Goal: Information Seeking & Learning: Learn about a topic

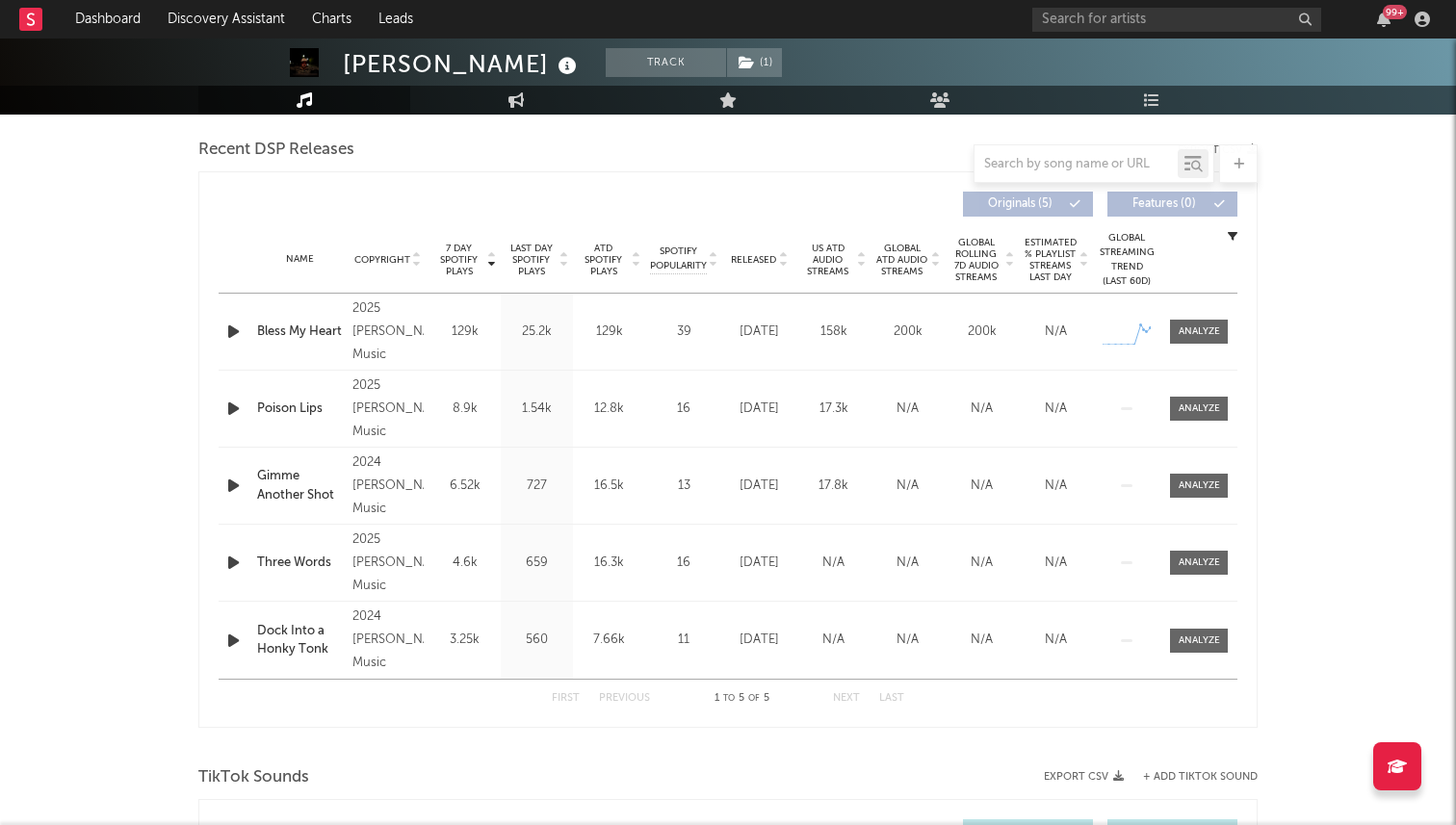
select select "1w"
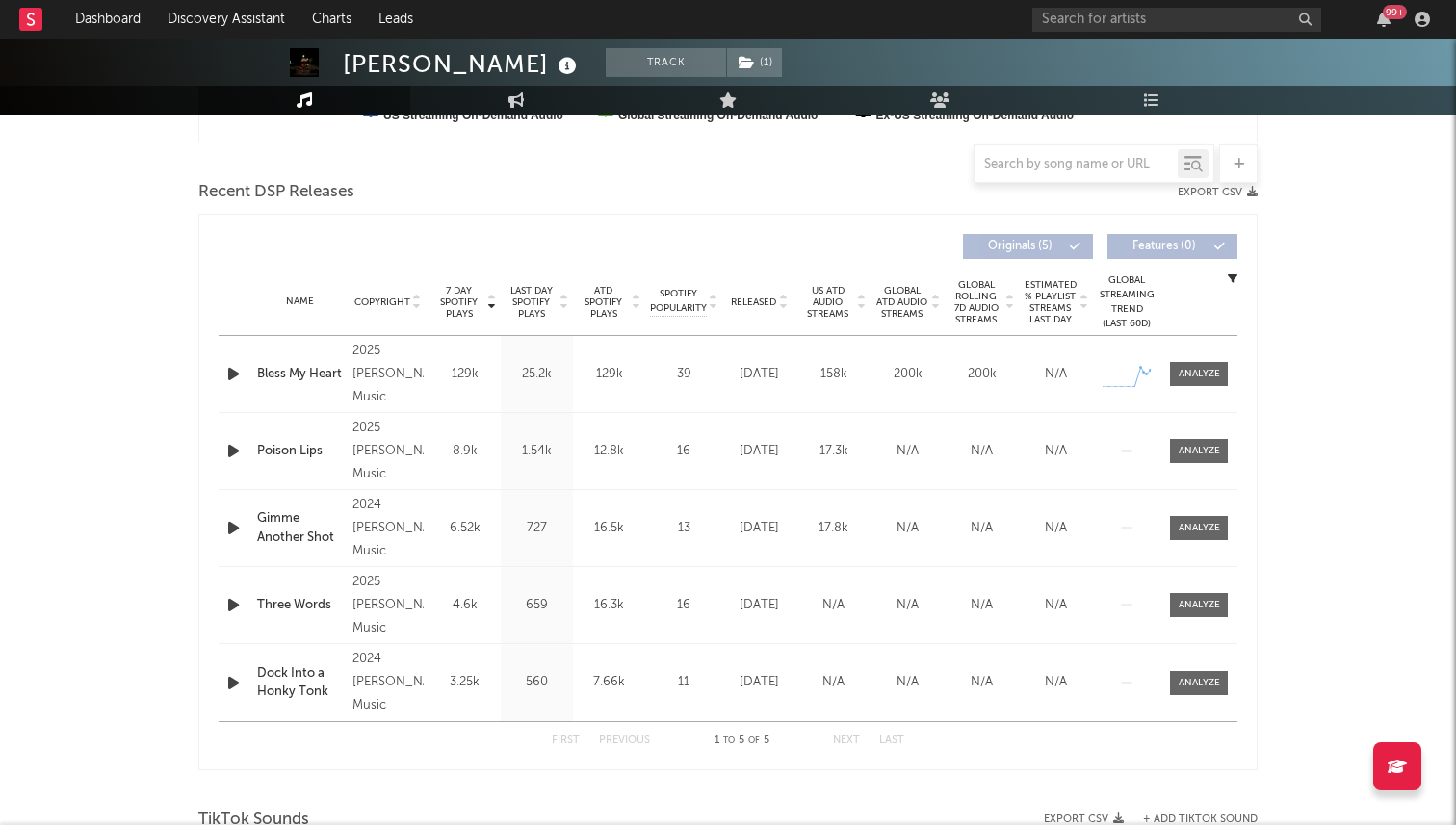
scroll to position [628, 0]
click at [763, 295] on span "Released" at bounding box center [753, 301] width 45 height 12
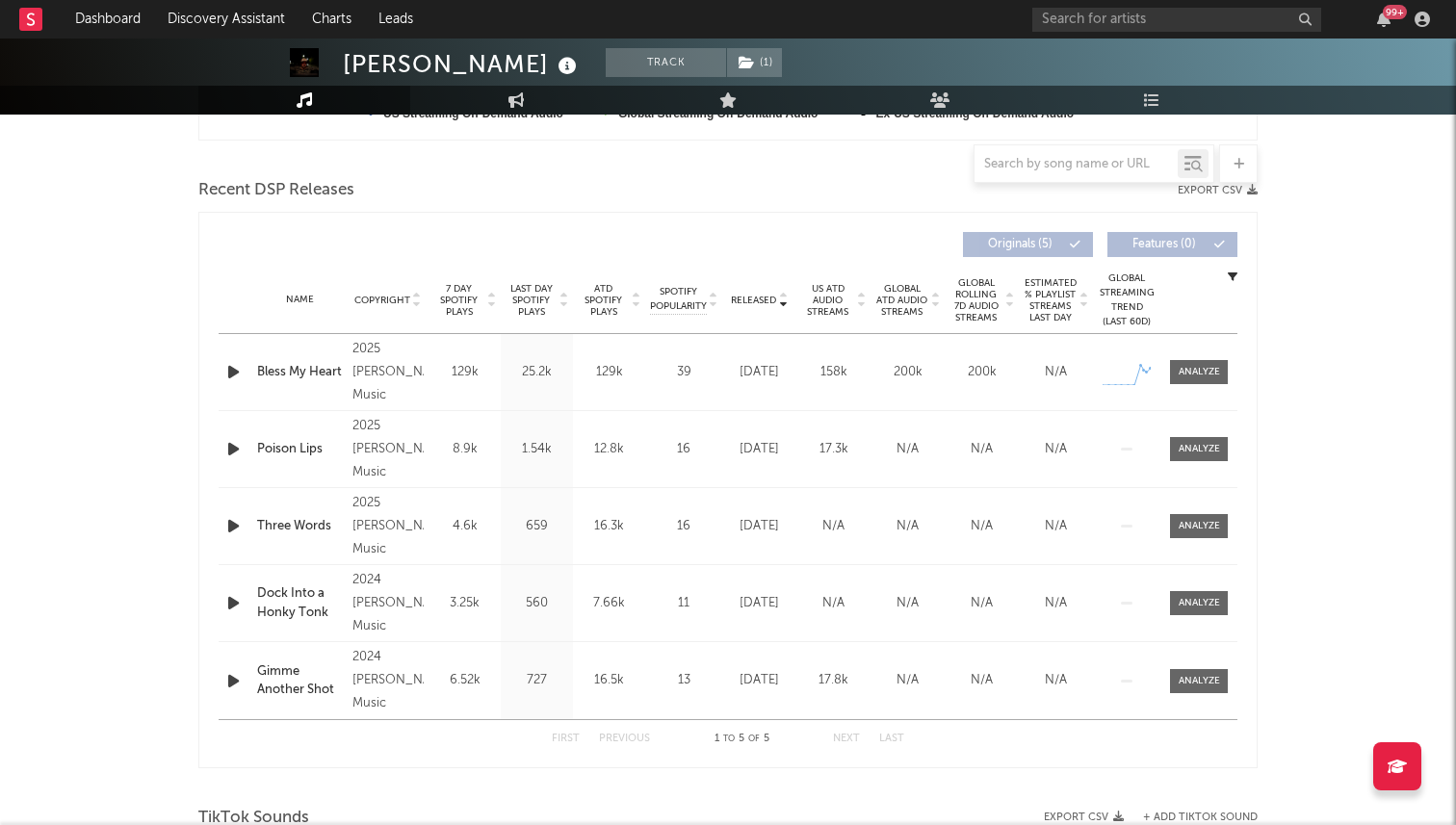
click at [461, 309] on span "7 Day Spotify Plays" at bounding box center [459, 300] width 51 height 34
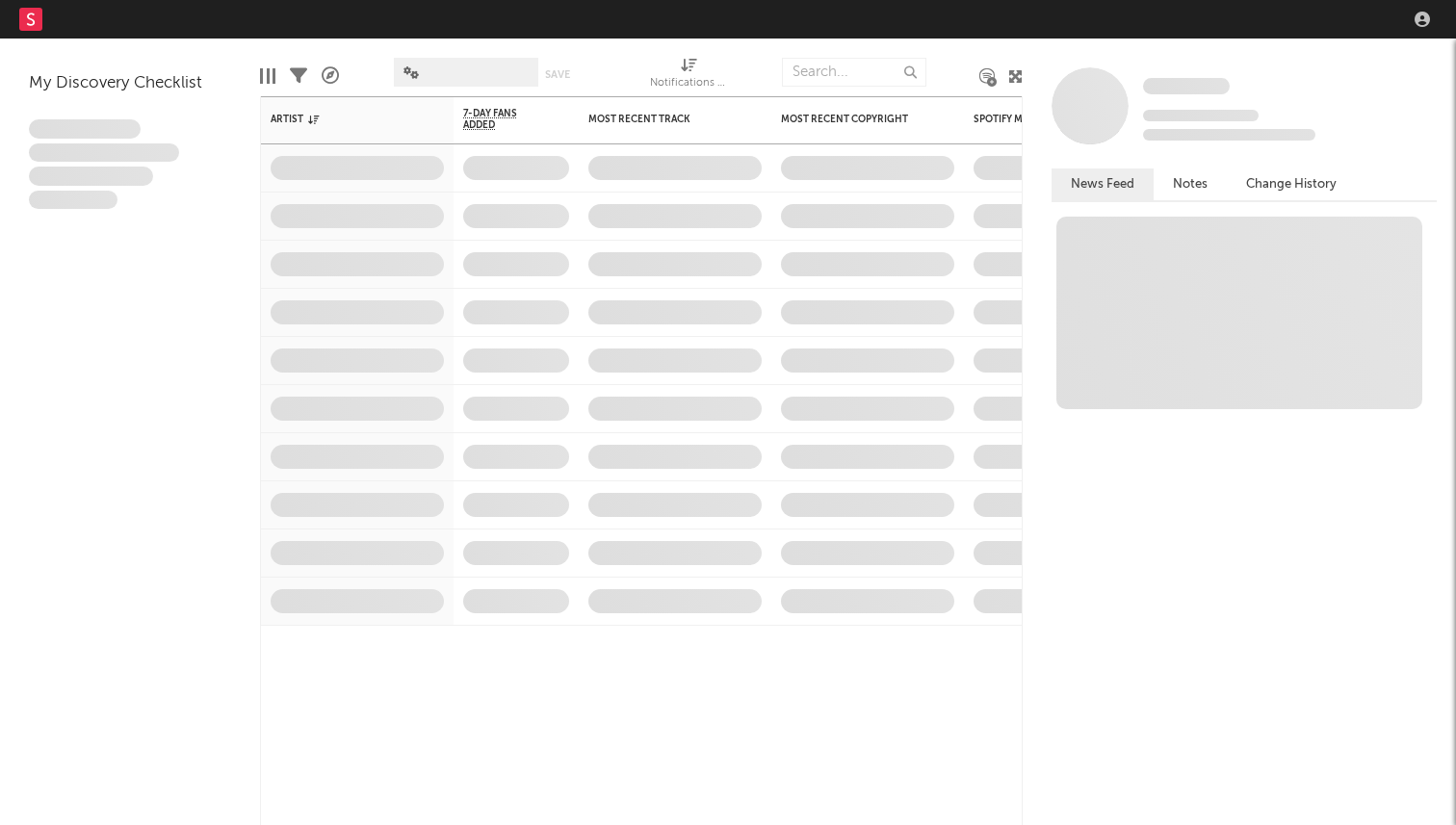
click at [1153, 15] on nav "Dashboard Discovery Assistant Charts Leads" at bounding box center [728, 19] width 1456 height 38
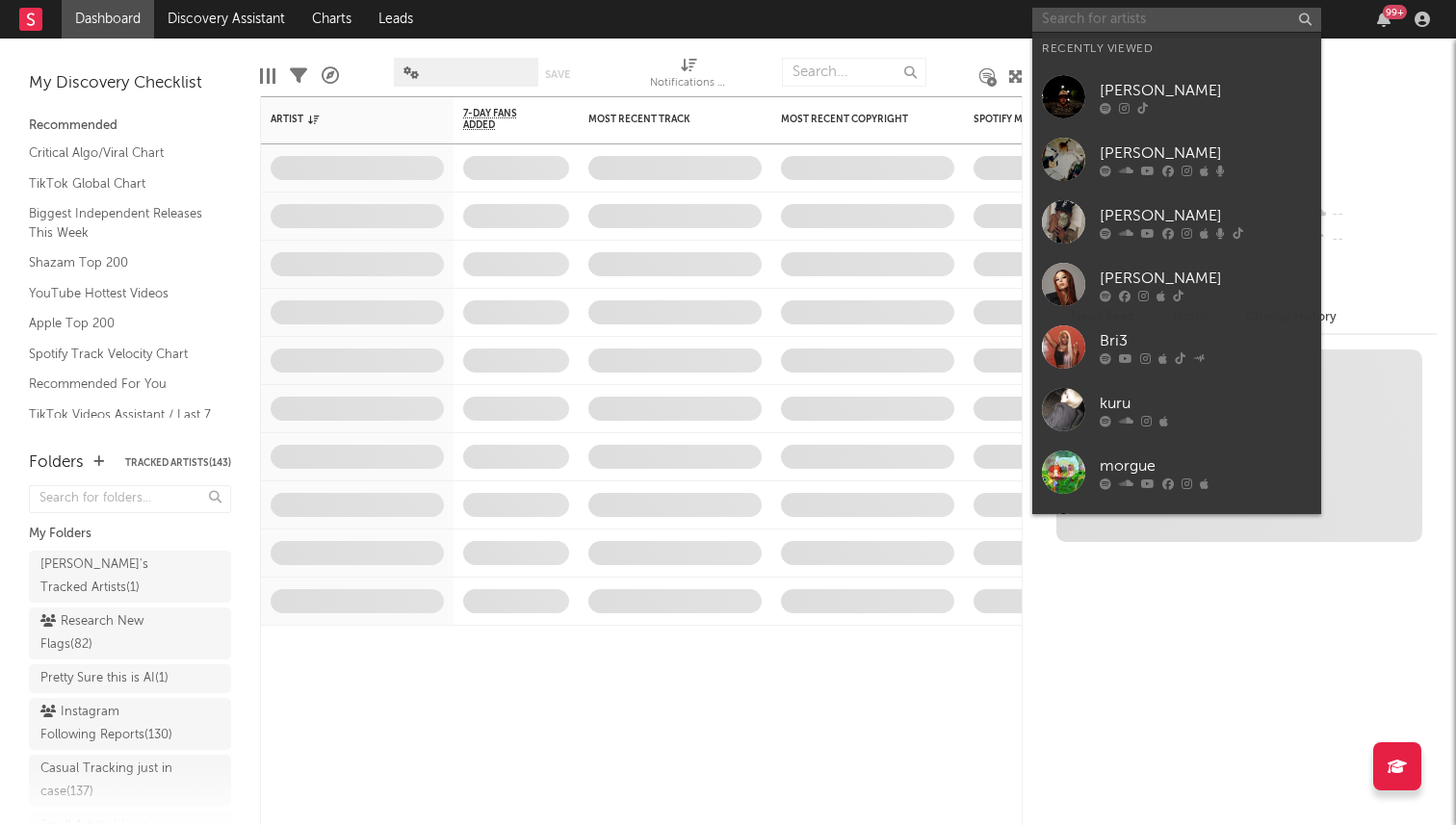
click at [1140, 16] on input "text" at bounding box center [1177, 20] width 289 height 24
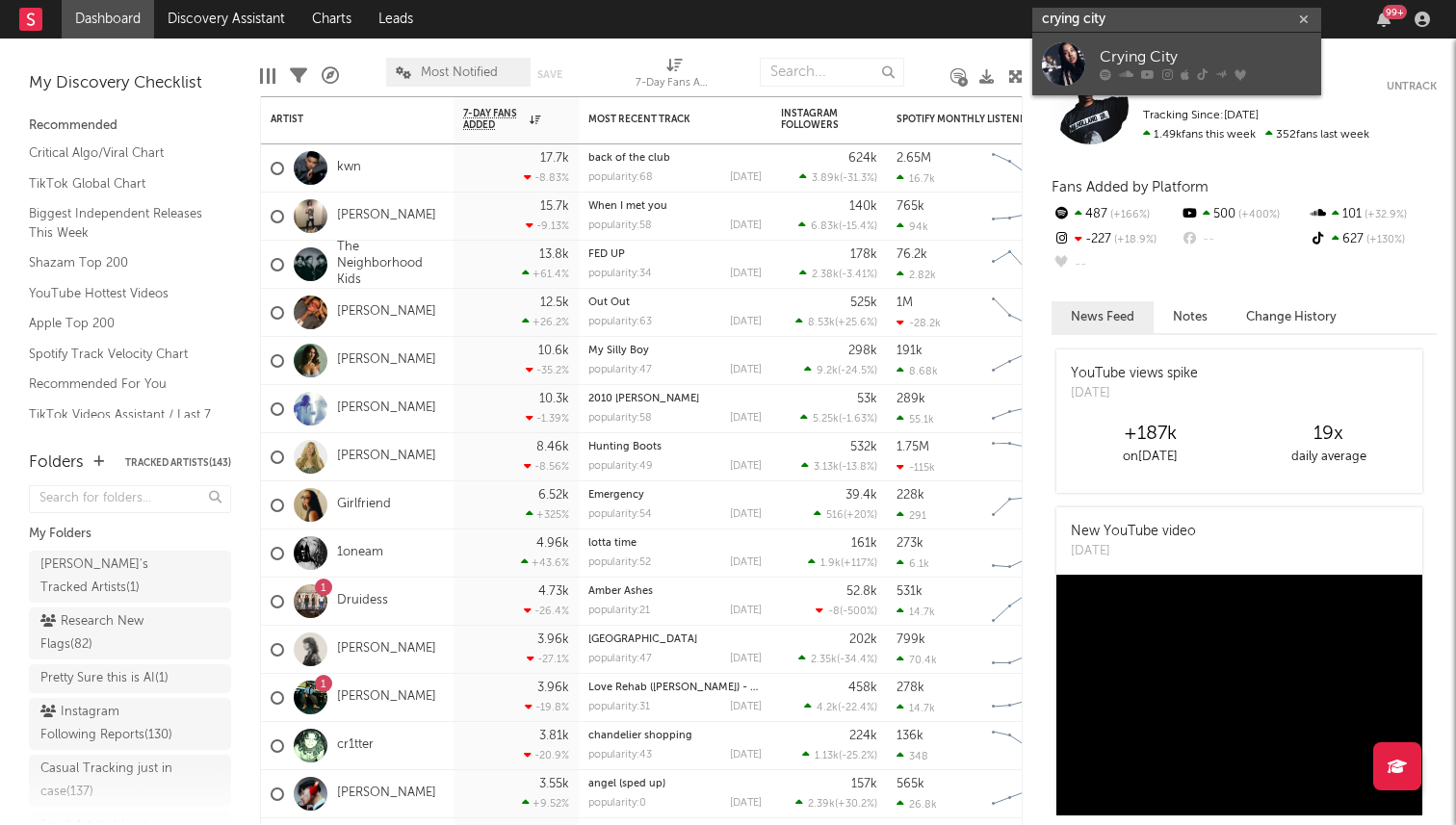
type input "crying city"
click at [1136, 51] on div "Crying City" at bounding box center [1205, 58] width 212 height 23
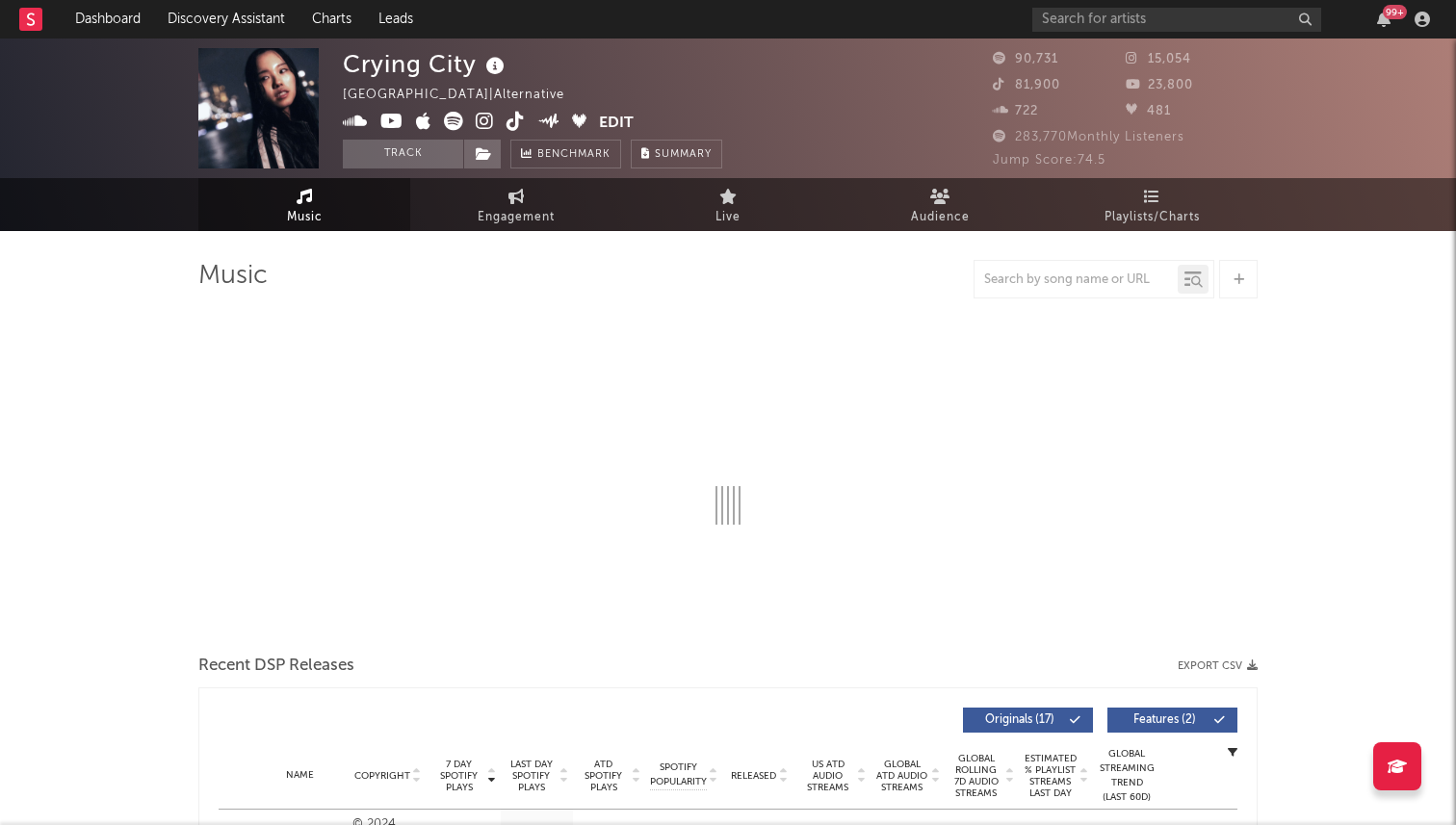
select select "6m"
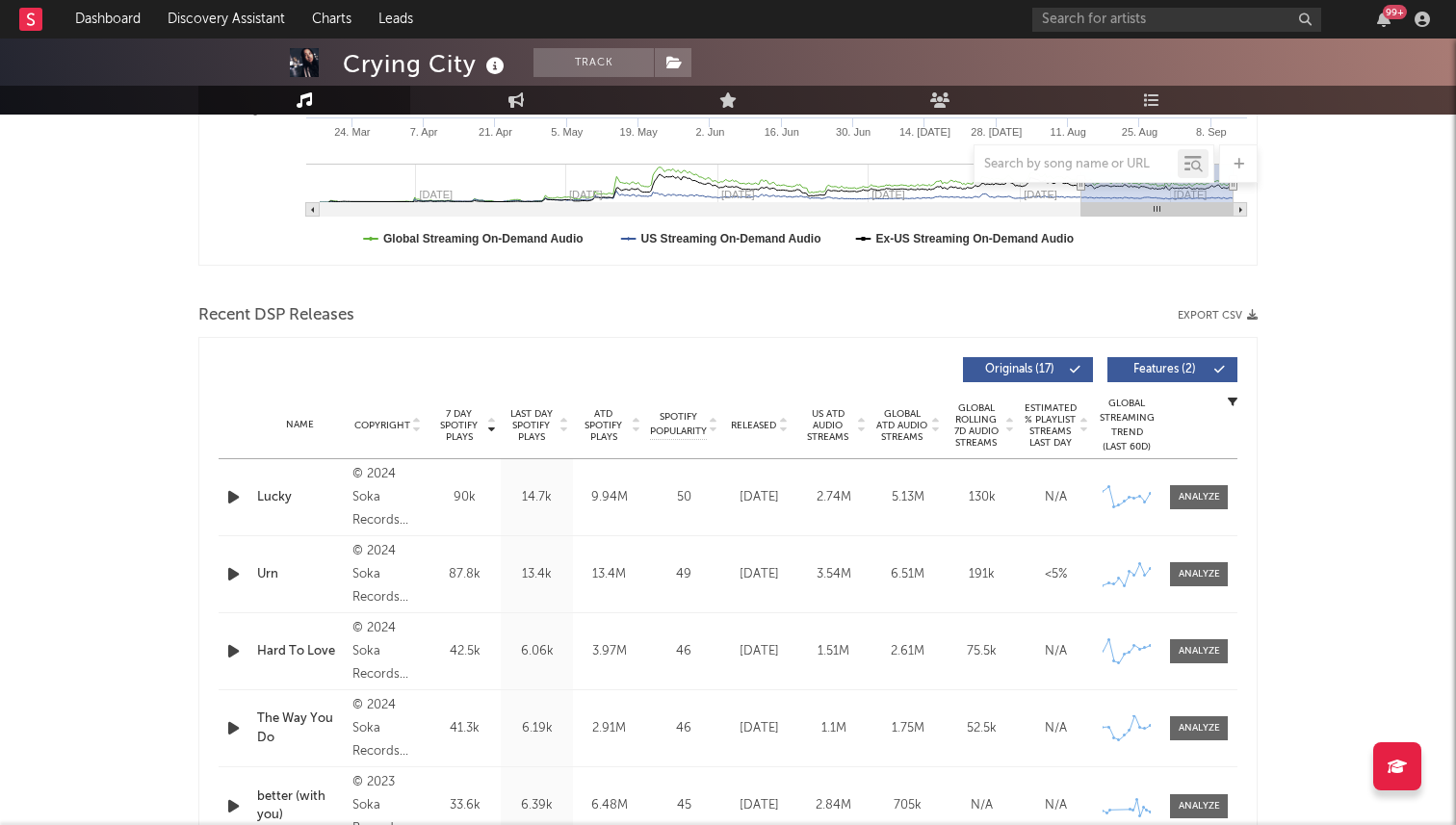
scroll to position [564, 0]
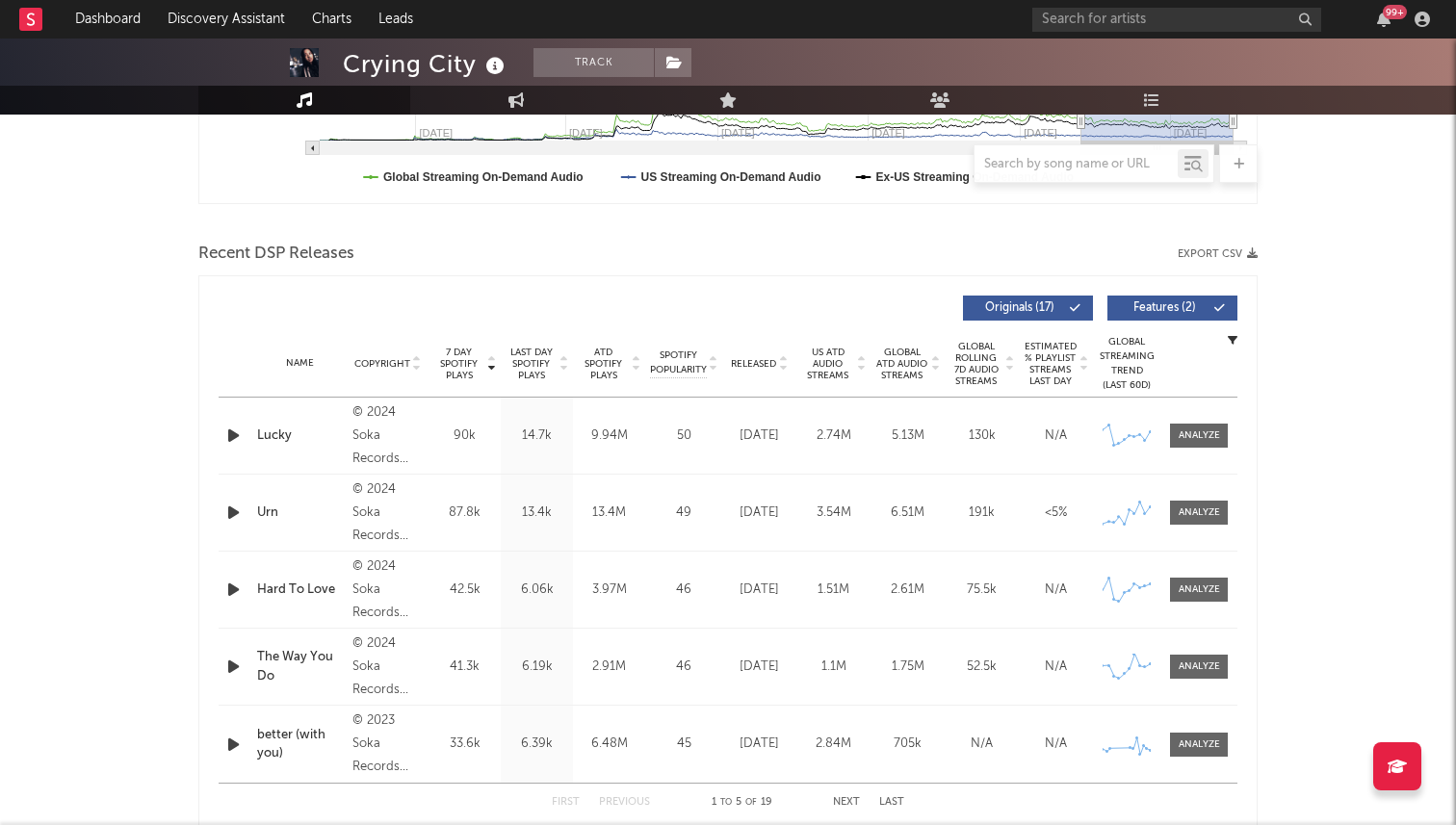
click at [774, 358] on span "Released" at bounding box center [753, 364] width 45 height 12
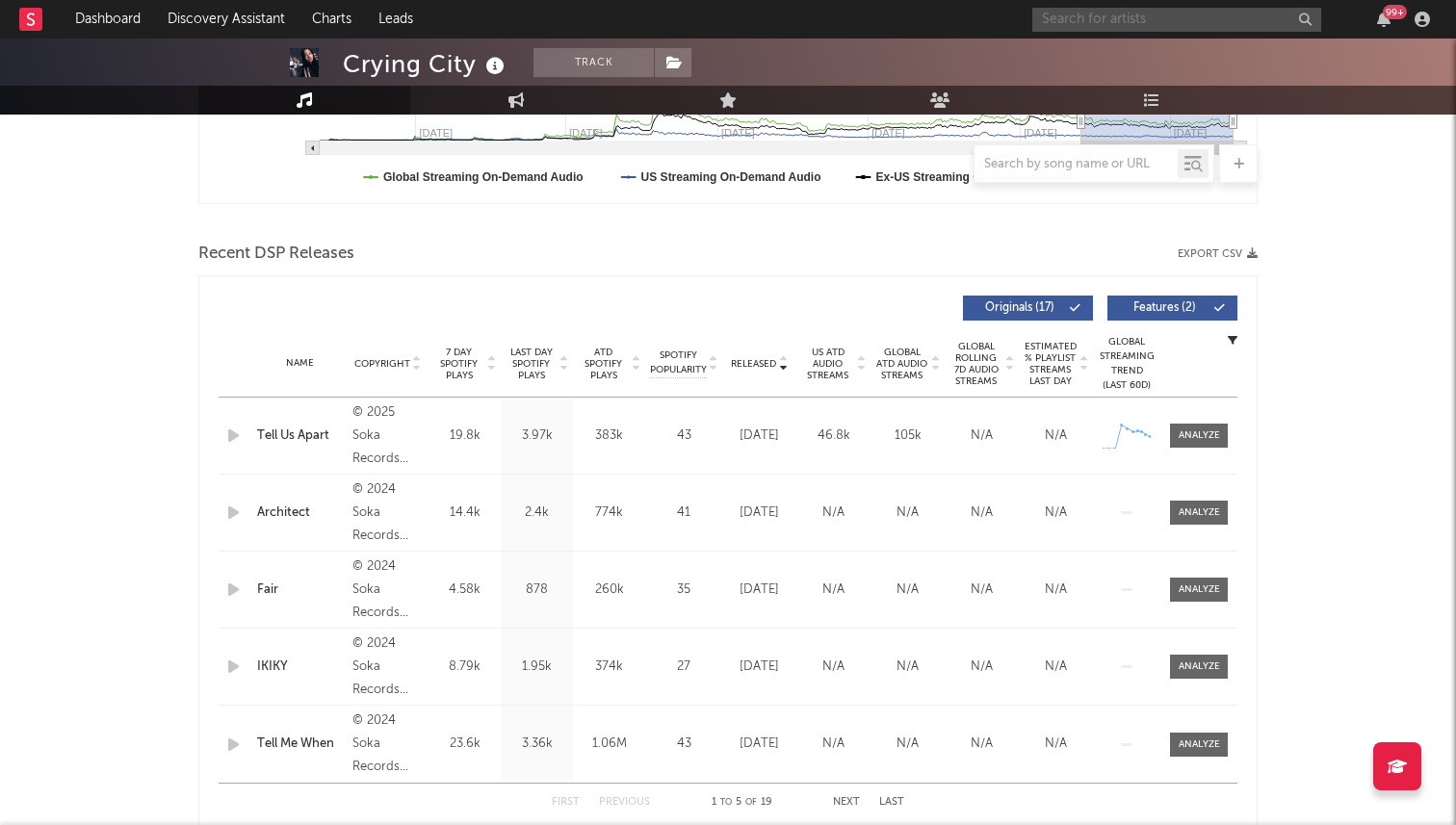
click at [1144, 28] on input "text" at bounding box center [1177, 20] width 289 height 24
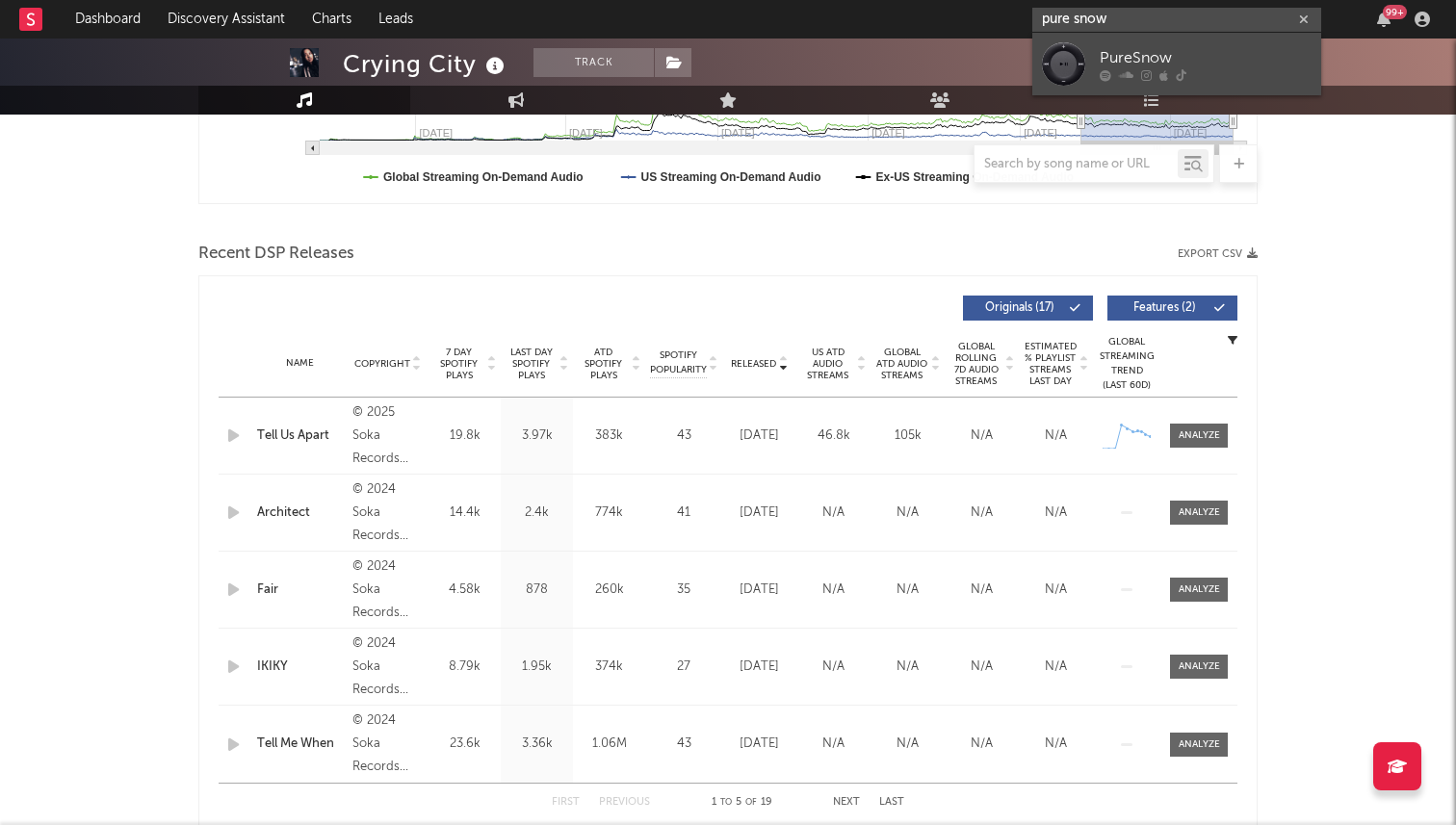
type input "pure snow"
click at [1168, 47] on div "PureSnow" at bounding box center [1205, 58] width 212 height 23
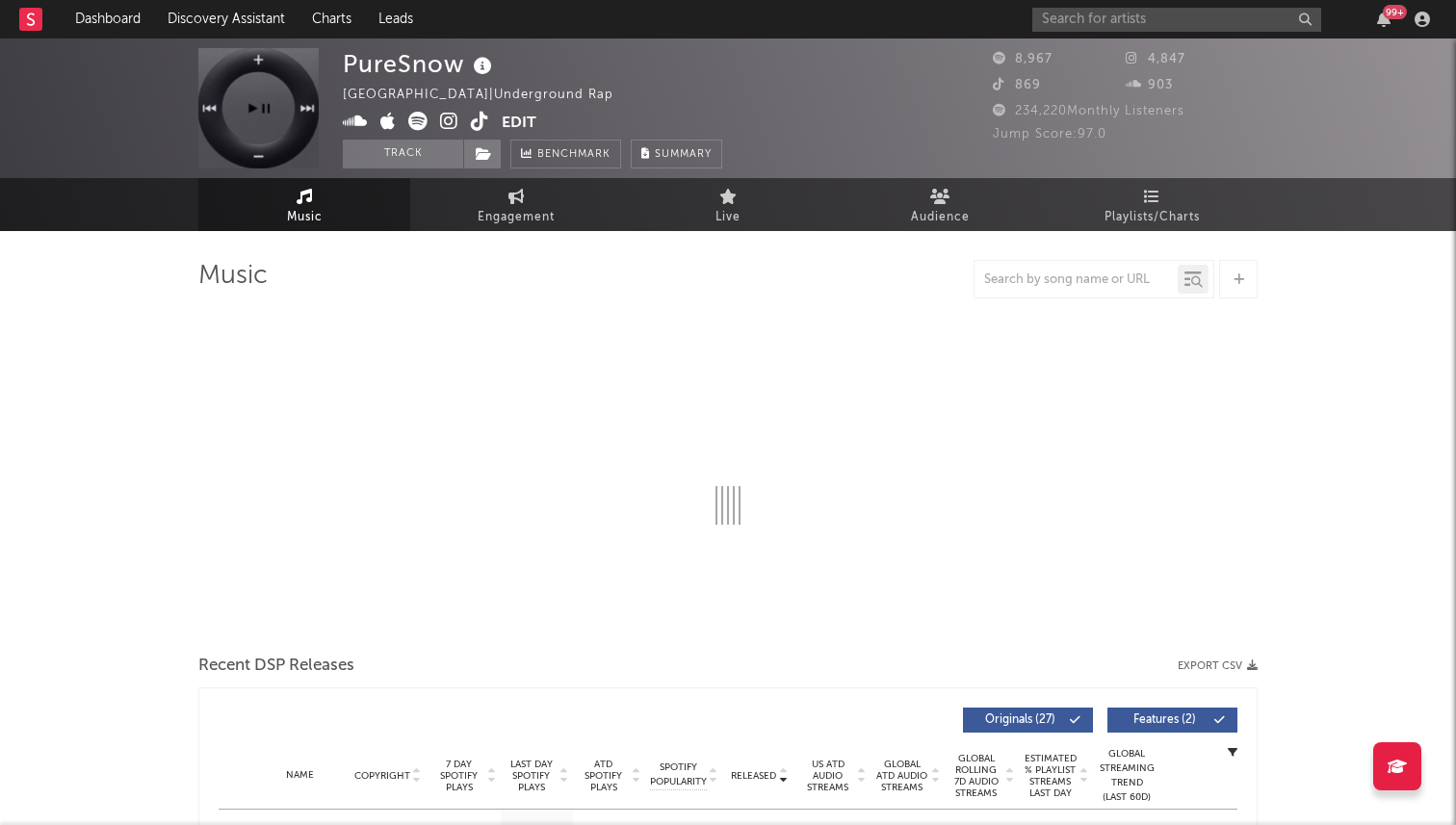
select select "1w"
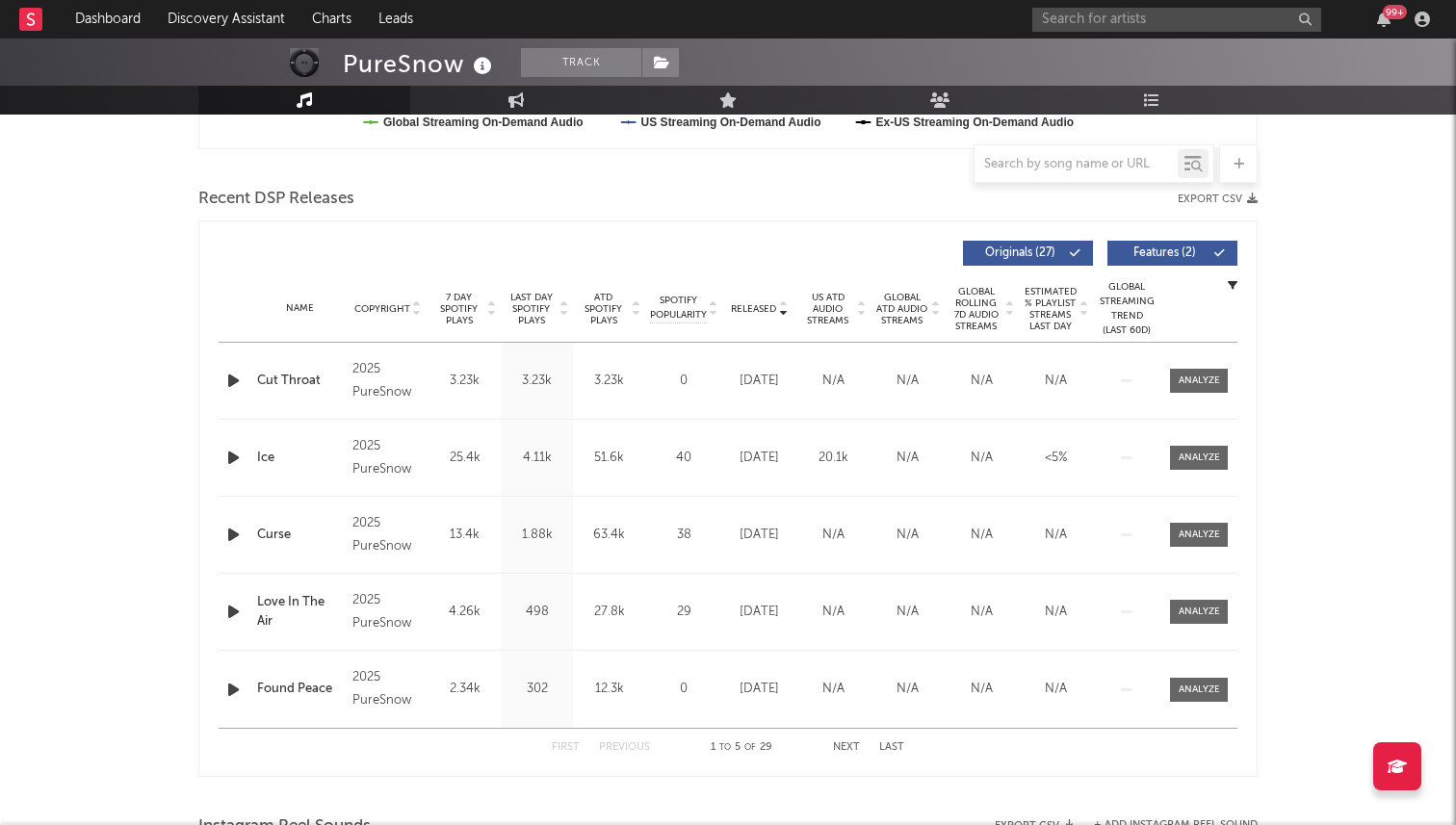
scroll to position [590, 0]
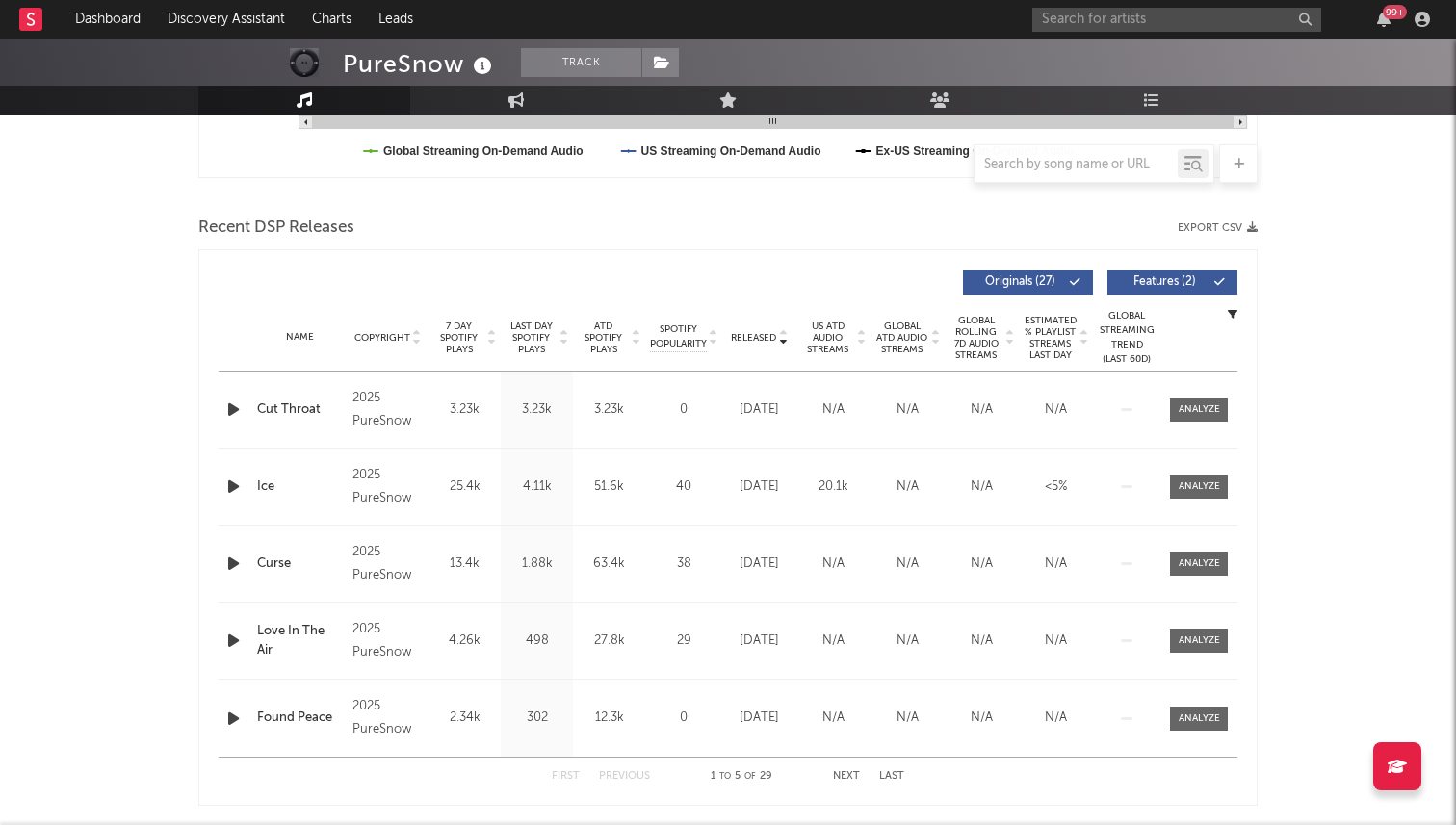
click at [462, 340] on span "7 Day Spotify Plays" at bounding box center [459, 337] width 51 height 34
click at [1183, 389] on div "Name Rock Bottom Copyright 2025 PureSnow Label PureSnow Album Names Revelation …" at bounding box center [728, 410] width 1019 height 76
click at [1183, 403] on div at bounding box center [1199, 409] width 41 height 15
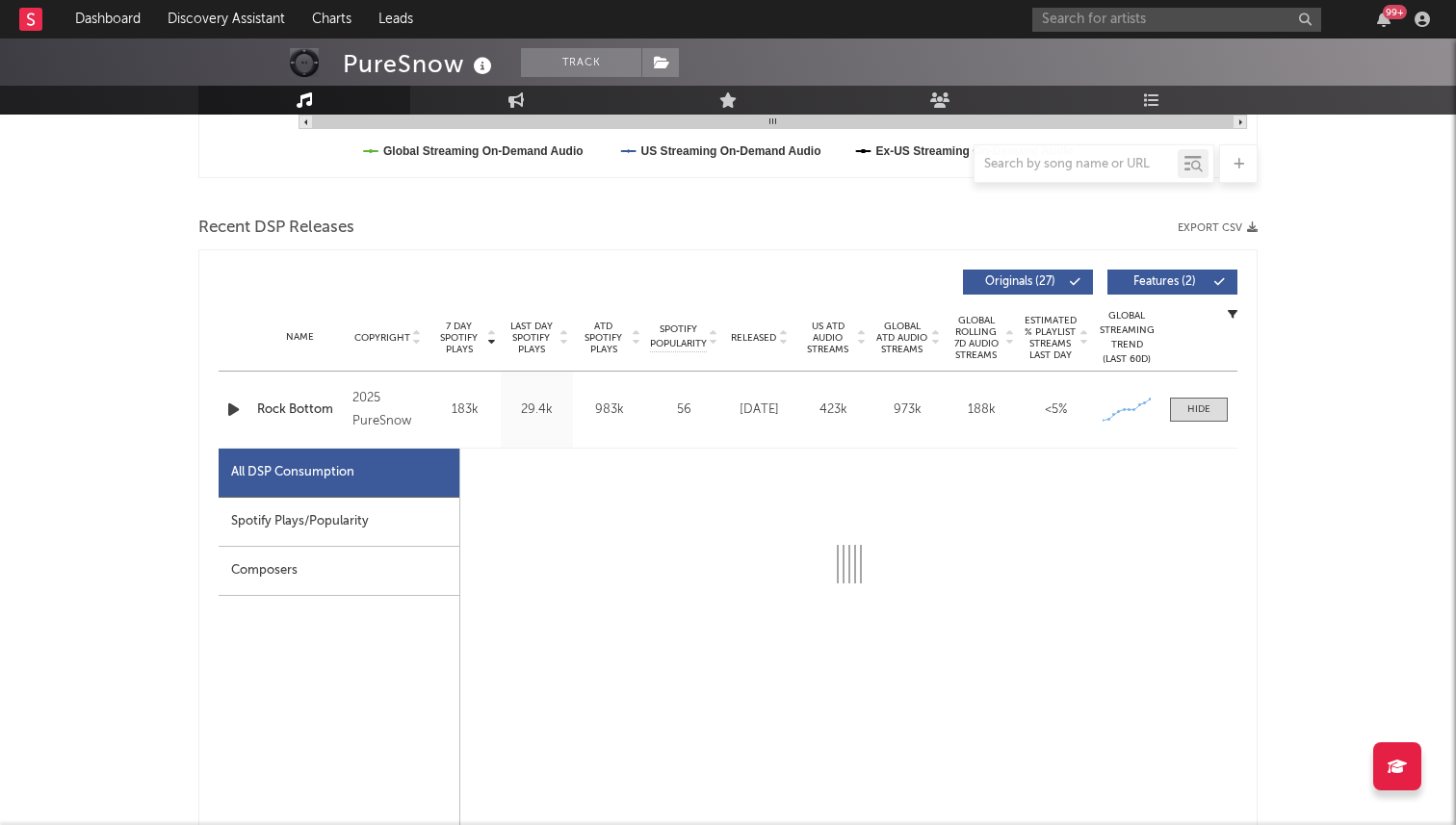
select select "1w"
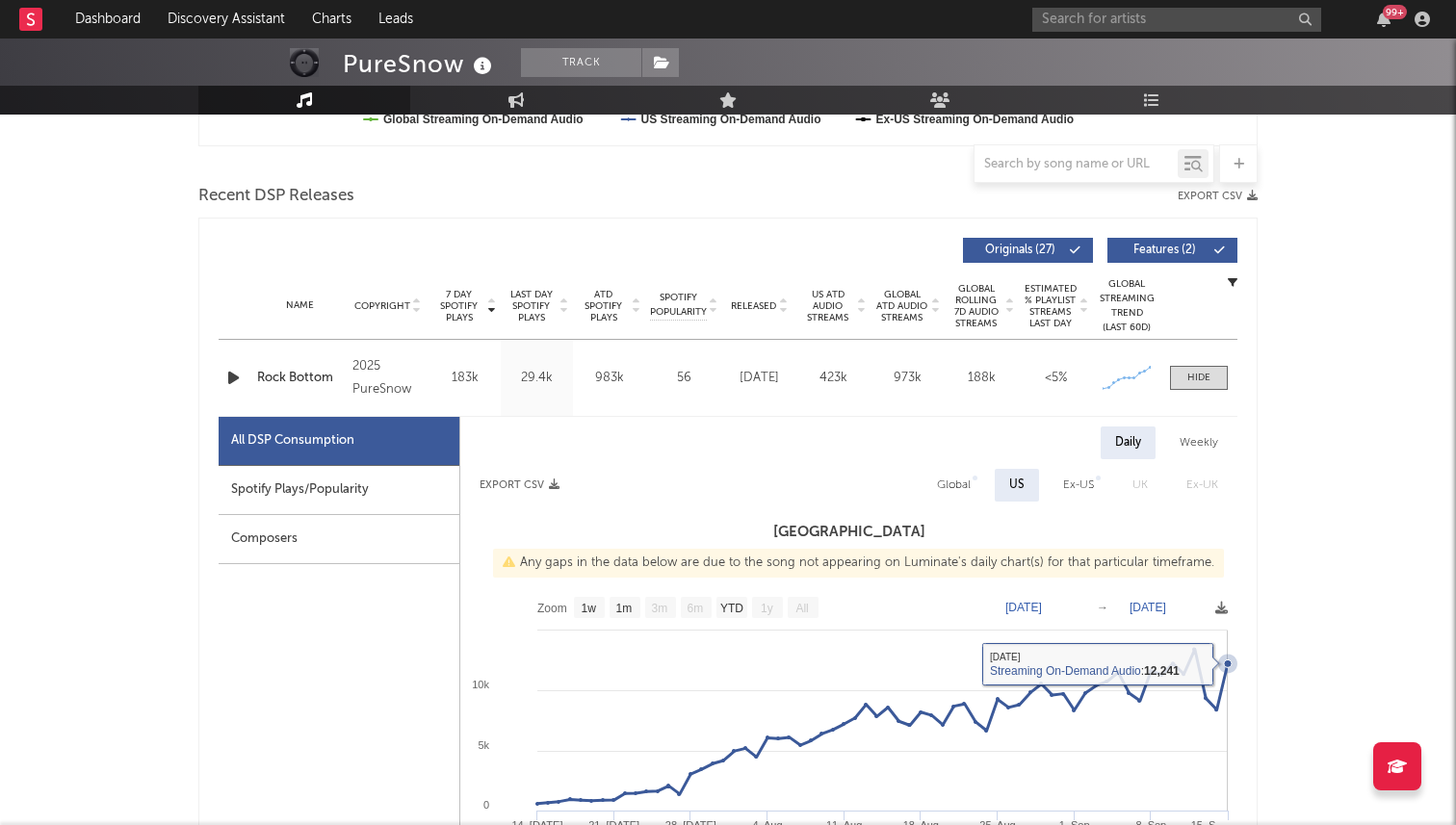
scroll to position [569, 0]
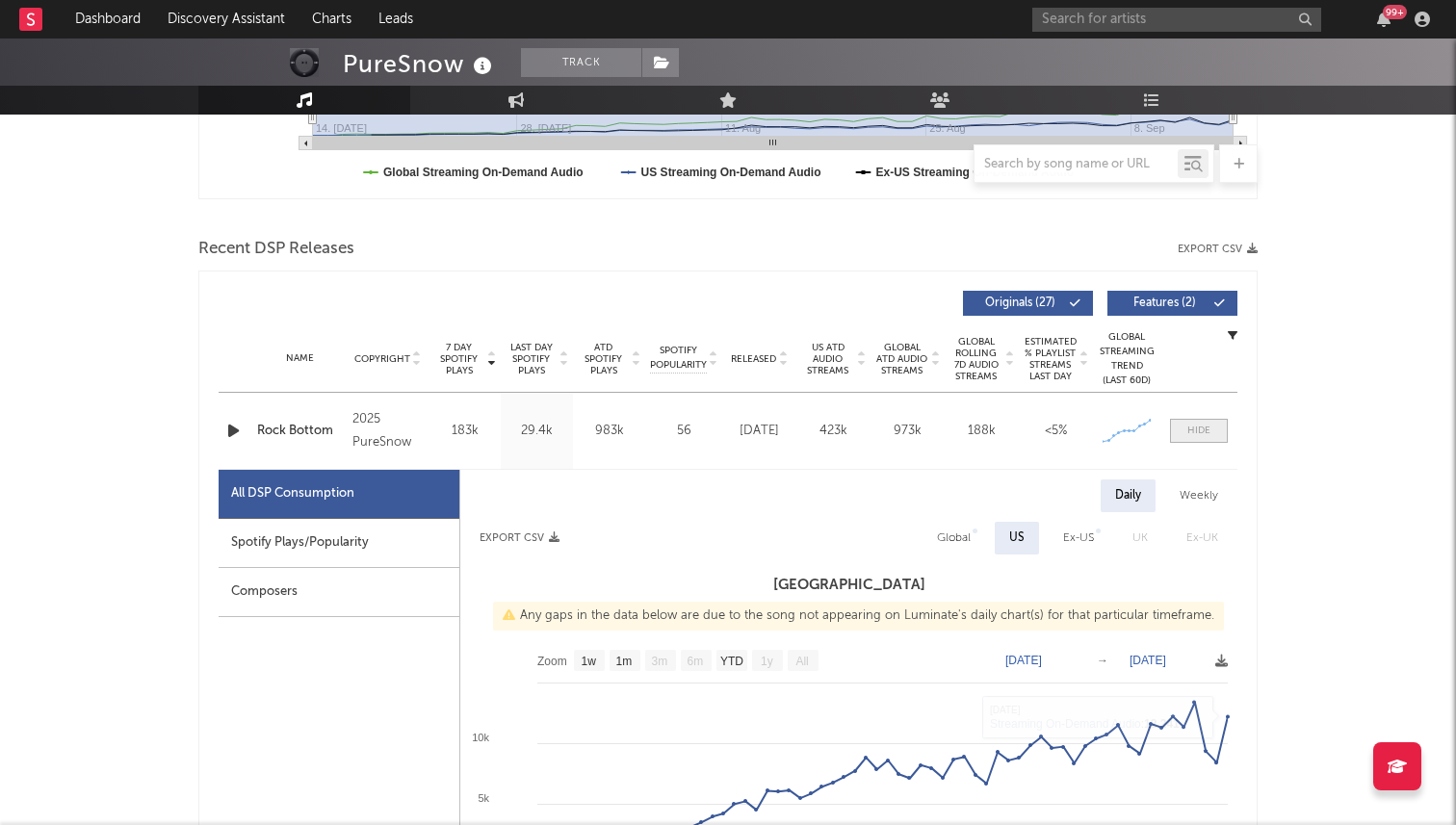
click at [1202, 436] on div at bounding box center [1199, 431] width 23 height 15
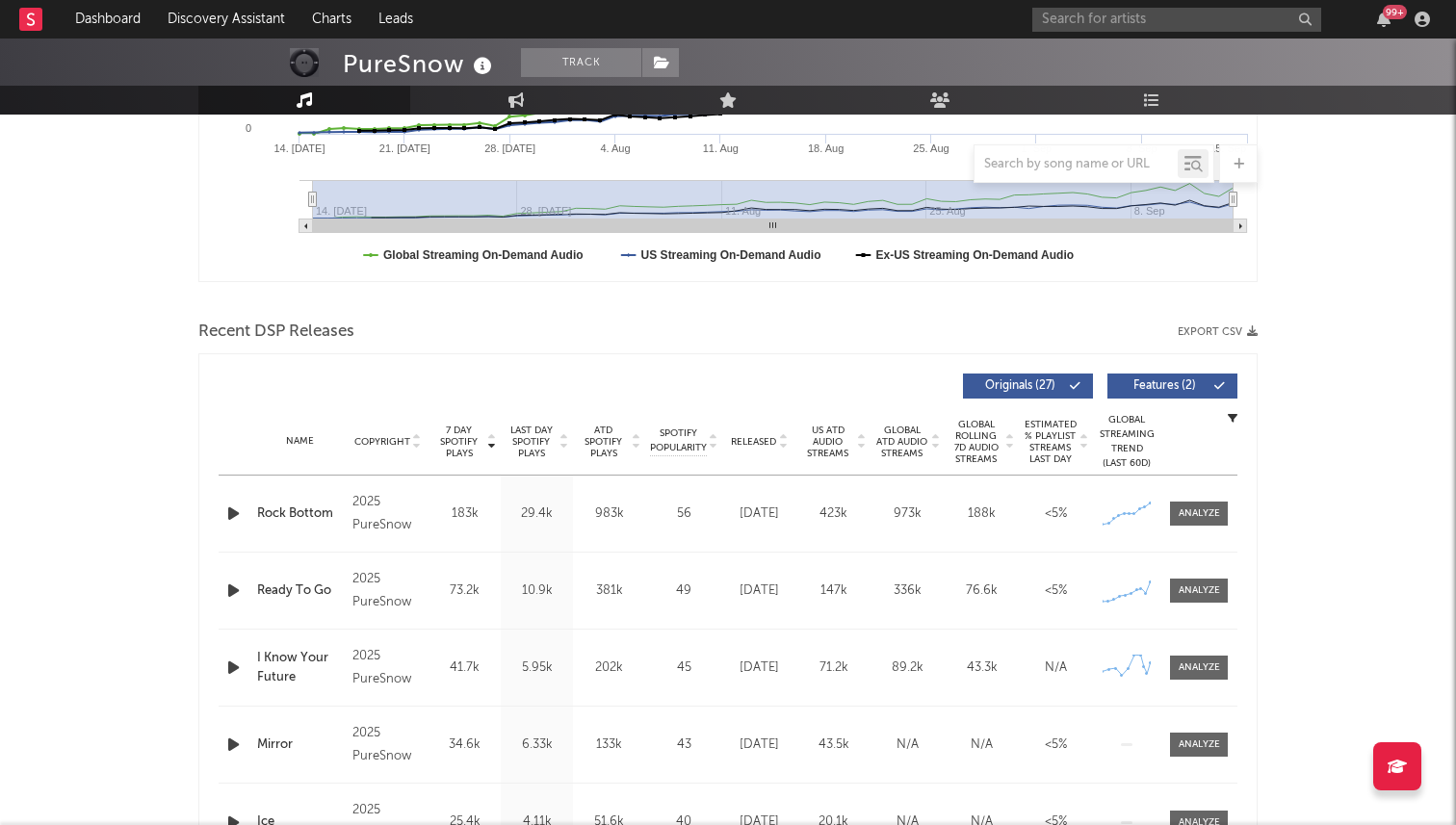
click at [1201, 603] on div "Name Ready To Go Copyright 2025 PureSnow Label PureSnow Album Names Revelation …" at bounding box center [728, 591] width 1019 height 76
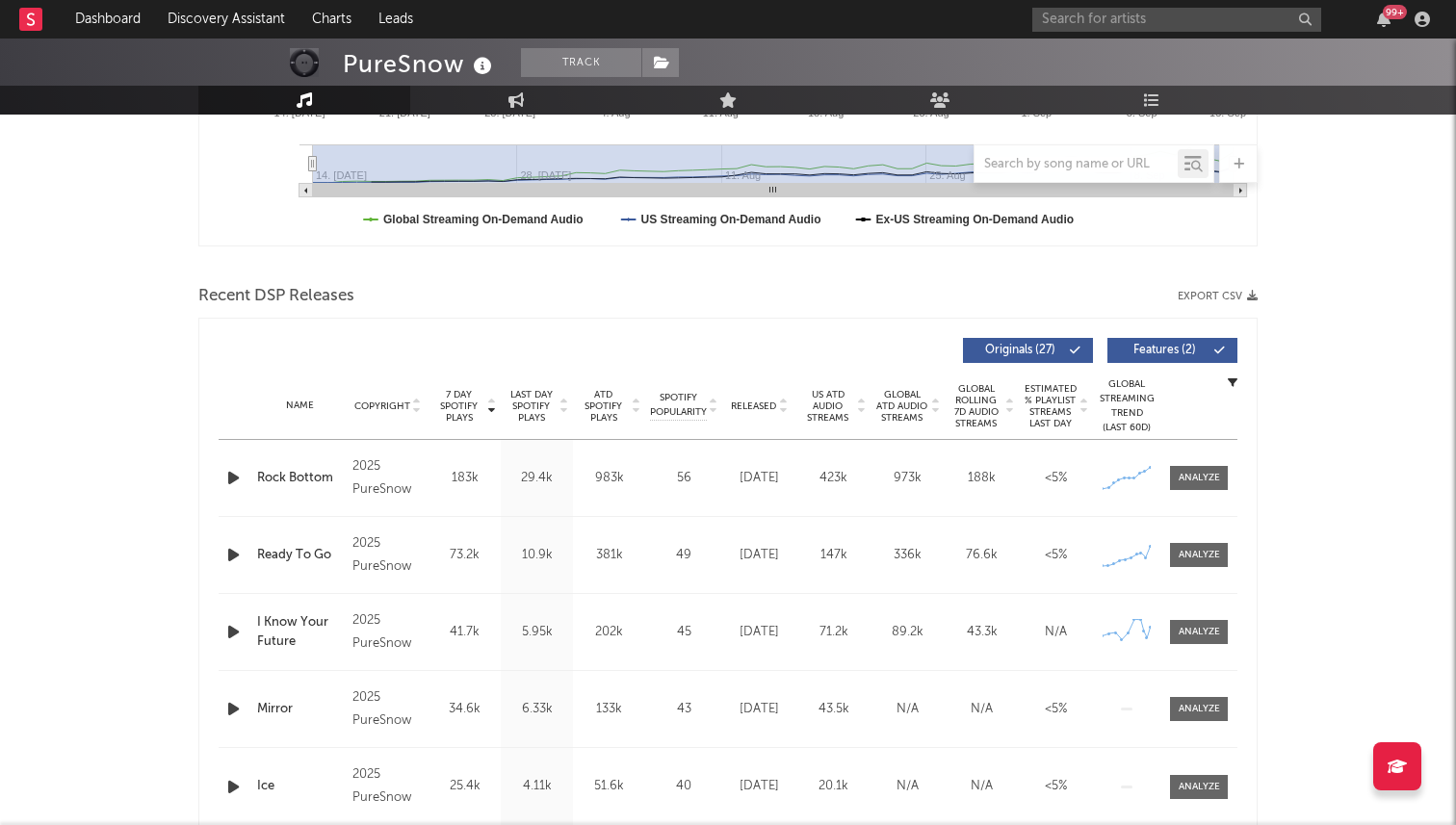
scroll to position [522, 0]
click at [1196, 588] on div "Name Ready To Go Copyright 2025 PureSnow Label PureSnow Album Names Revelation …" at bounding box center [728, 554] width 1019 height 76
click at [1190, 567] on div "Name Ready To Go Copyright 2025 PureSnow Label PureSnow Album Names Revelation …" at bounding box center [728, 554] width 1019 height 76
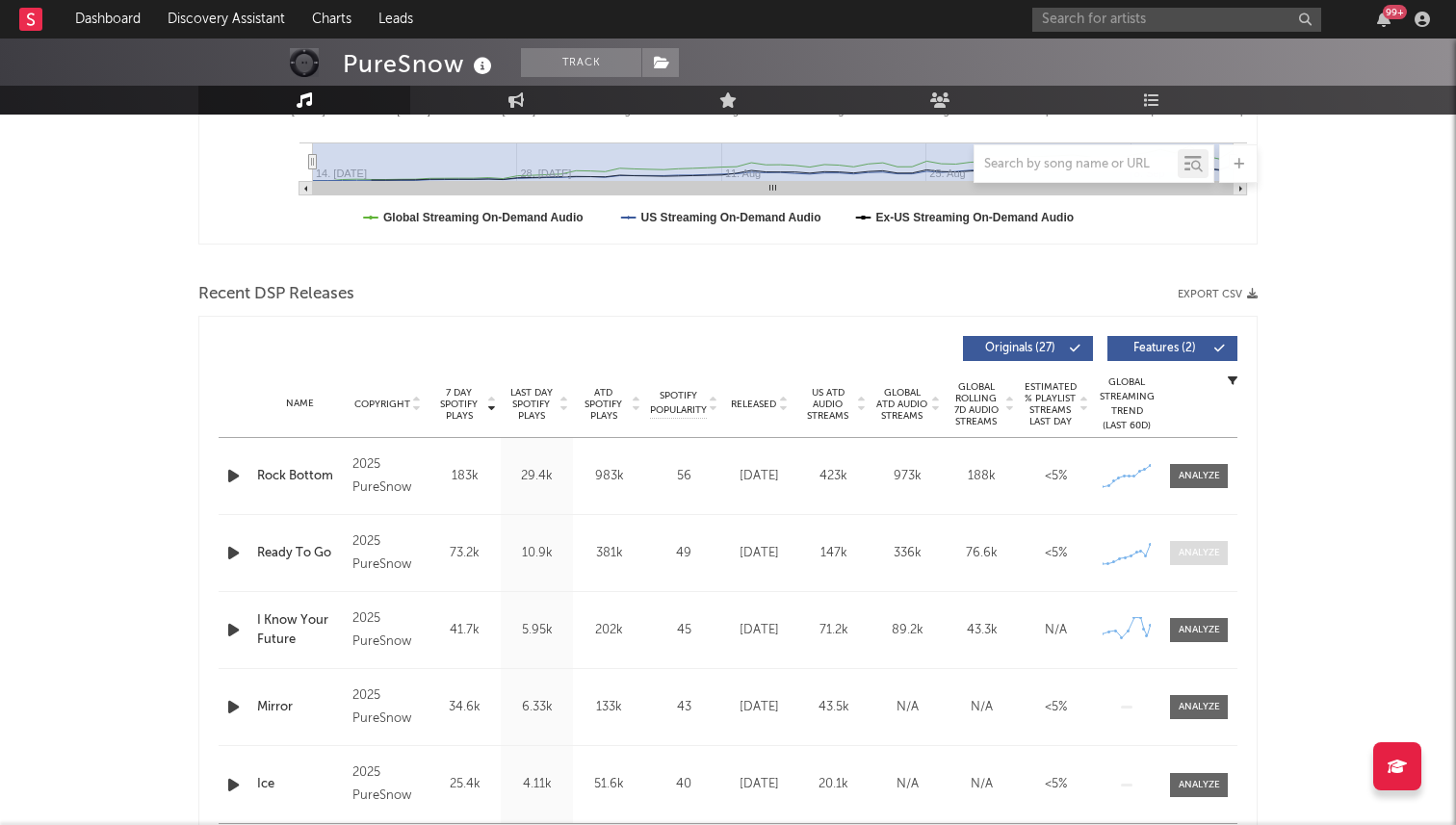
click at [1185, 550] on div at bounding box center [1199, 553] width 41 height 15
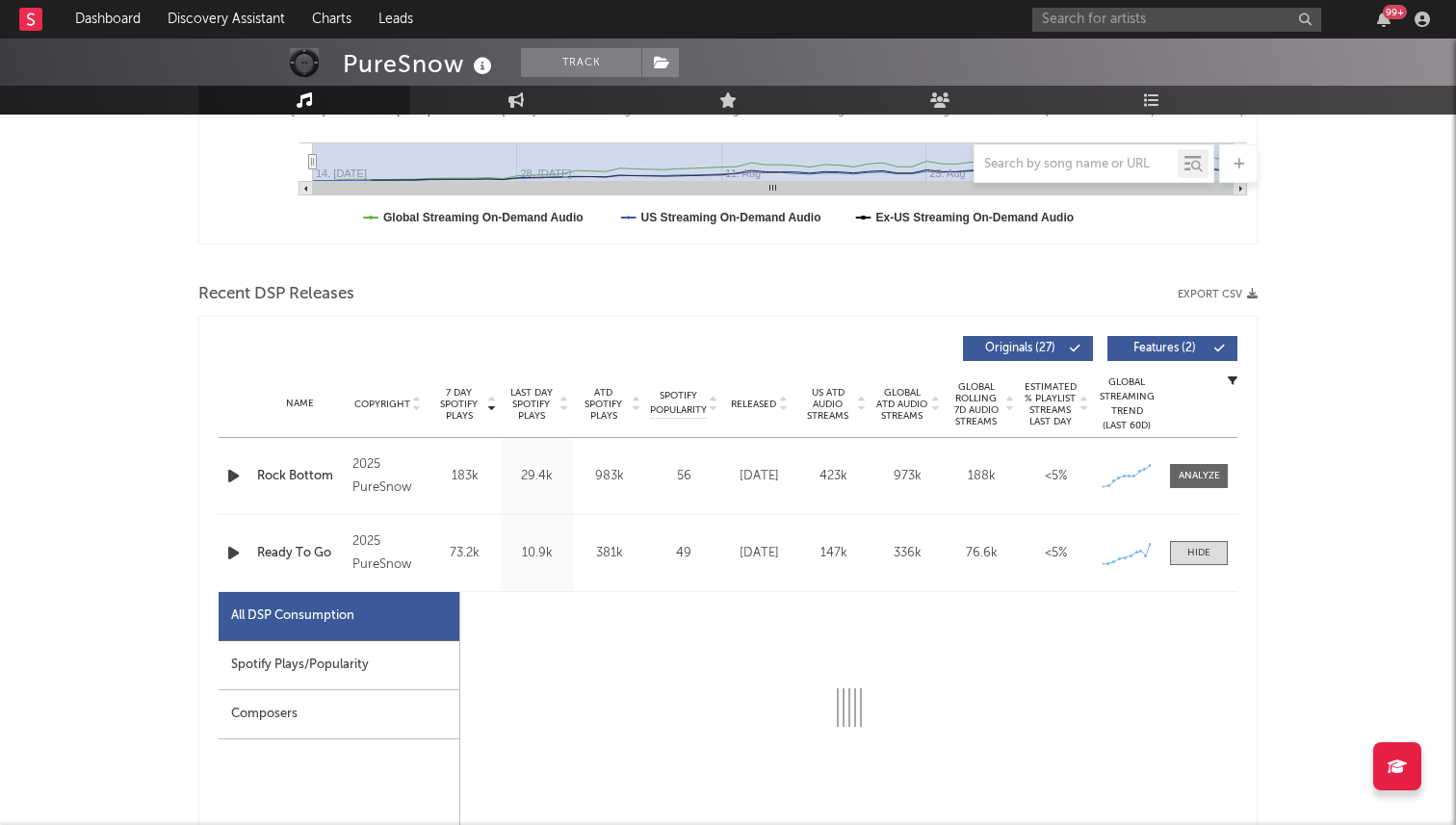
select select "1w"
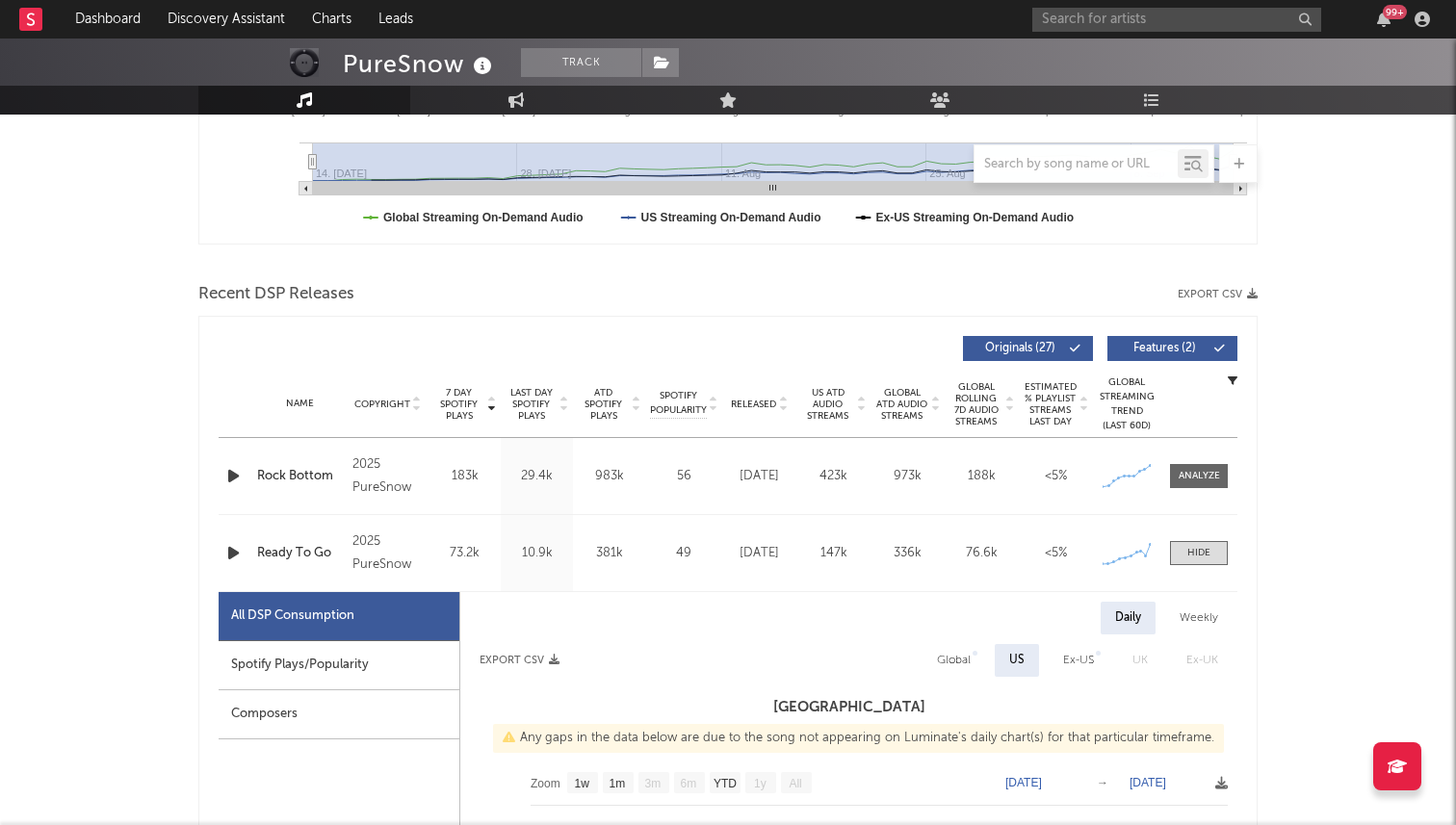
scroll to position [794, 0]
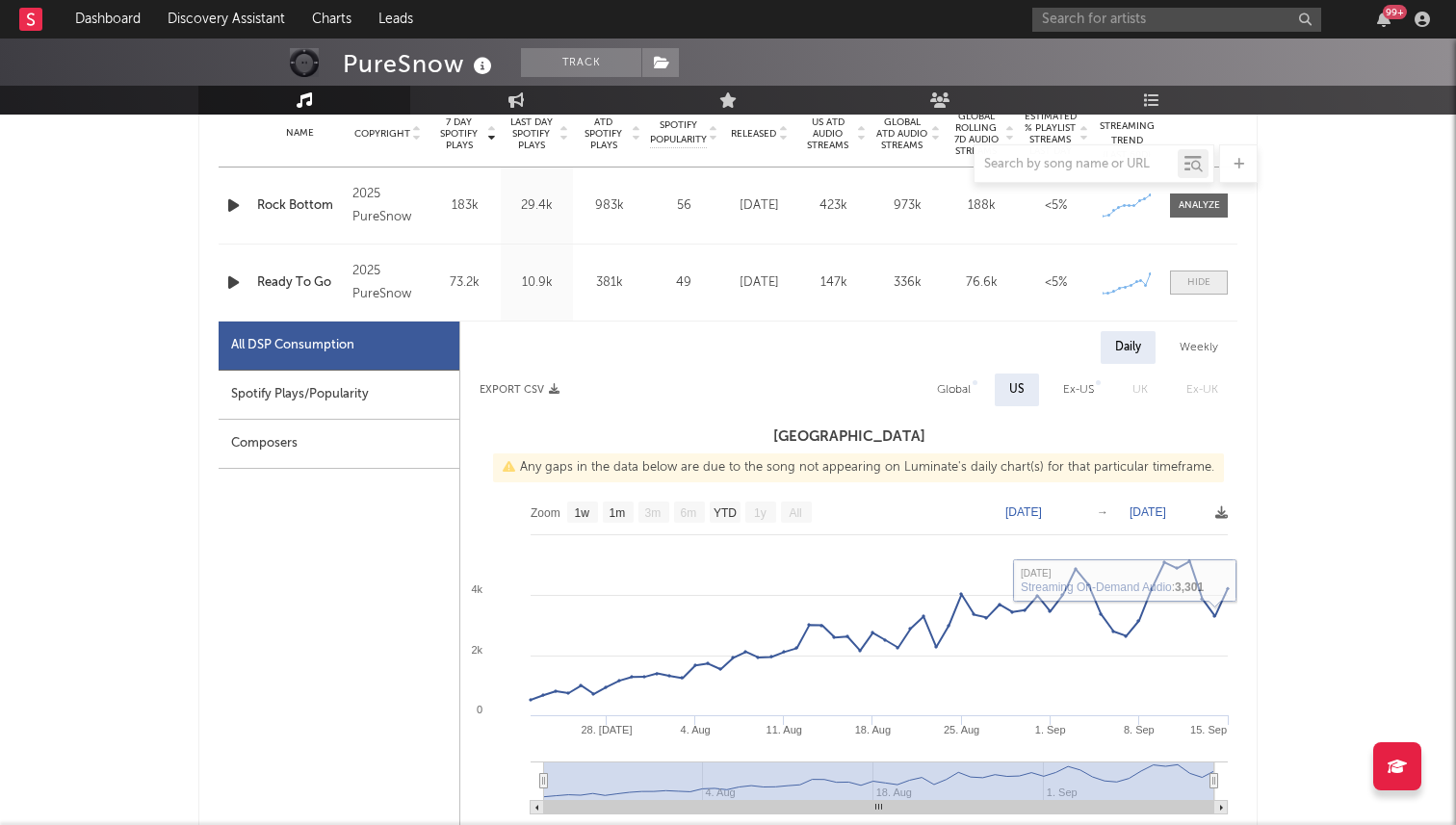
click at [1186, 288] on span at bounding box center [1198, 282] width 58 height 24
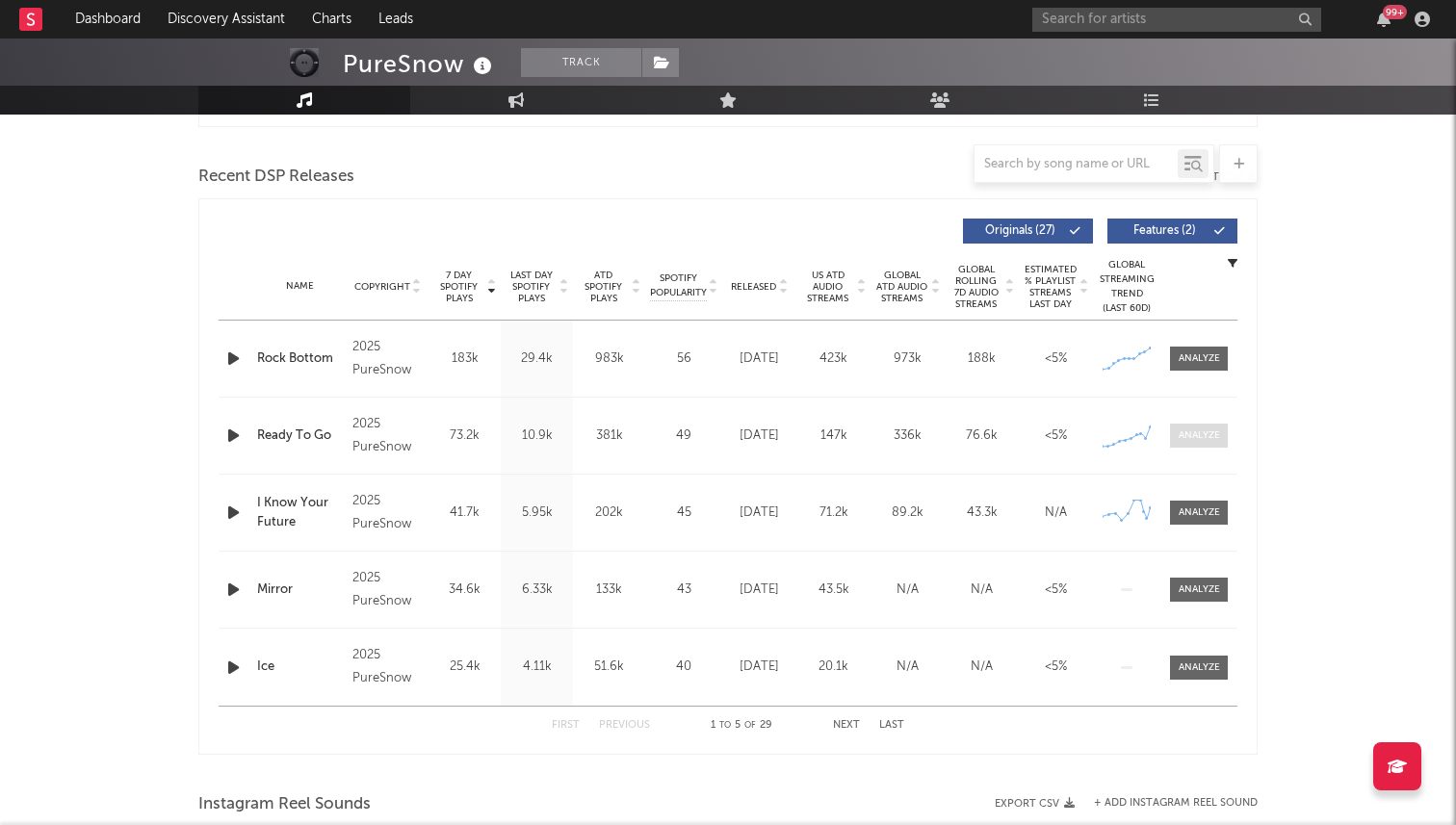
scroll to position [593, 0]
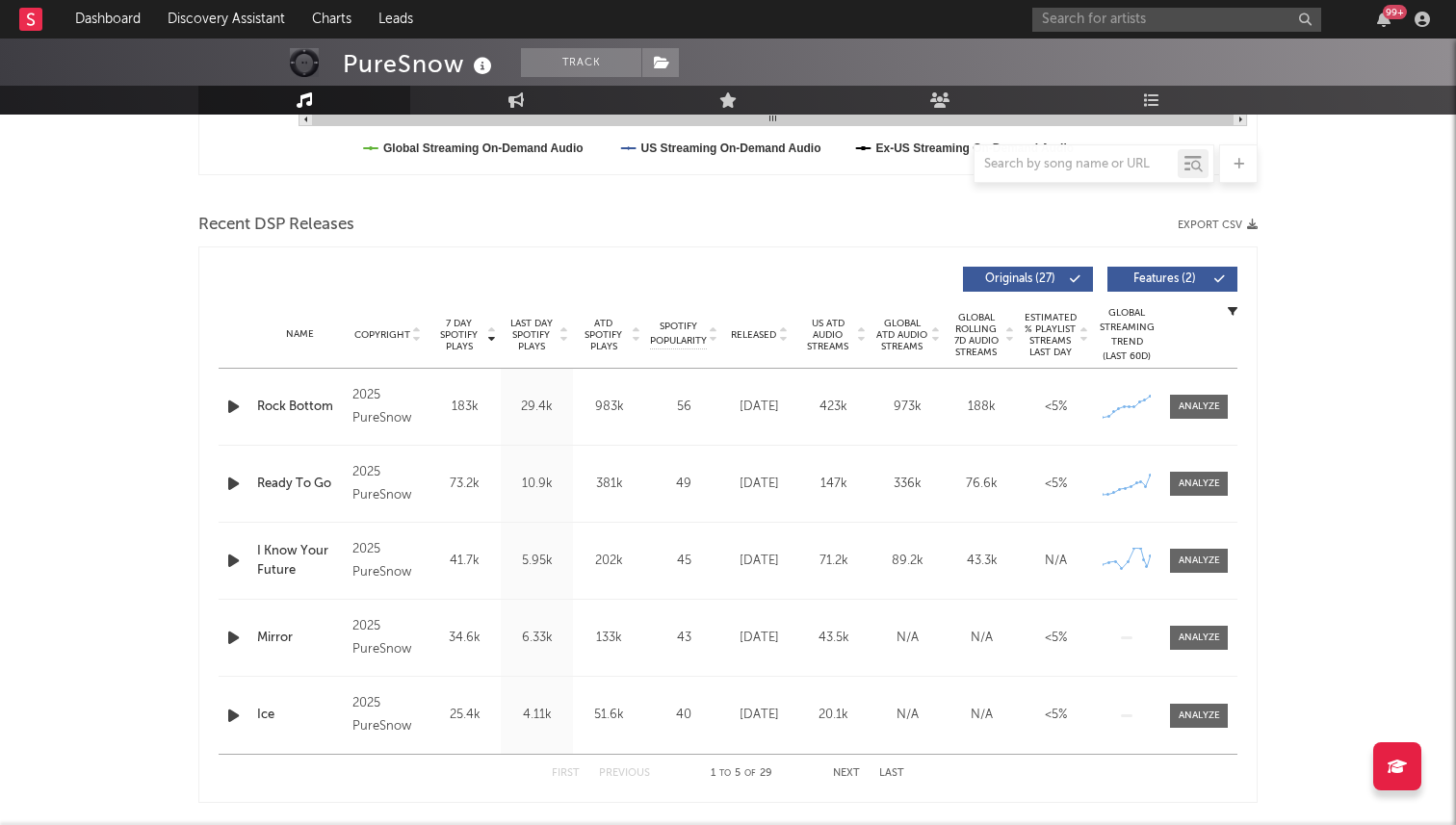
click at [768, 329] on span "Released" at bounding box center [753, 335] width 45 height 12
click at [454, 329] on span "7 Day Spotify Plays" at bounding box center [459, 334] width 51 height 34
click at [1088, 13] on input "text" at bounding box center [1177, 20] width 289 height 24
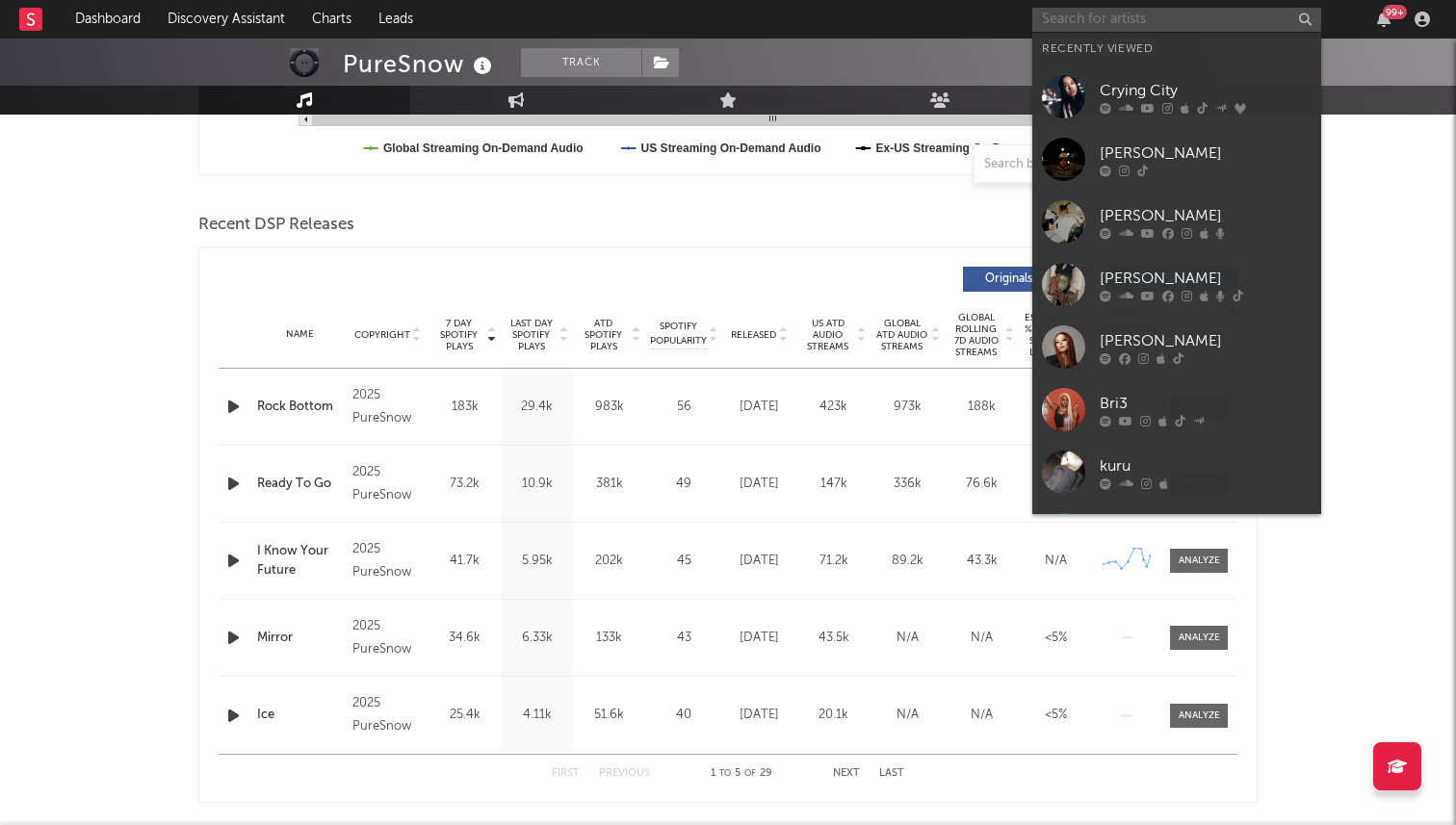
type input "u"
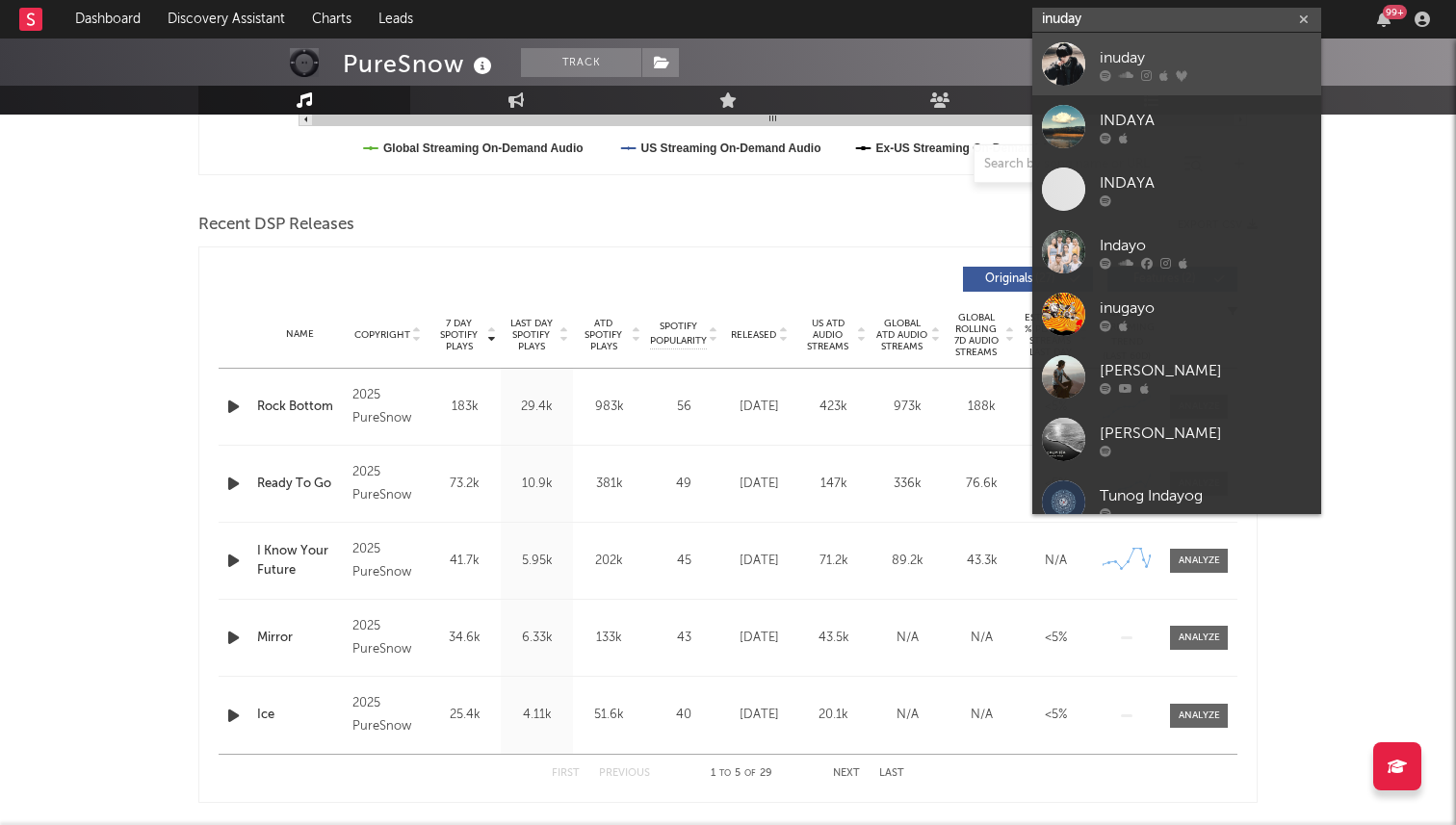
type input "inuday"
click at [1093, 63] on link "inuday" at bounding box center [1177, 64] width 289 height 62
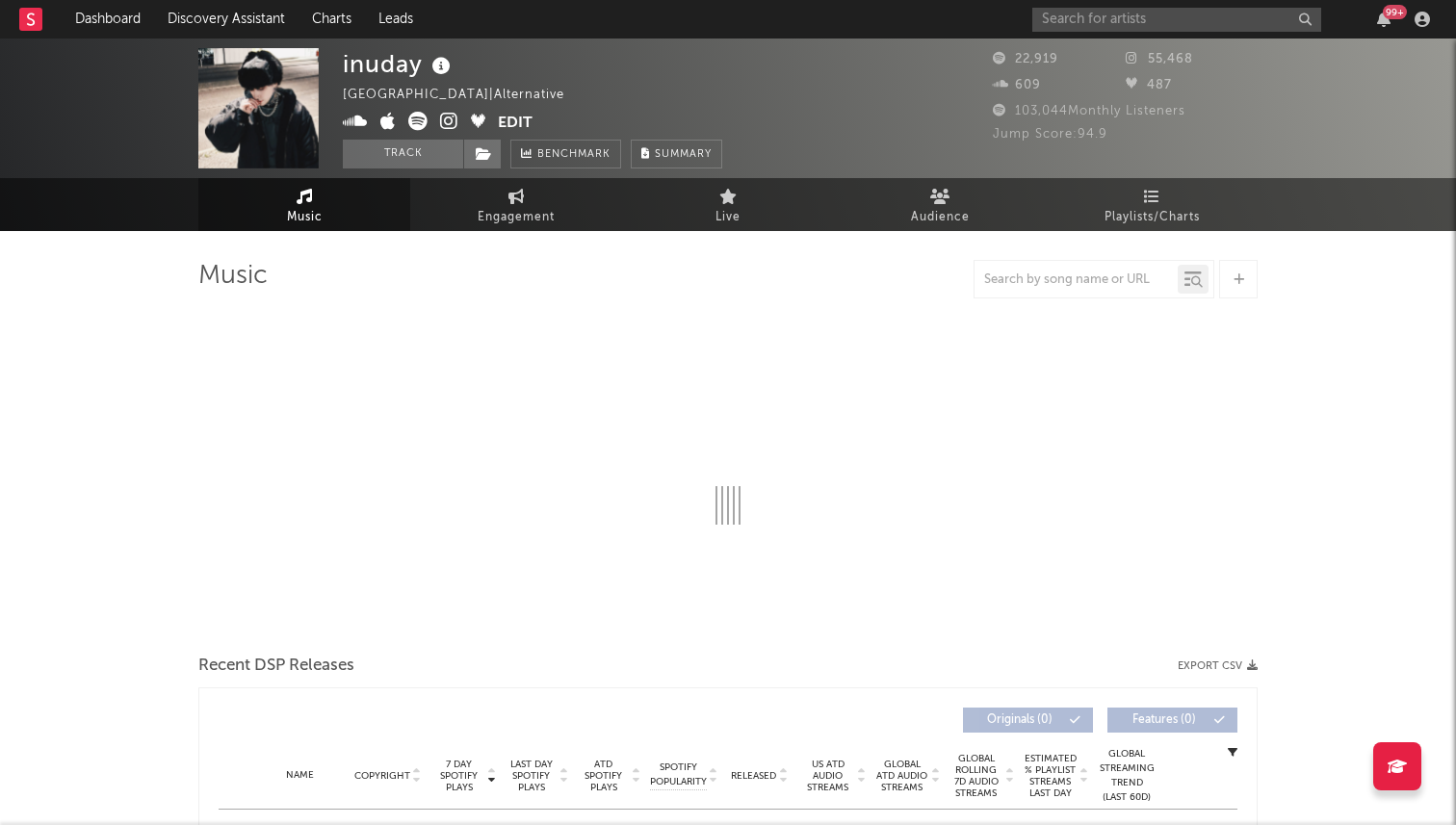
select select "6m"
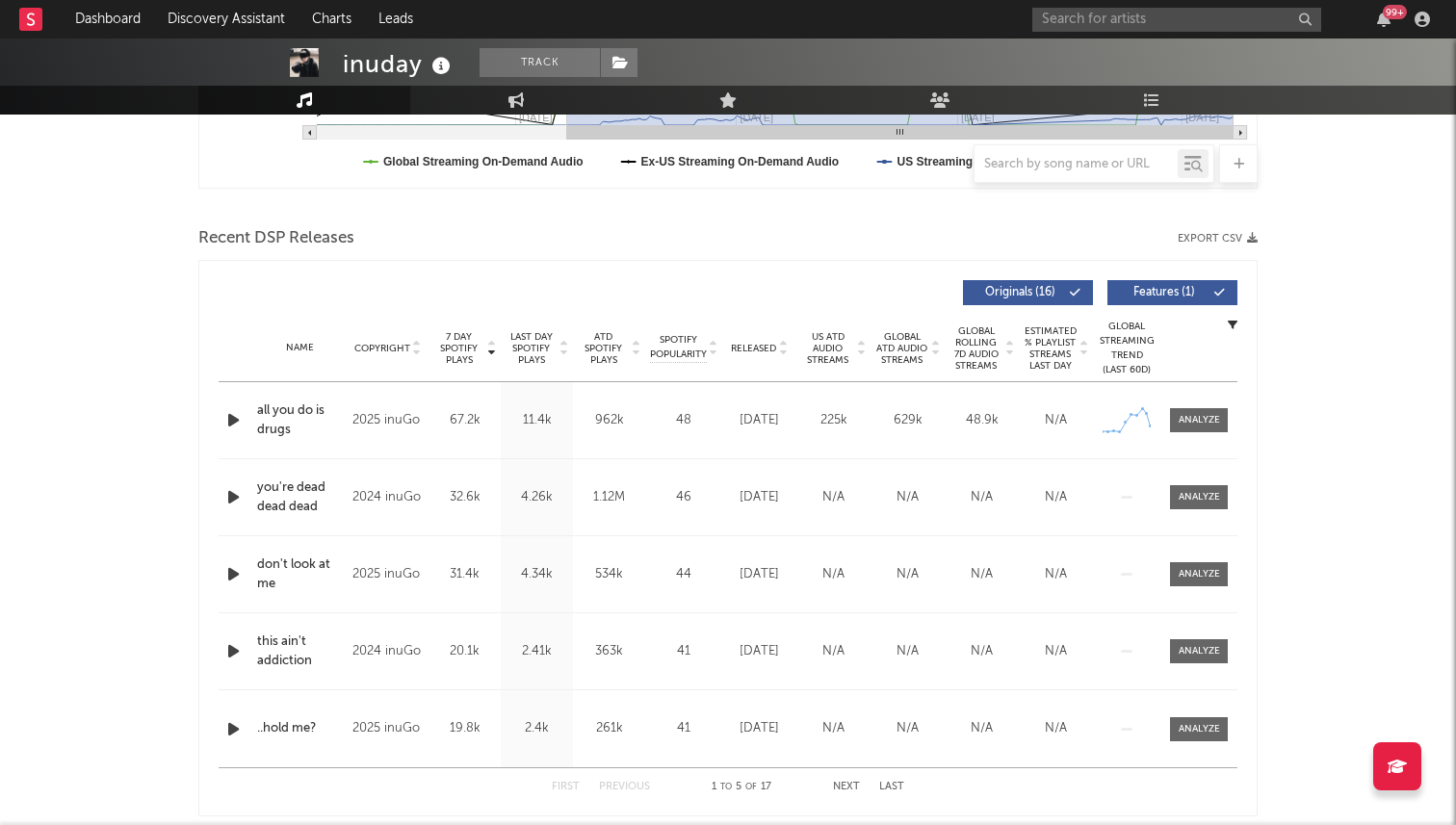
scroll to position [639, 0]
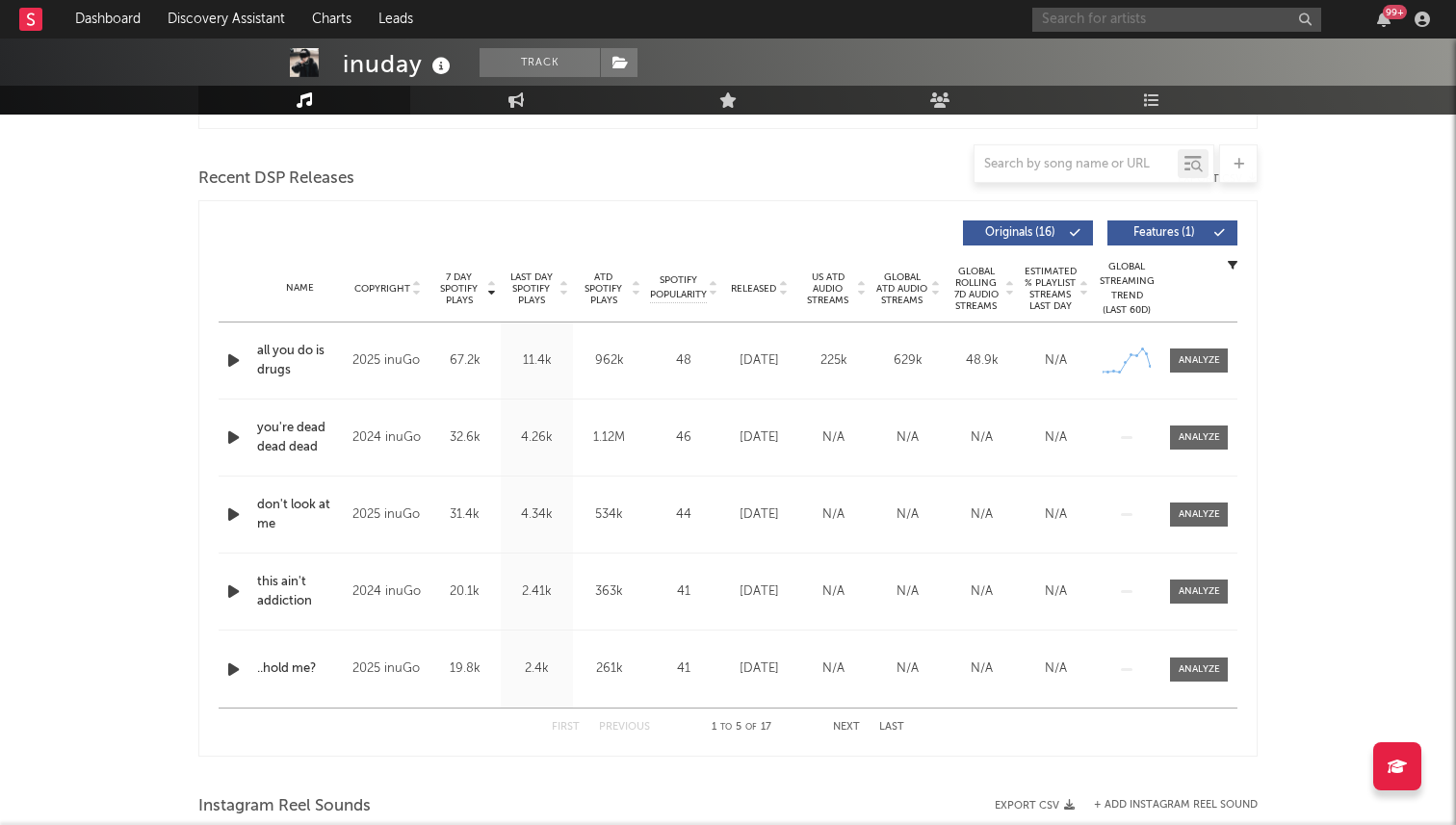
click at [1110, 11] on input "text" at bounding box center [1177, 20] width 289 height 24
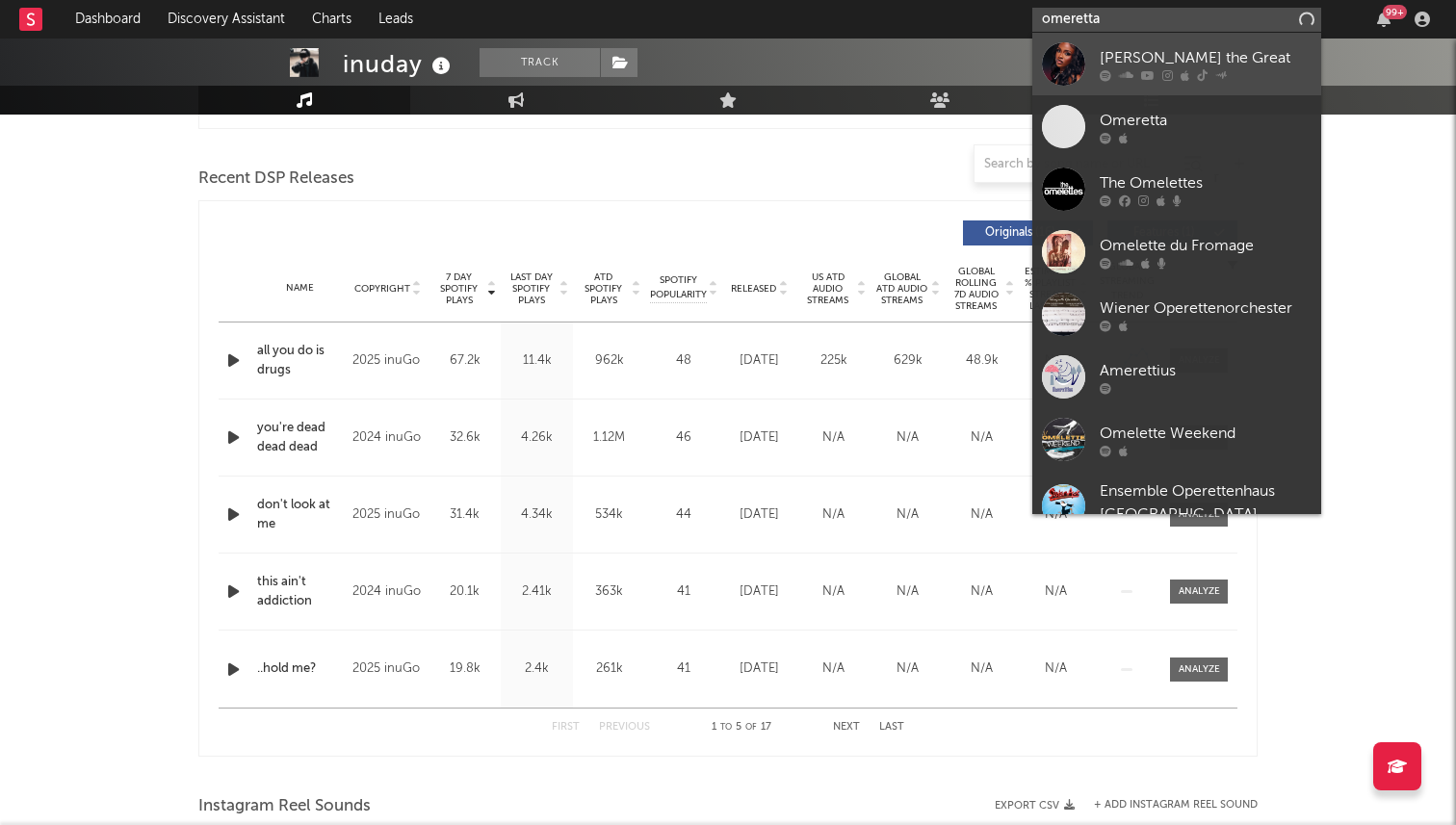
type input "omeretta"
click at [1071, 69] on div at bounding box center [1063, 63] width 43 height 43
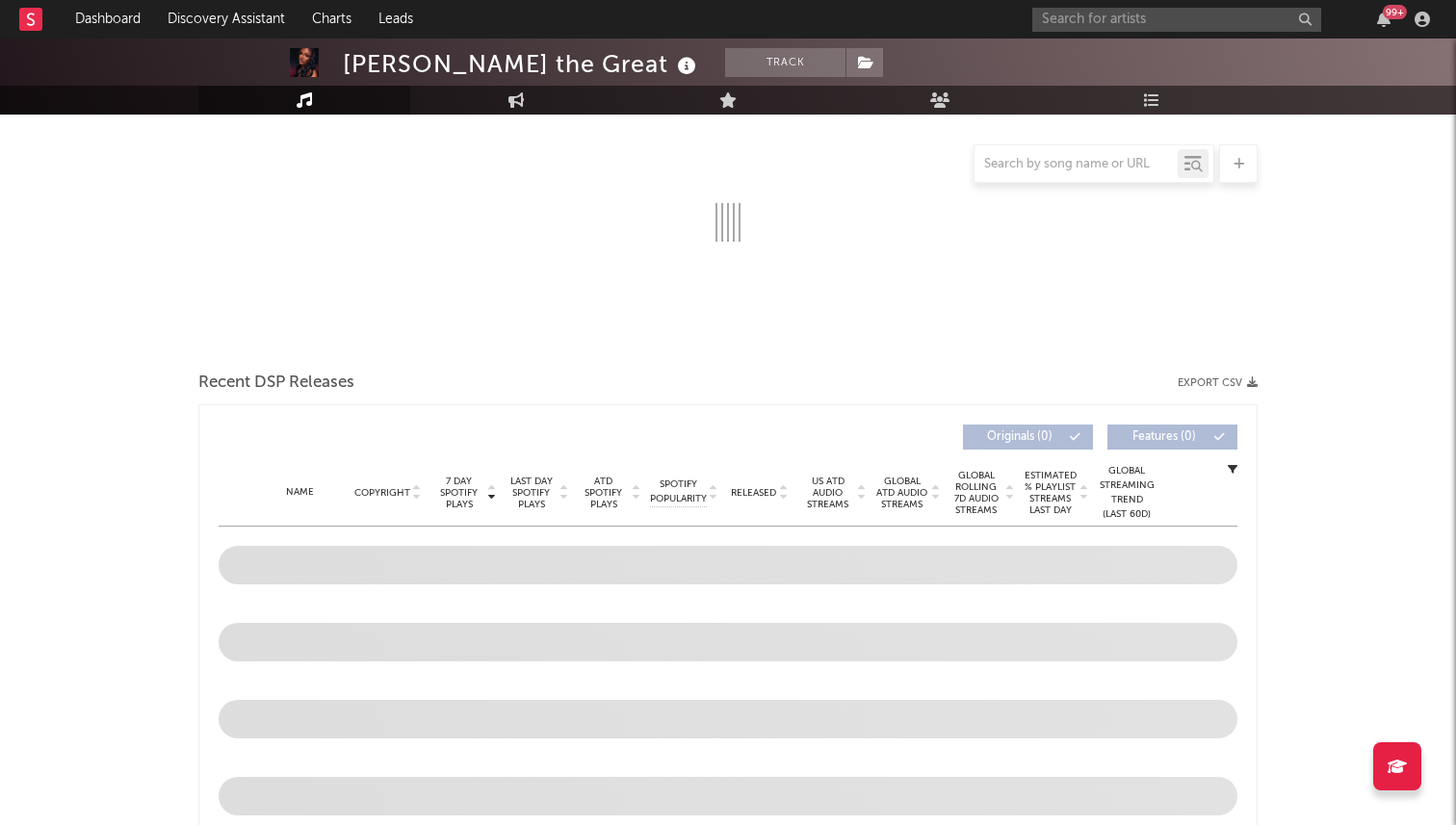
scroll to position [426, 0]
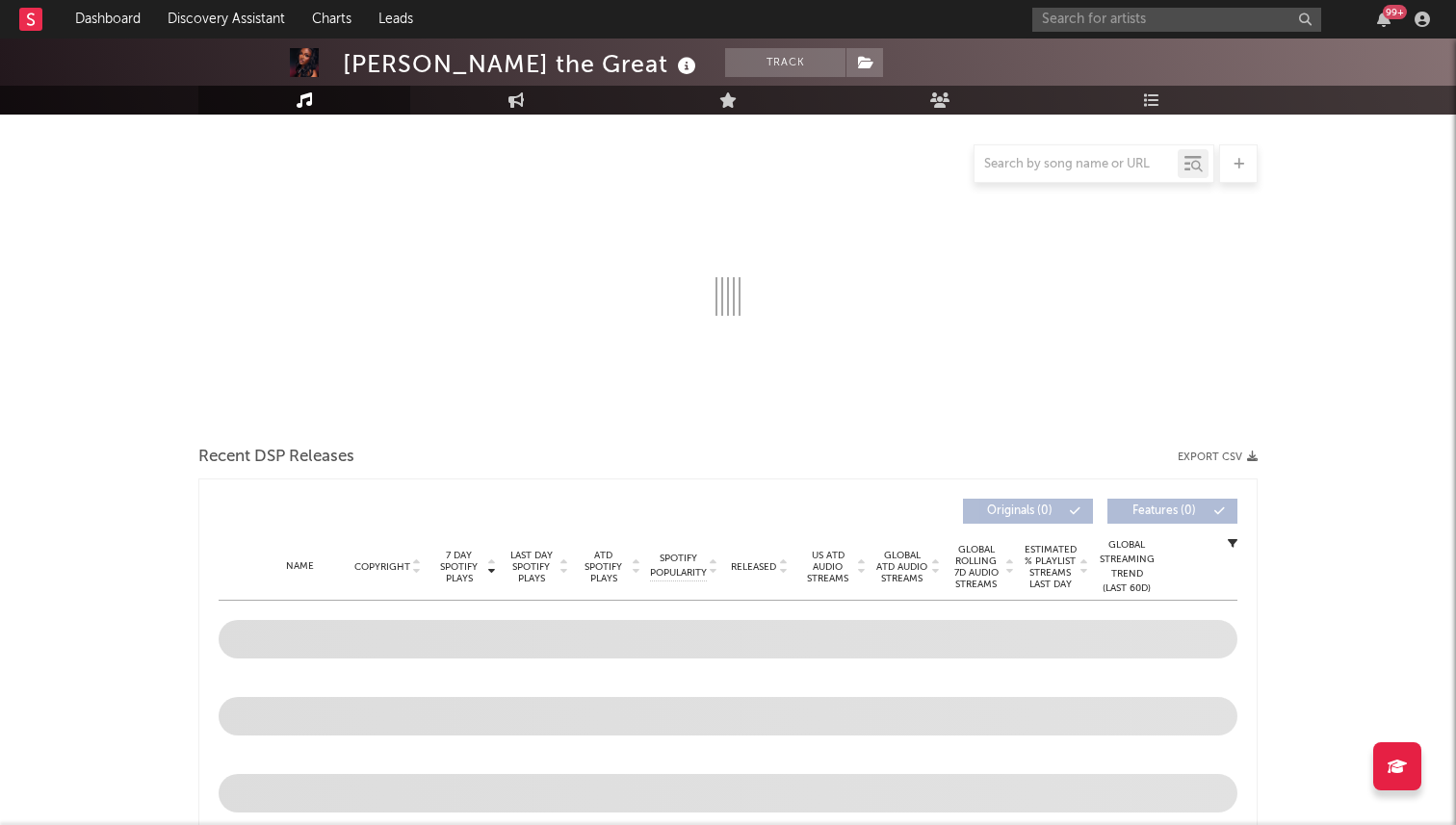
select select "6m"
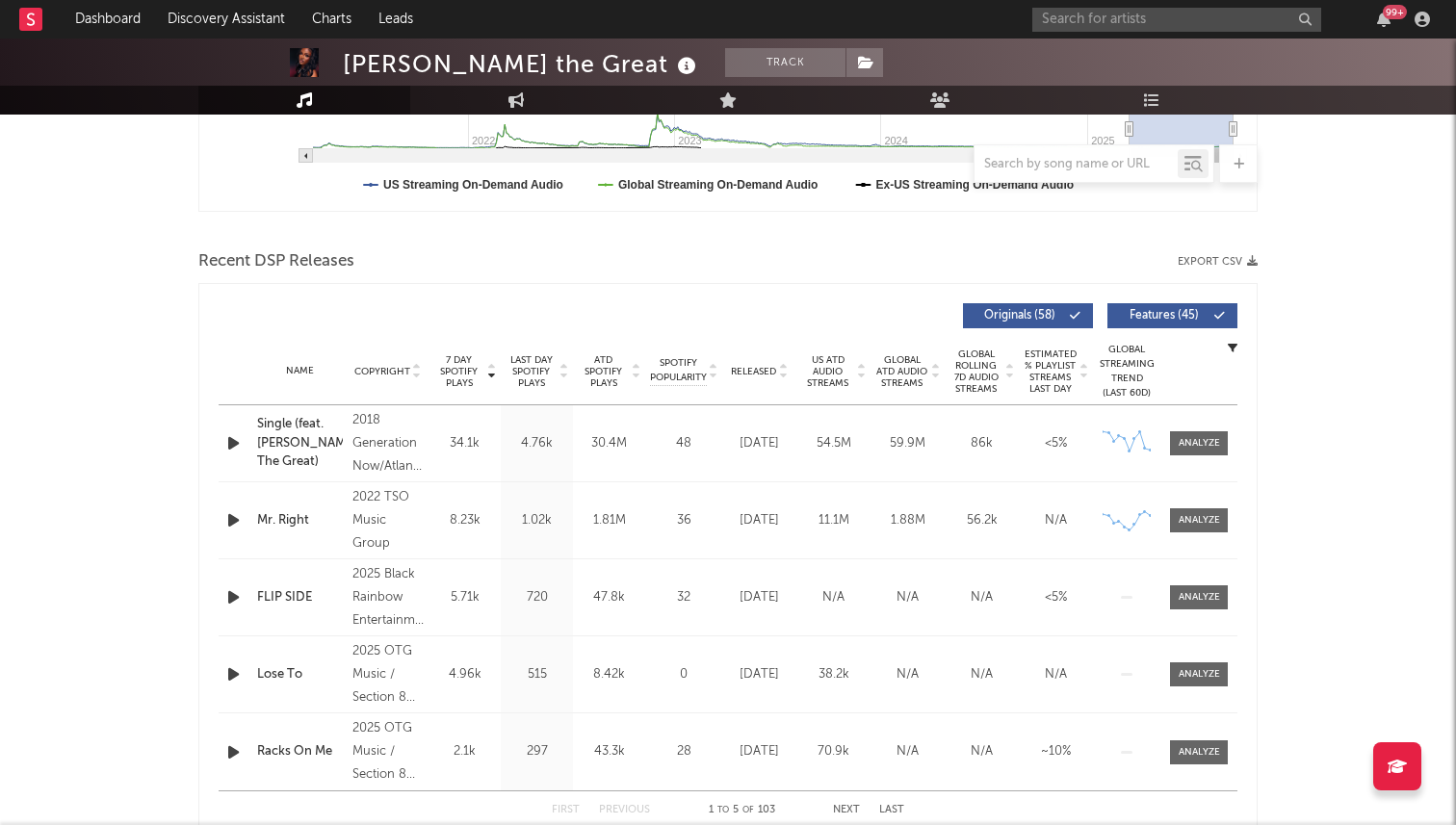
scroll to position [552, 0]
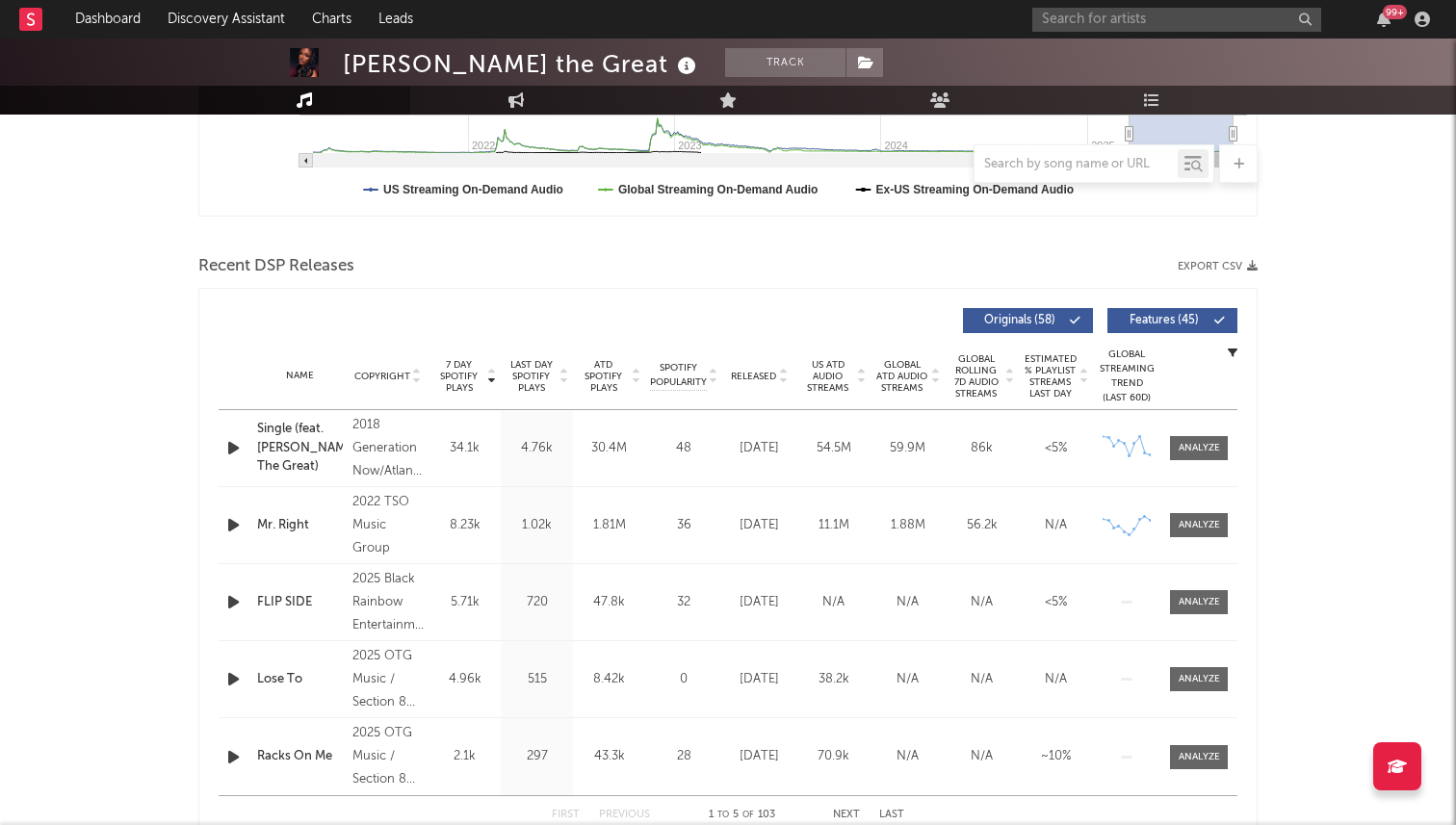
click at [748, 388] on div "Name Copyright Label Album Names Composer Names 7 Day Spotify Plays Last Day Sp…" at bounding box center [728, 376] width 1019 height 67
click at [755, 378] on span "Released" at bounding box center [753, 377] width 45 height 12
click at [443, 374] on span "7 Day Spotify Plays" at bounding box center [459, 376] width 51 height 34
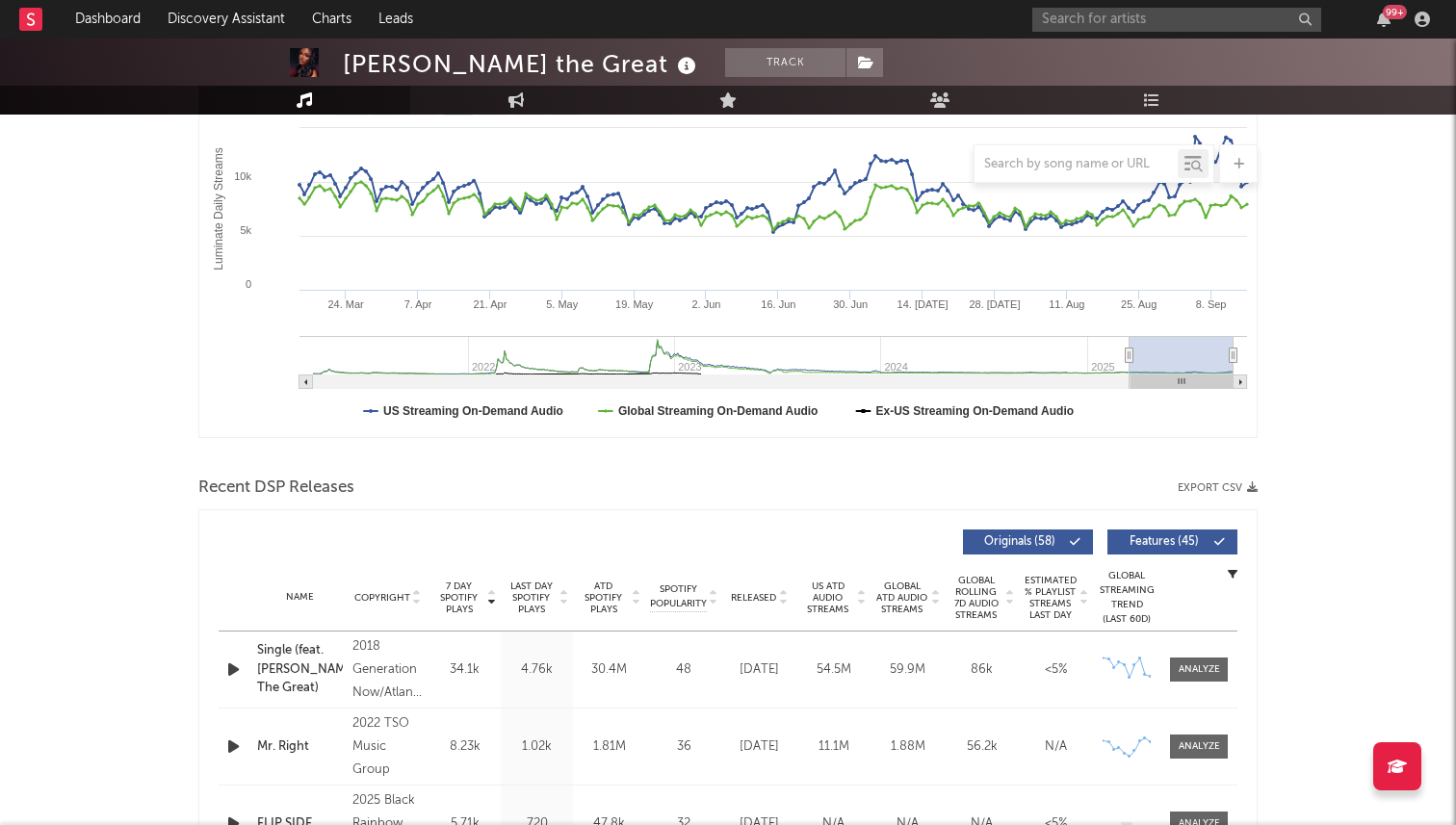
scroll to position [0, 0]
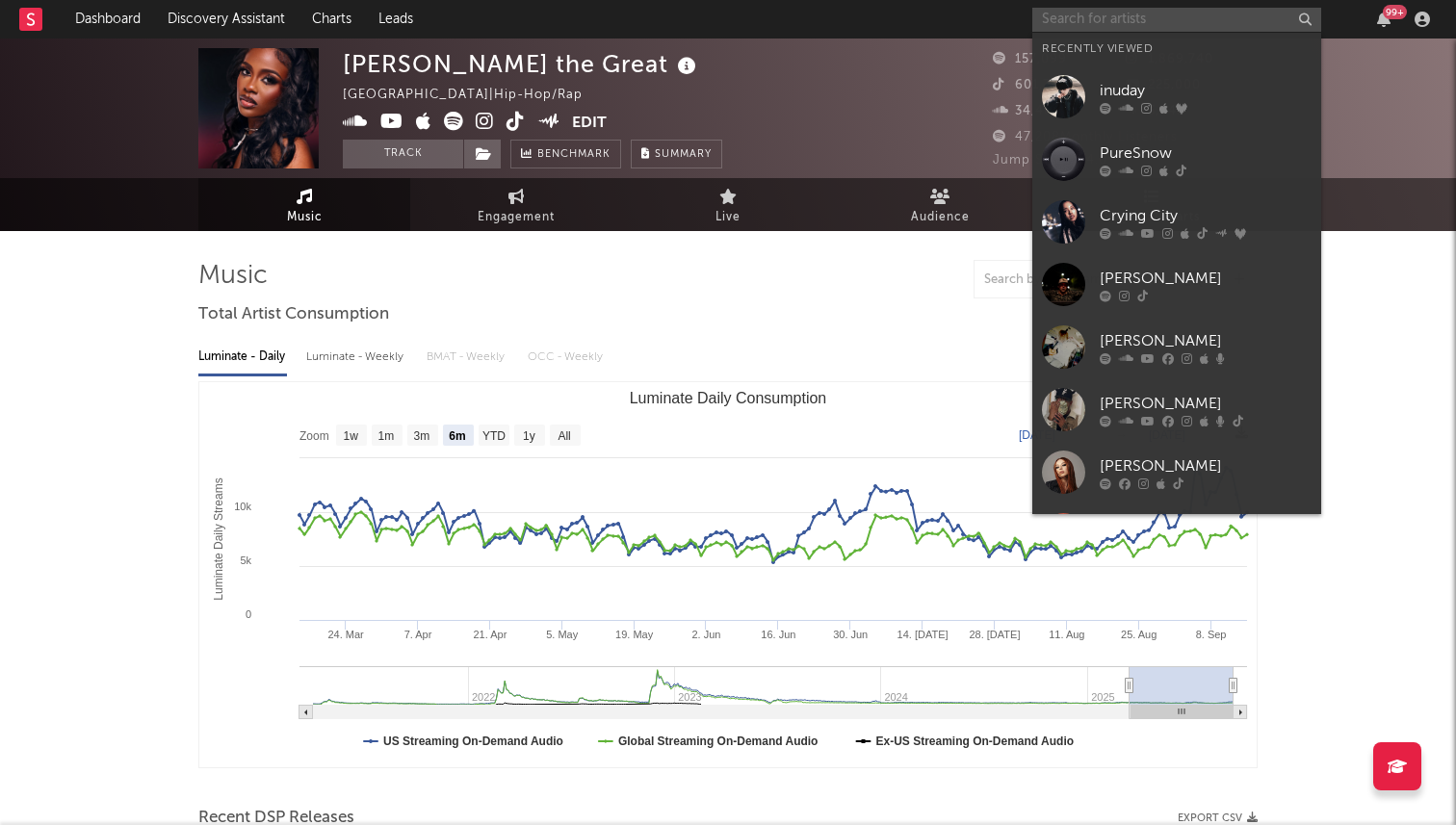
click at [1152, 12] on input "text" at bounding box center [1177, 20] width 289 height 24
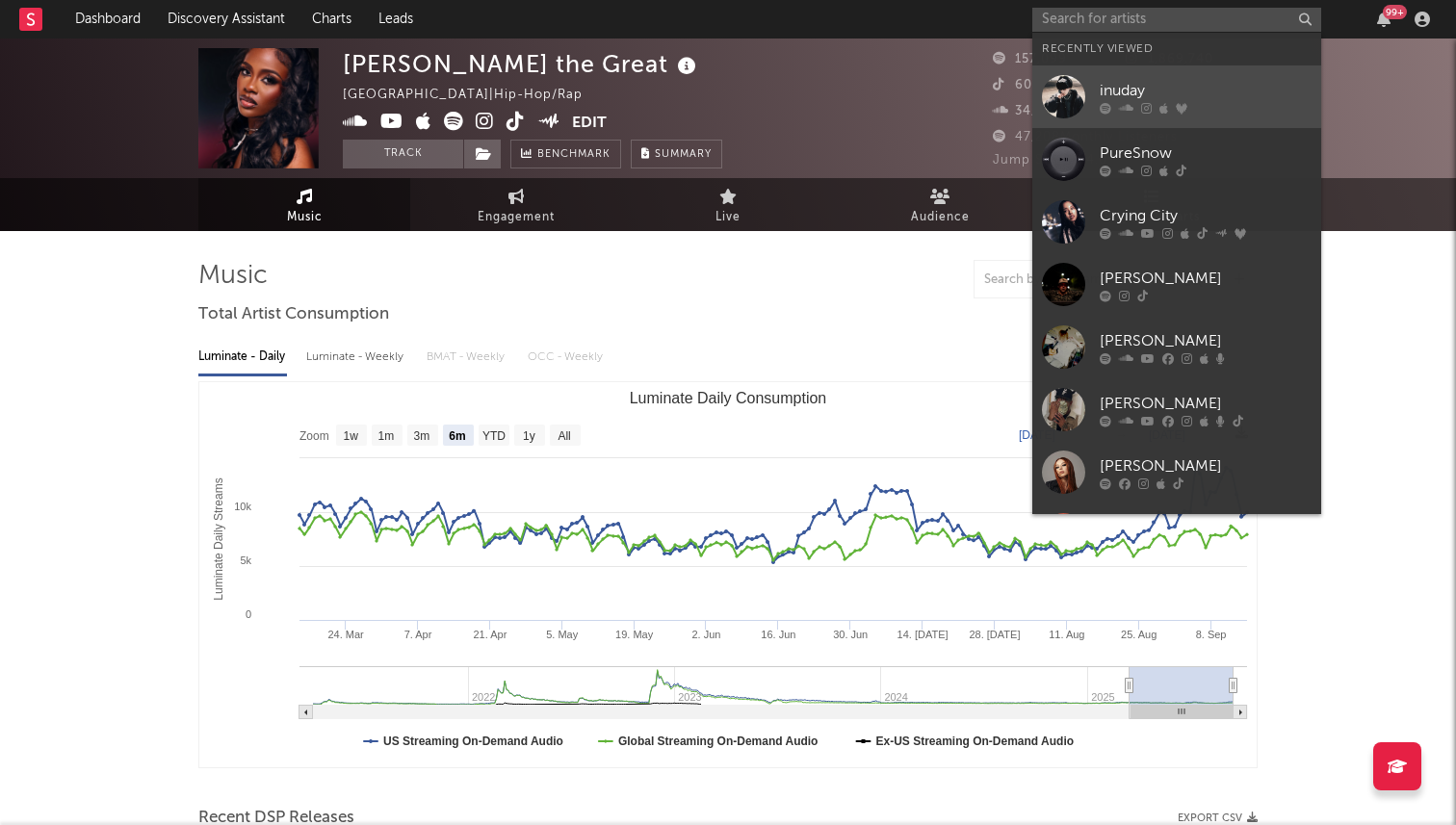
click at [1113, 80] on div "inuday" at bounding box center [1205, 91] width 212 height 23
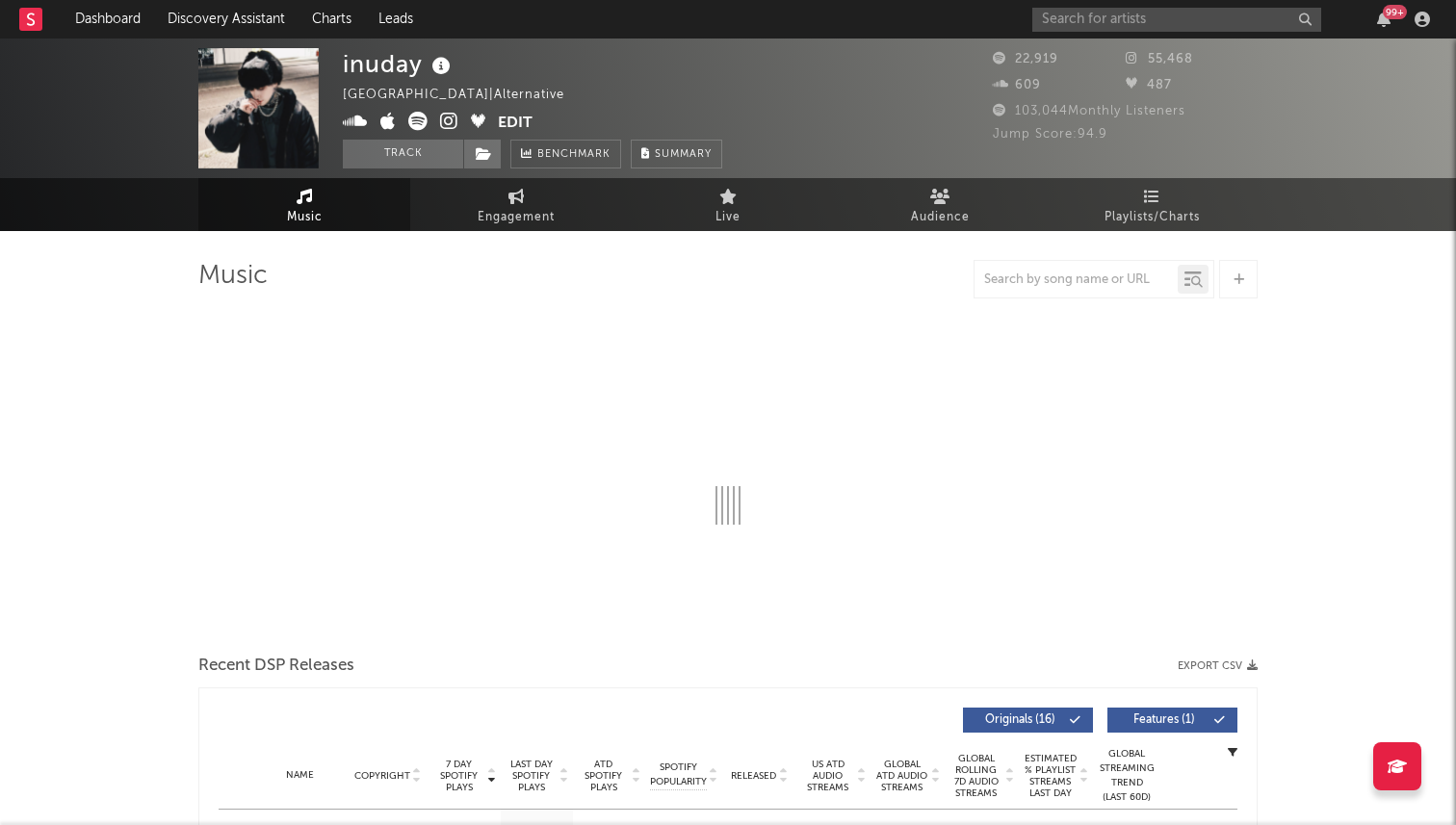
select select "6m"
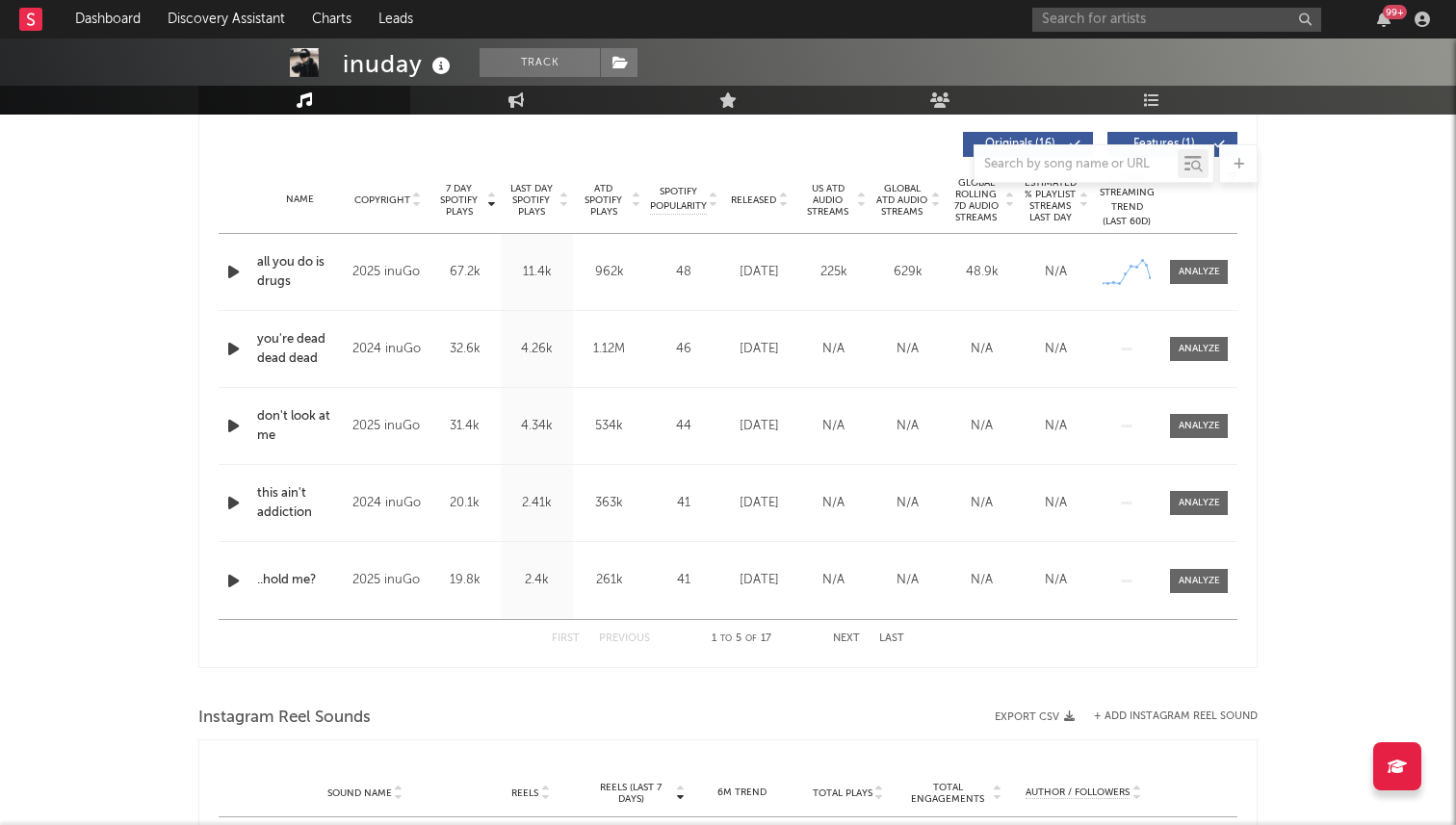
scroll to position [723, 0]
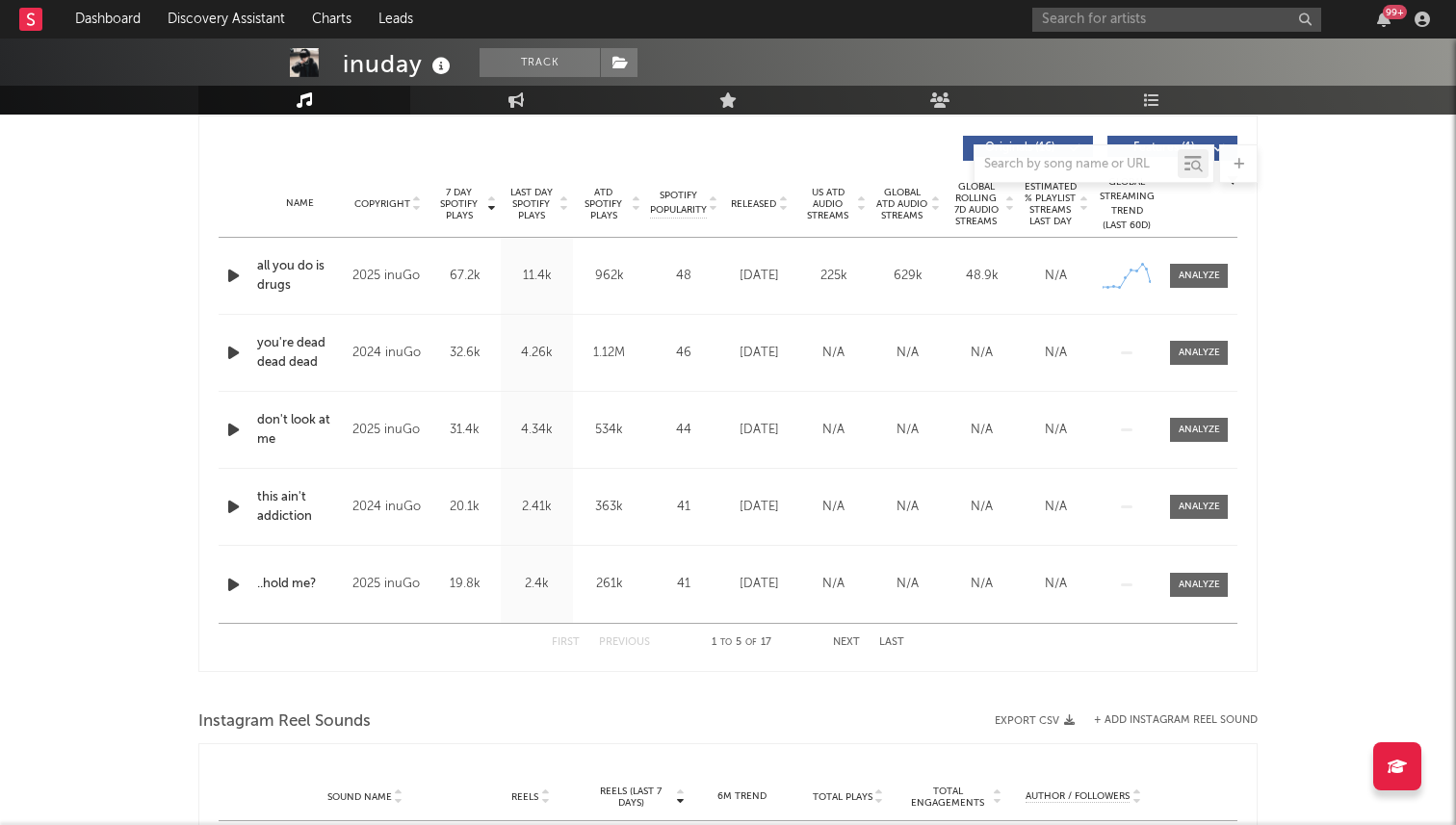
click at [770, 203] on span "Released" at bounding box center [753, 204] width 45 height 12
click at [460, 197] on span "7 Day Spotify Plays" at bounding box center [459, 203] width 51 height 34
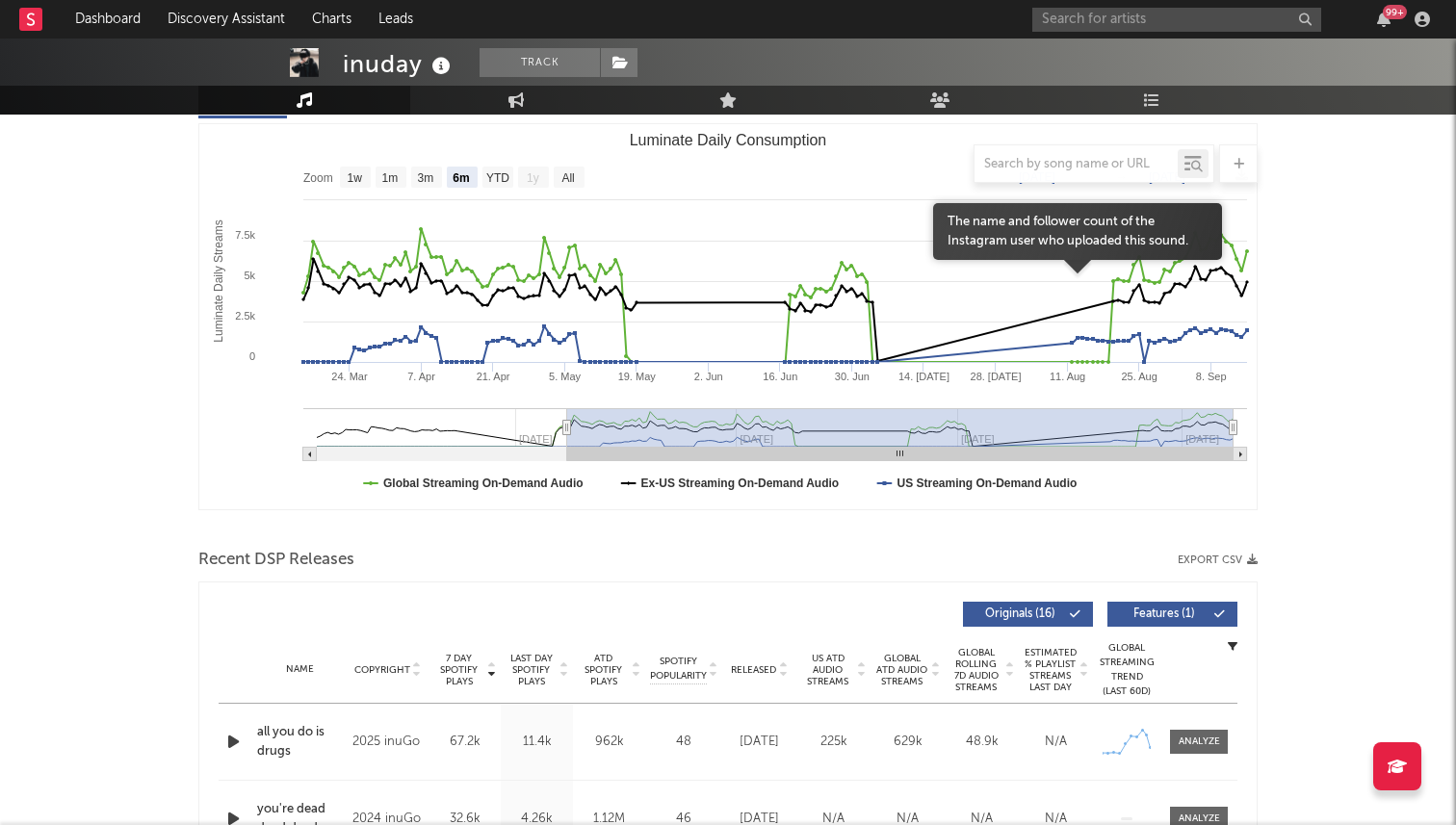
scroll to position [0, 0]
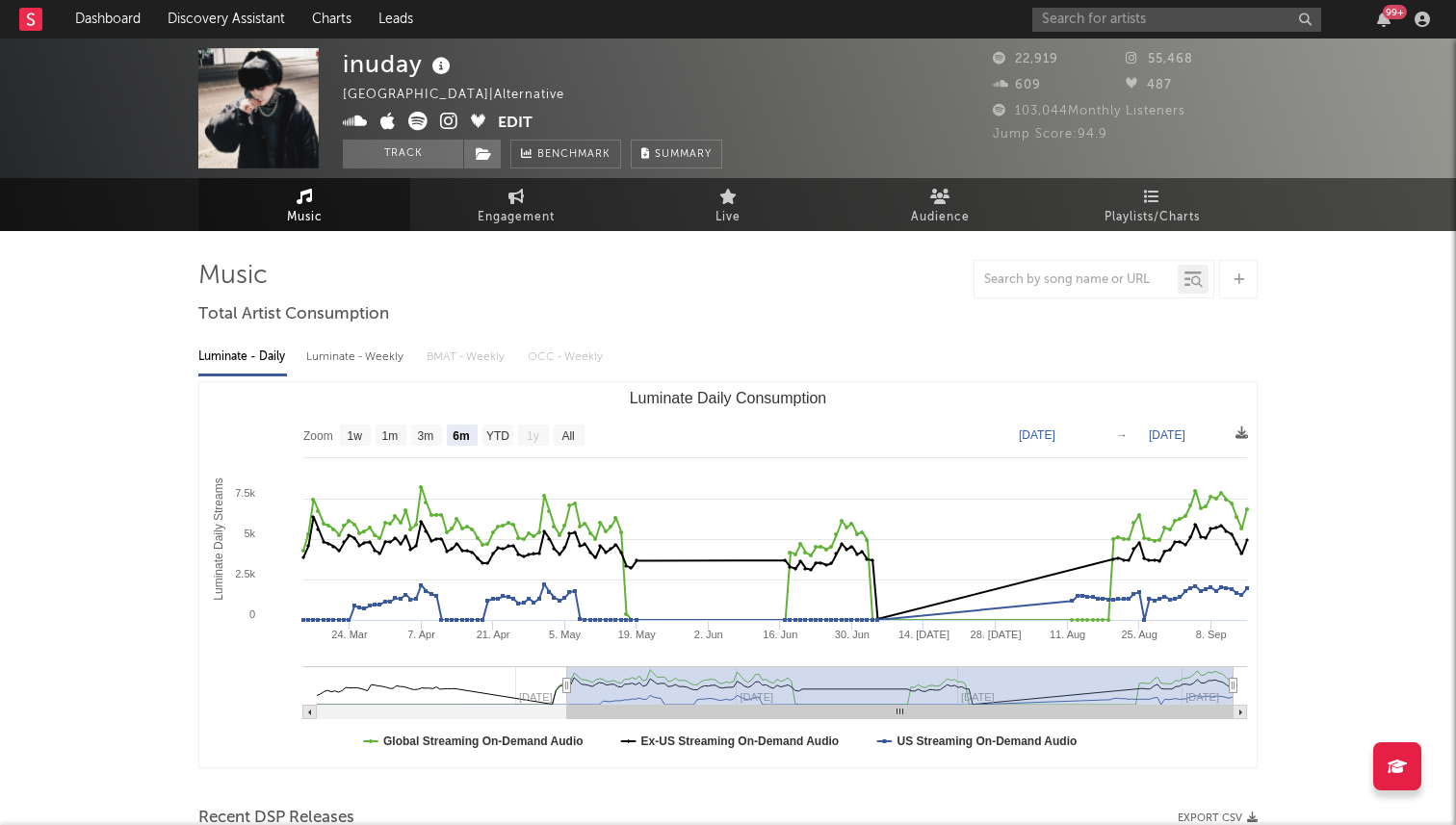
click at [1232, 269] on div at bounding box center [1237, 278] width 38 height 38
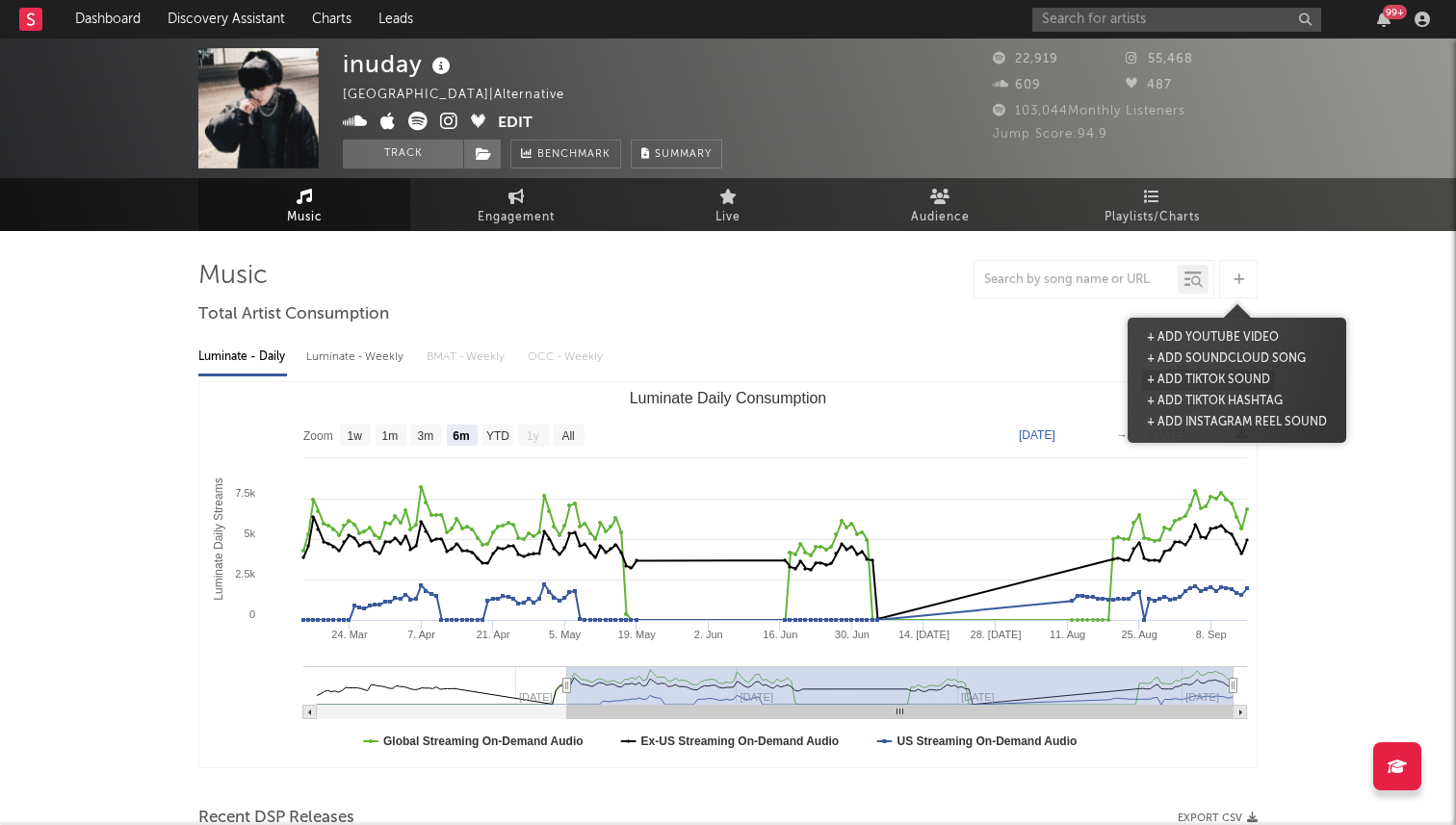
click at [1186, 383] on button "+ Add TikTok Sound" at bounding box center [1208, 381] width 133 height 21
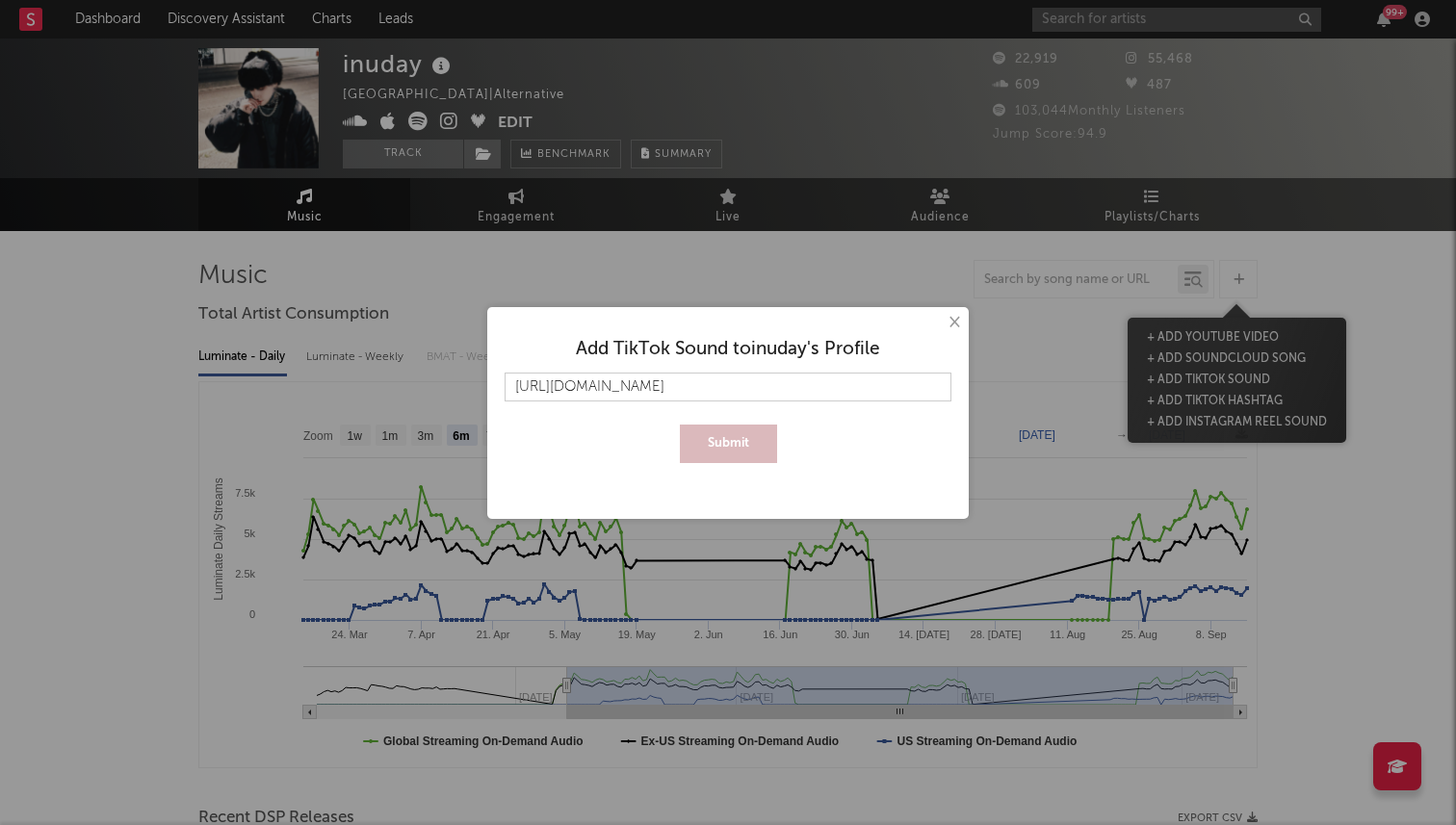
scroll to position [0, 165]
type input "https://www.tiktok.com/music/the-rot-rot-sept-18th-presave-in-bio-7548164009741…"
click at [680, 425] on button "Submit" at bounding box center [728, 443] width 98 height 38
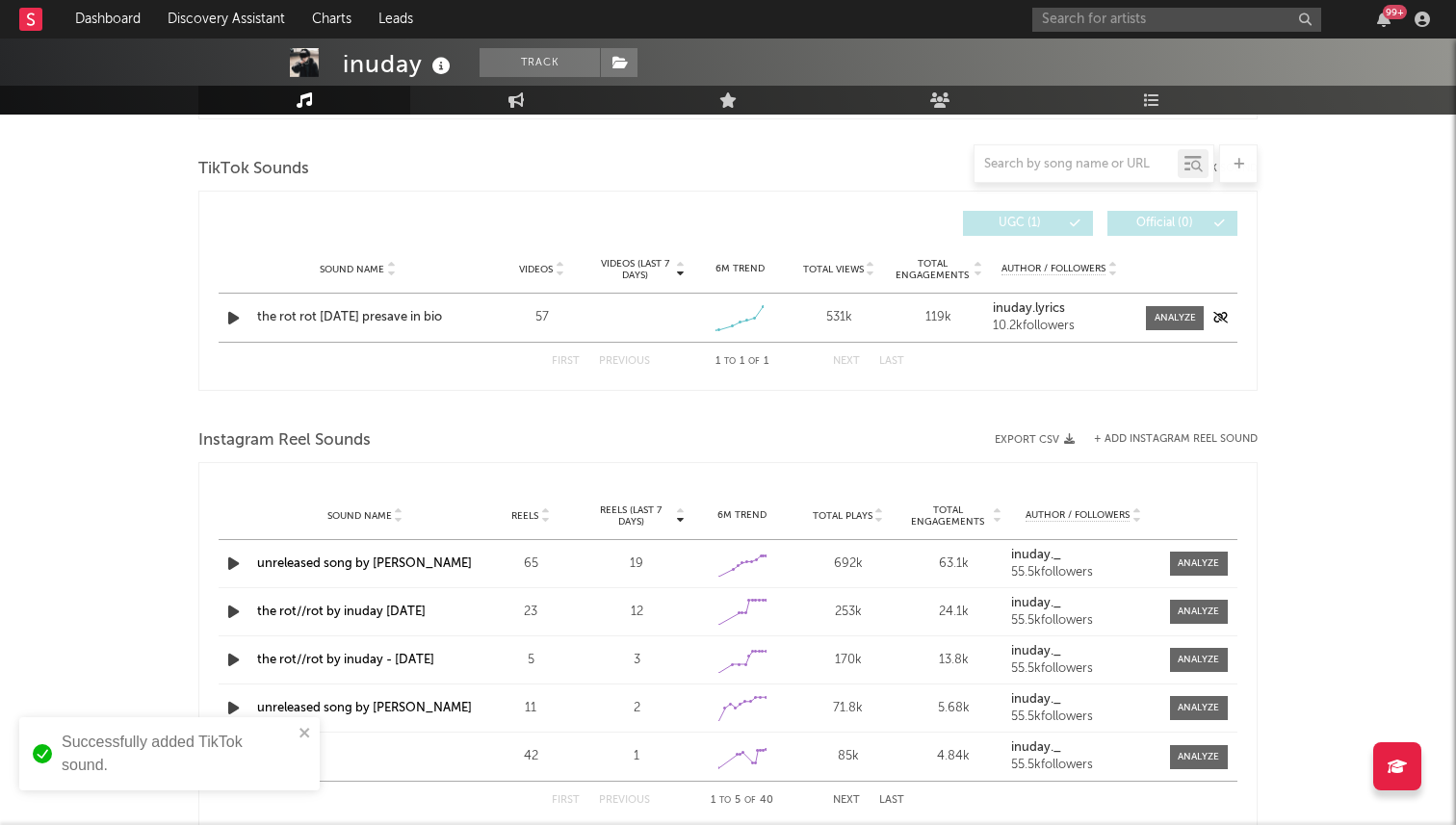
scroll to position [1258, 0]
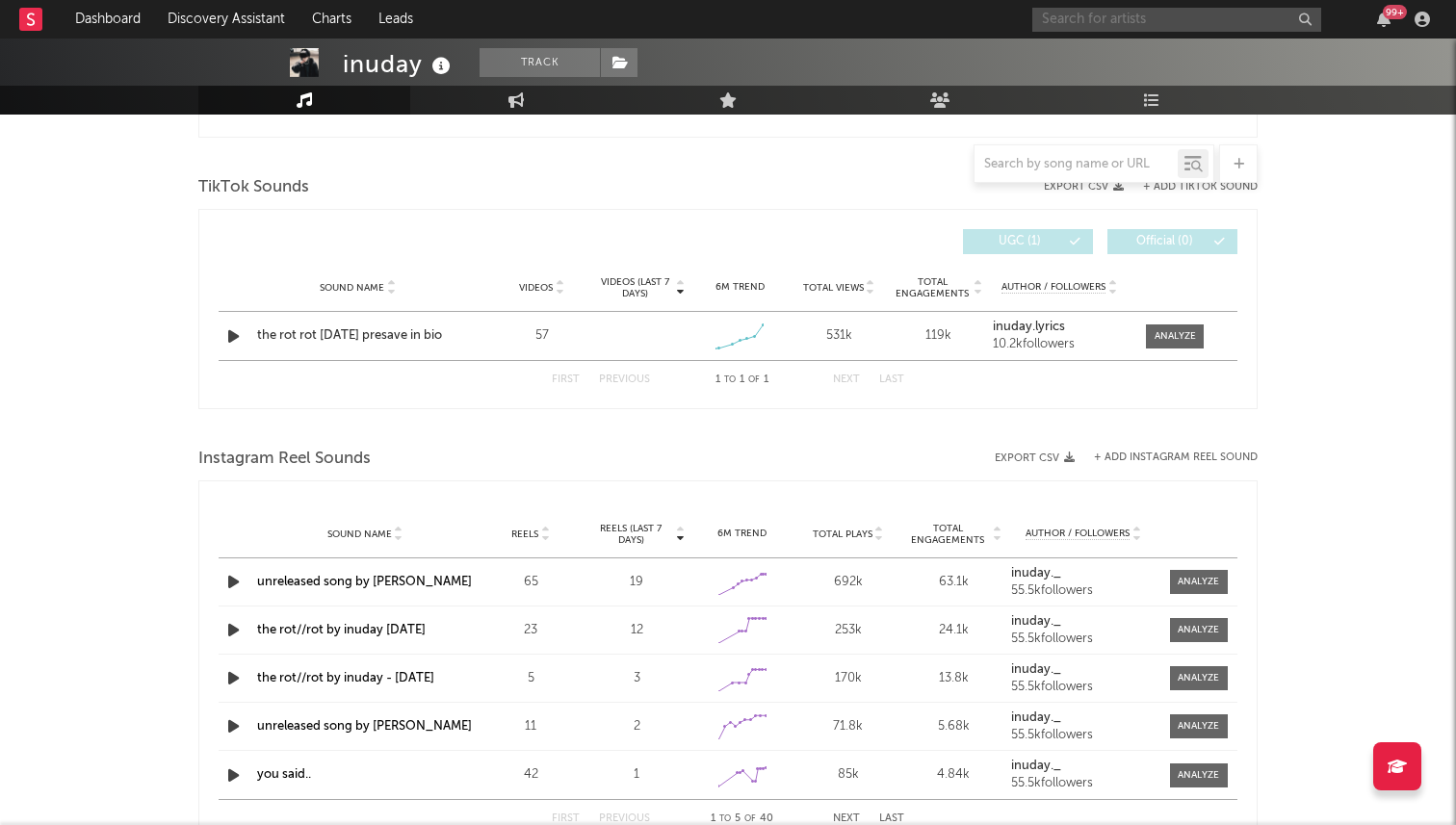
click at [1079, 25] on input "text" at bounding box center [1177, 20] width 289 height 24
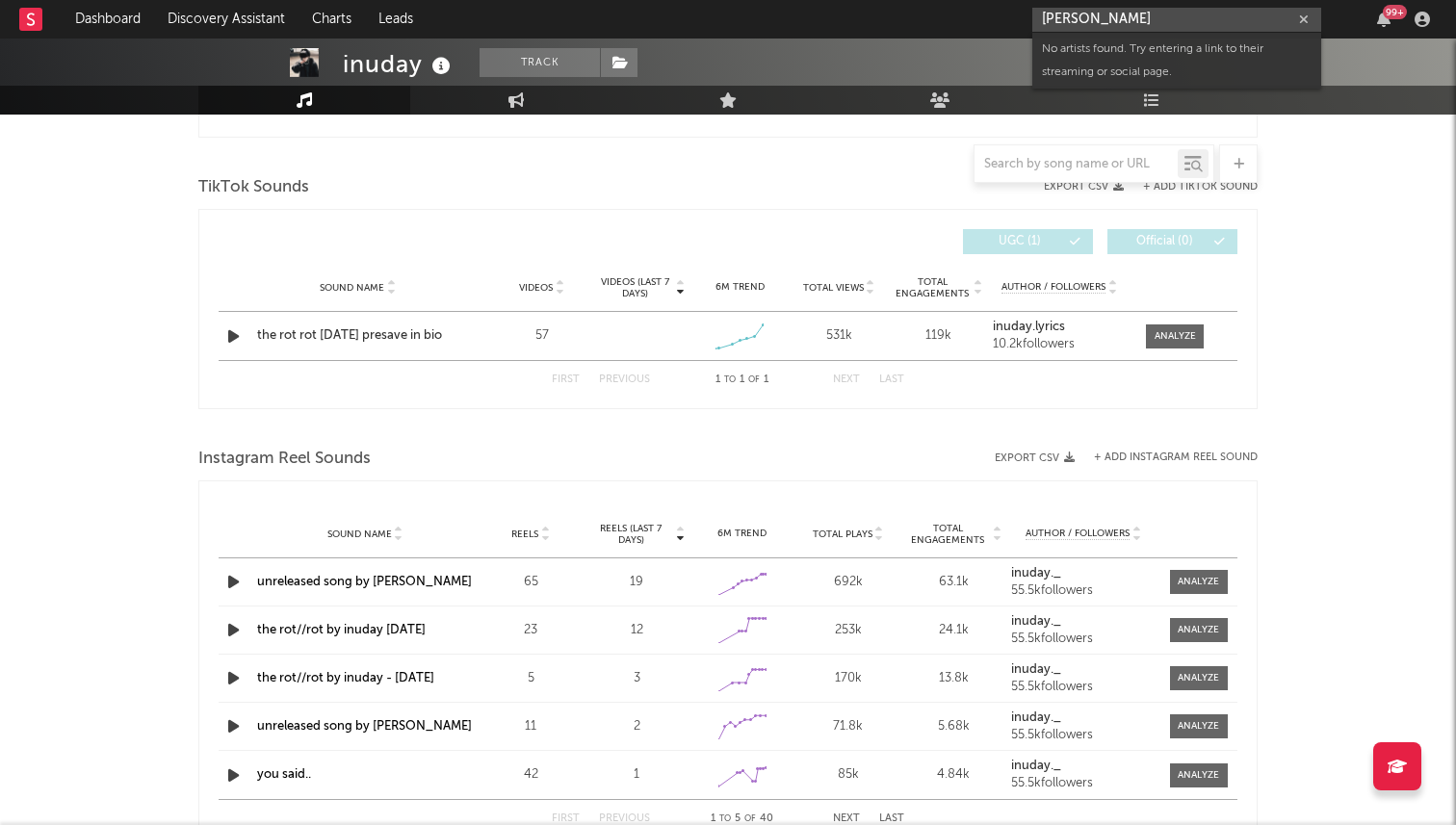
type input "mallory chilton"
drag, startPoint x: 1155, startPoint y: 20, endPoint x: 991, endPoint y: 15, distance: 164.1
click at [991, 15] on nav "Dashboard Discovery Assistant Charts Leads mallory chilton 99 +" at bounding box center [728, 19] width 1456 height 38
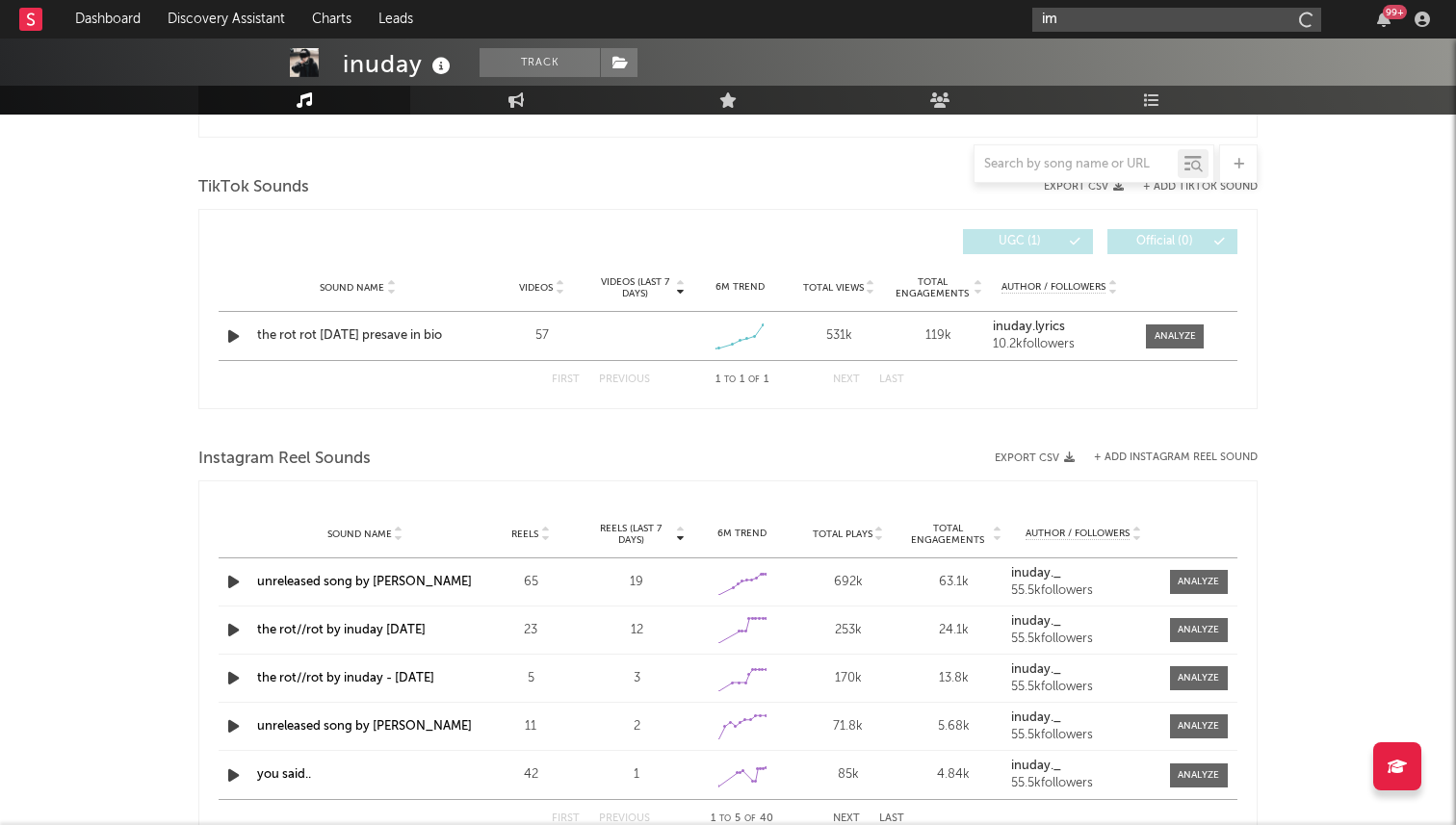
type input "i"
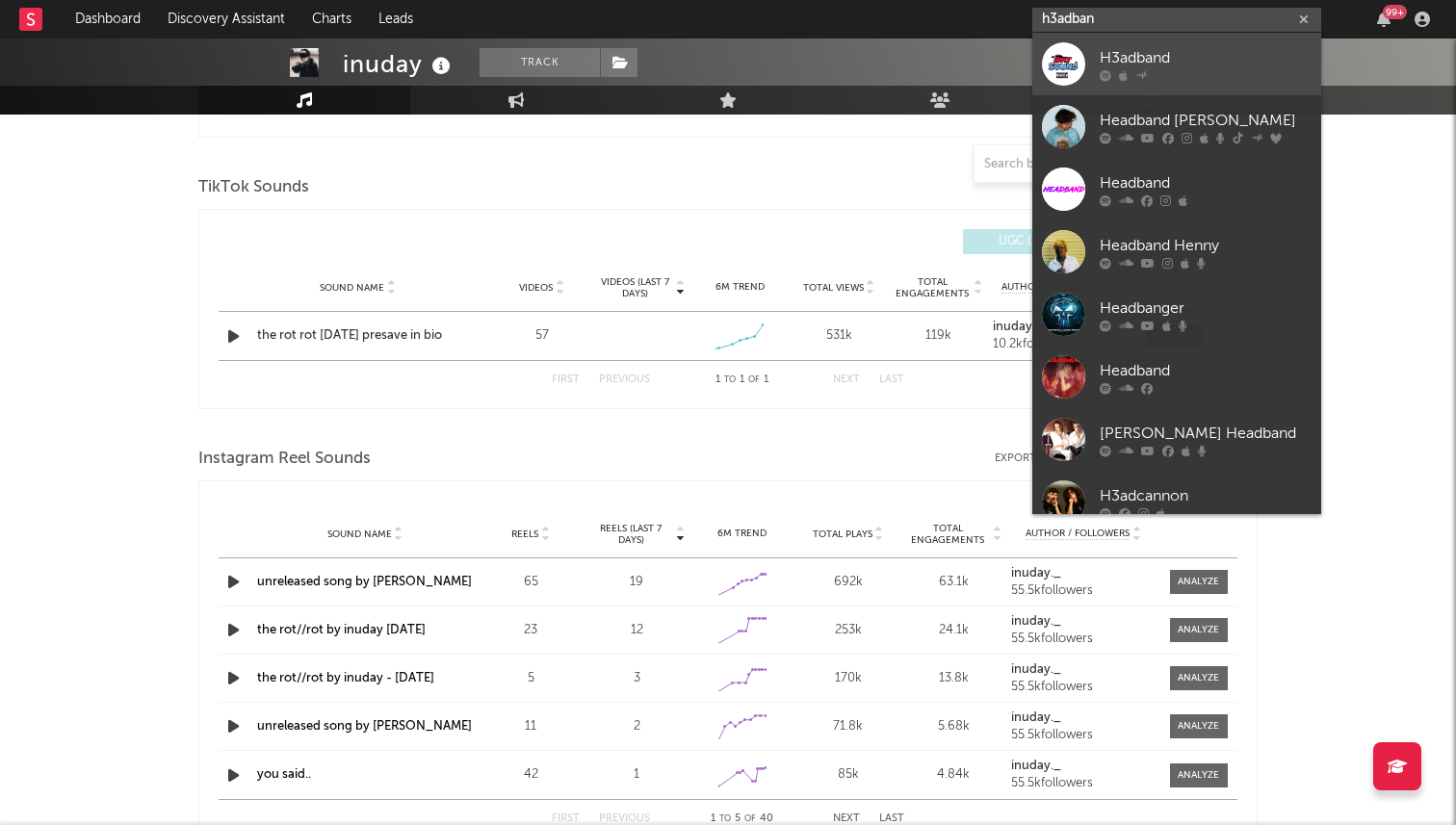
type input "h3adban"
click at [1207, 38] on link "H3adband" at bounding box center [1177, 64] width 289 height 62
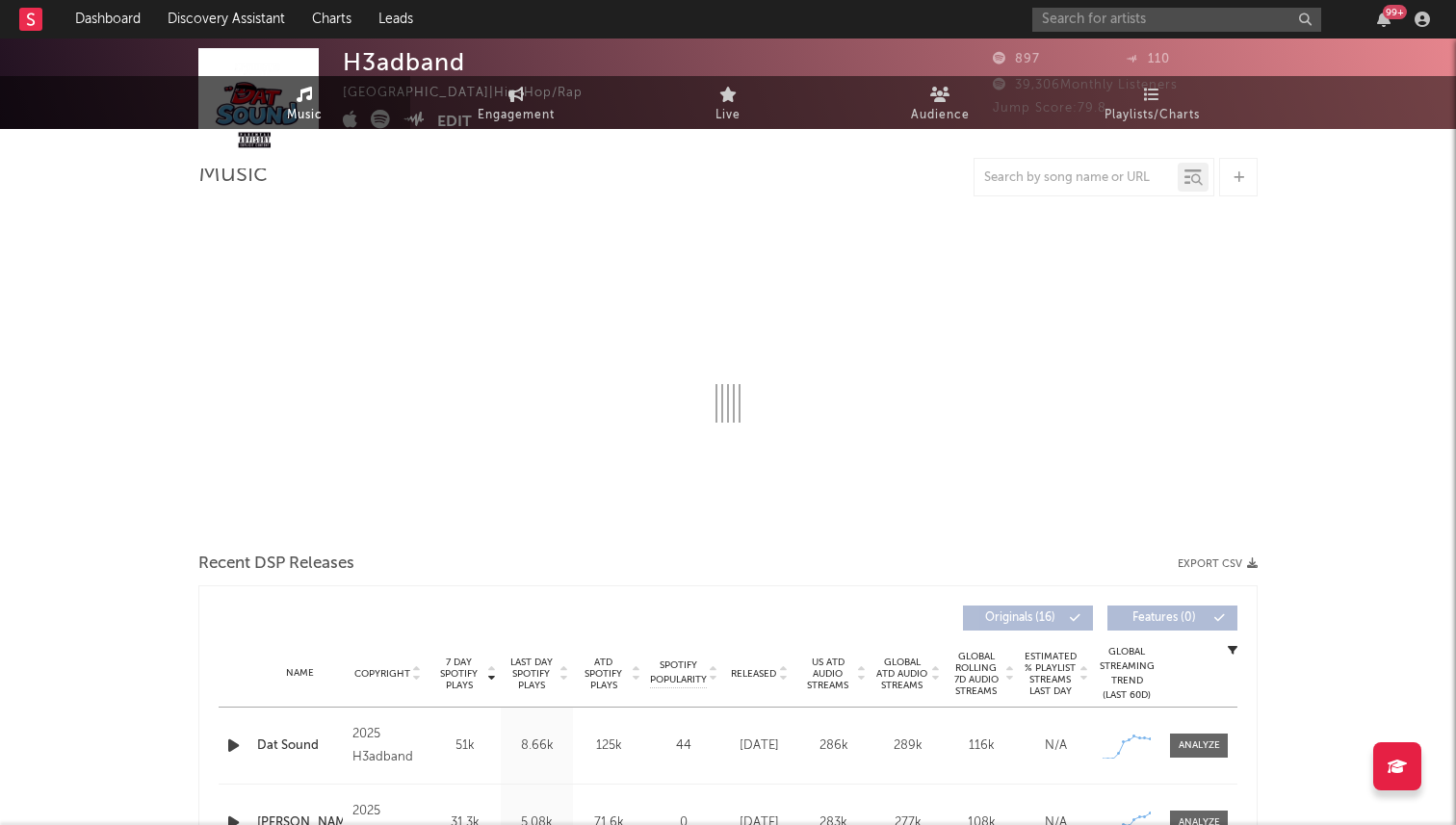
select select "1w"
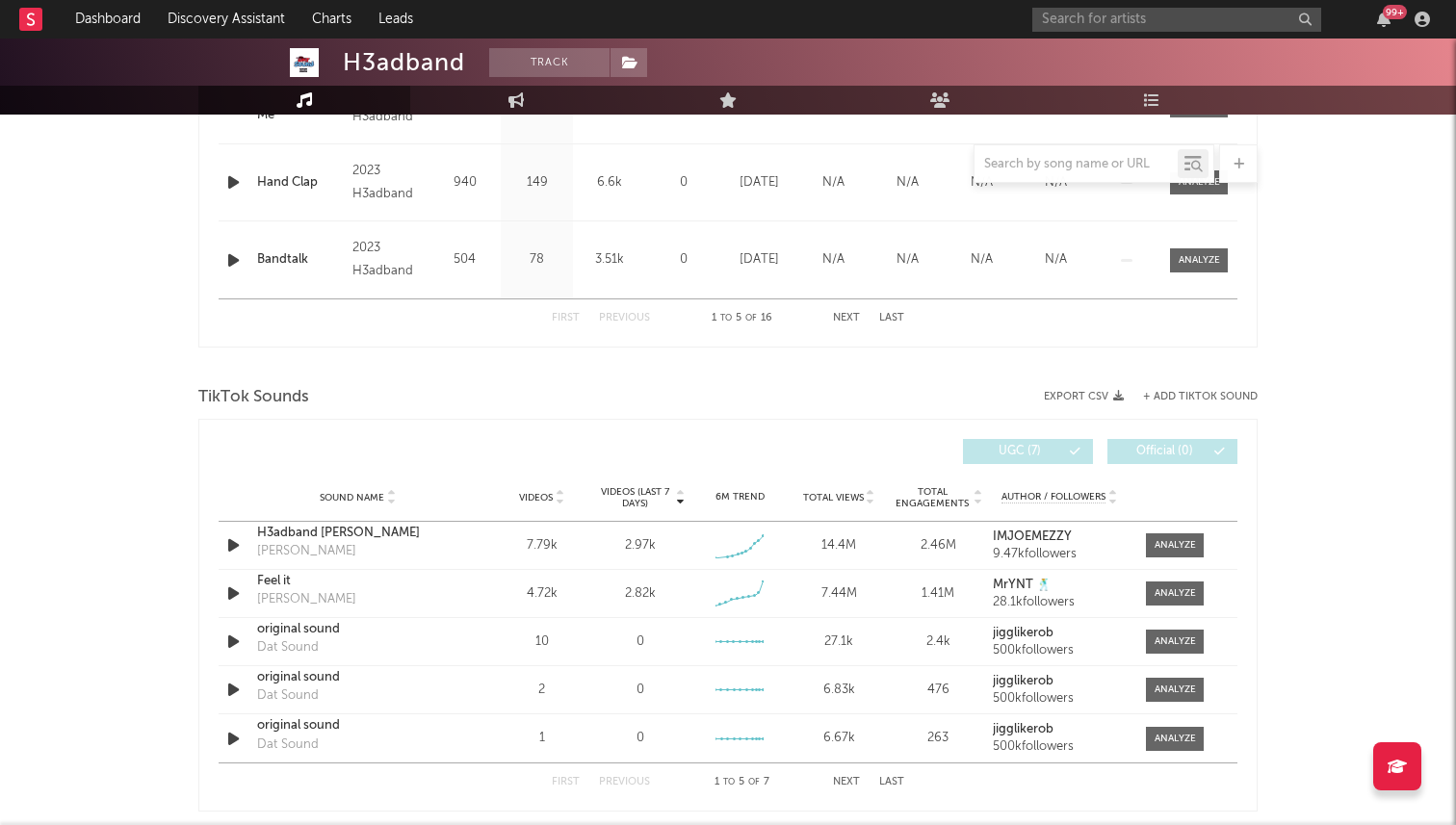
scroll to position [1098, 0]
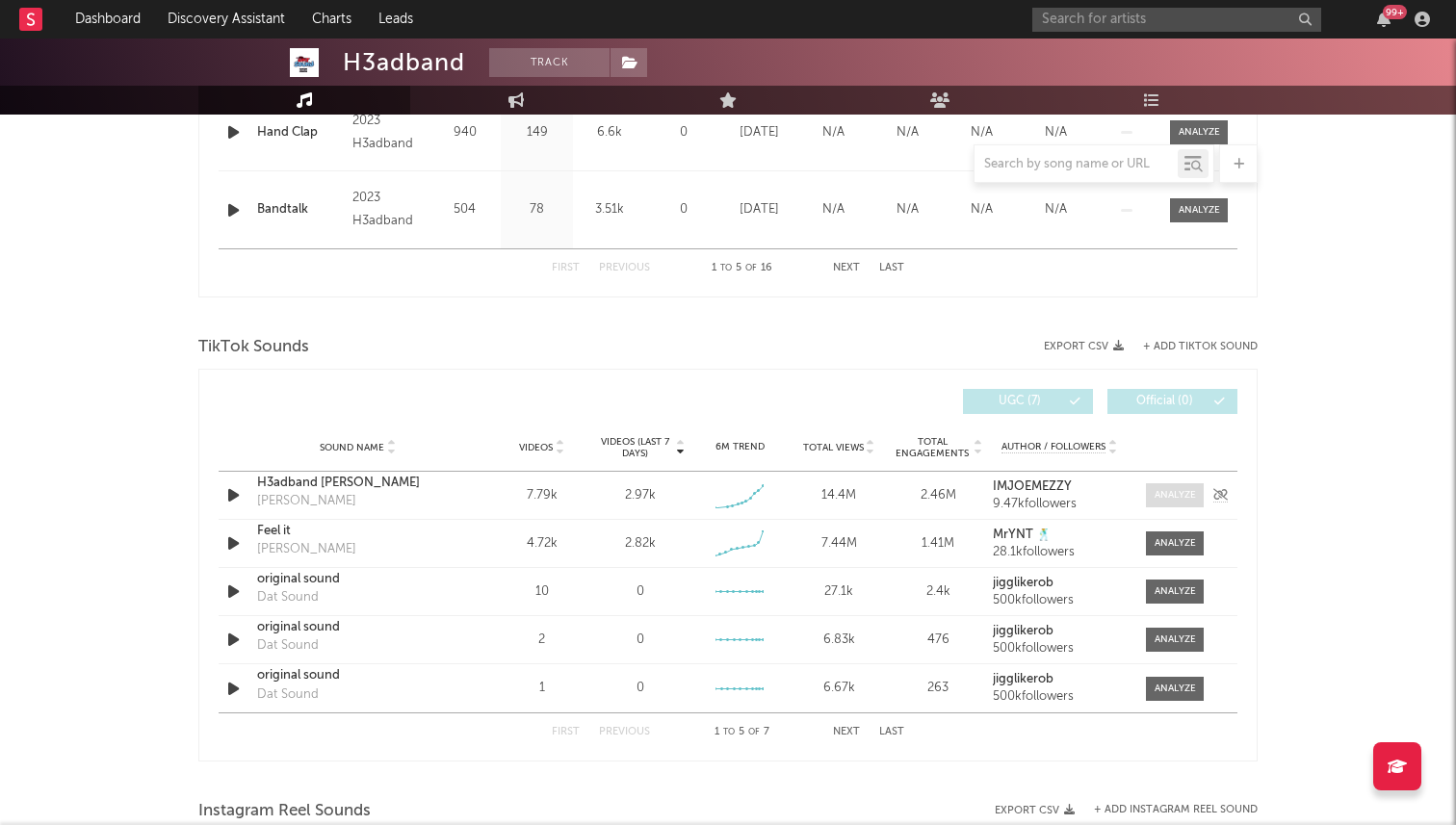
click at [1182, 488] on div at bounding box center [1175, 495] width 41 height 15
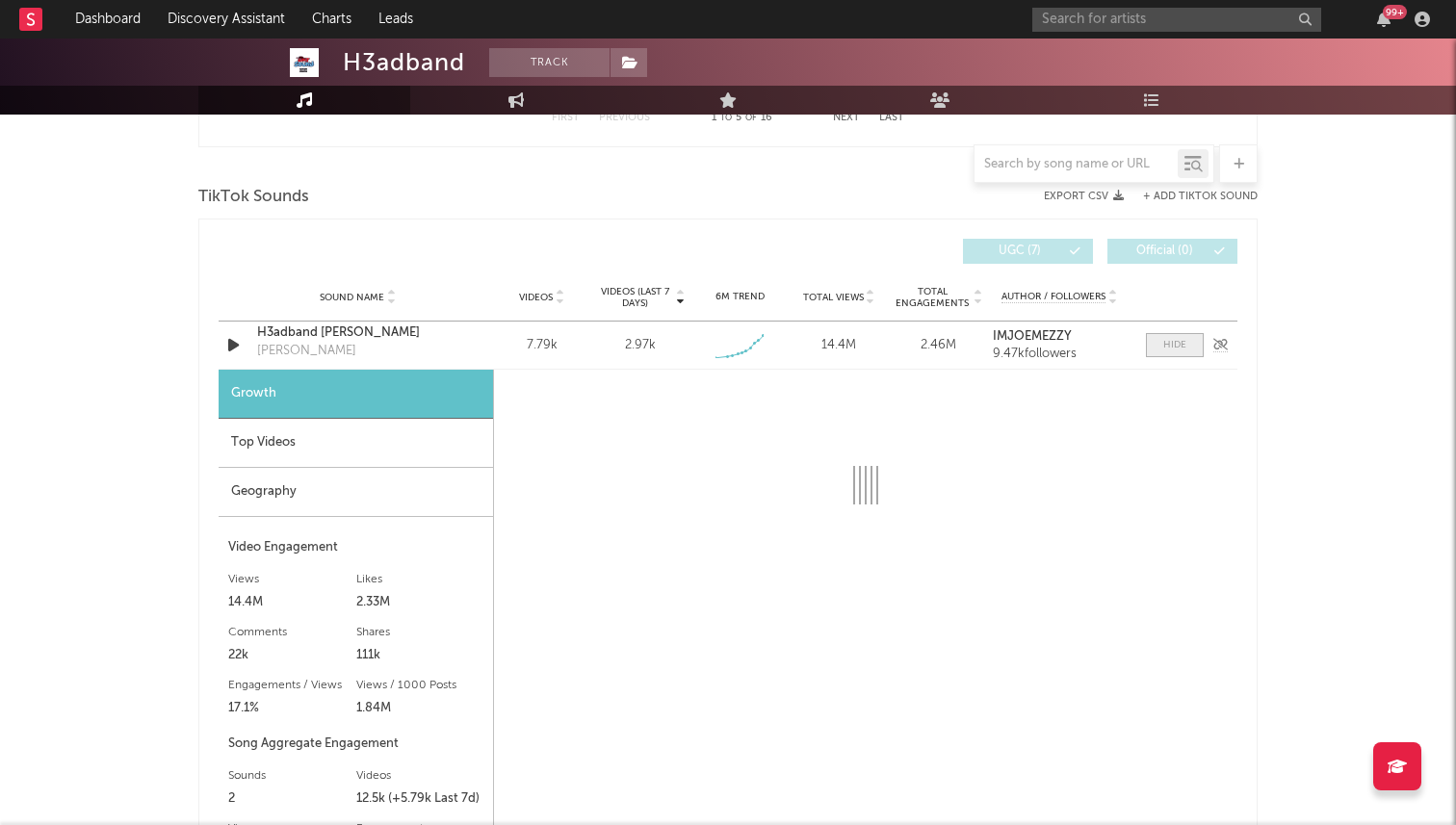
select select "1w"
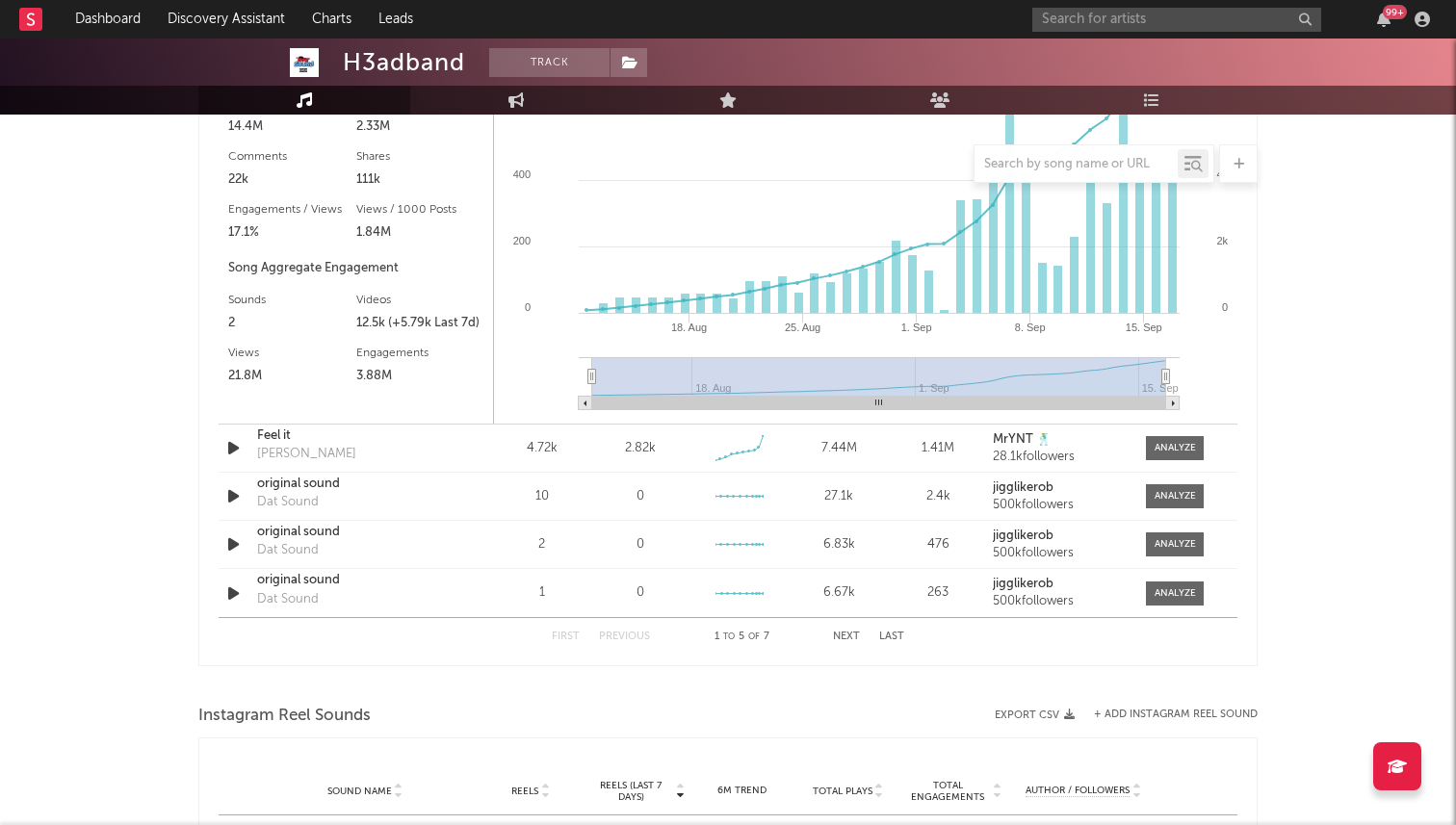
scroll to position [1769, 0]
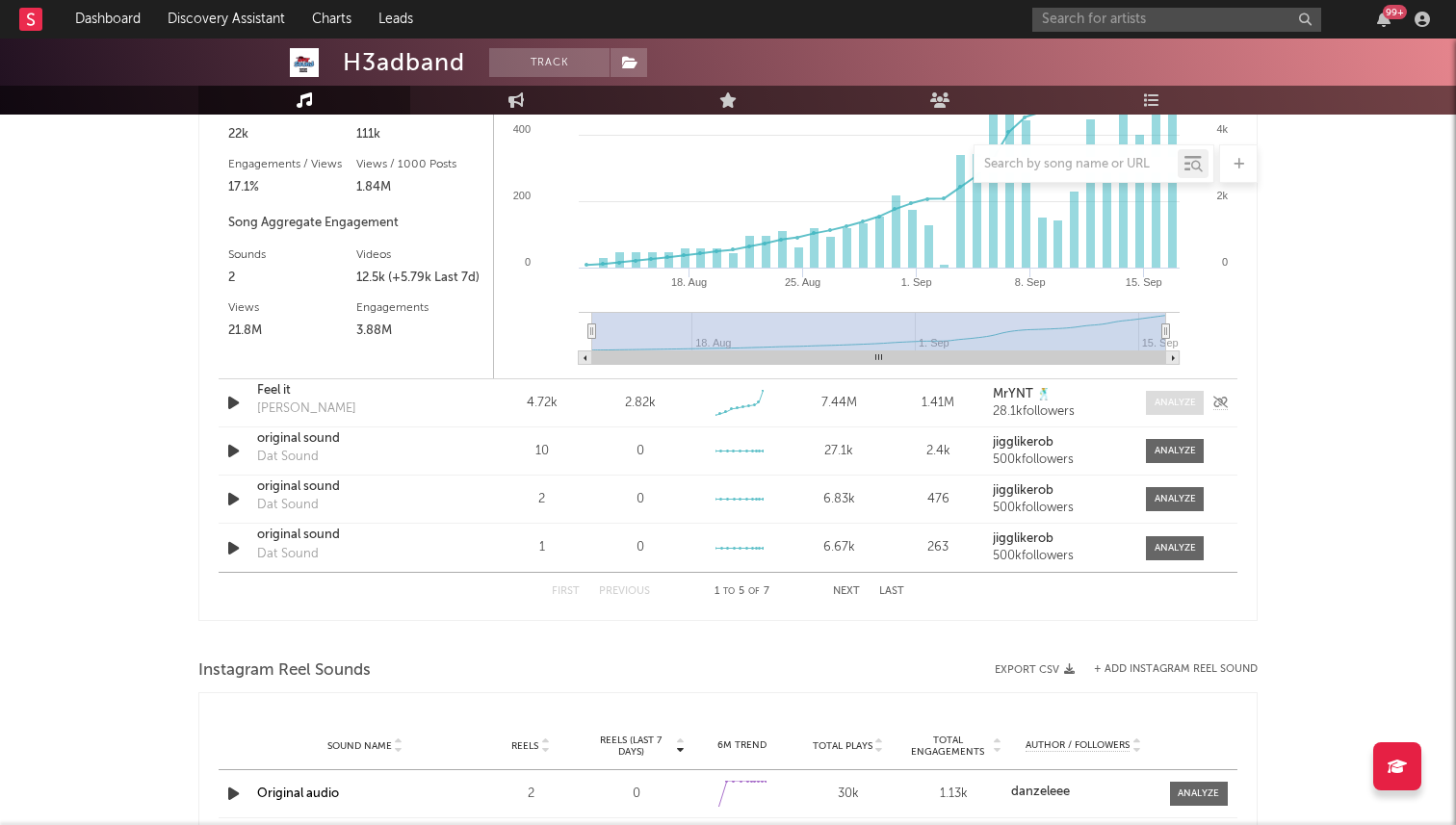
click at [1175, 411] on span at bounding box center [1174, 402] width 58 height 24
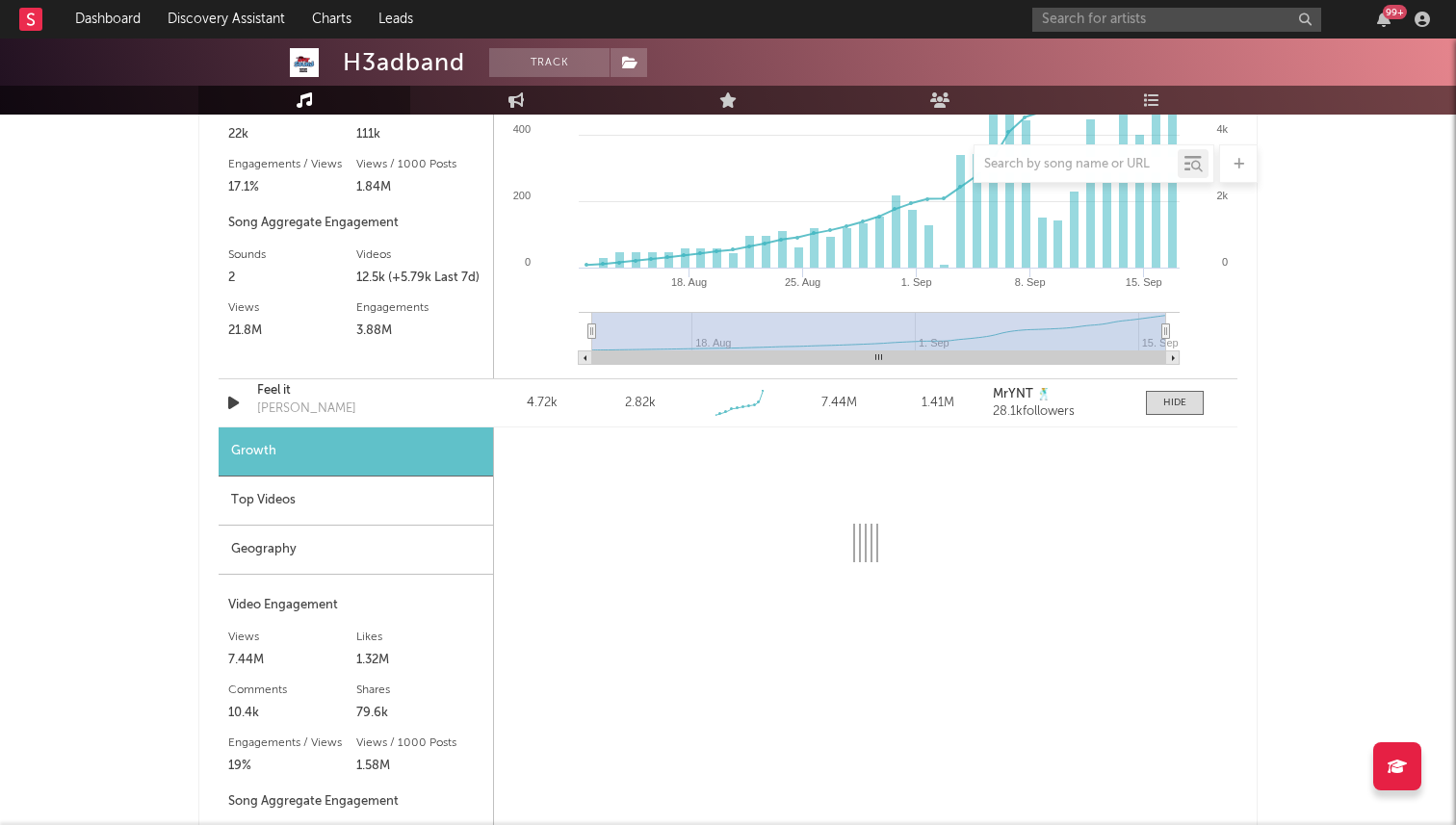
select select "1w"
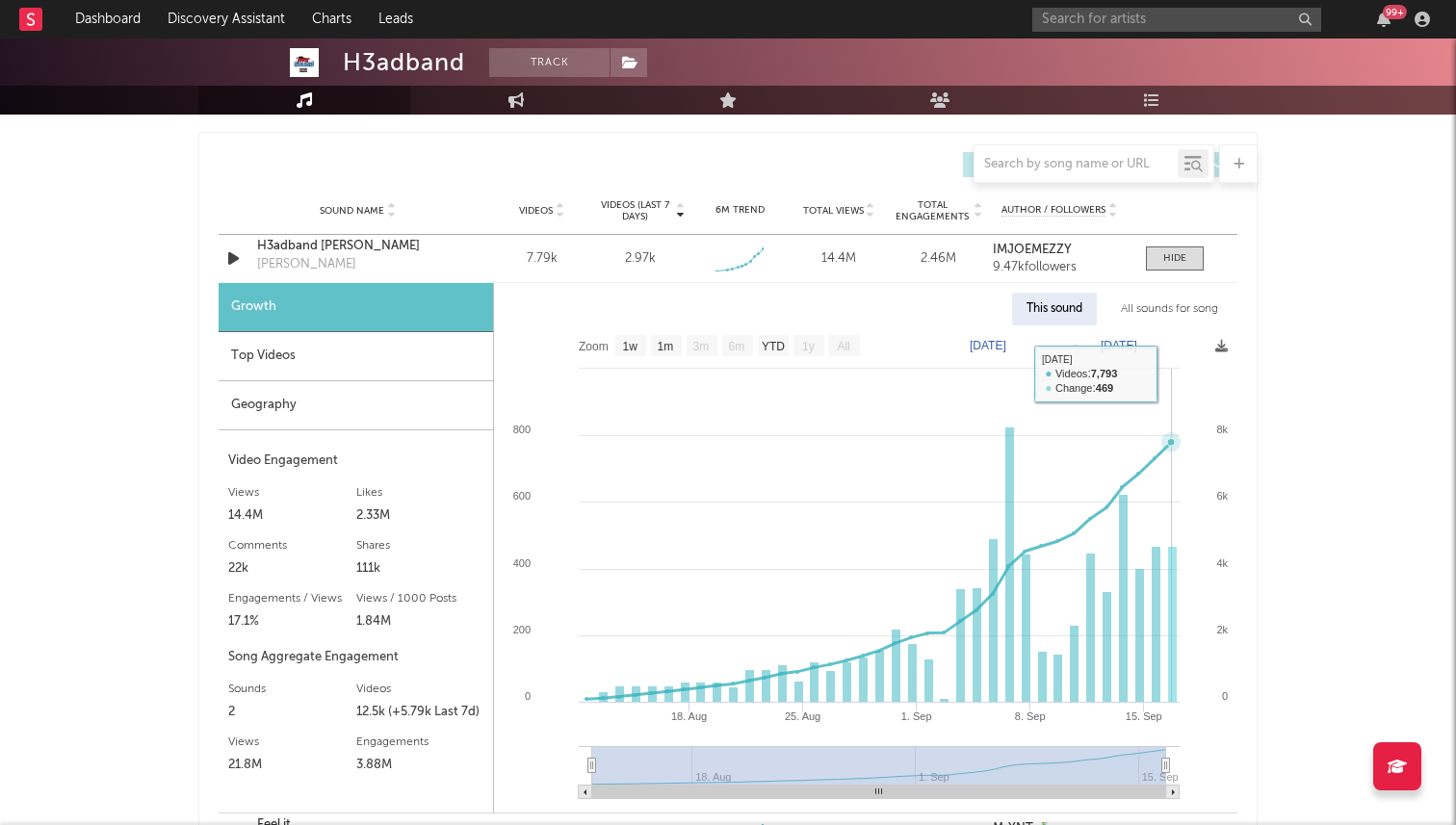
scroll to position [1281, 0]
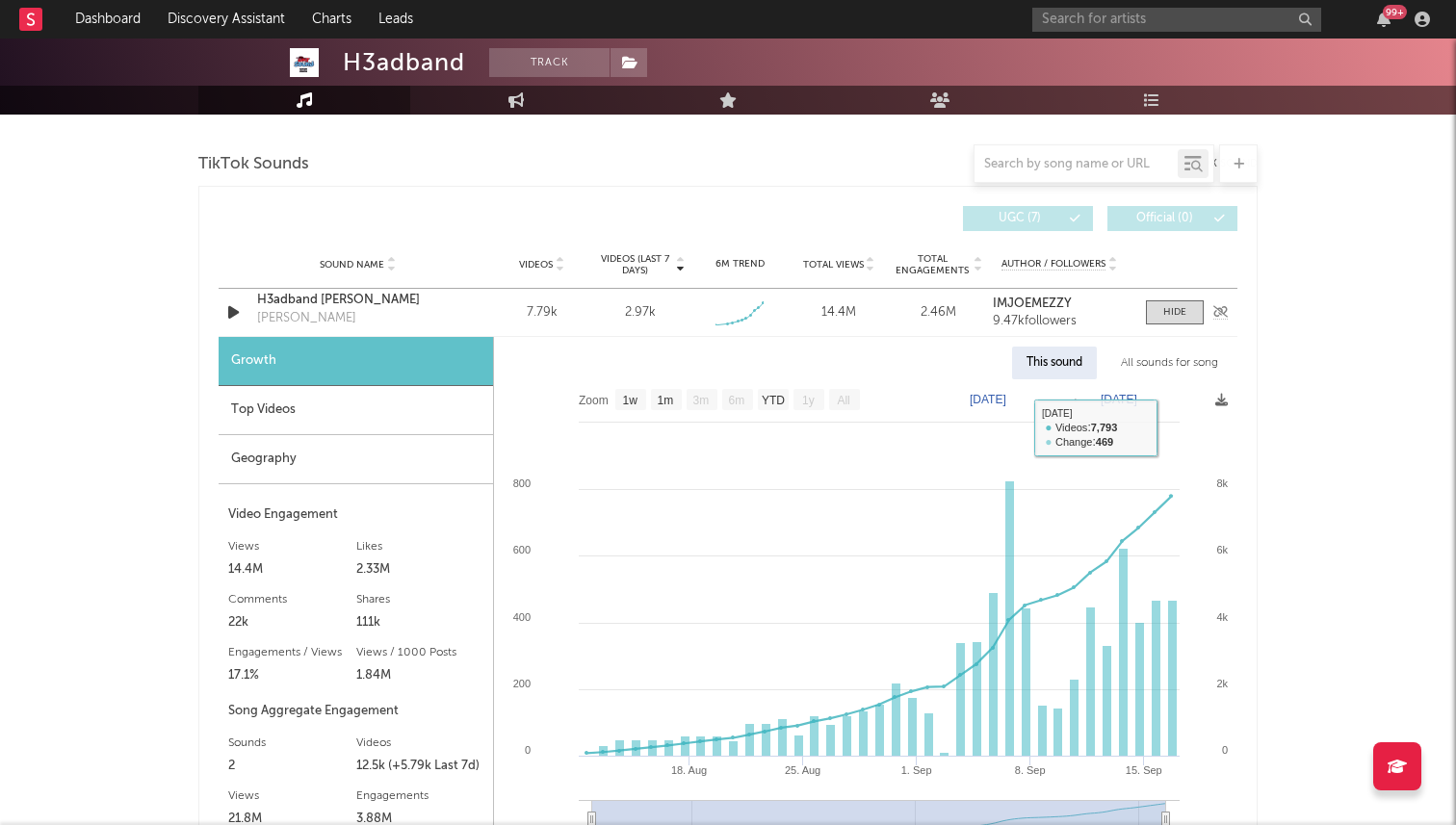
click at [1160, 324] on div "Sound Name H3adband Ian Lying Ian Lying Videos 7.79k Videos (last 7 days) 2.97k…" at bounding box center [728, 312] width 1019 height 47
click at [1157, 309] on span at bounding box center [1174, 312] width 58 height 24
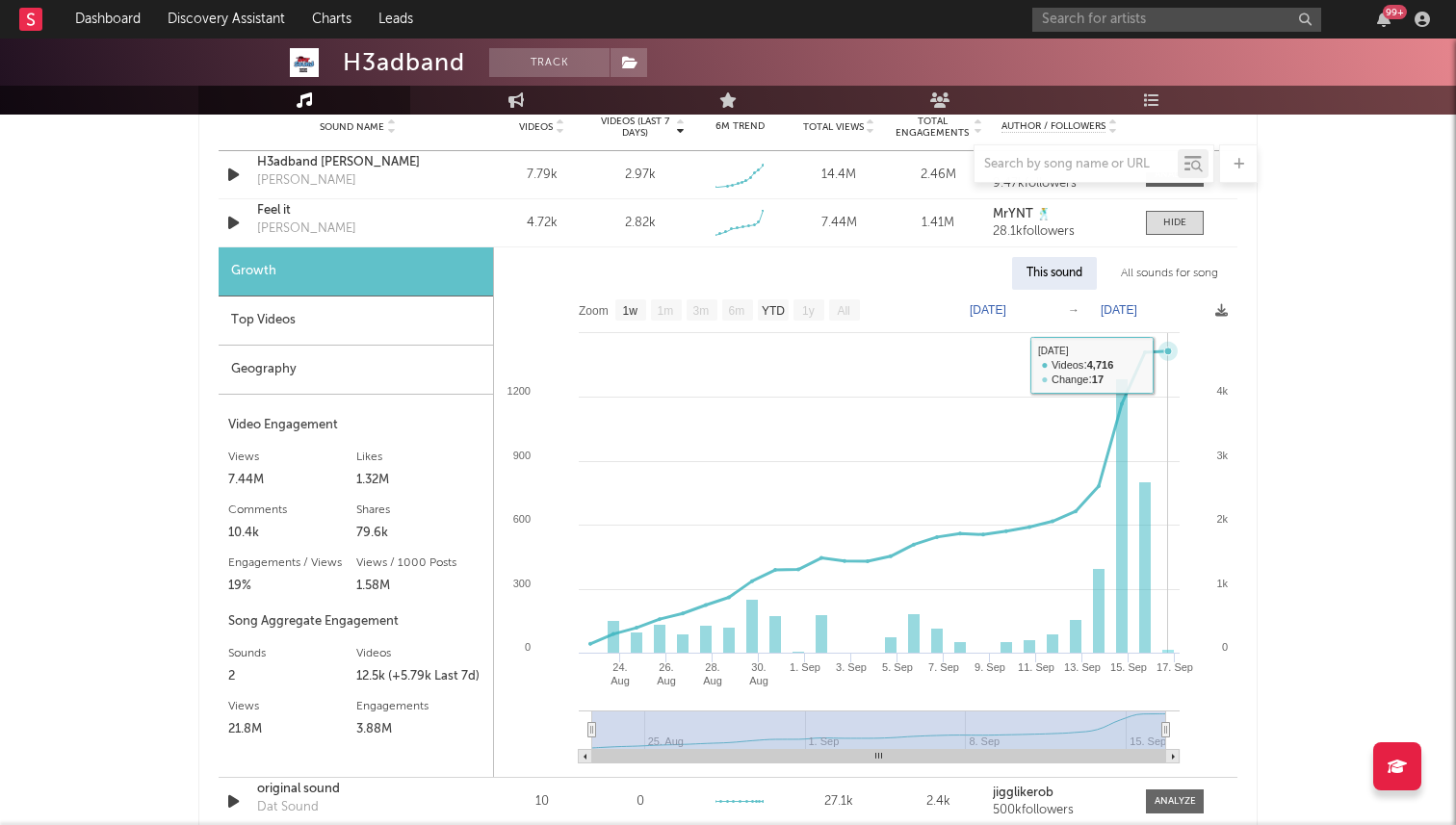
scroll to position [1416, 0]
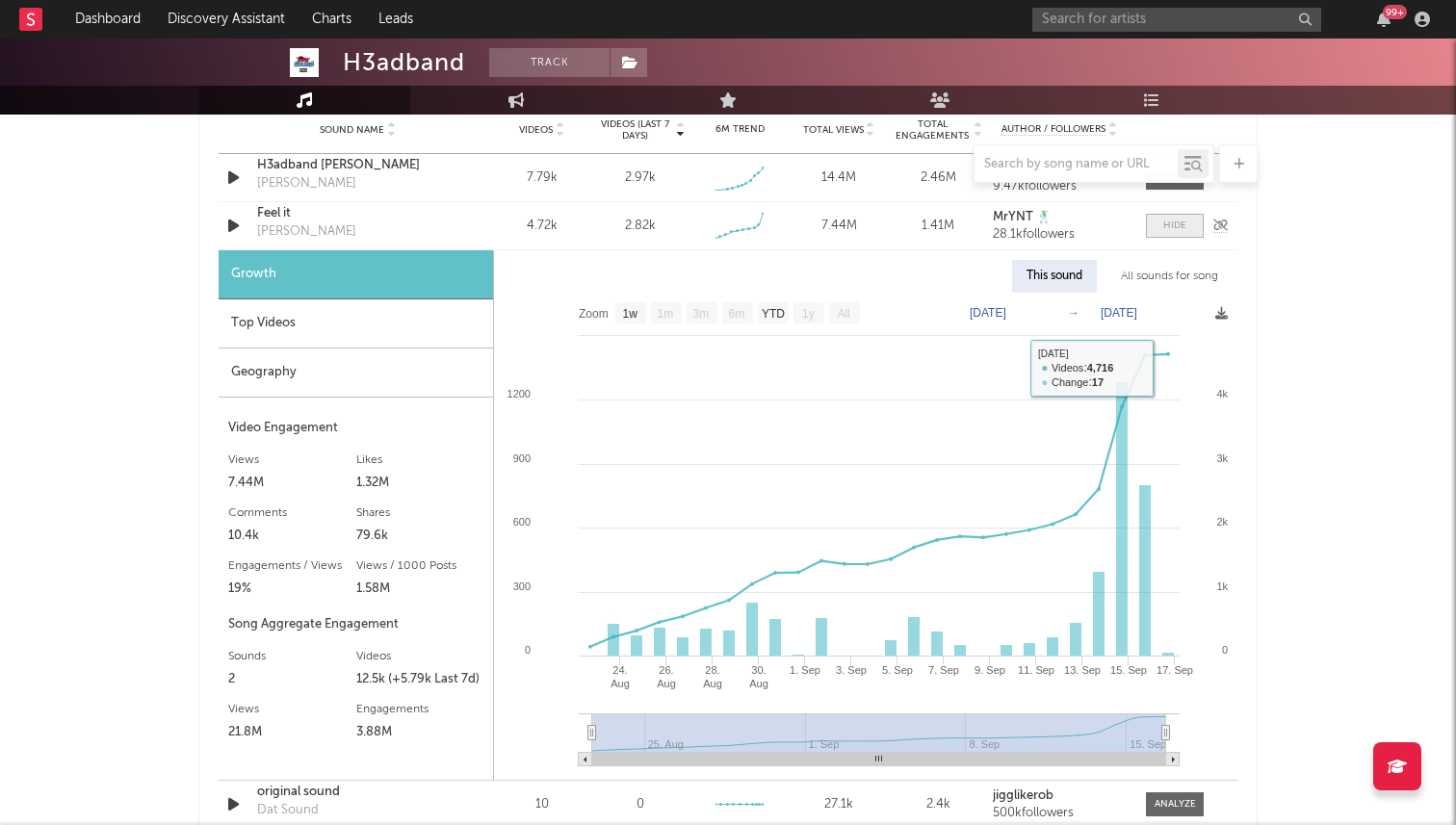
click at [1161, 227] on span at bounding box center [1174, 226] width 58 height 24
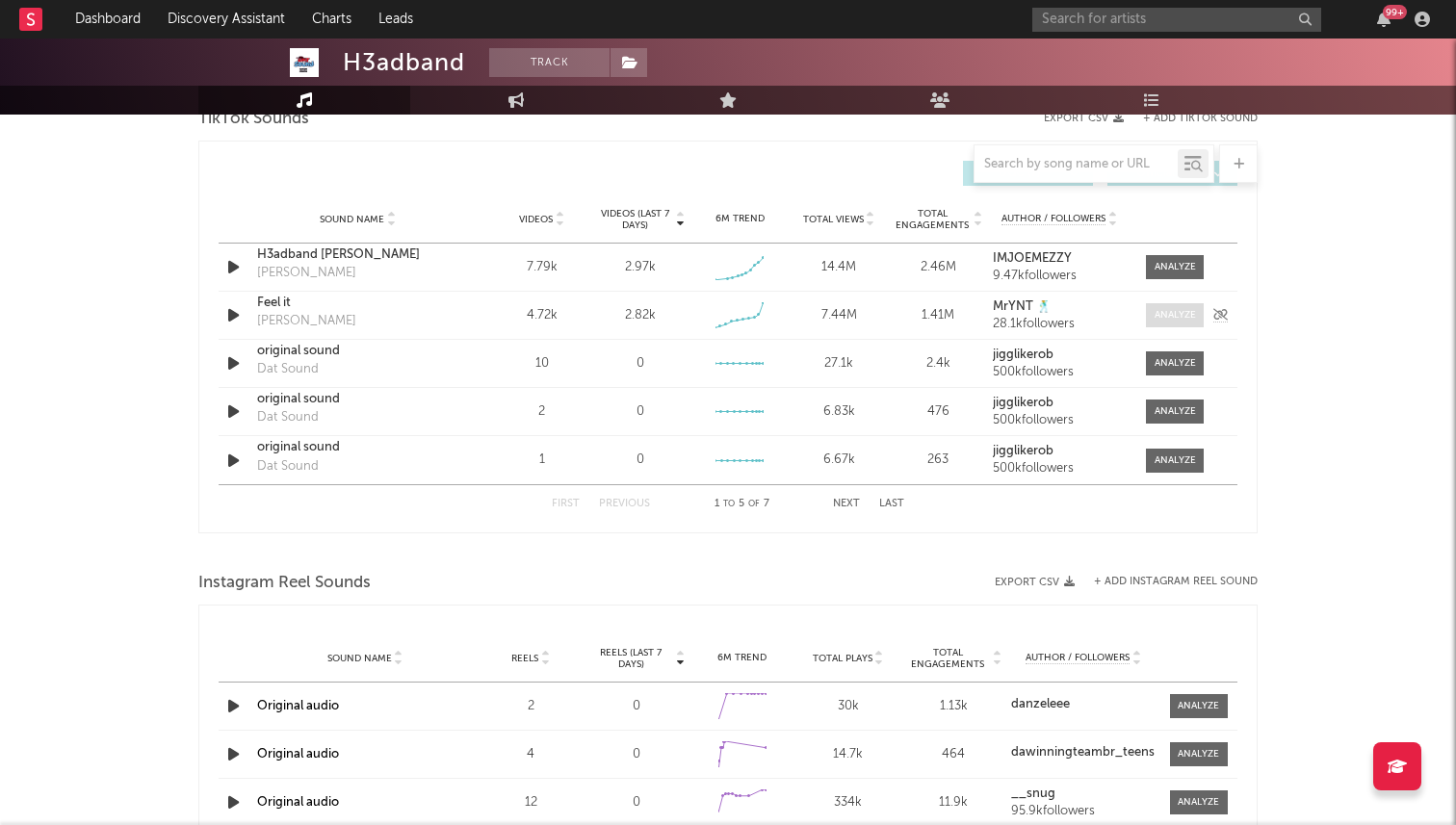
scroll to position [1299, 0]
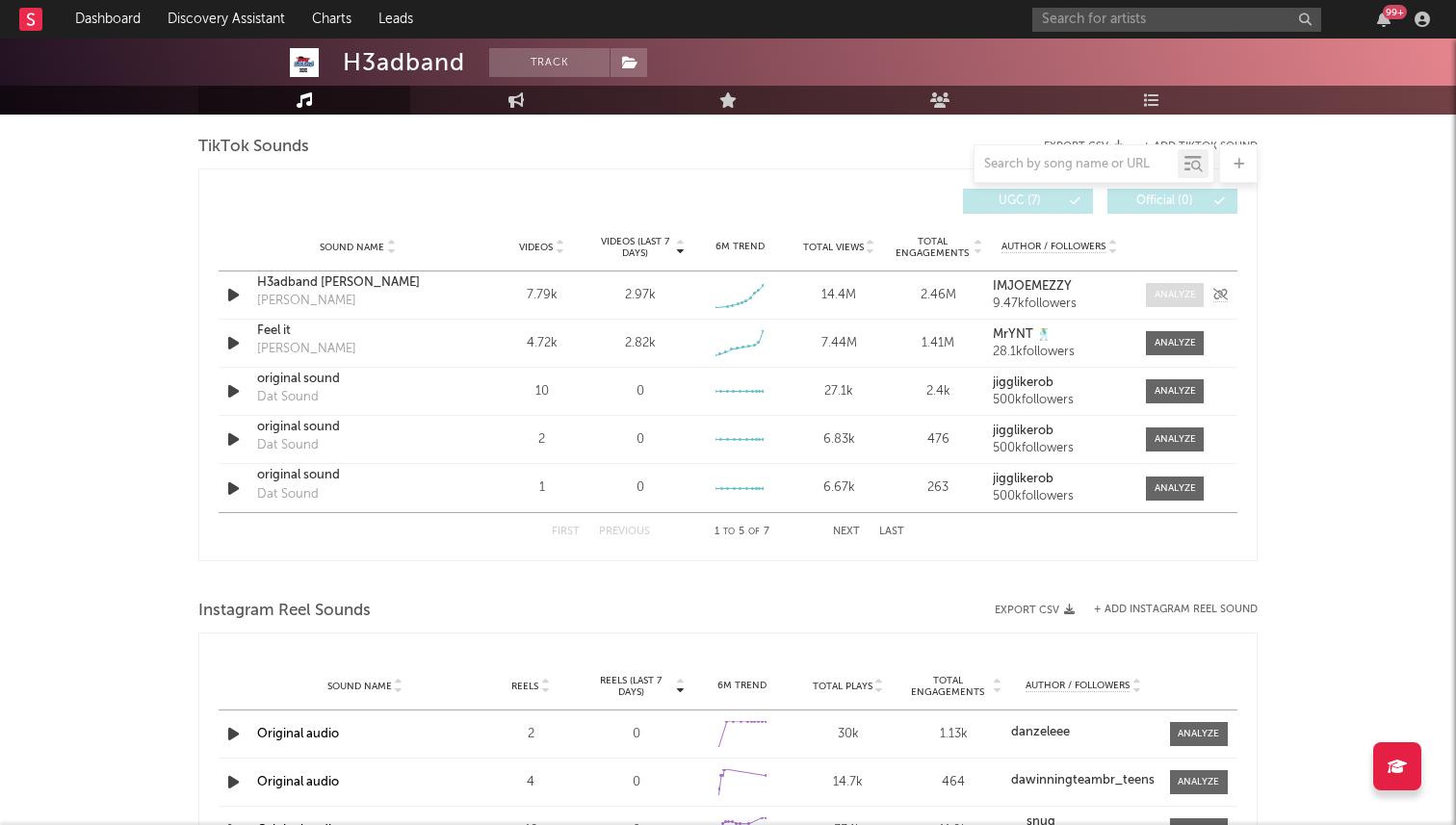
click at [1170, 293] on div at bounding box center [1175, 295] width 41 height 15
select select "1w"
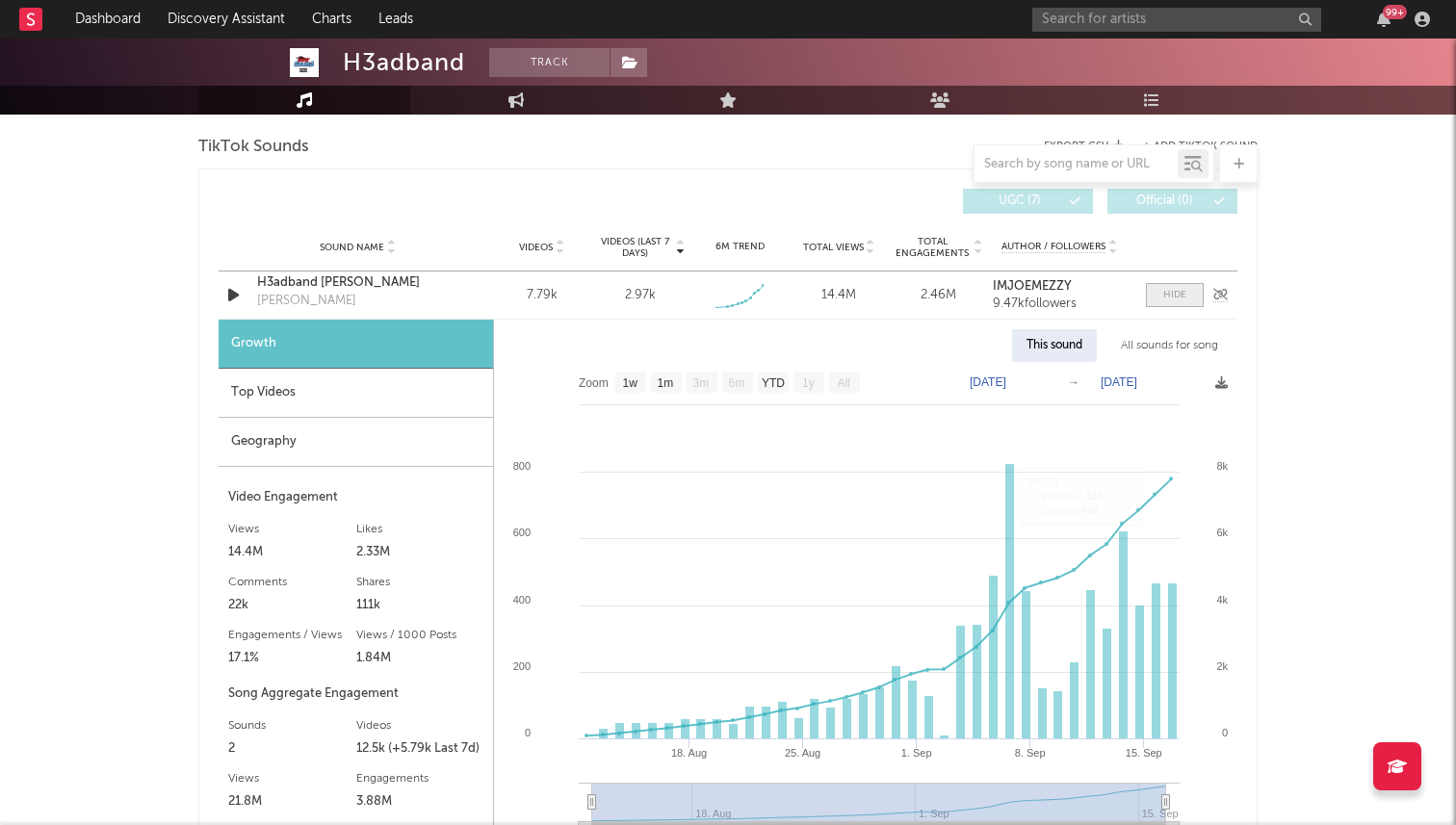
click at [1162, 294] on span at bounding box center [1174, 295] width 58 height 24
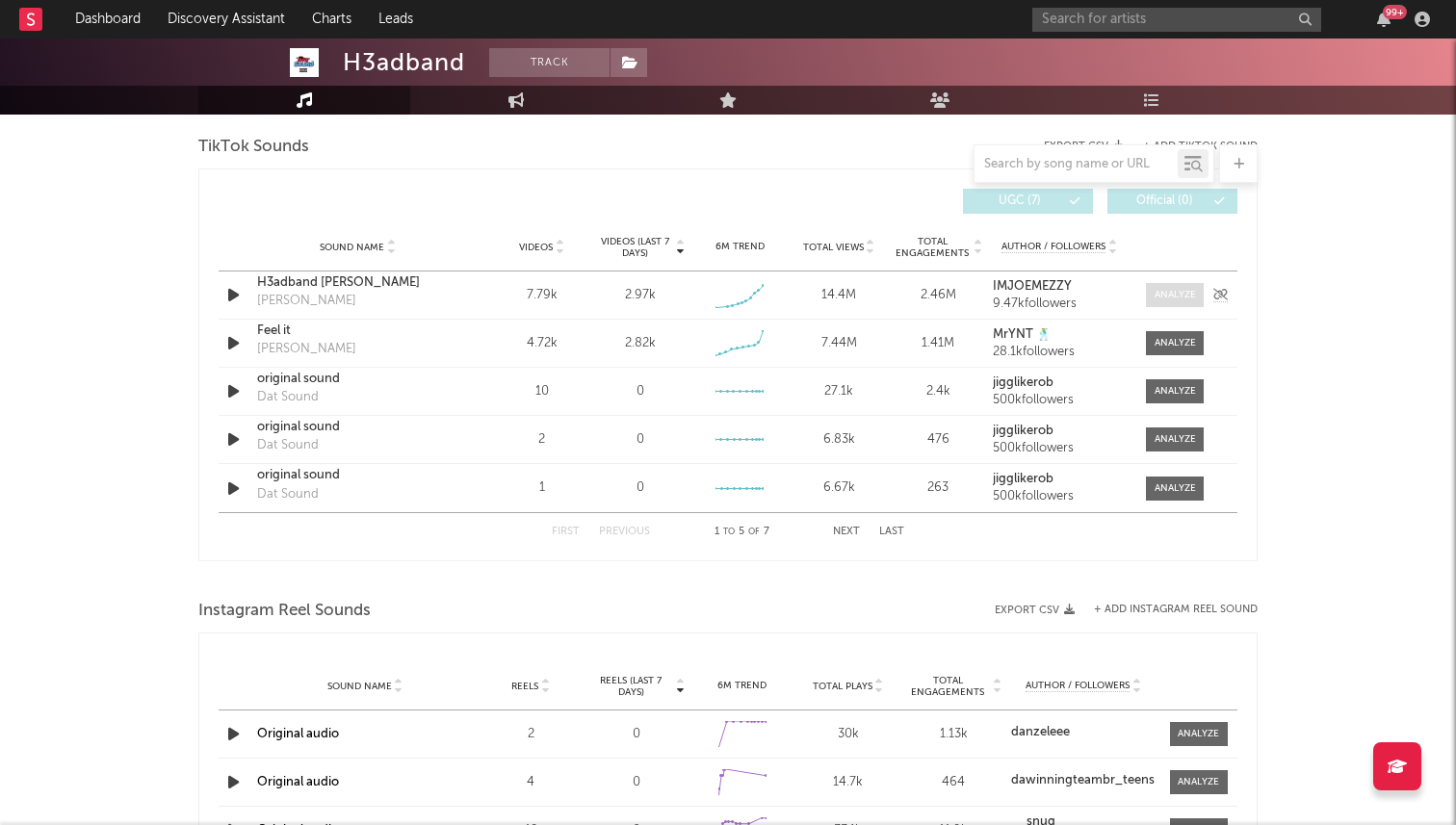
click at [1162, 294] on div at bounding box center [1175, 295] width 41 height 15
select select "1w"
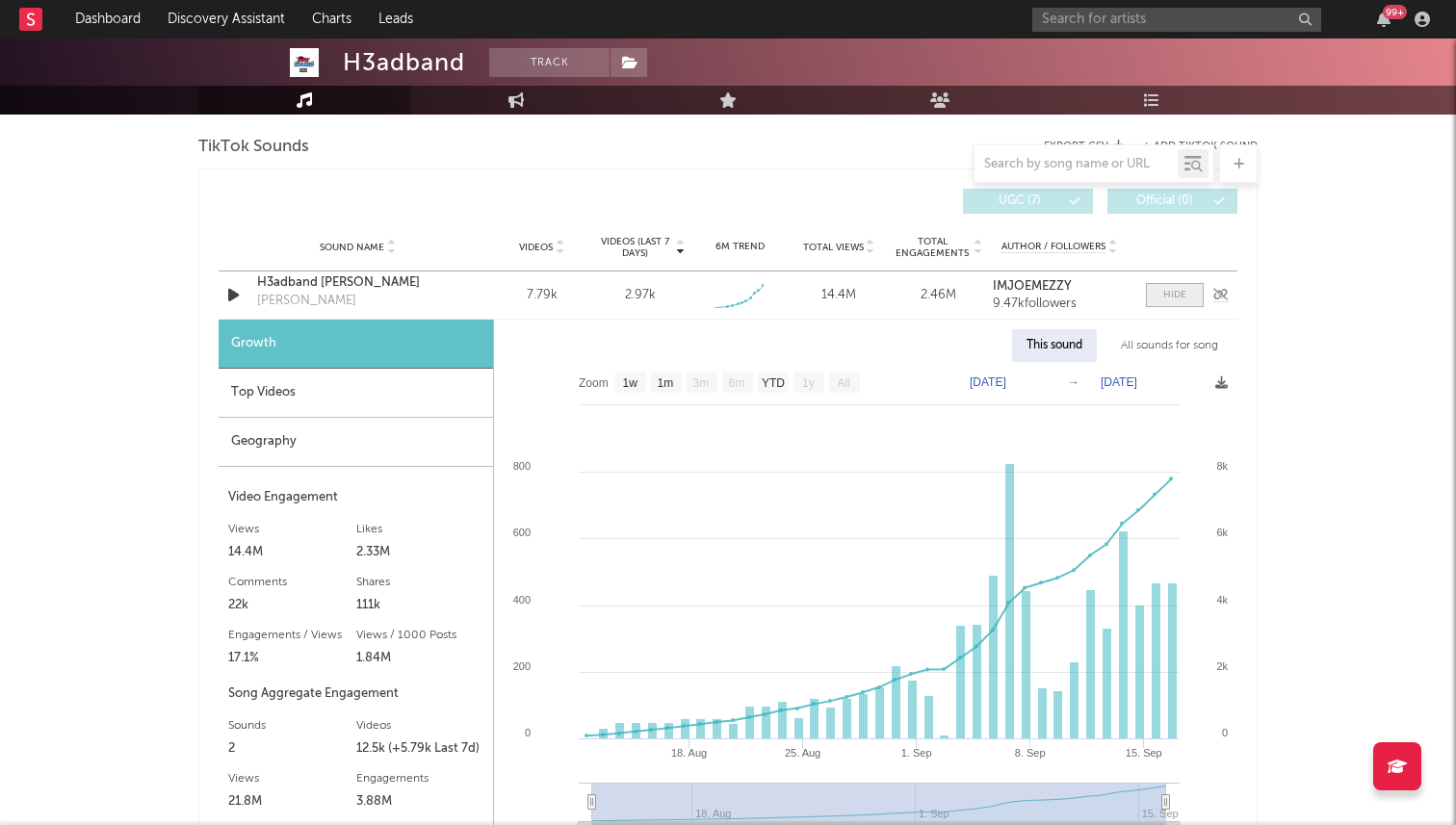
click at [1172, 291] on div at bounding box center [1175, 295] width 23 height 15
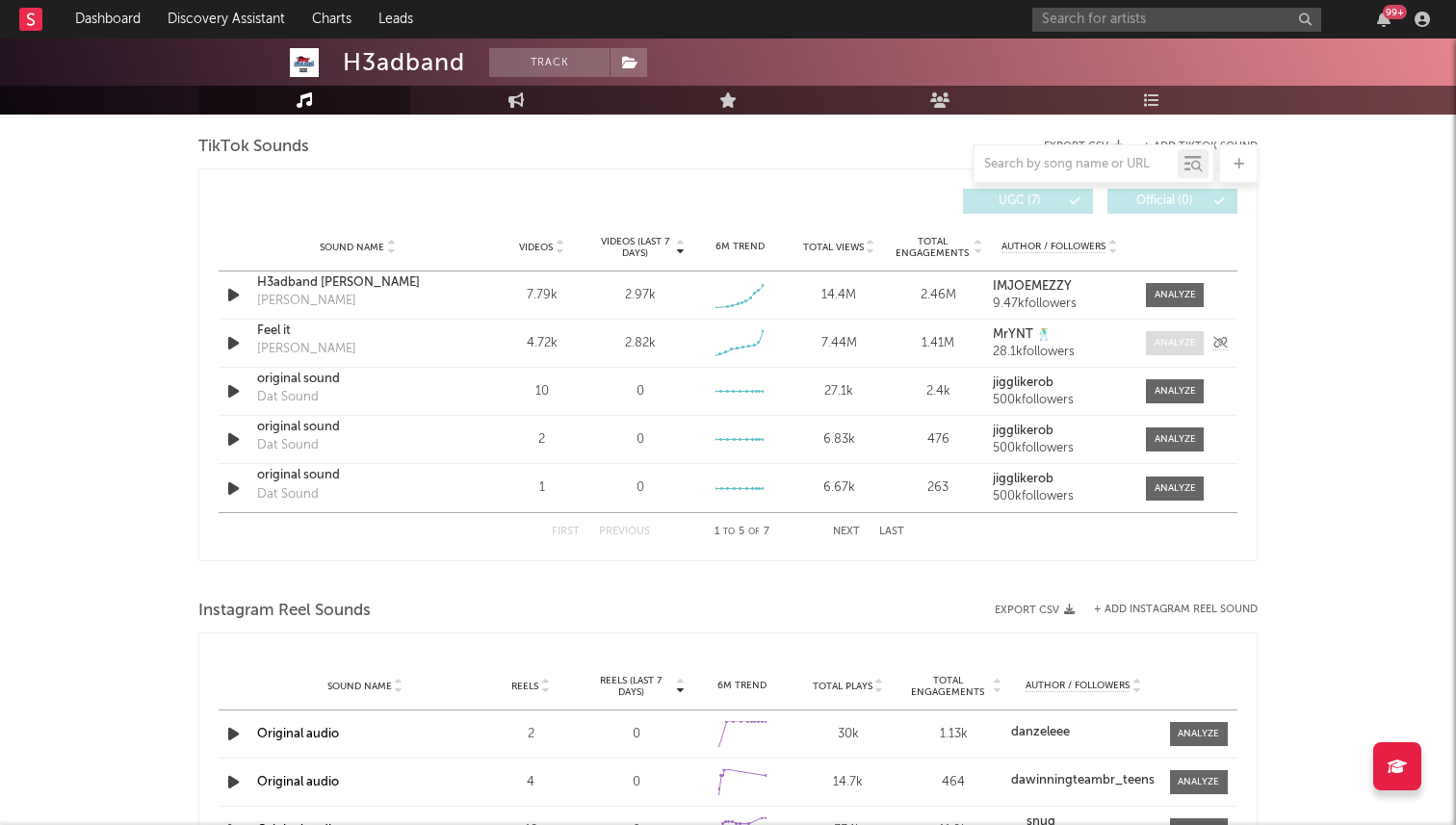
click at [1168, 351] on span at bounding box center [1174, 343] width 58 height 24
select select "1w"
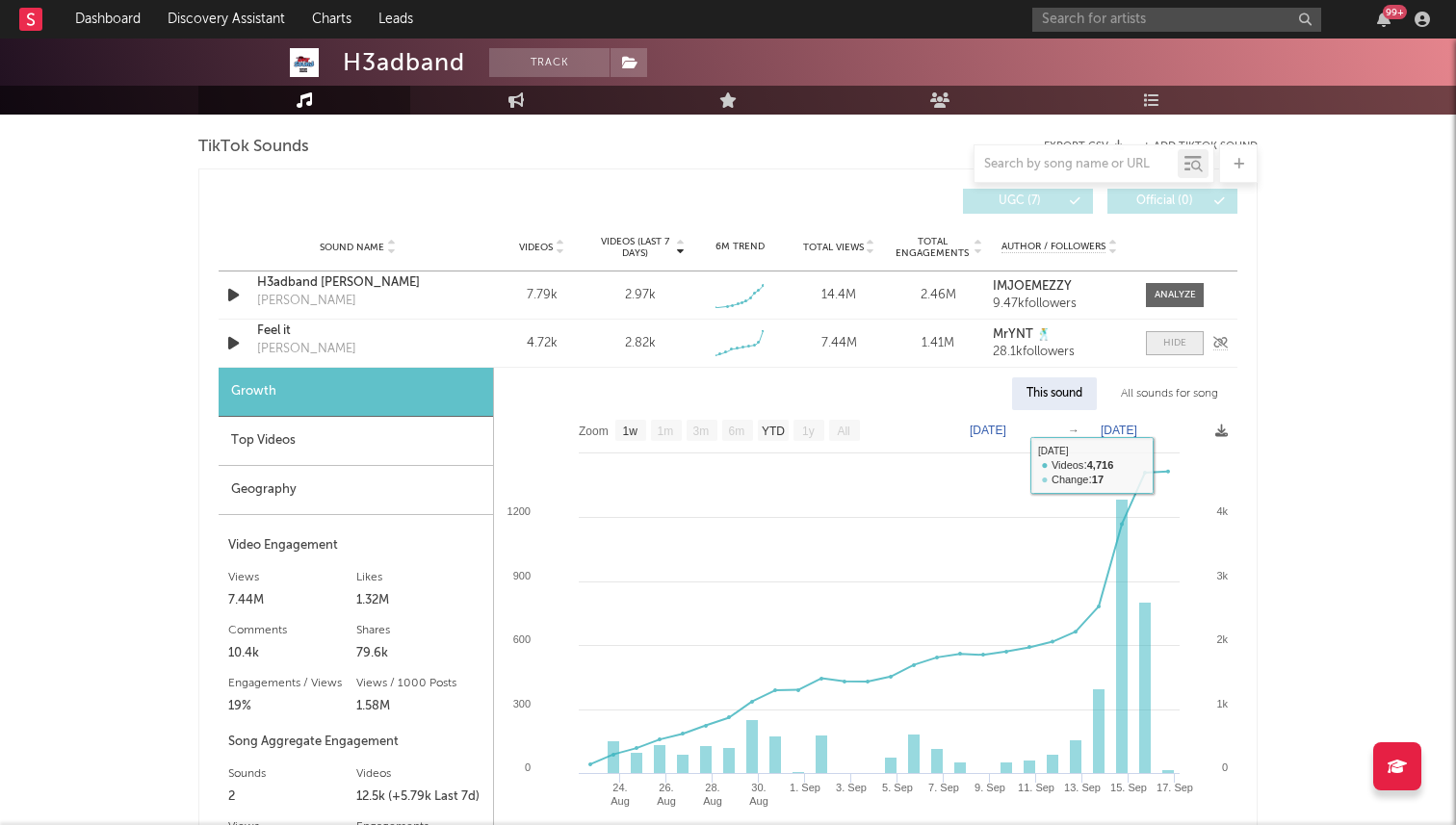
click at [1179, 341] on div at bounding box center [1175, 343] width 23 height 15
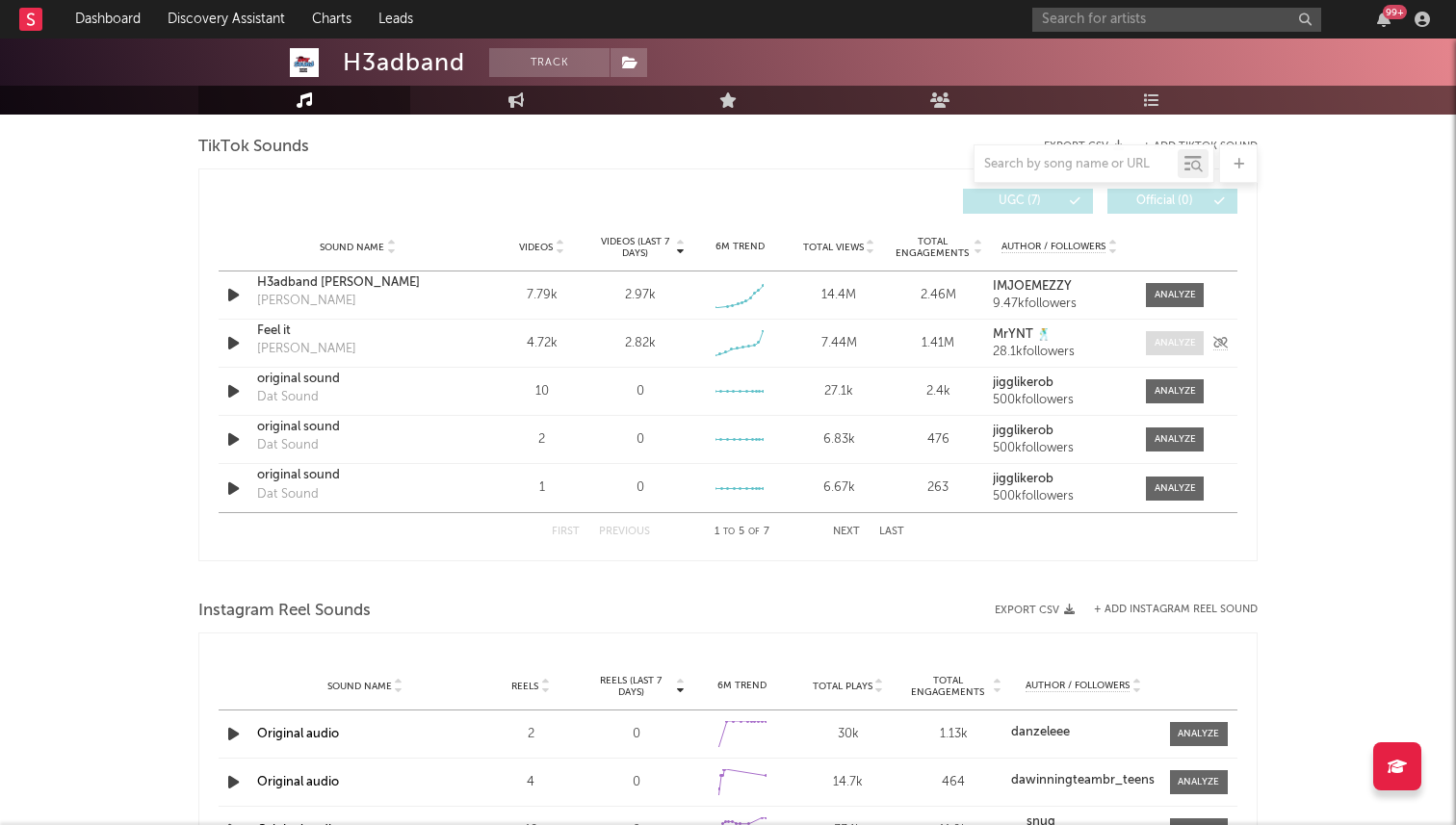
click at [1157, 338] on div at bounding box center [1175, 343] width 41 height 15
select select "1w"
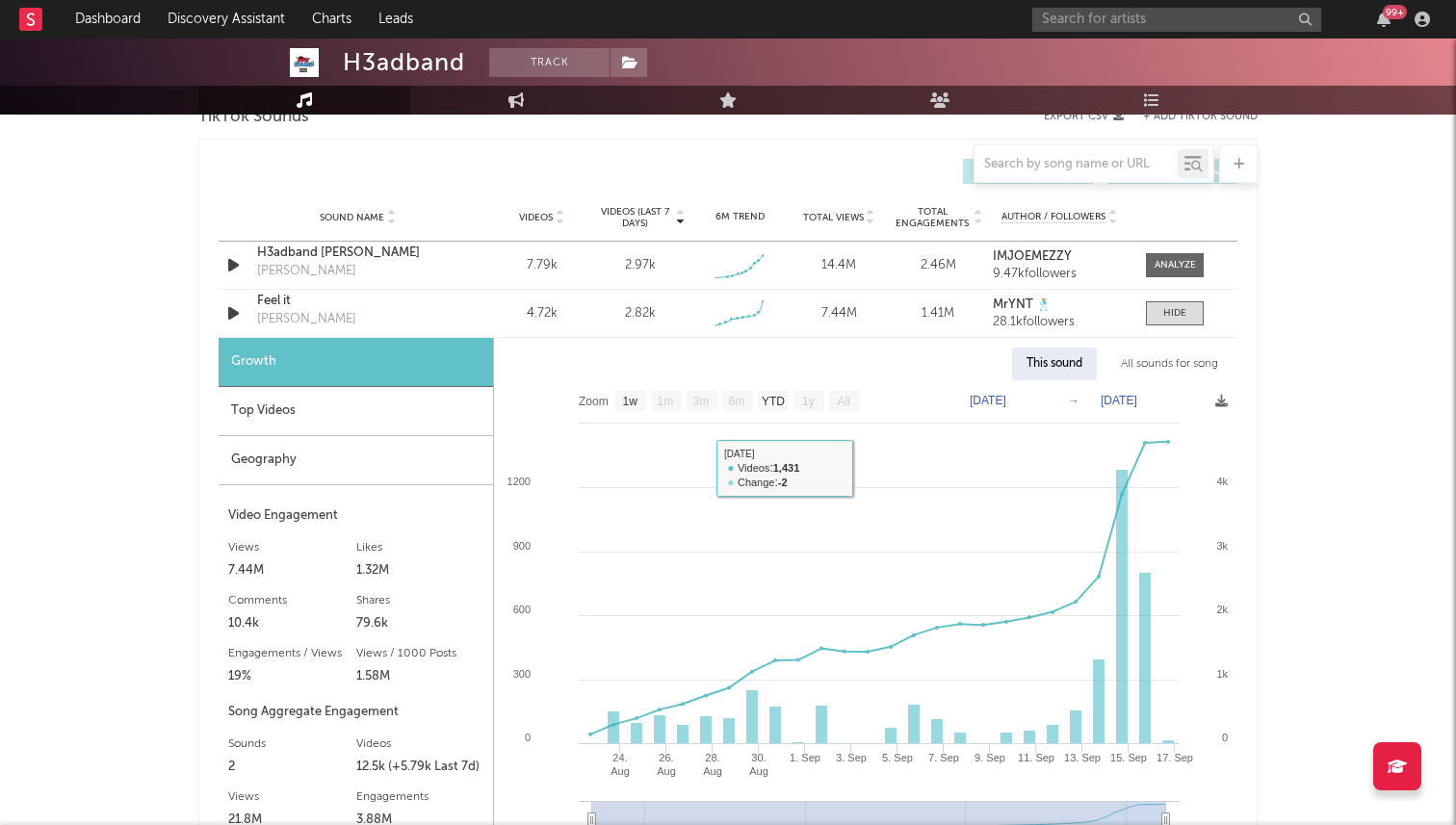
scroll to position [1291, 0]
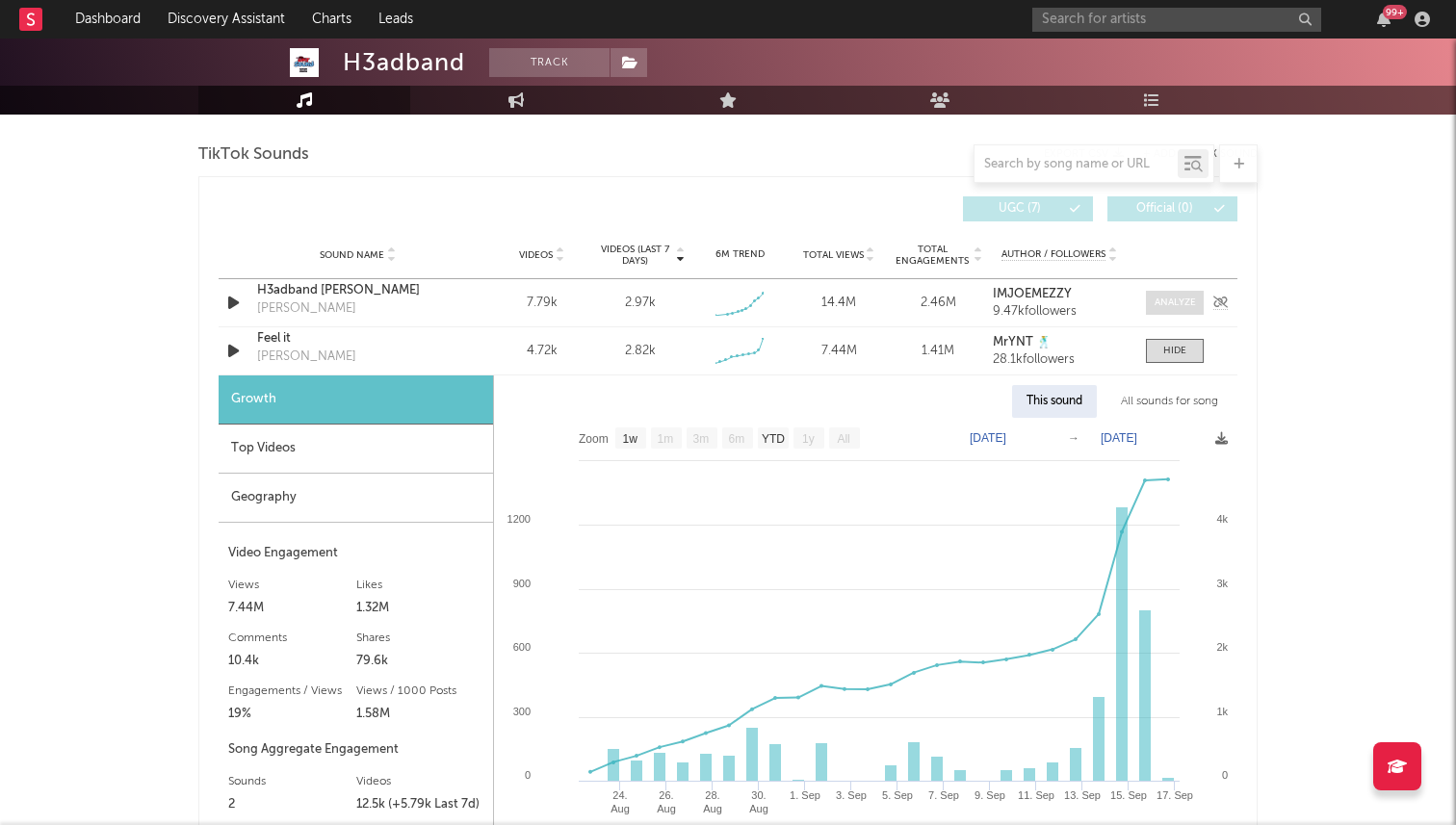
click at [1169, 294] on span at bounding box center [1174, 303] width 58 height 24
select select "1w"
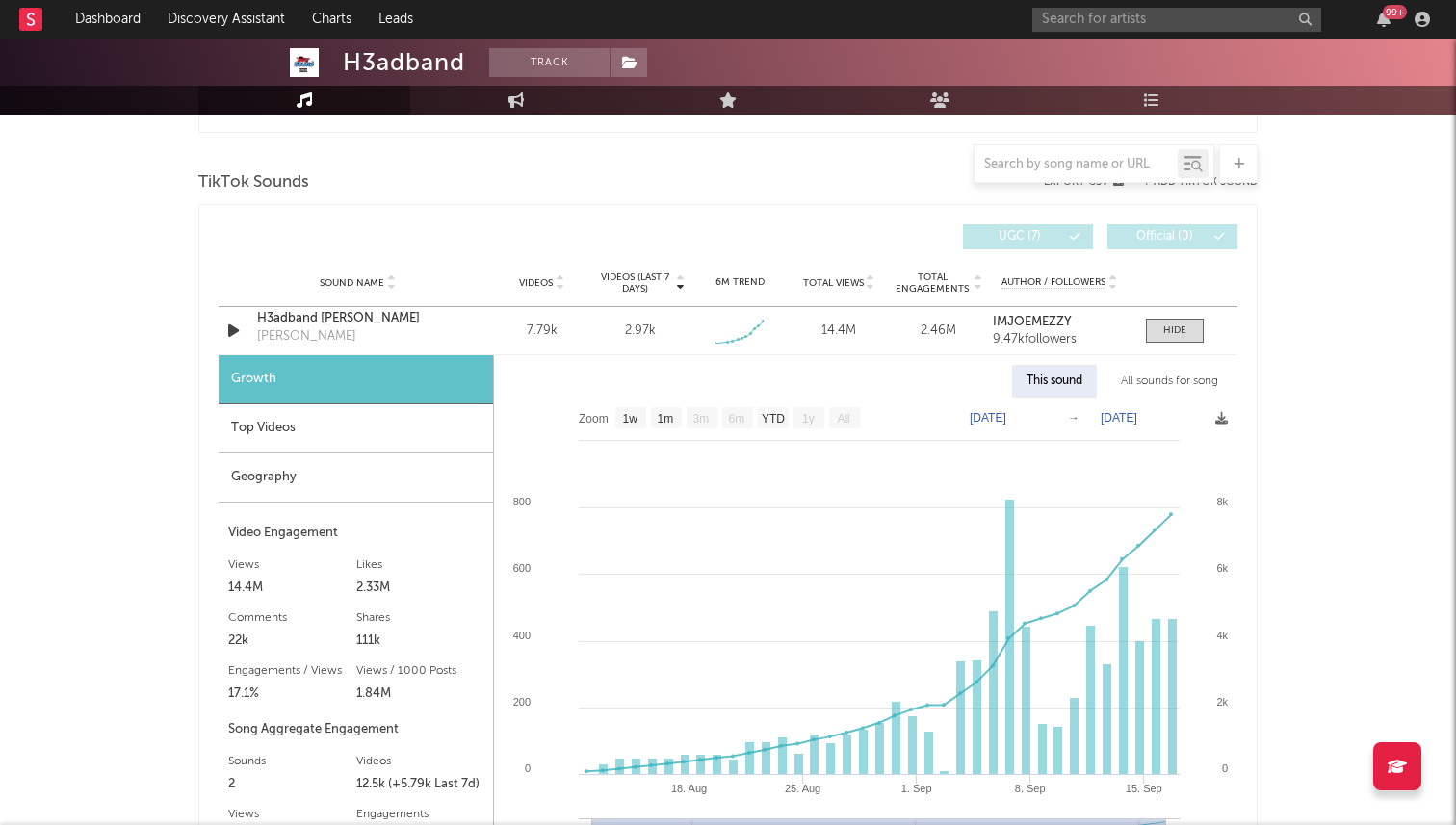
scroll to position [1261, 0]
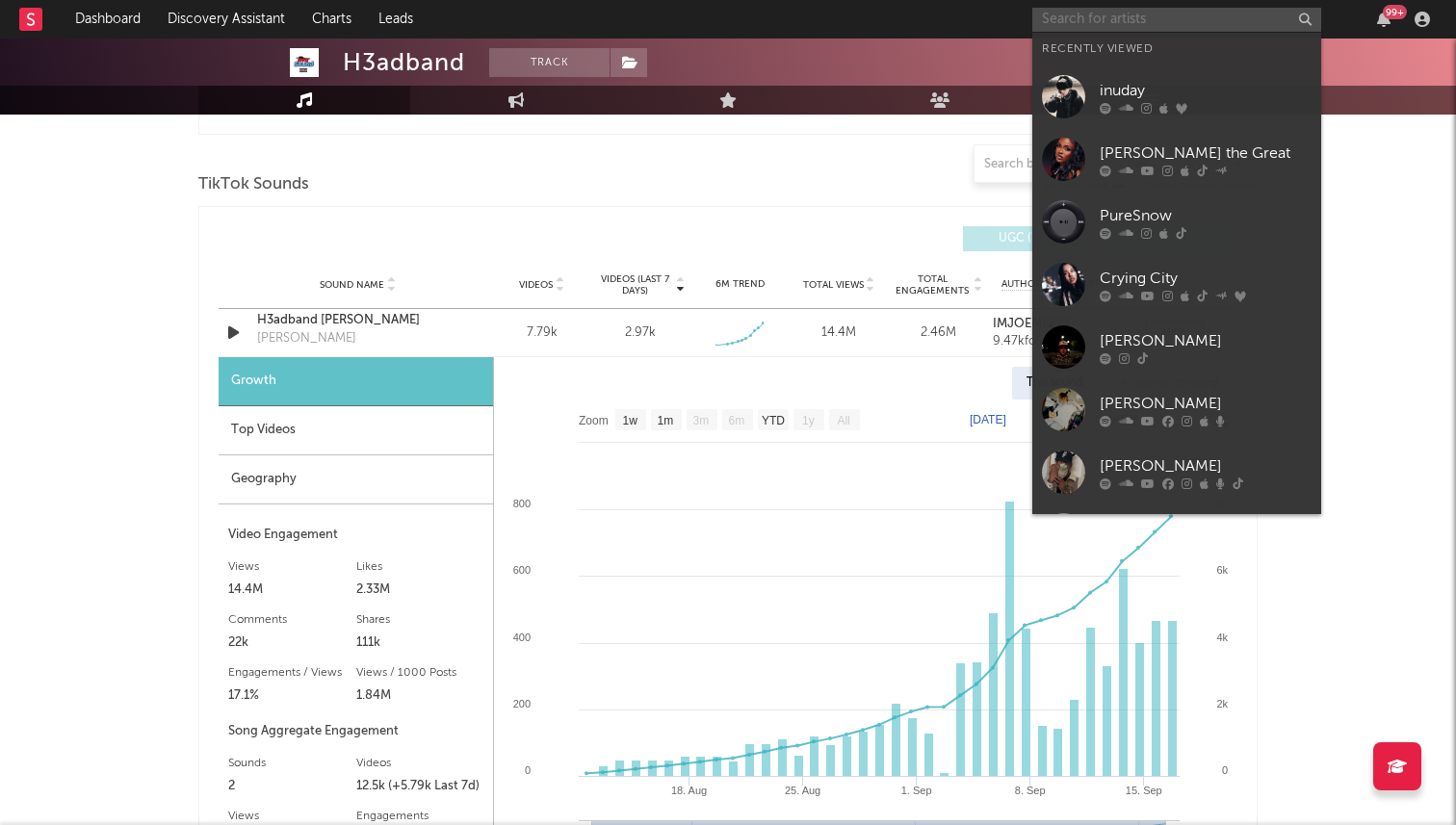
click at [1124, 10] on input "text" at bounding box center [1177, 20] width 289 height 24
click at [1126, 106] on icon at bounding box center [1126, 108] width 15 height 12
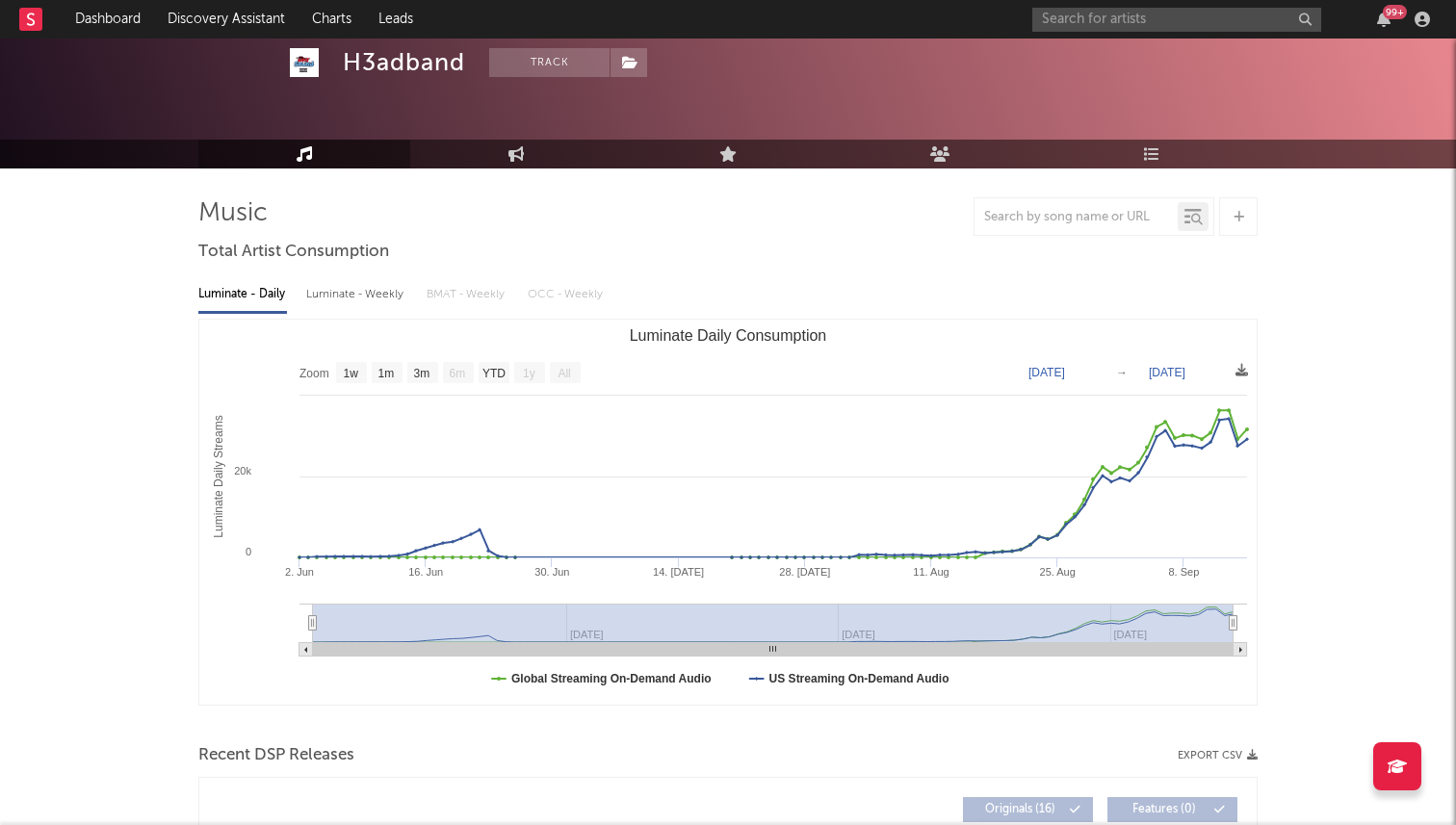
scroll to position [0, 0]
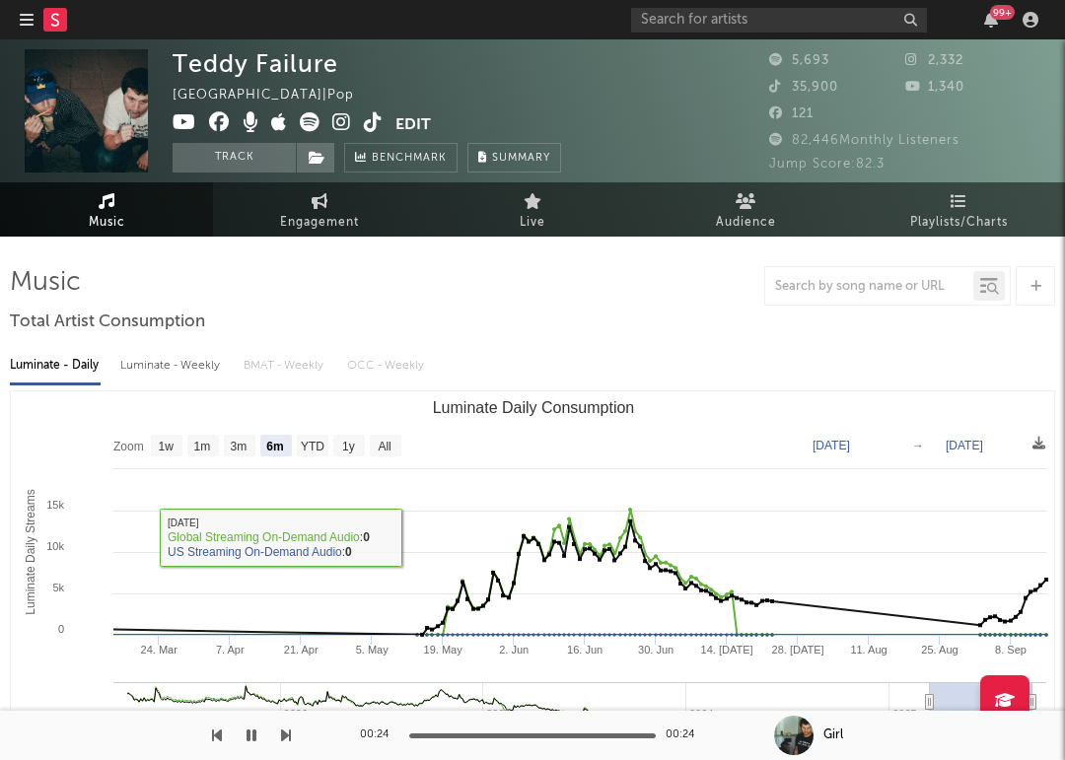
select select "6m"
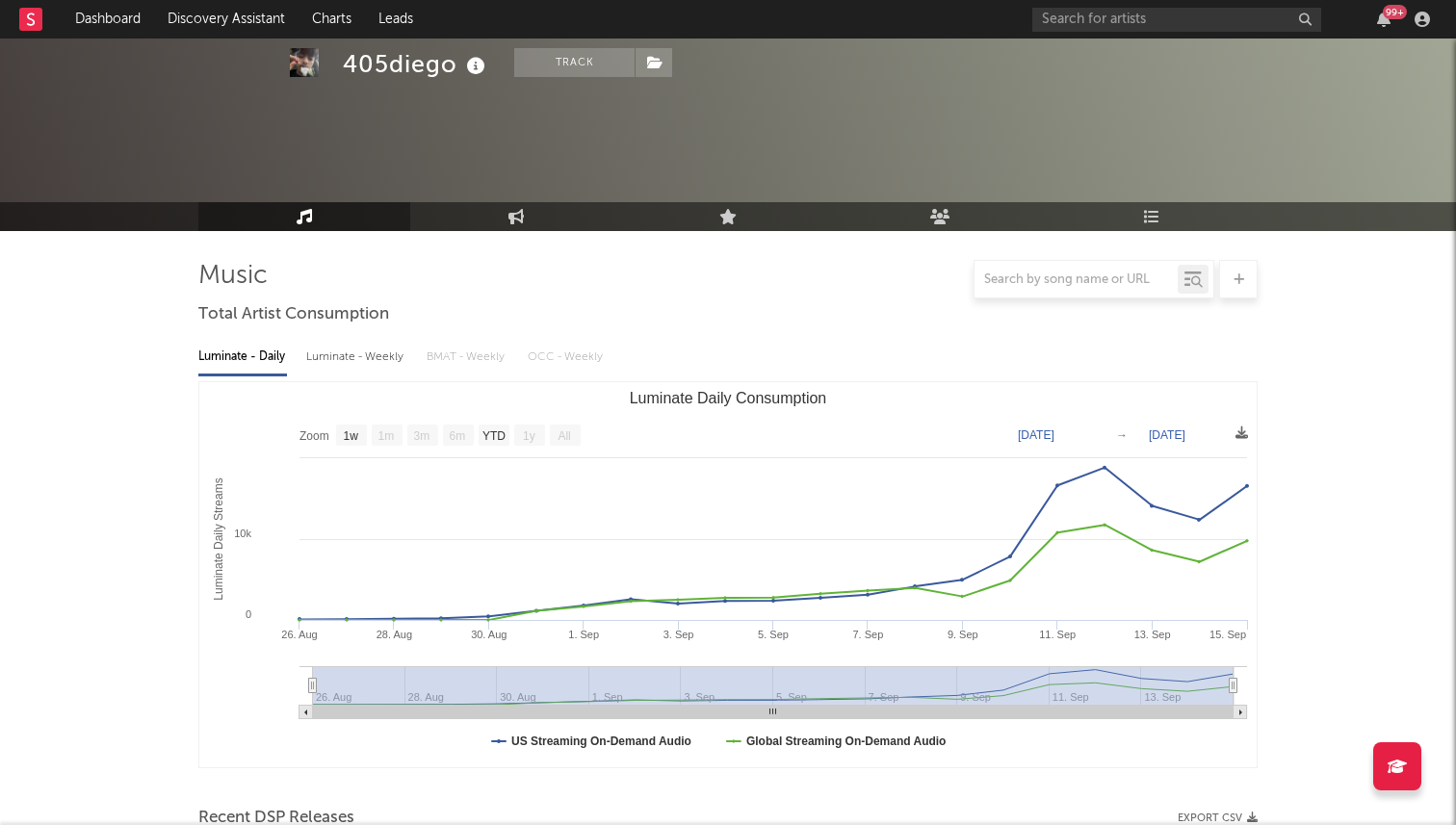
select select "1w"
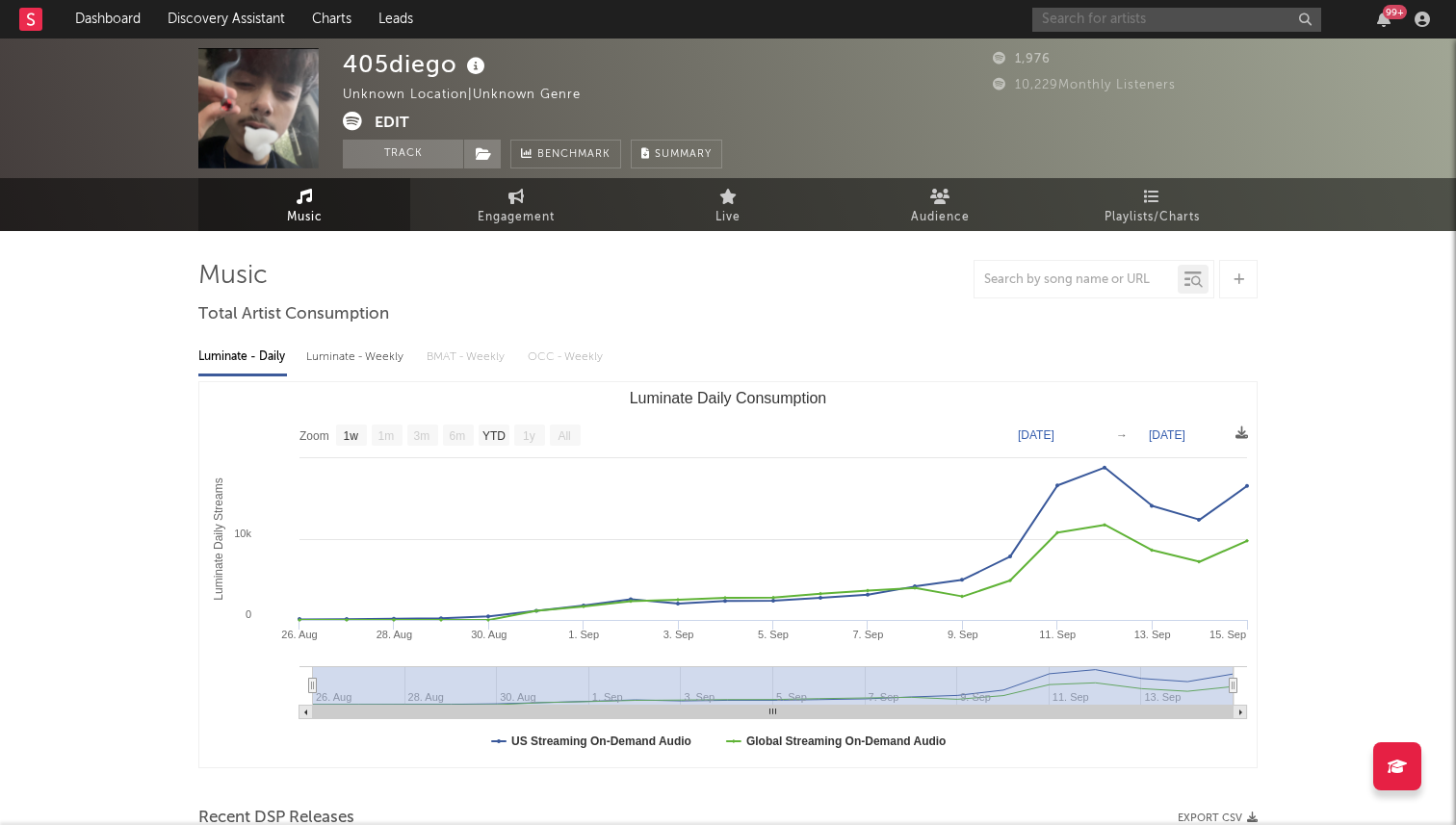
click at [1070, 20] on input "text" at bounding box center [1177, 20] width 289 height 24
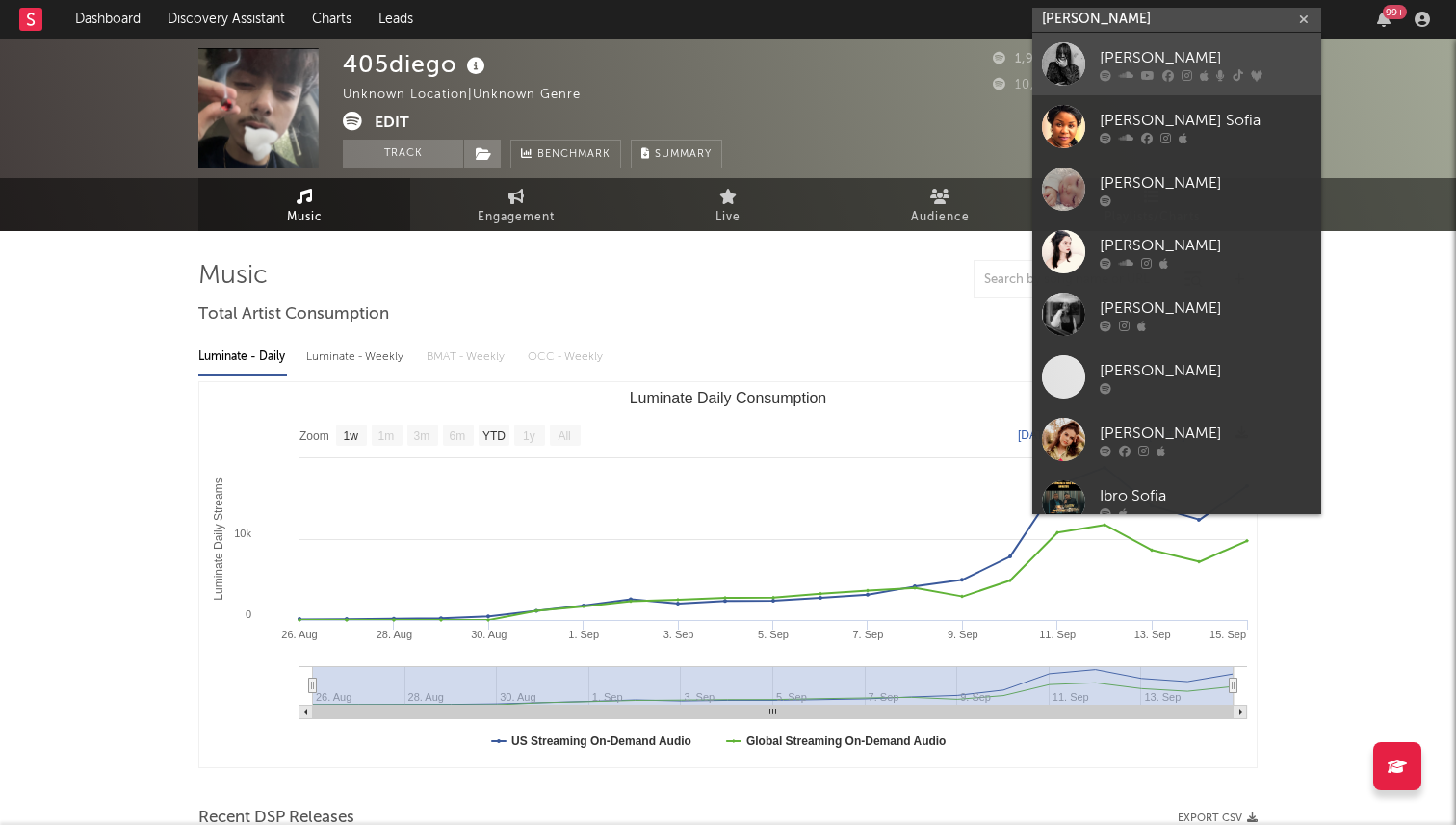
type input "sofia i"
click at [1057, 71] on div at bounding box center [1063, 63] width 43 height 43
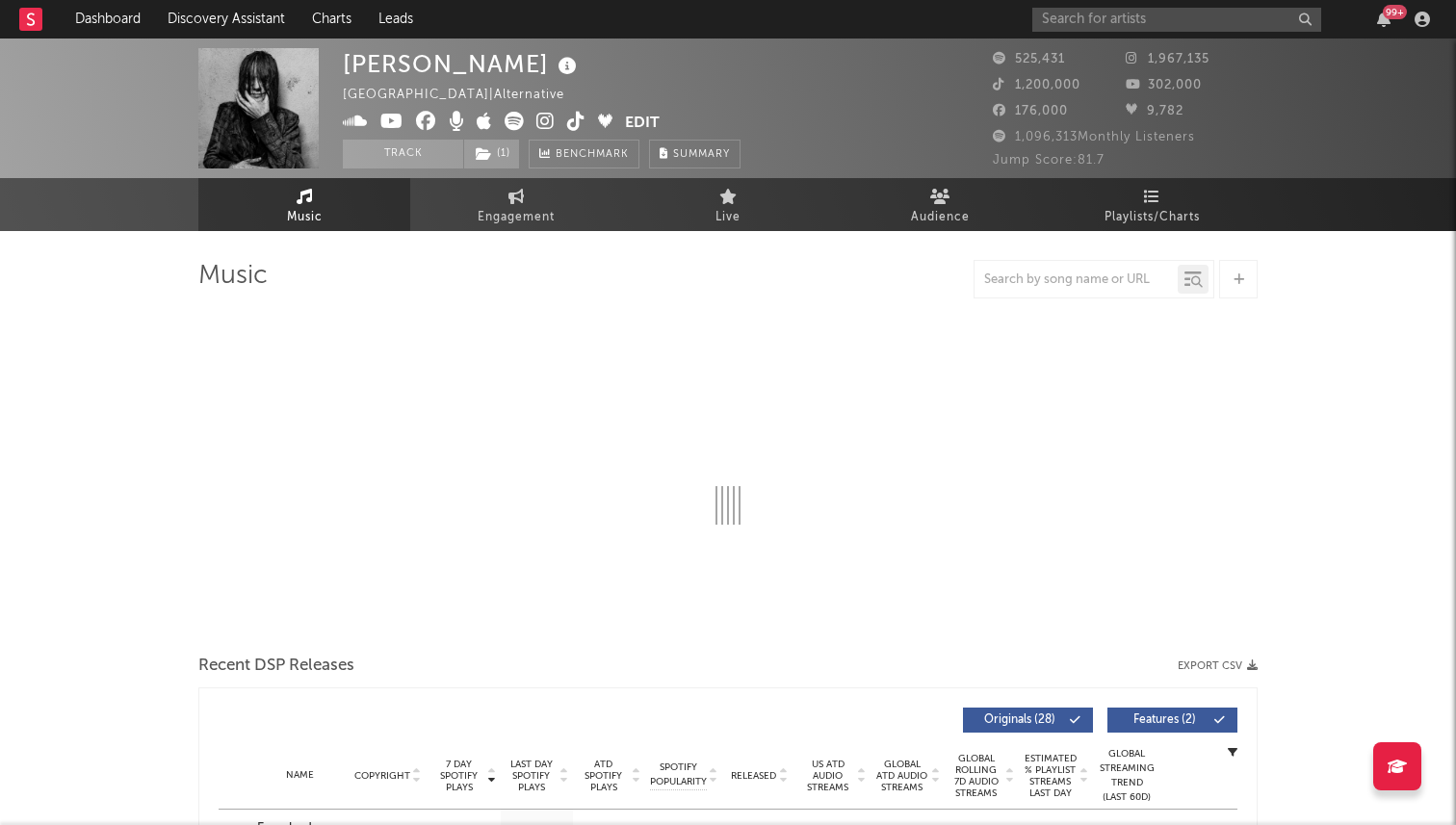
select select "6m"
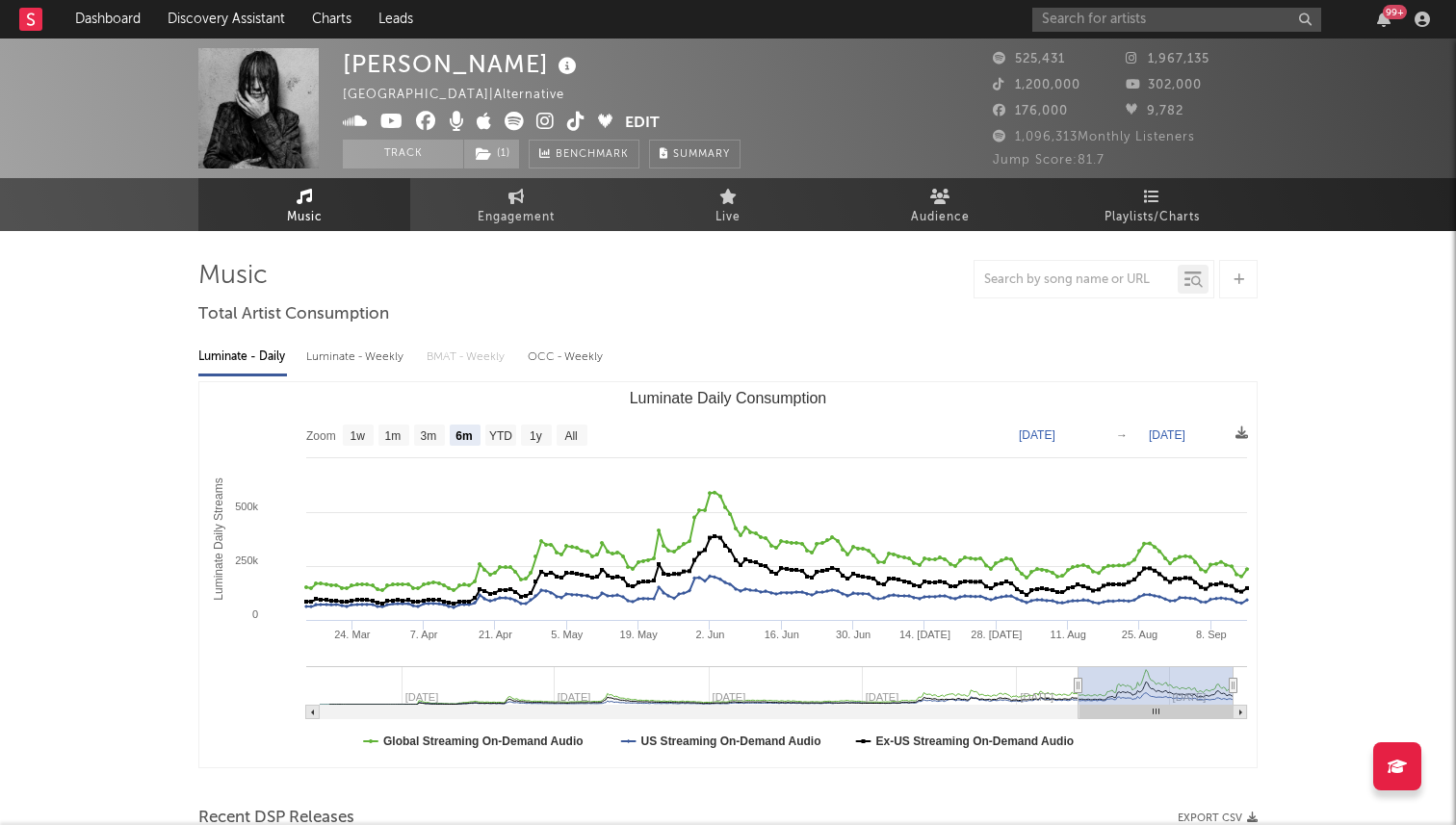
click at [568, 117] on icon at bounding box center [576, 121] width 19 height 20
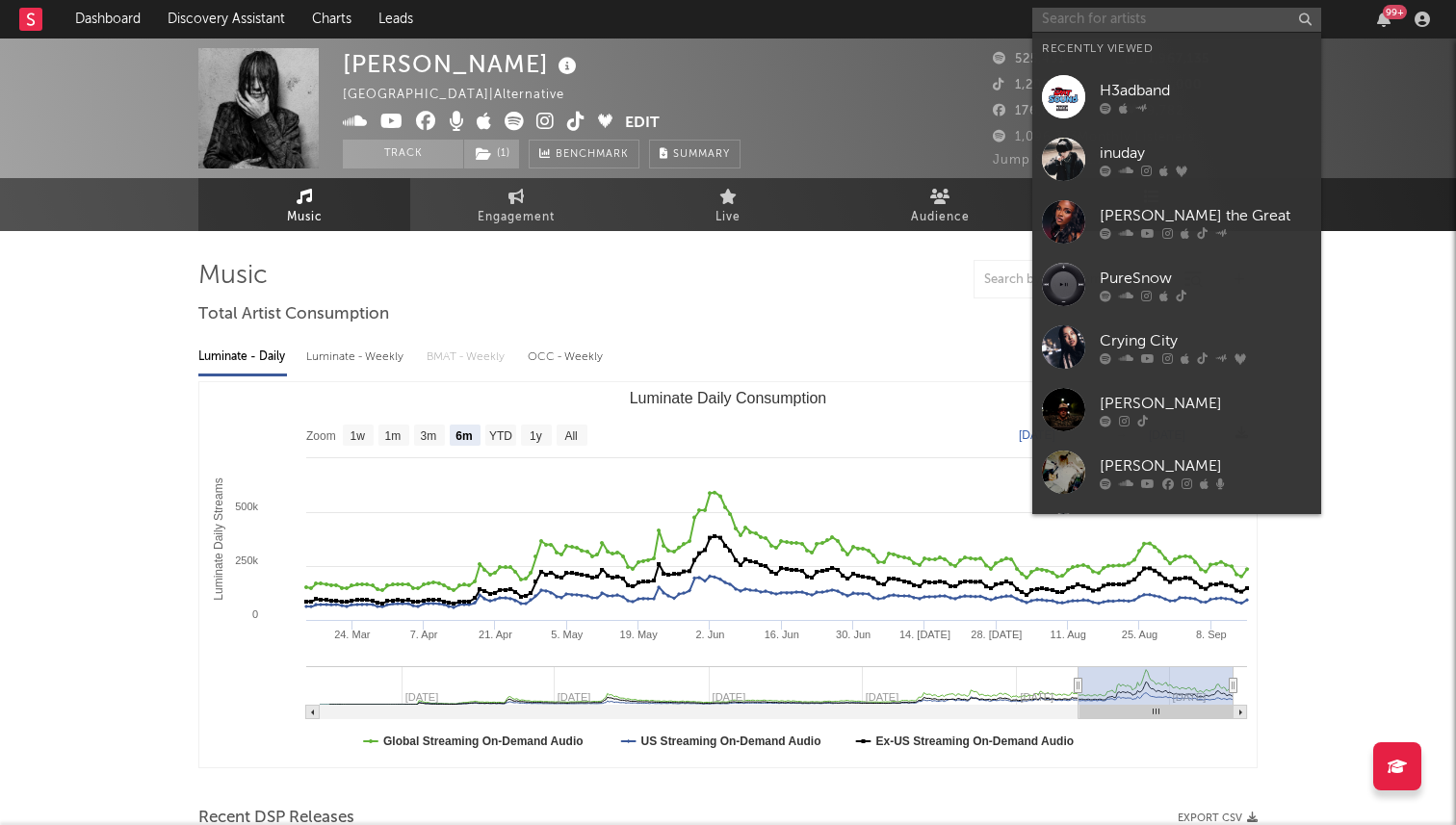
click at [1053, 21] on input "text" at bounding box center [1177, 20] width 289 height 24
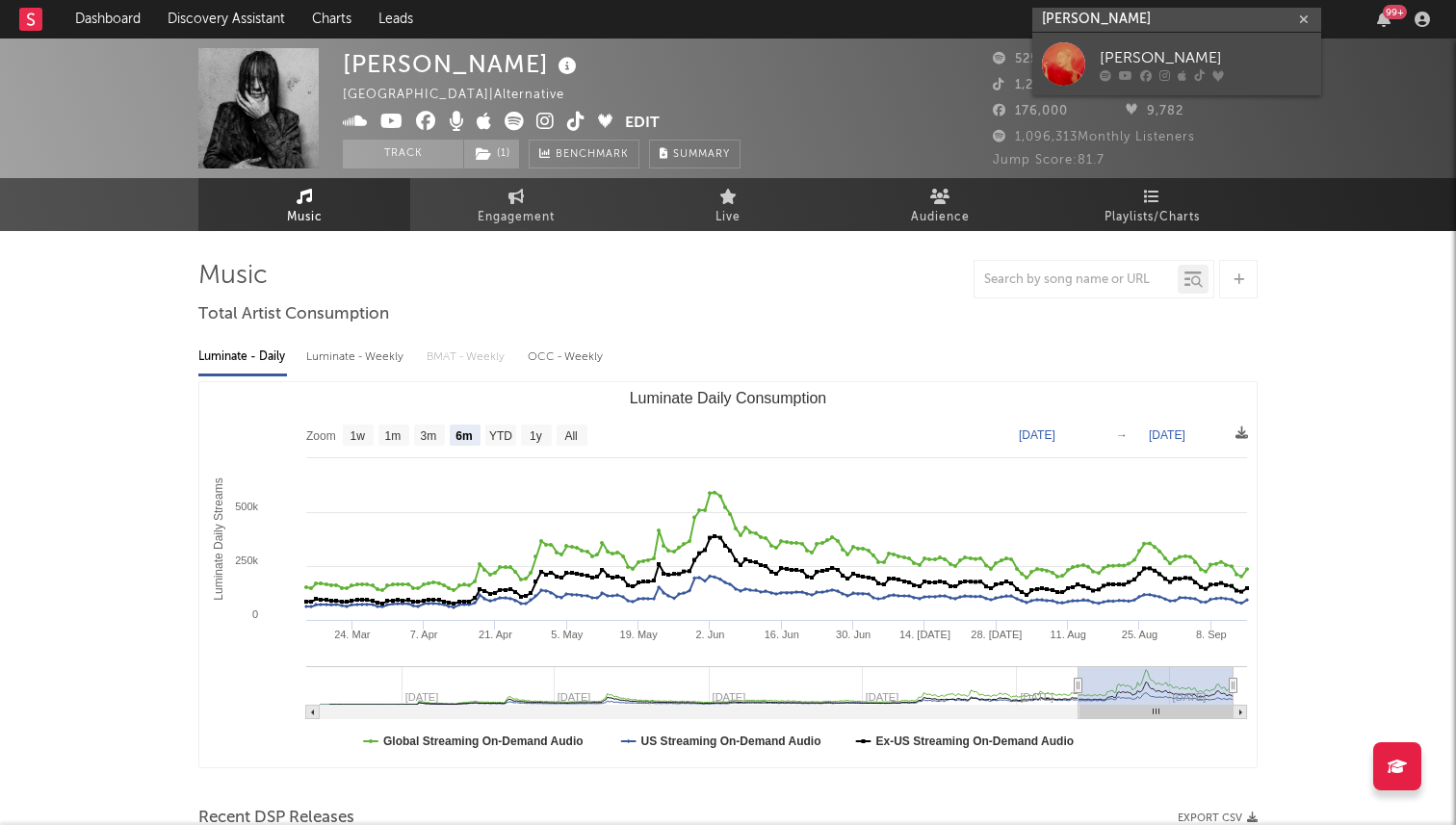
type input "kate kortum"
click at [1052, 67] on div at bounding box center [1063, 63] width 43 height 43
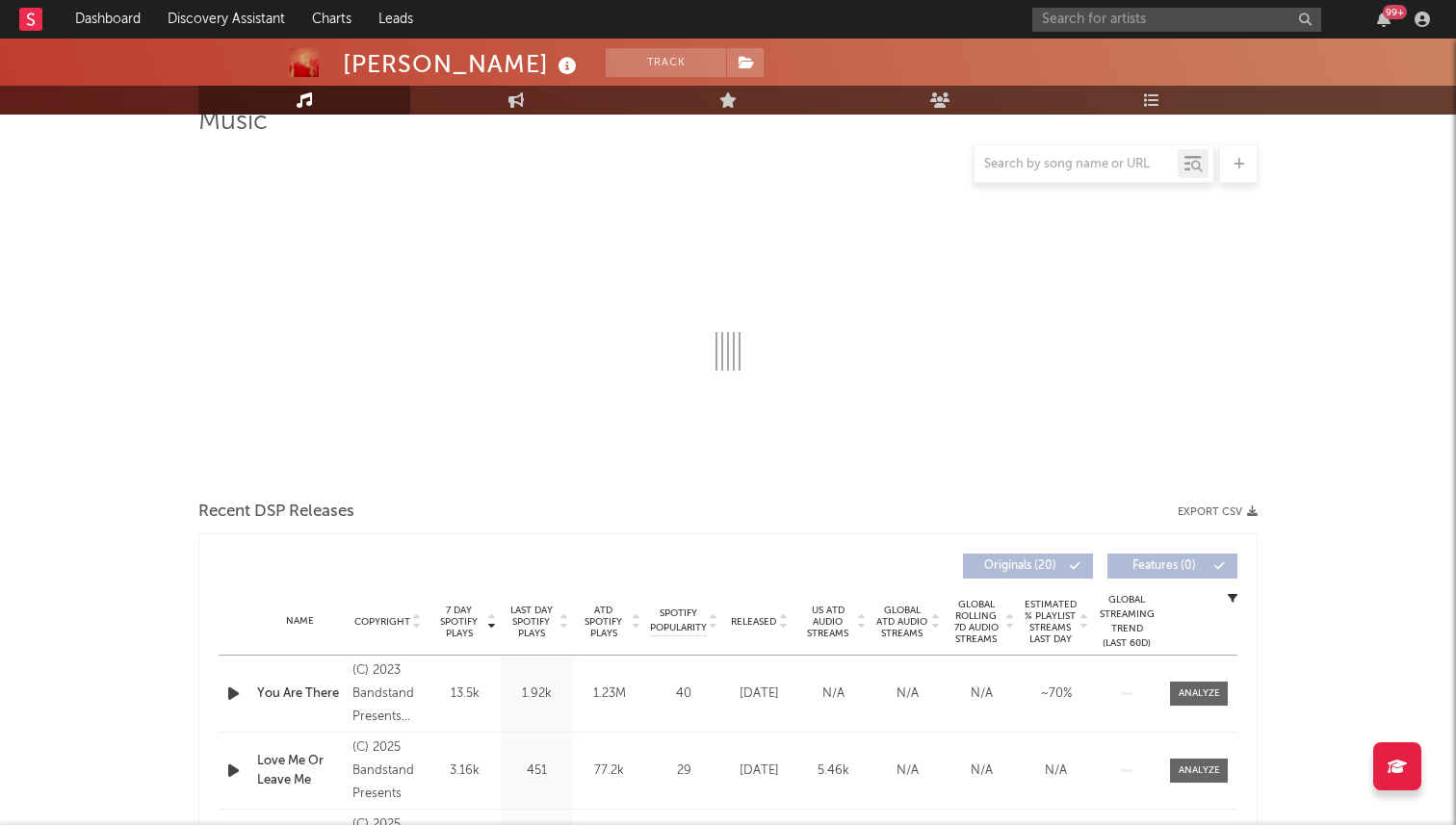
select select "6m"
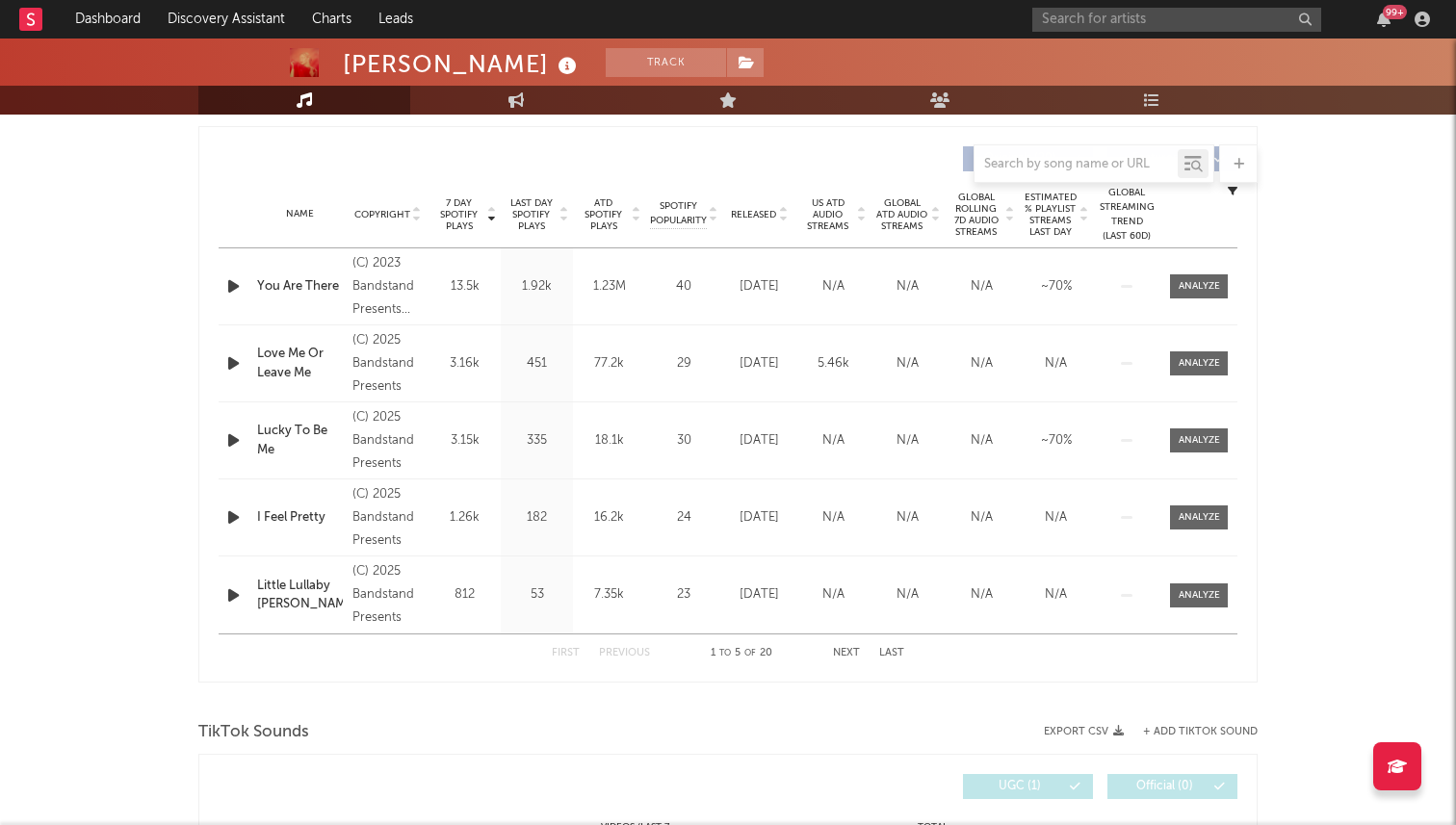
scroll to position [739, 0]
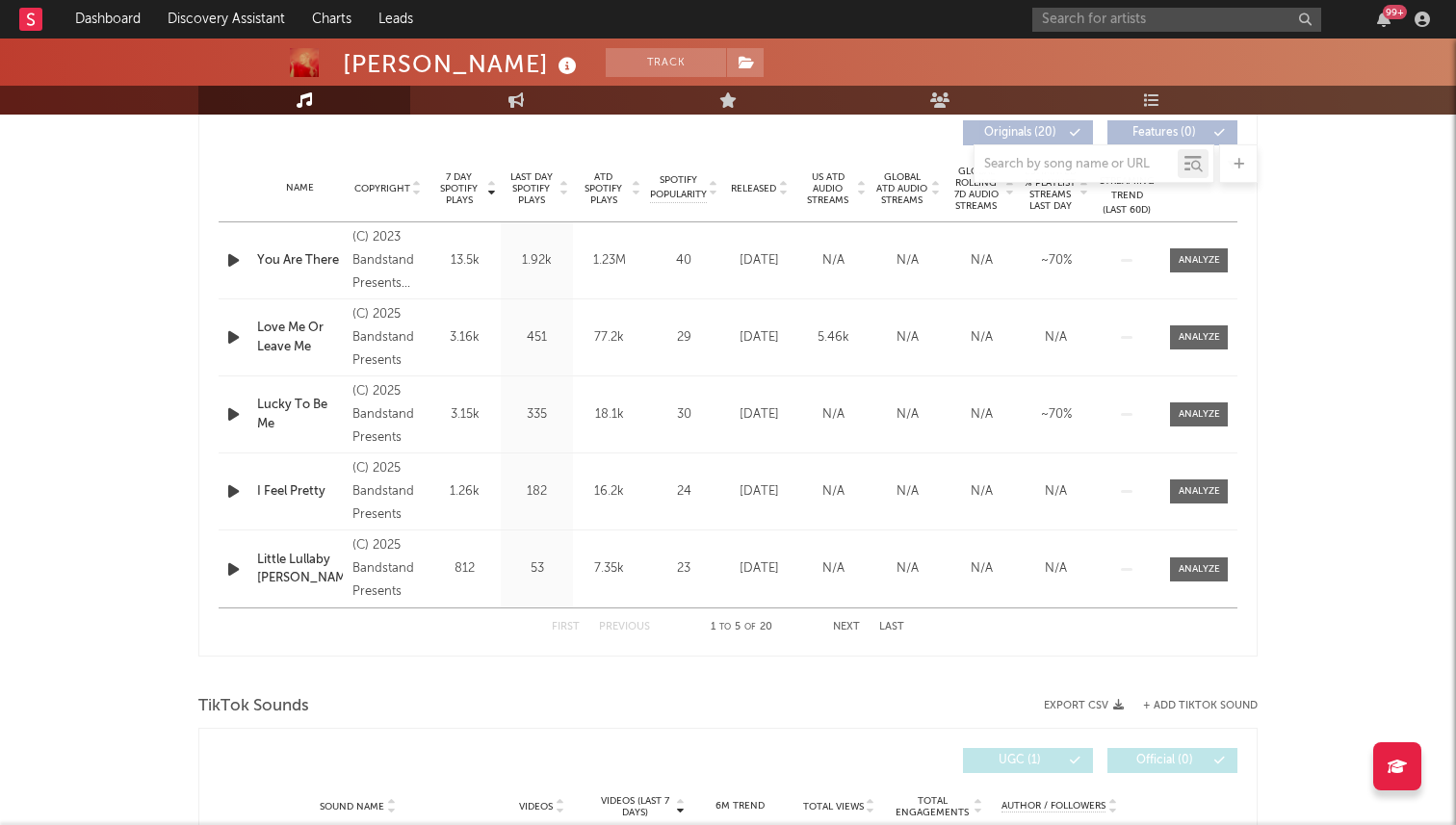
click at [763, 191] on span "Released" at bounding box center [753, 188] width 45 height 12
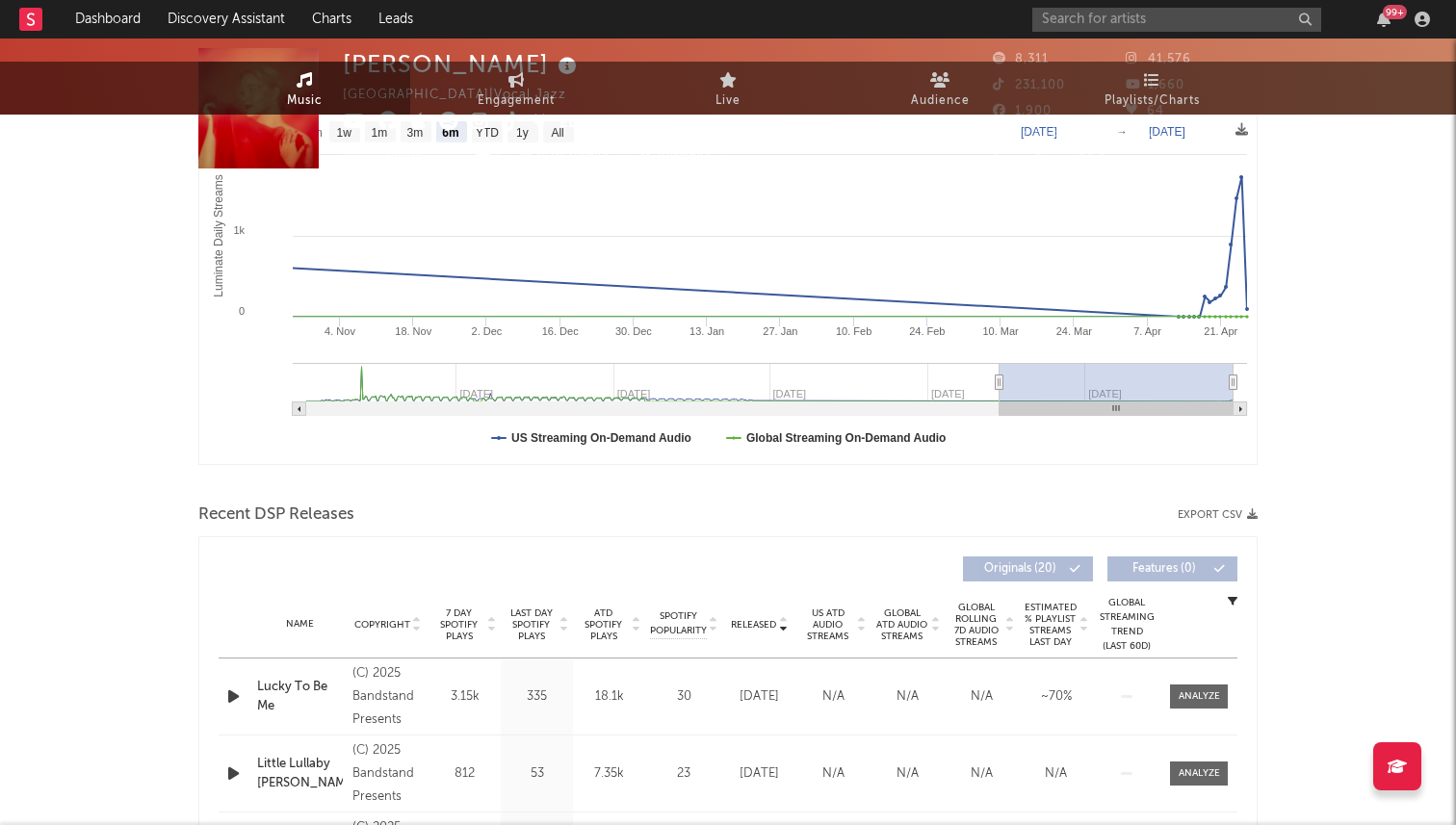
scroll to position [0, 0]
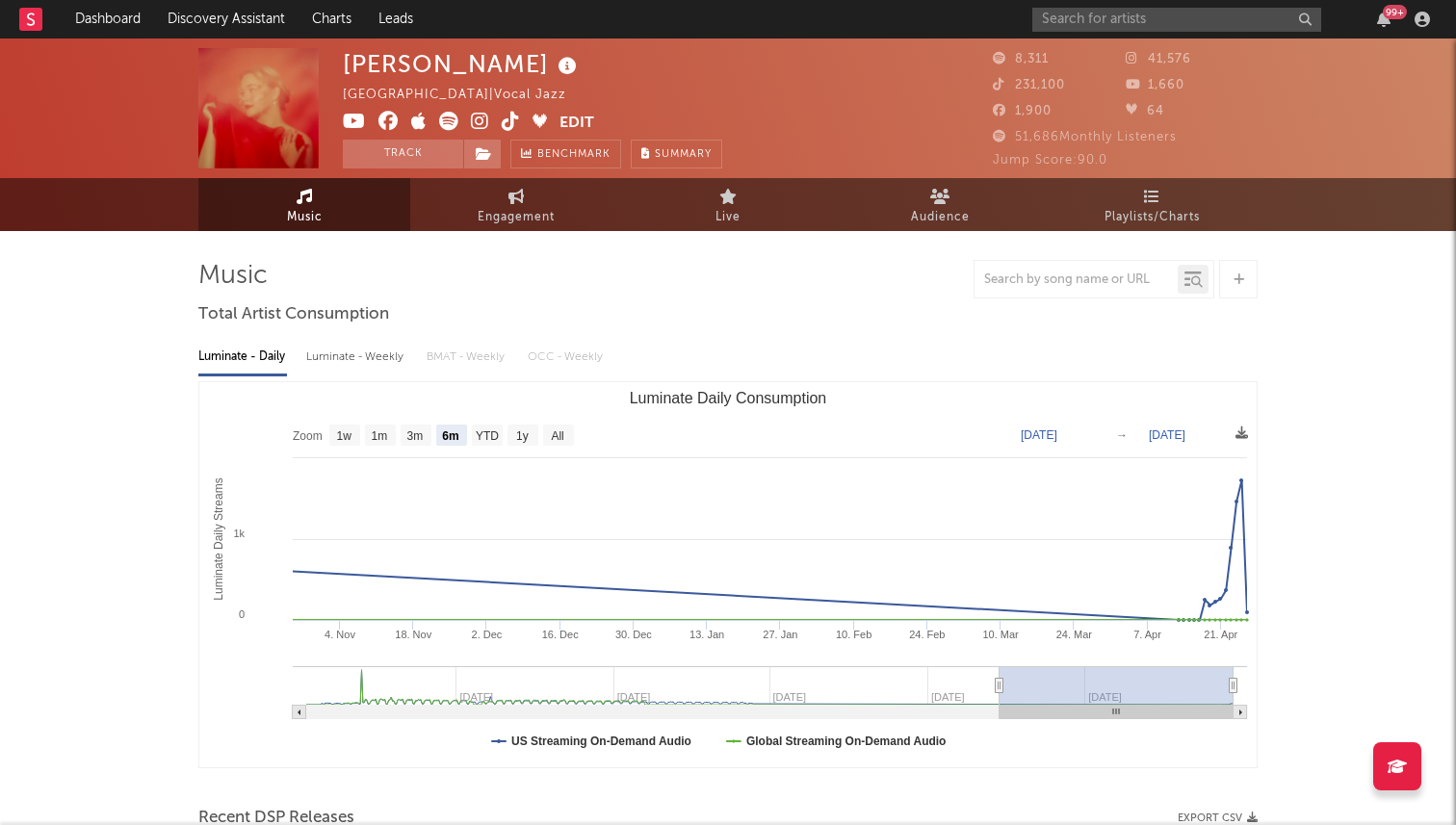
click at [507, 122] on icon at bounding box center [511, 121] width 19 height 20
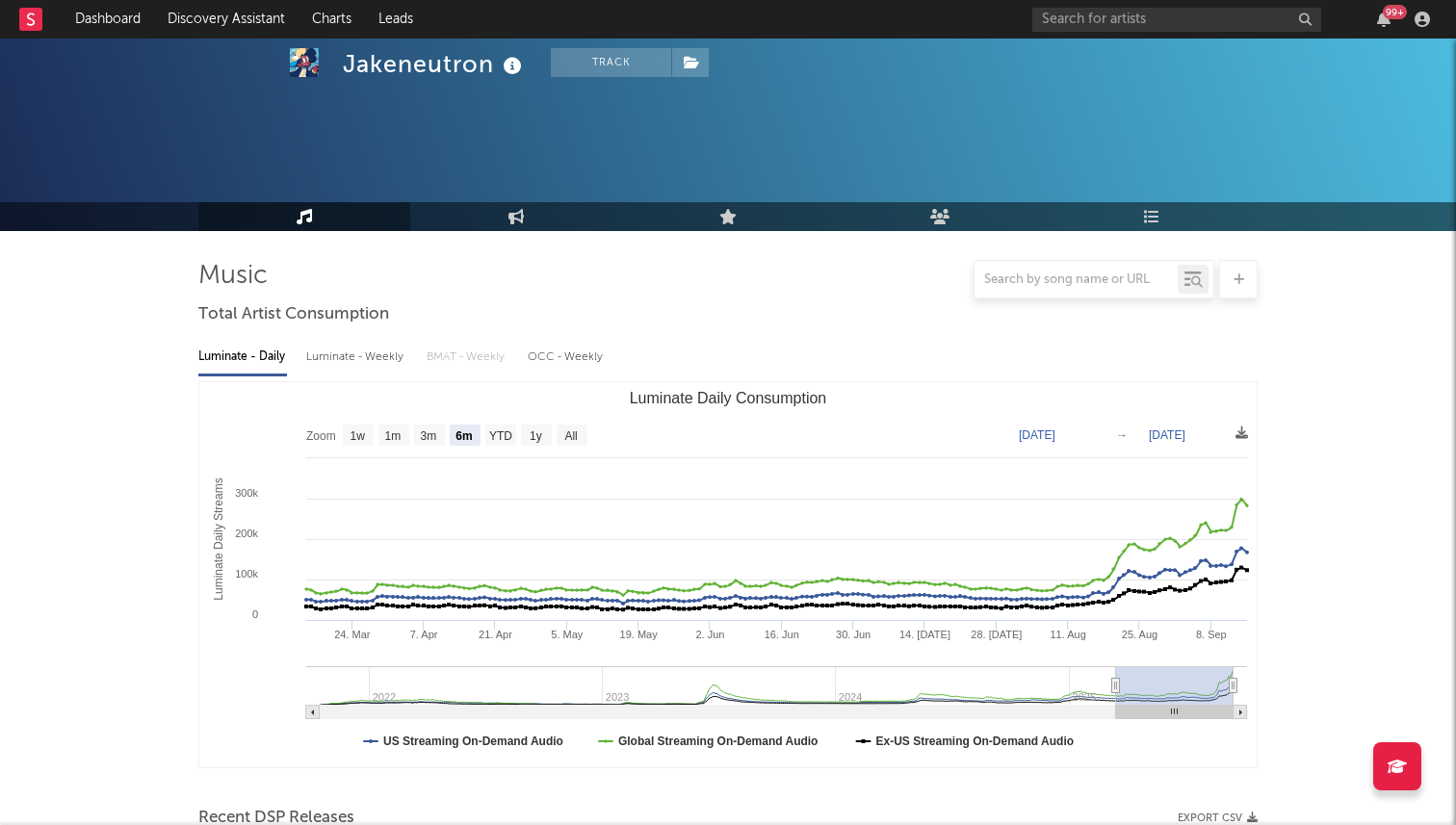
select select "6m"
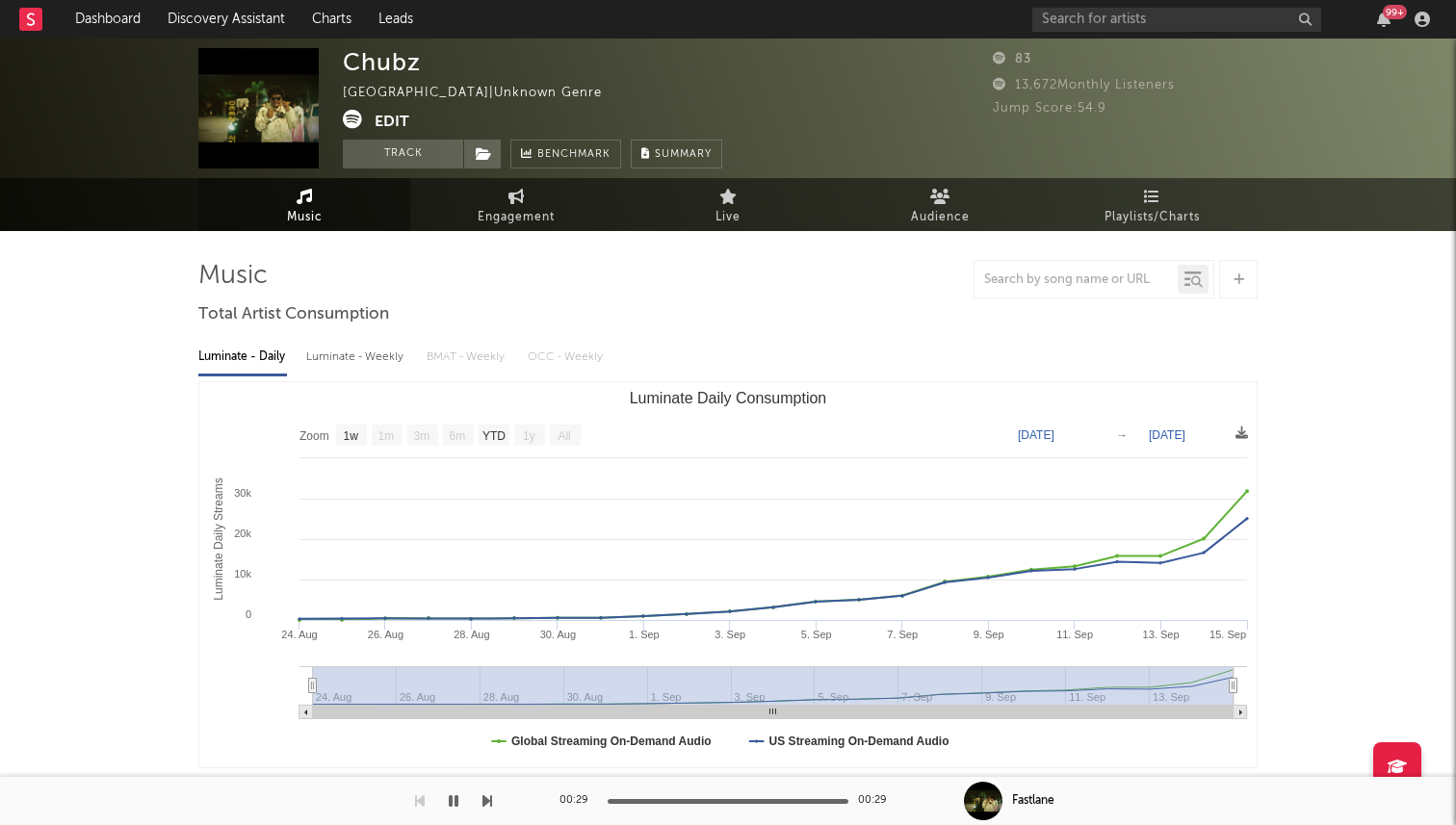
select select "1w"
click at [1189, 19] on input "text" at bounding box center [1177, 20] width 289 height 24
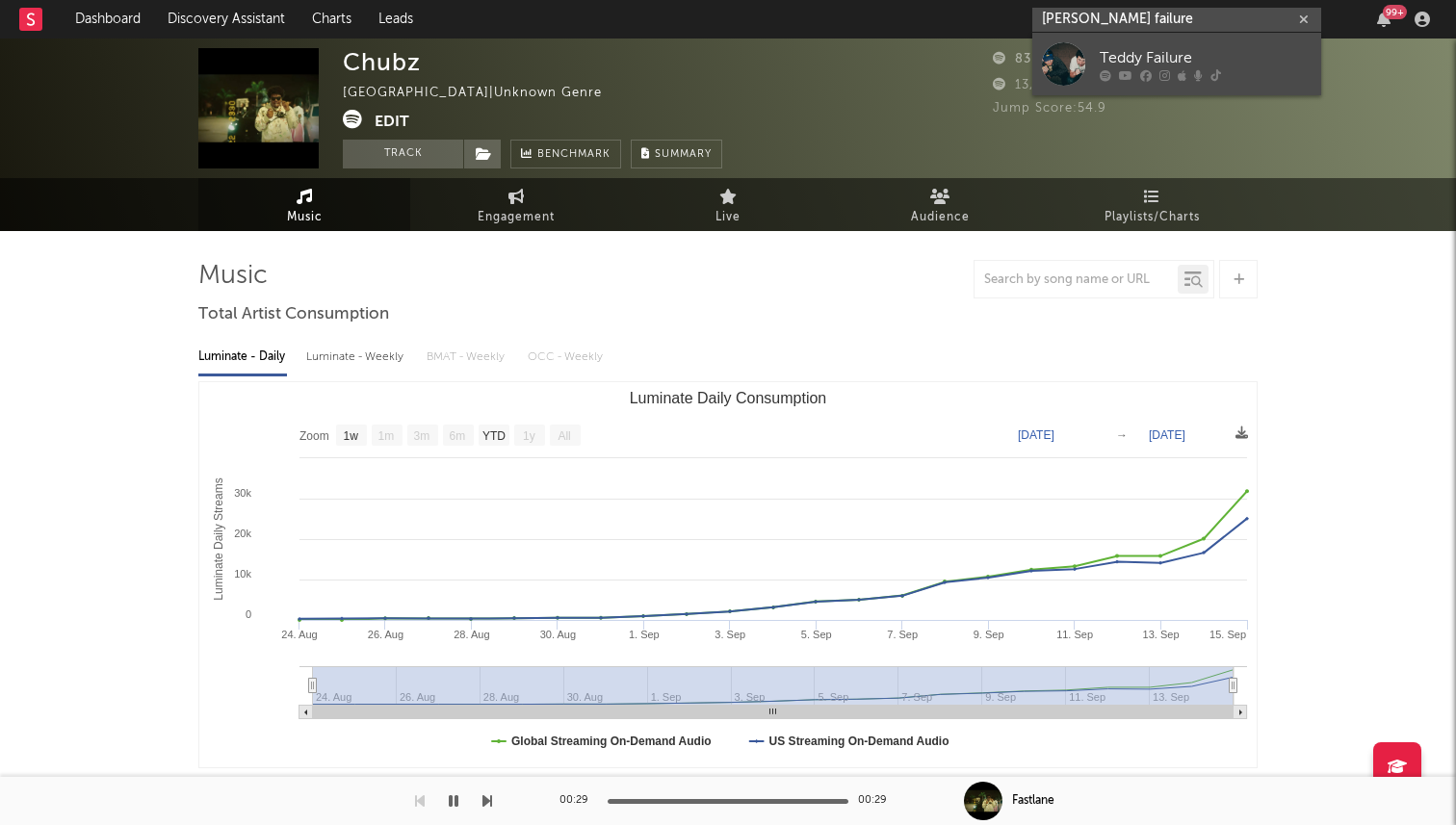
type input "tedd failure"
click at [1123, 53] on div "Teddy Failure" at bounding box center [1205, 58] width 212 height 23
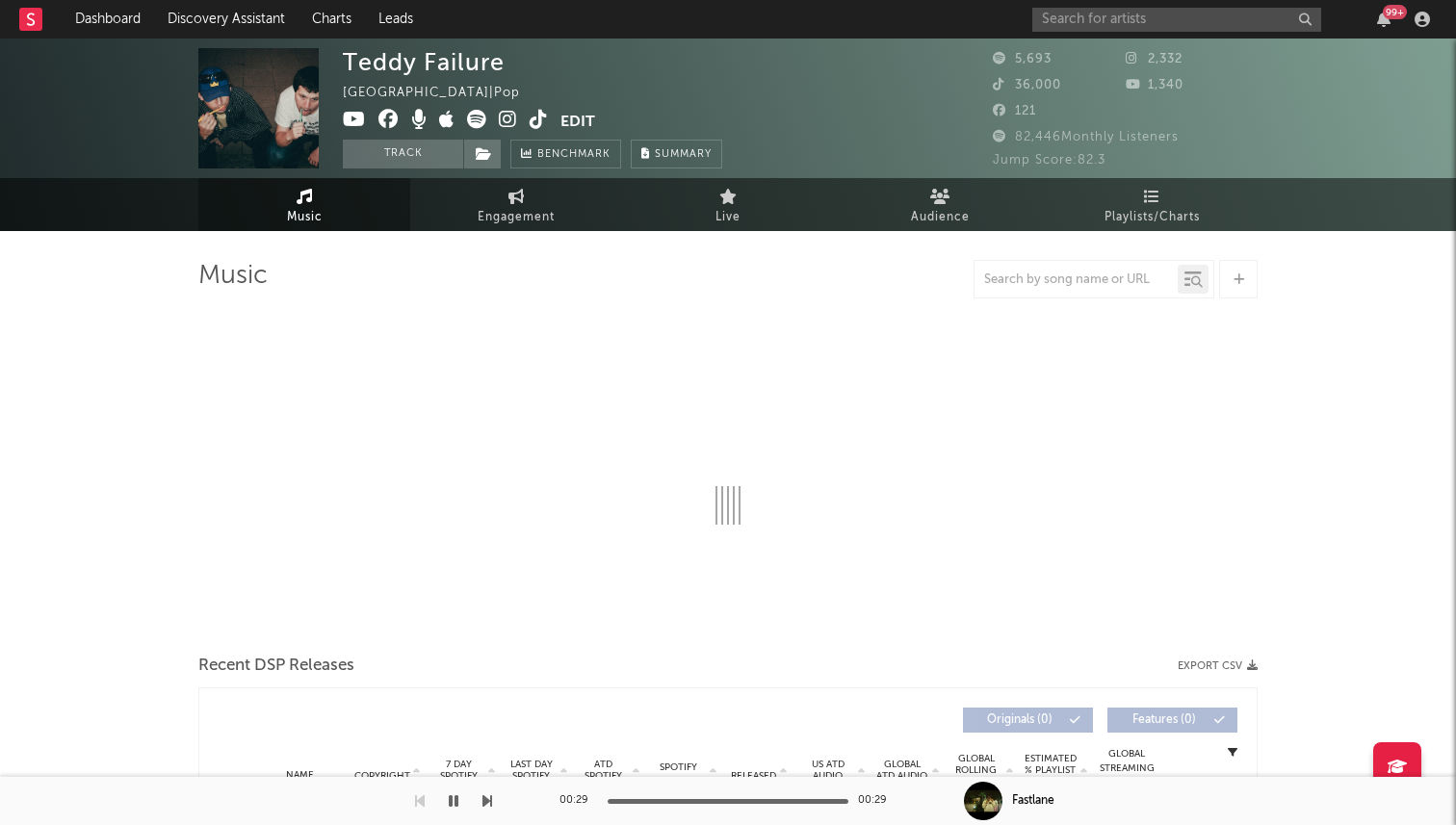
select select "6m"
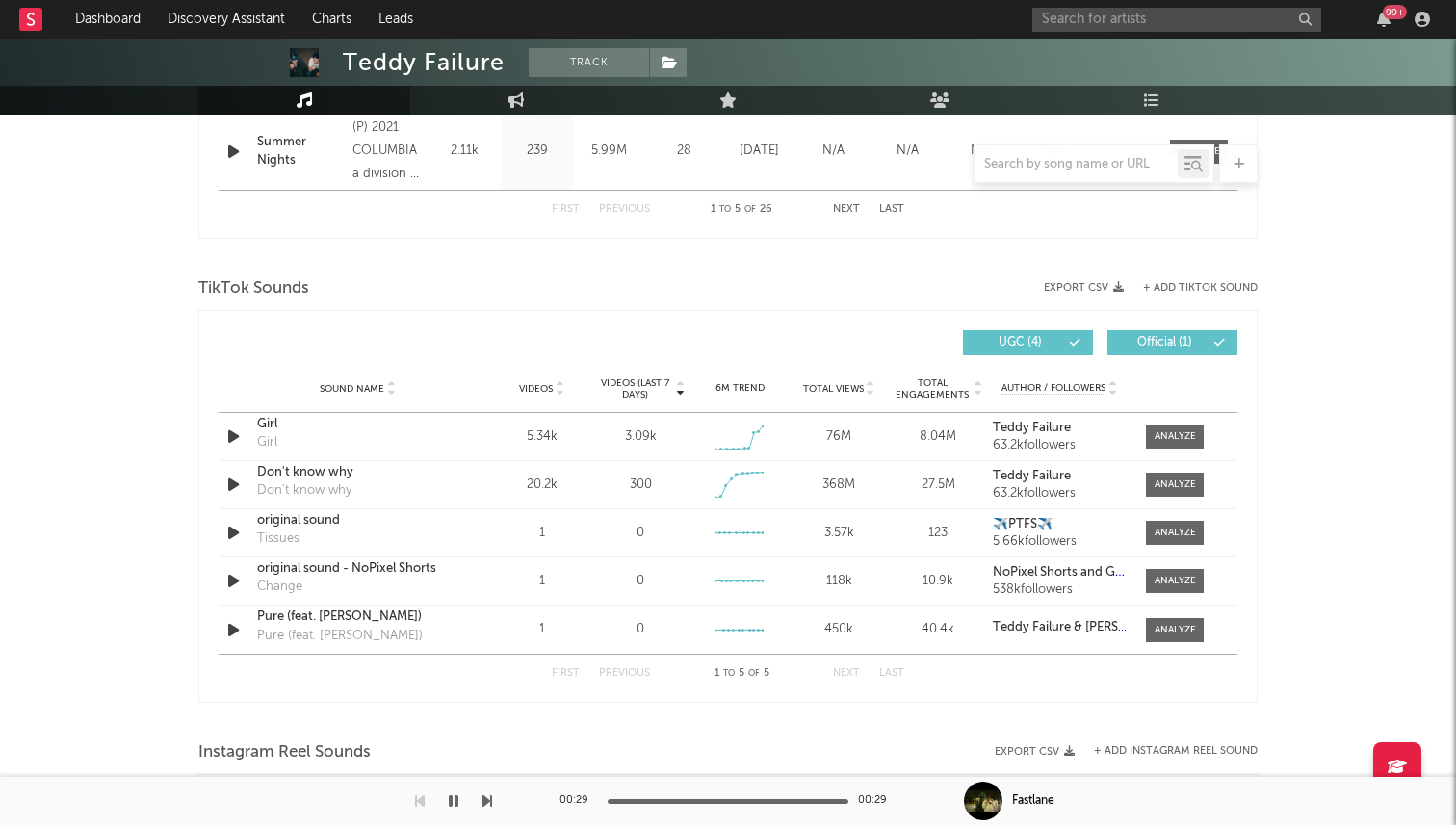
scroll to position [1186, 0]
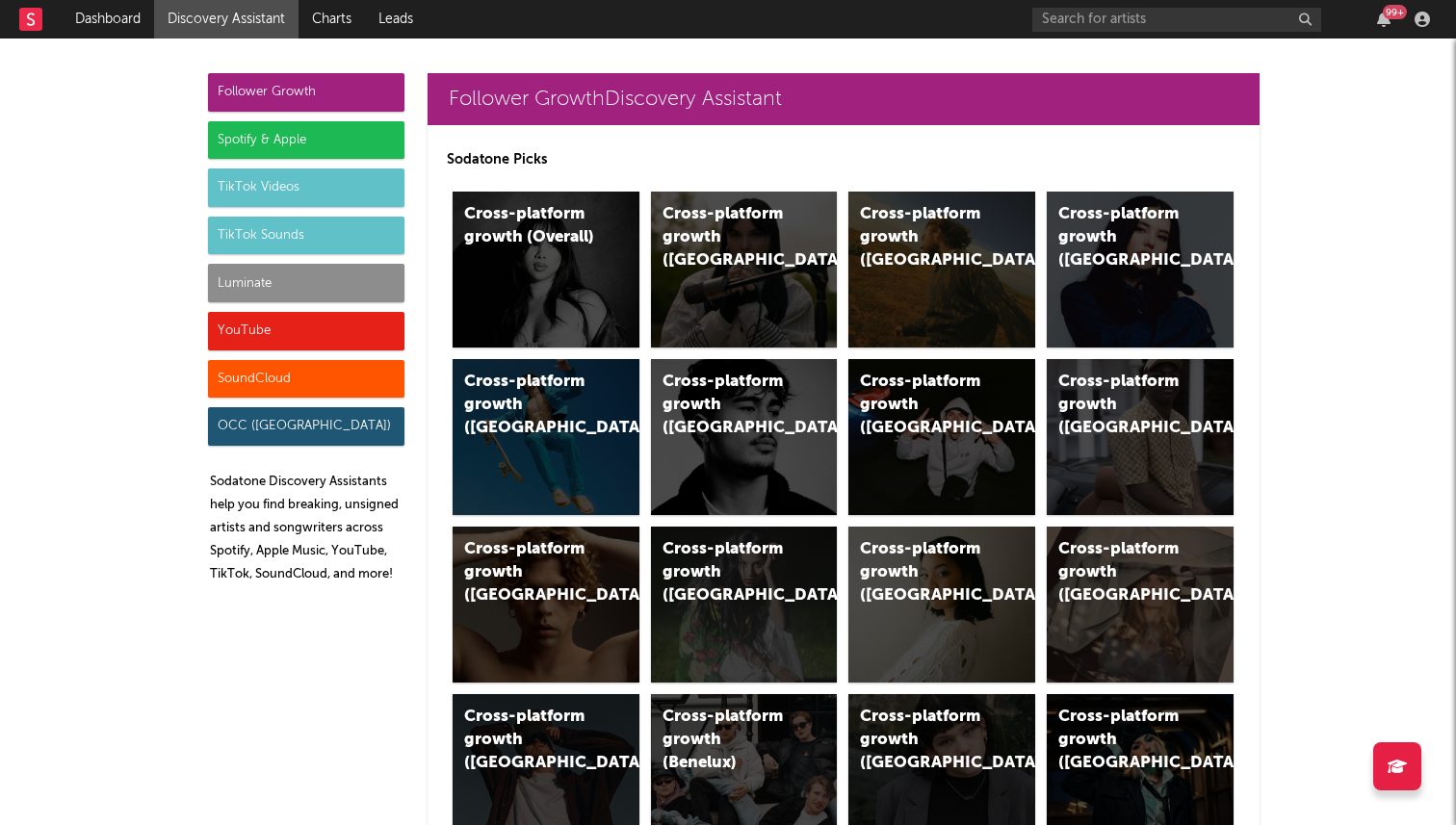
scroll to position [6479, 0]
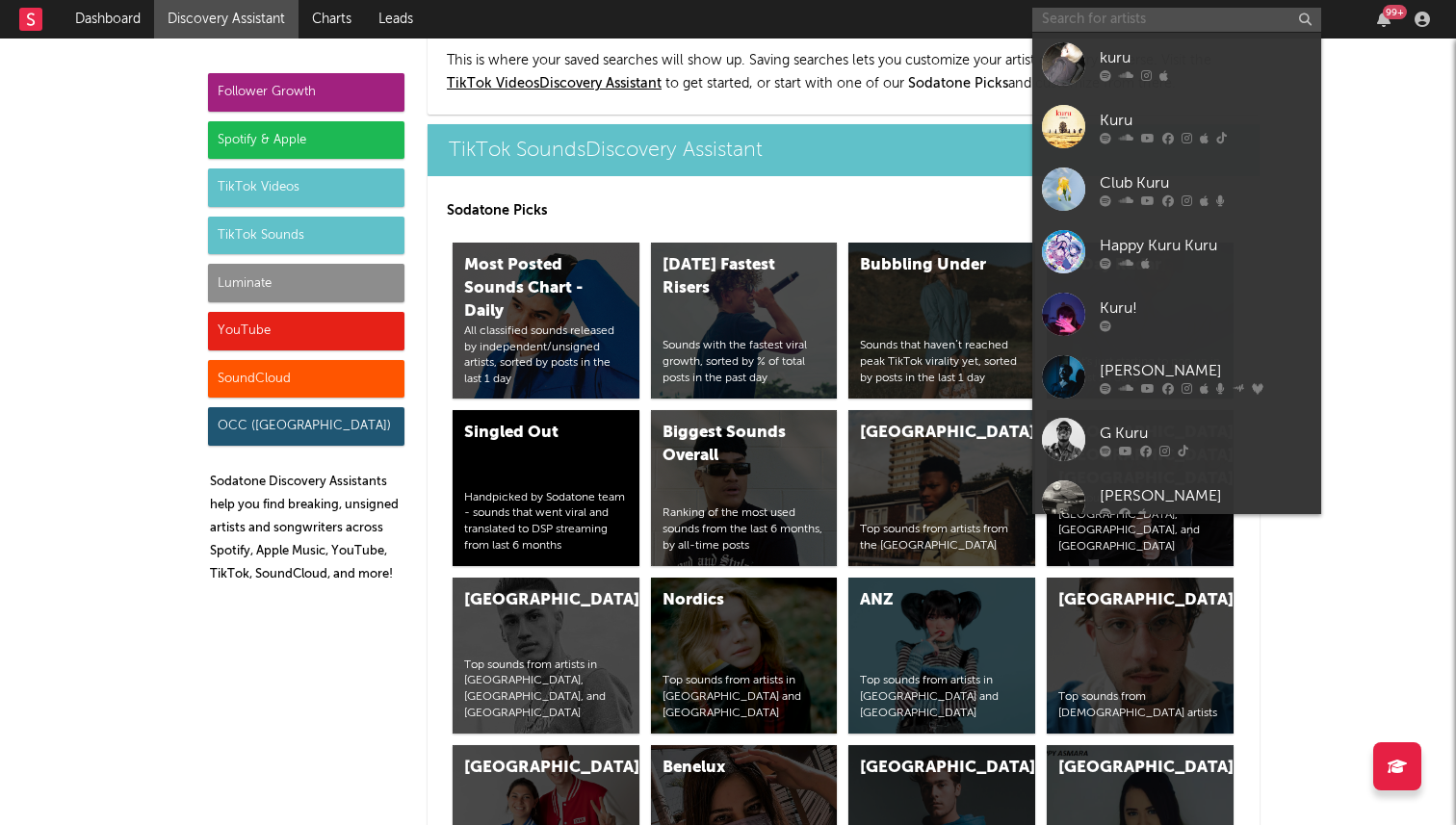
click at [1123, 13] on input "text" at bounding box center [1177, 20] width 289 height 24
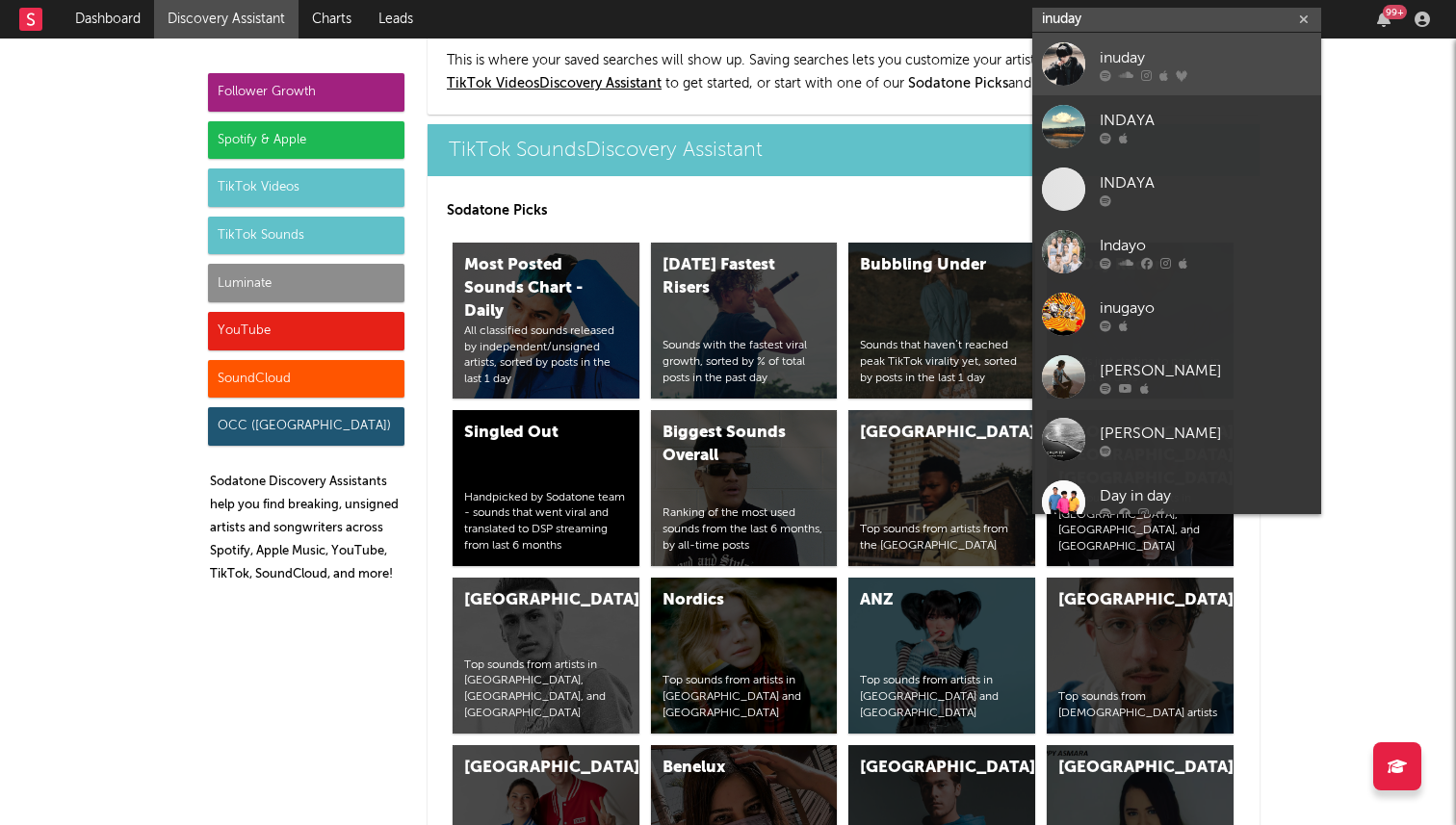
type input "inuday"
click at [1069, 49] on div at bounding box center [1063, 63] width 43 height 43
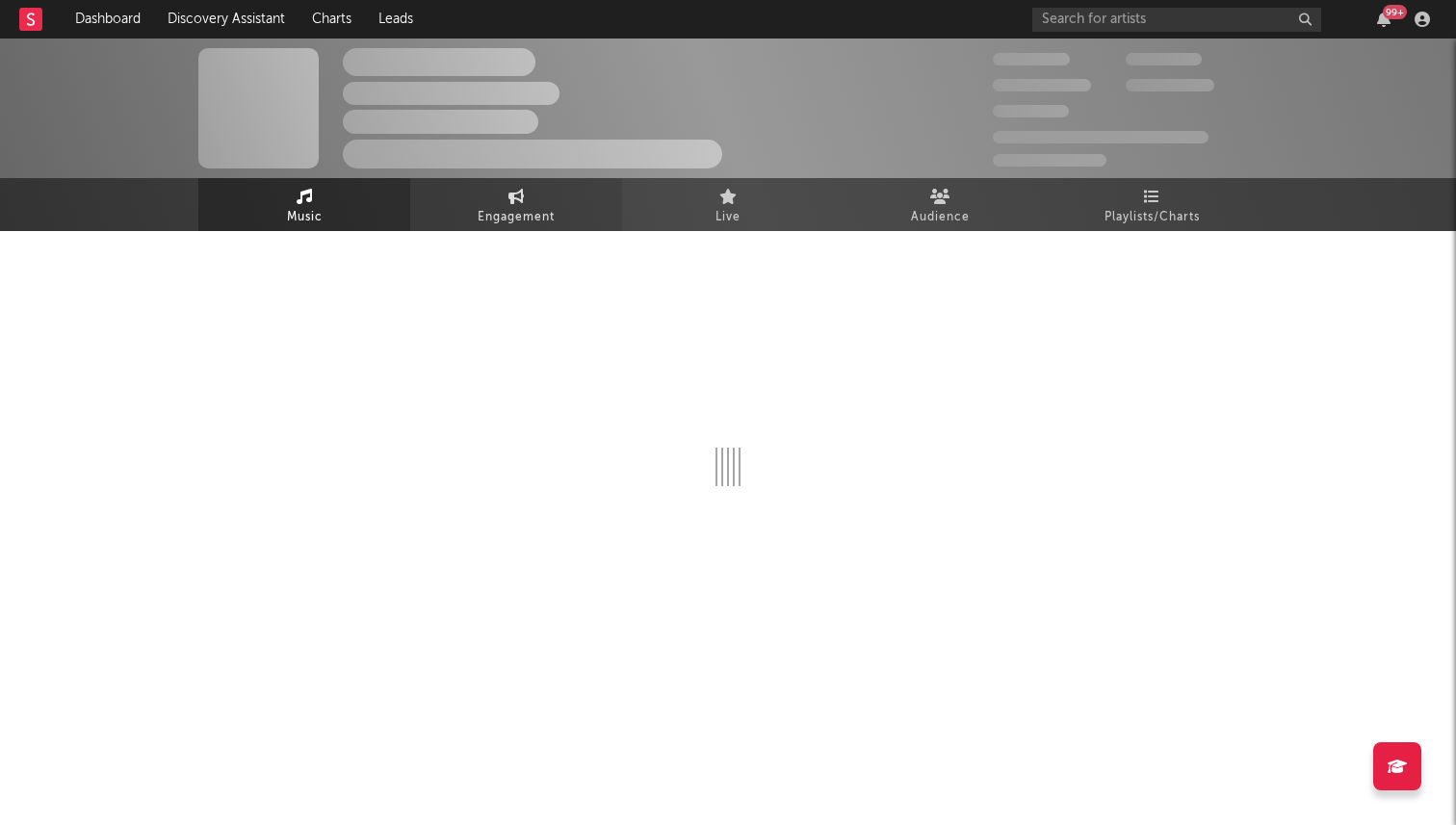
select select "6m"
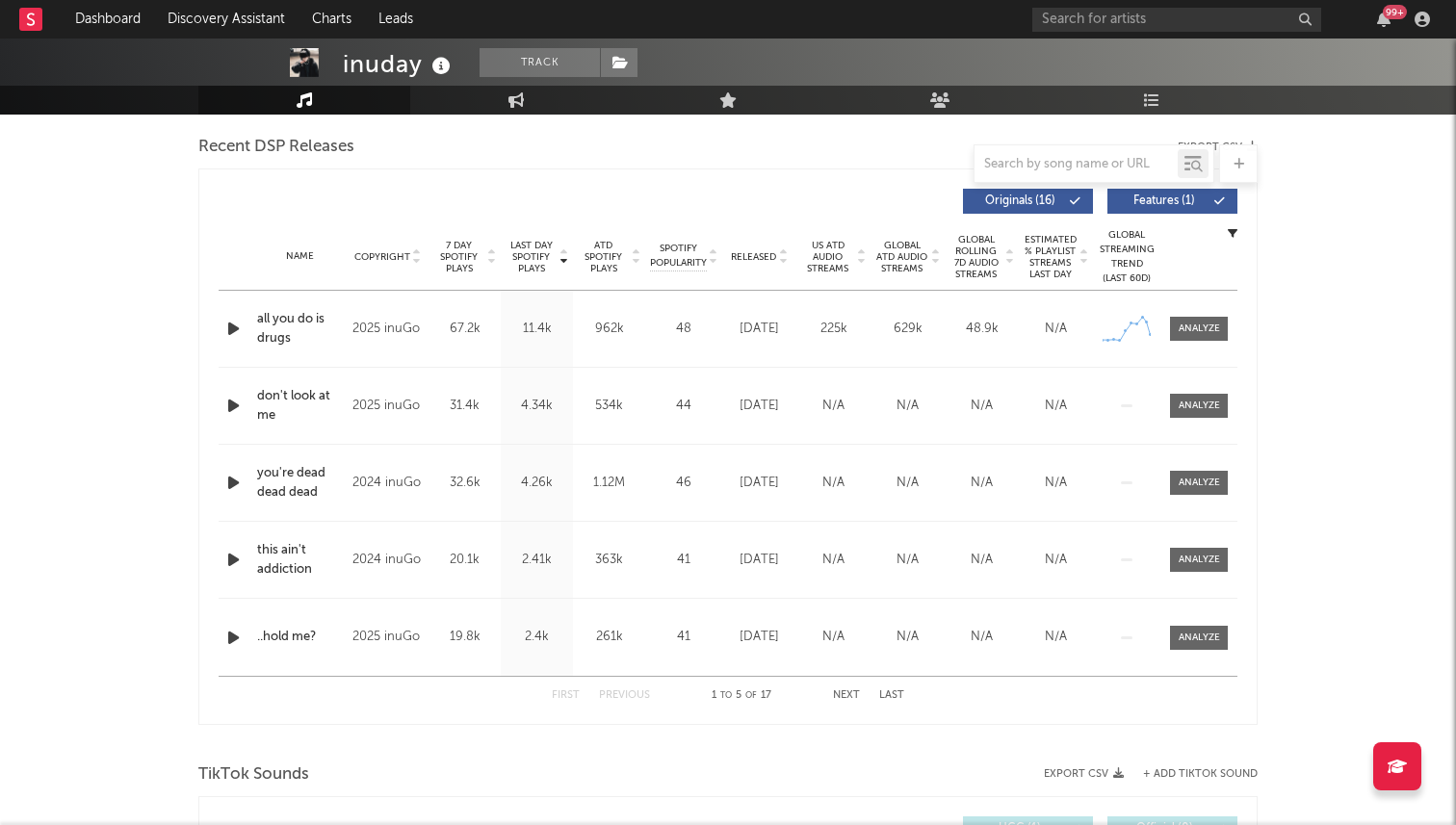
scroll to position [670, 0]
click at [760, 259] on span "Released" at bounding box center [753, 258] width 45 height 12
click at [452, 262] on span "7 Day Spotify Plays" at bounding box center [459, 257] width 51 height 34
click at [705, 221] on div "7 Day Spotify Plays Copyright 7 Day Spotify Plays Last Day Spotify Plays ATD Sp…" at bounding box center [728, 201] width 1019 height 44
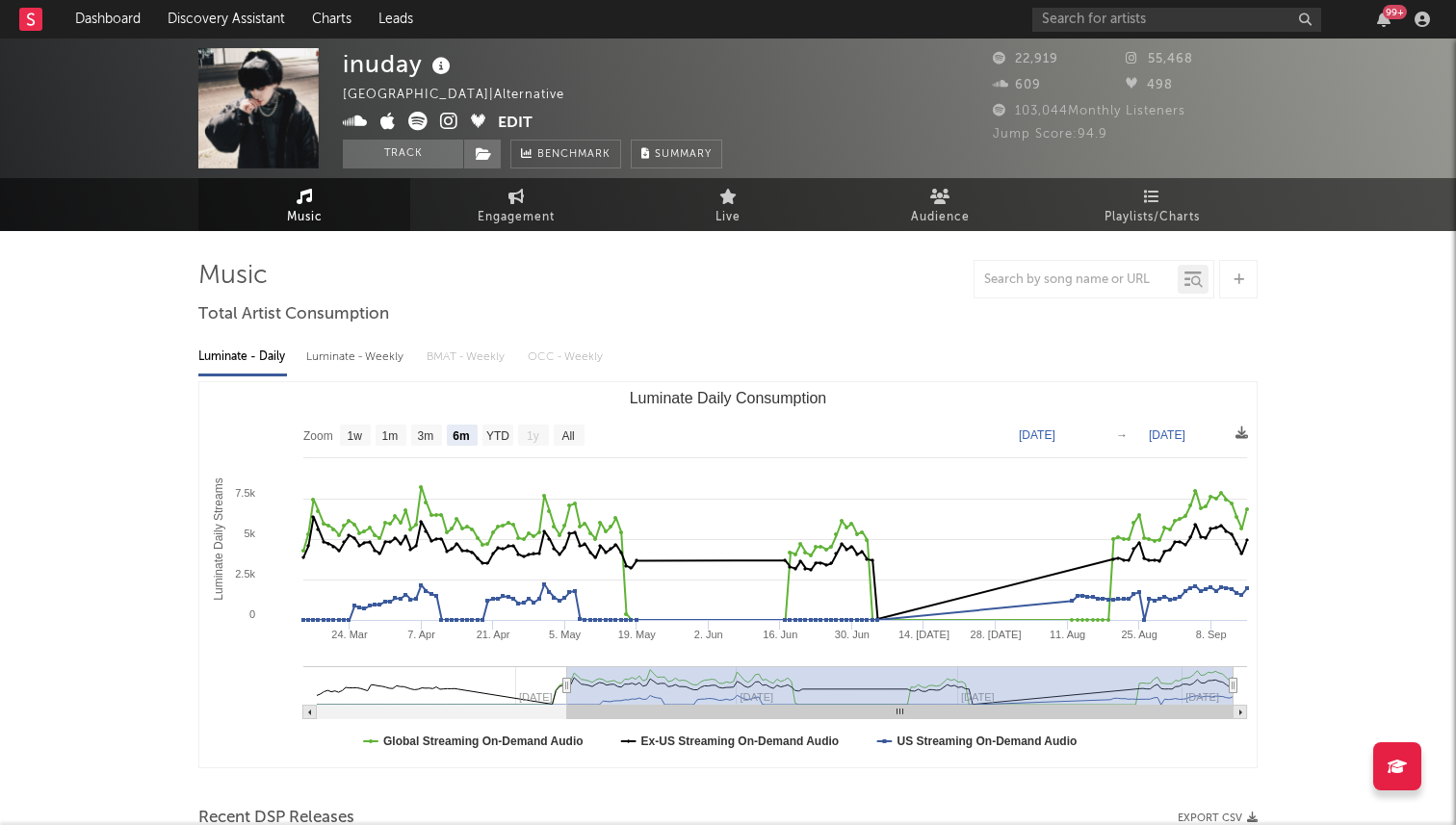
click at [492, 172] on div "inuday Germany | Alternative Edit Track Benchmark Summary 22,919 55,468 609 498…" at bounding box center [728, 107] width 1456 height 140
click at [479, 196] on link "Engagement" at bounding box center [516, 204] width 212 height 53
select select "1w"
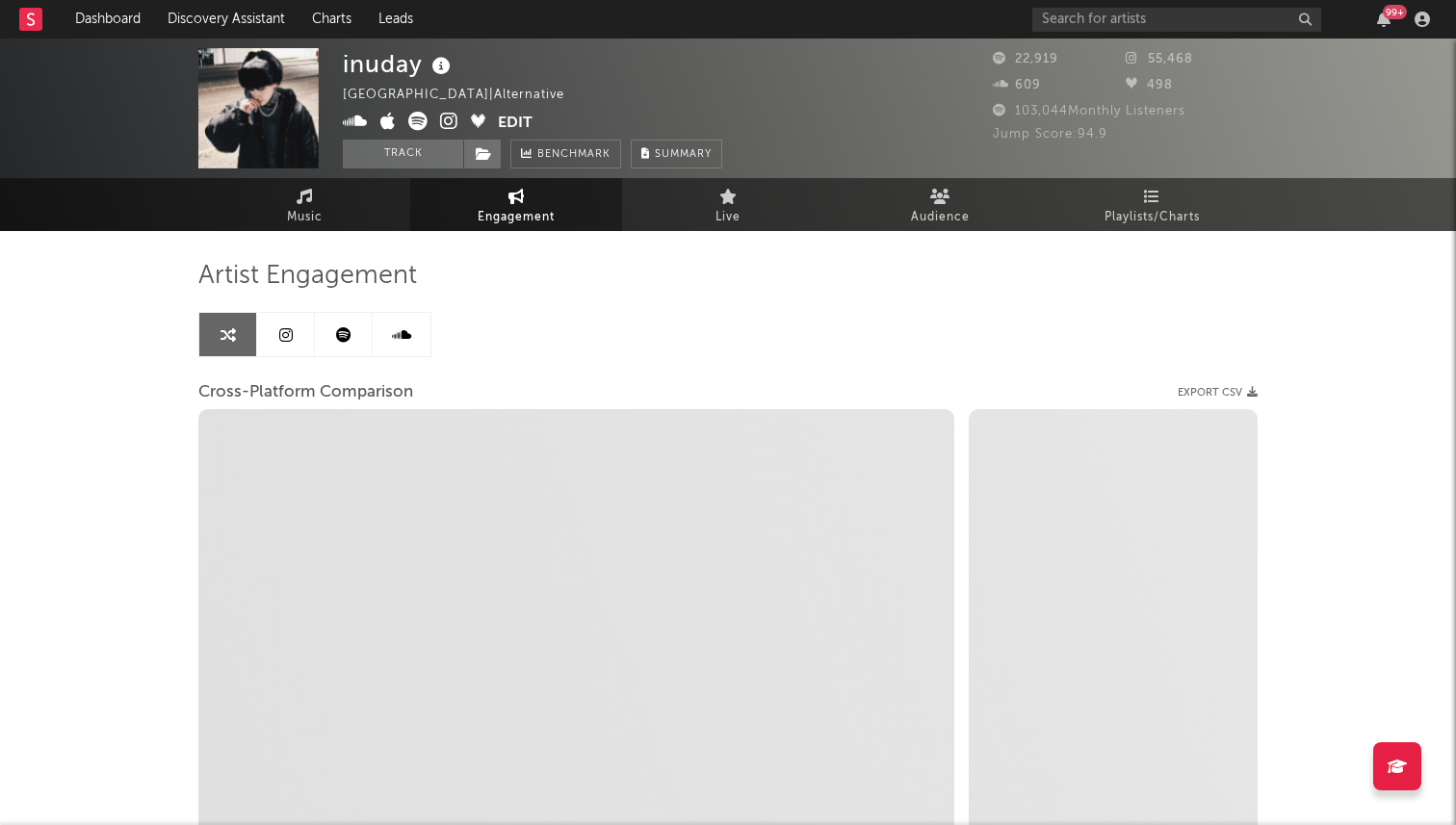
click at [299, 338] on link at bounding box center [285, 334] width 58 height 43
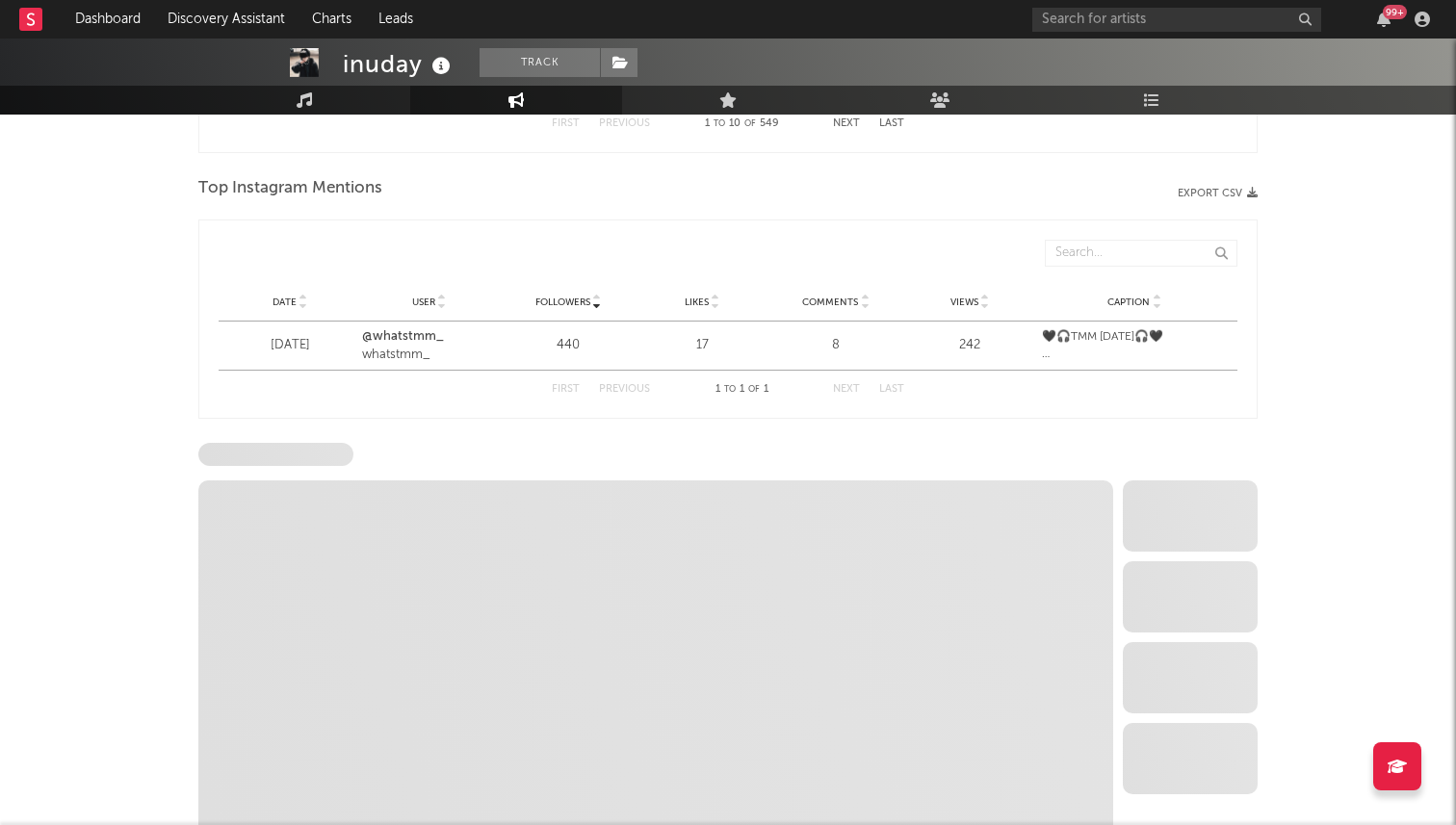
scroll to position [2397, 0]
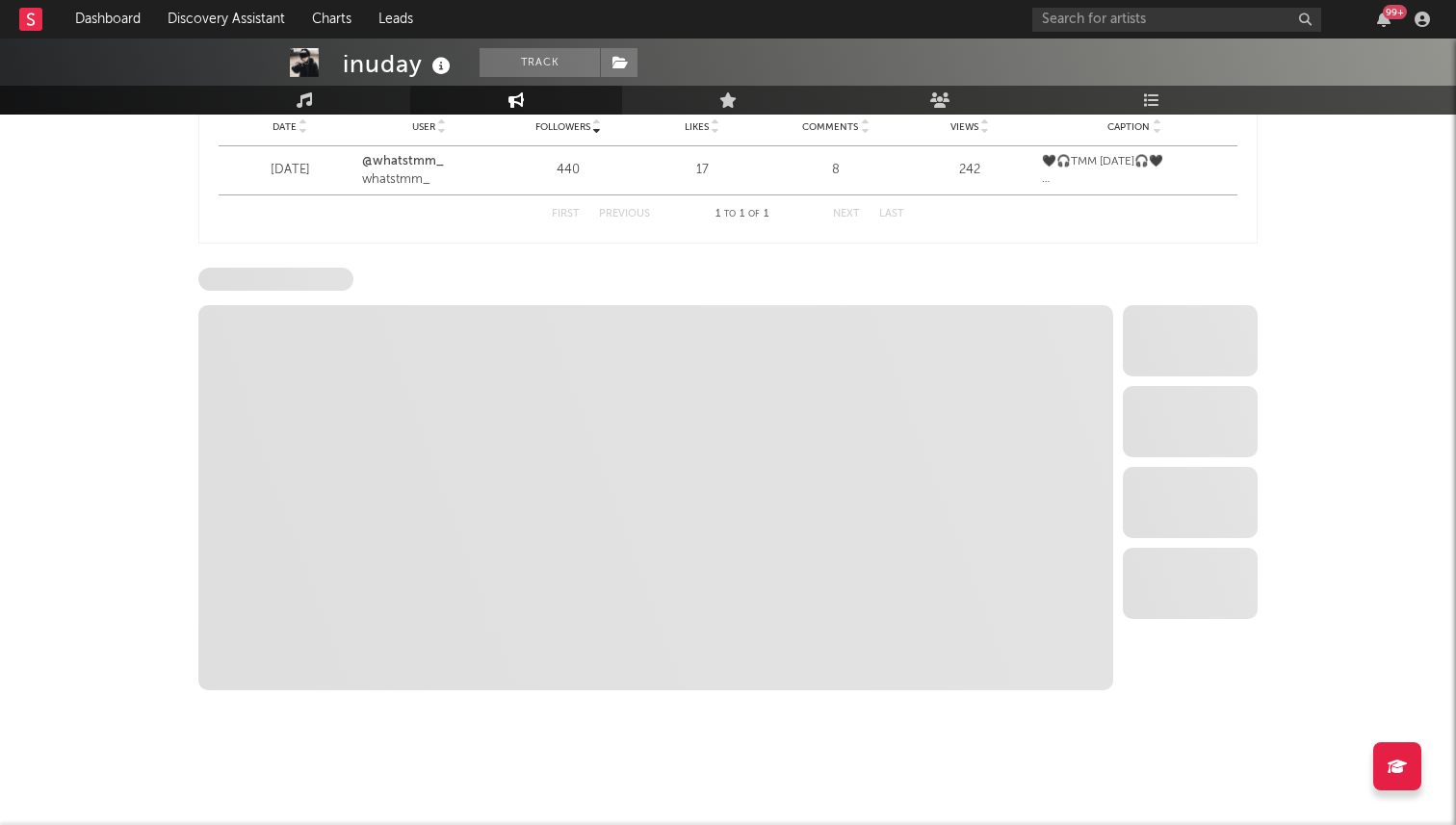
select select "6m"
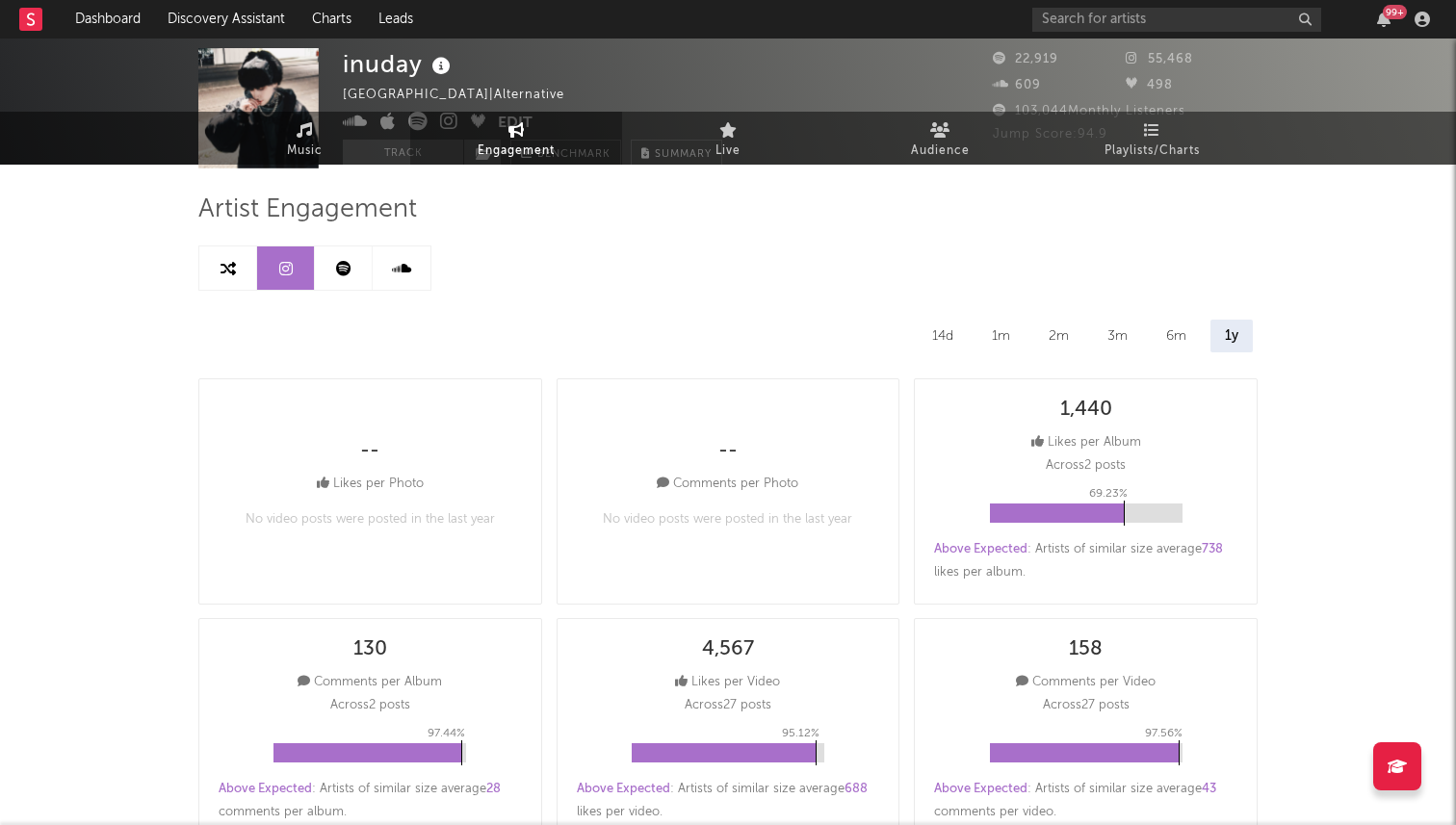
scroll to position [0, 0]
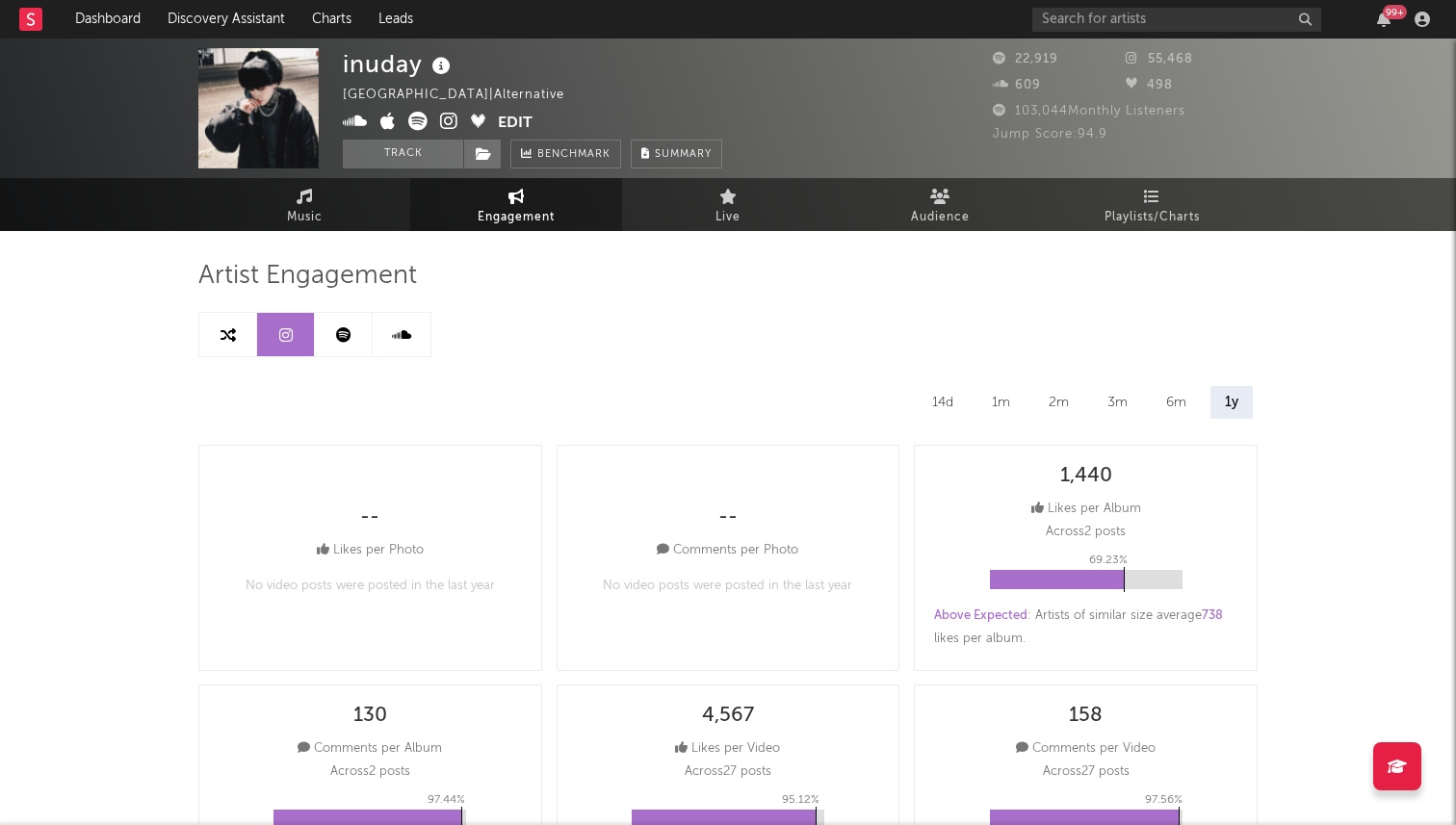
click at [1110, 34] on div "99 +" at bounding box center [1234, 19] width 404 height 38
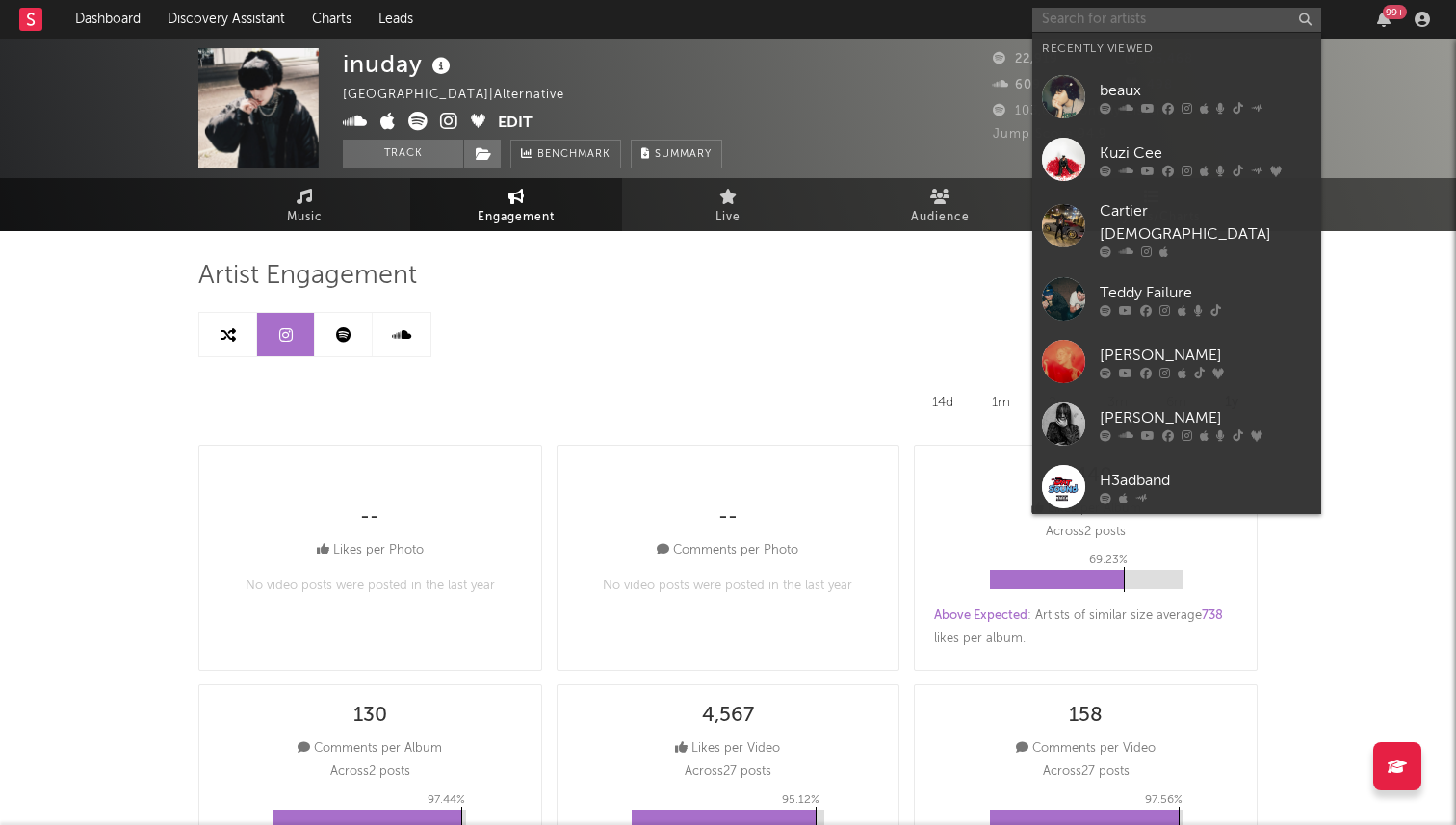
click at [1110, 20] on input "text" at bounding box center [1177, 20] width 289 height 24
paste input "https://open.spotify.com/artist/1BLuDhATwVggi6ciHsgNNe?go=1&sp_cid=af7b0946741c…"
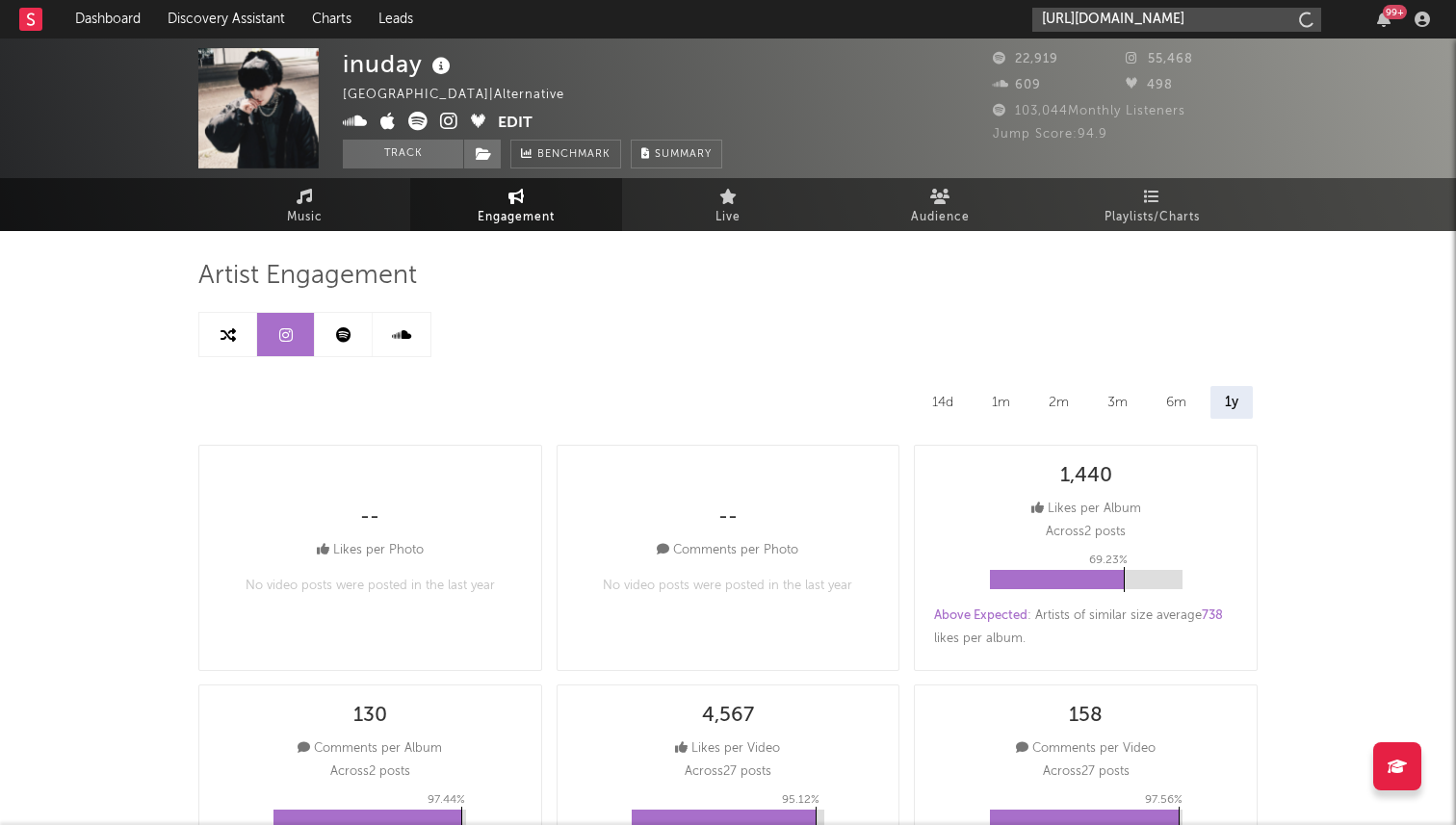
scroll to position [0, 1008]
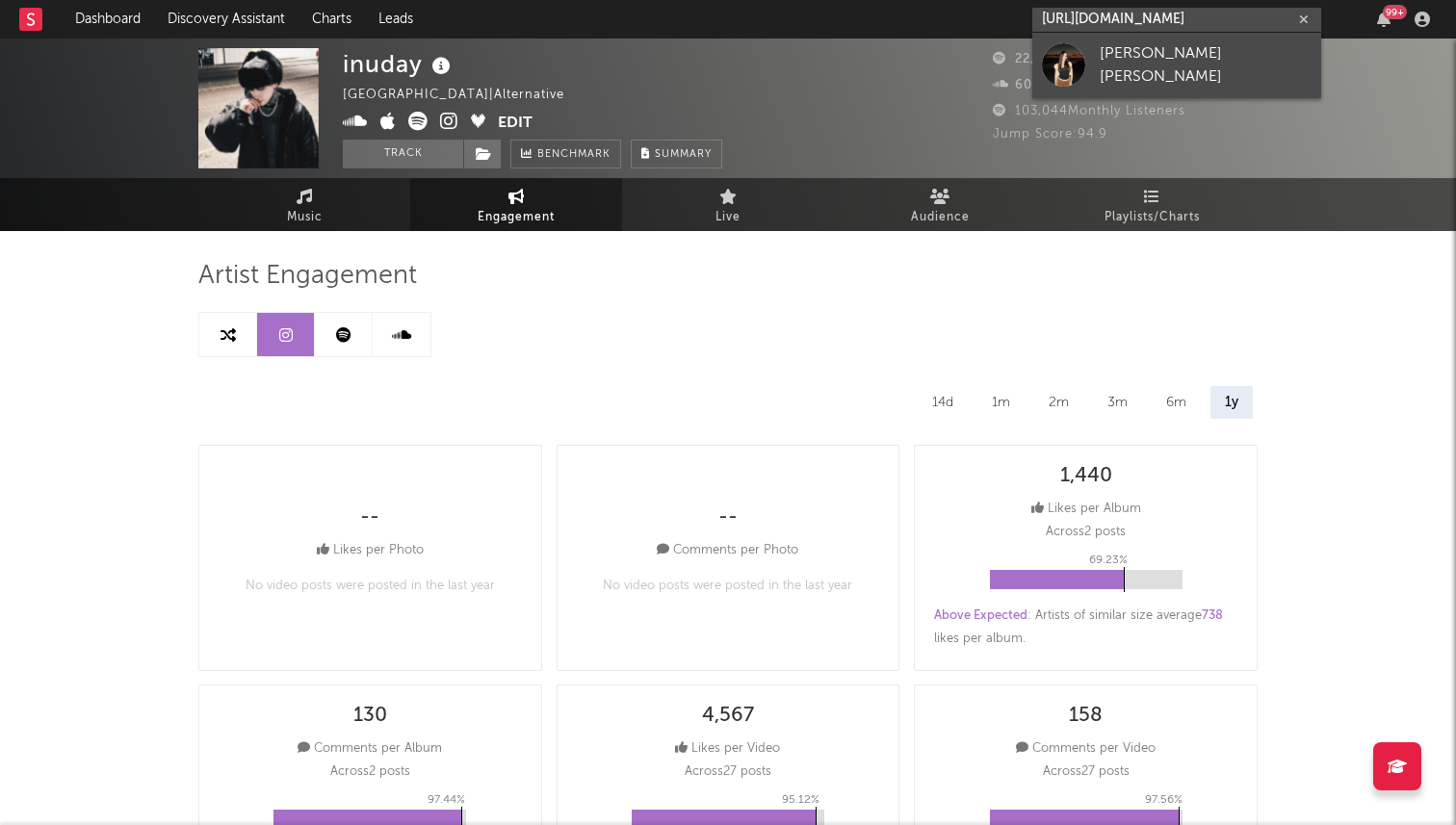
type input "https://open.spotify.com/artist/1BLuDhATwVggi6ciHsgNNe?go=1&sp_cid=af7b0946741c…"
click at [1107, 67] on div "Sarah Lola" at bounding box center [1205, 64] width 212 height 46
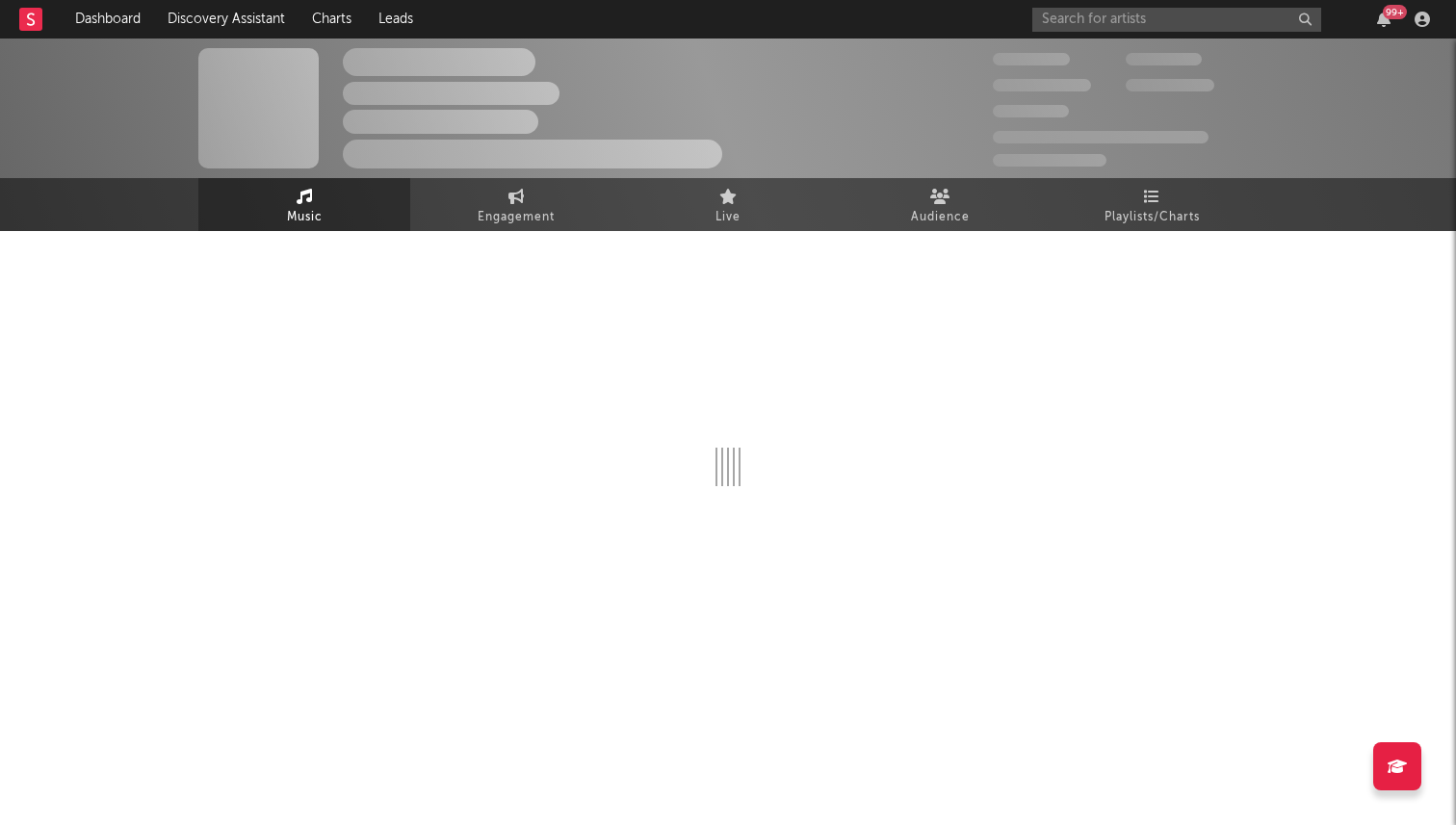
select select "1w"
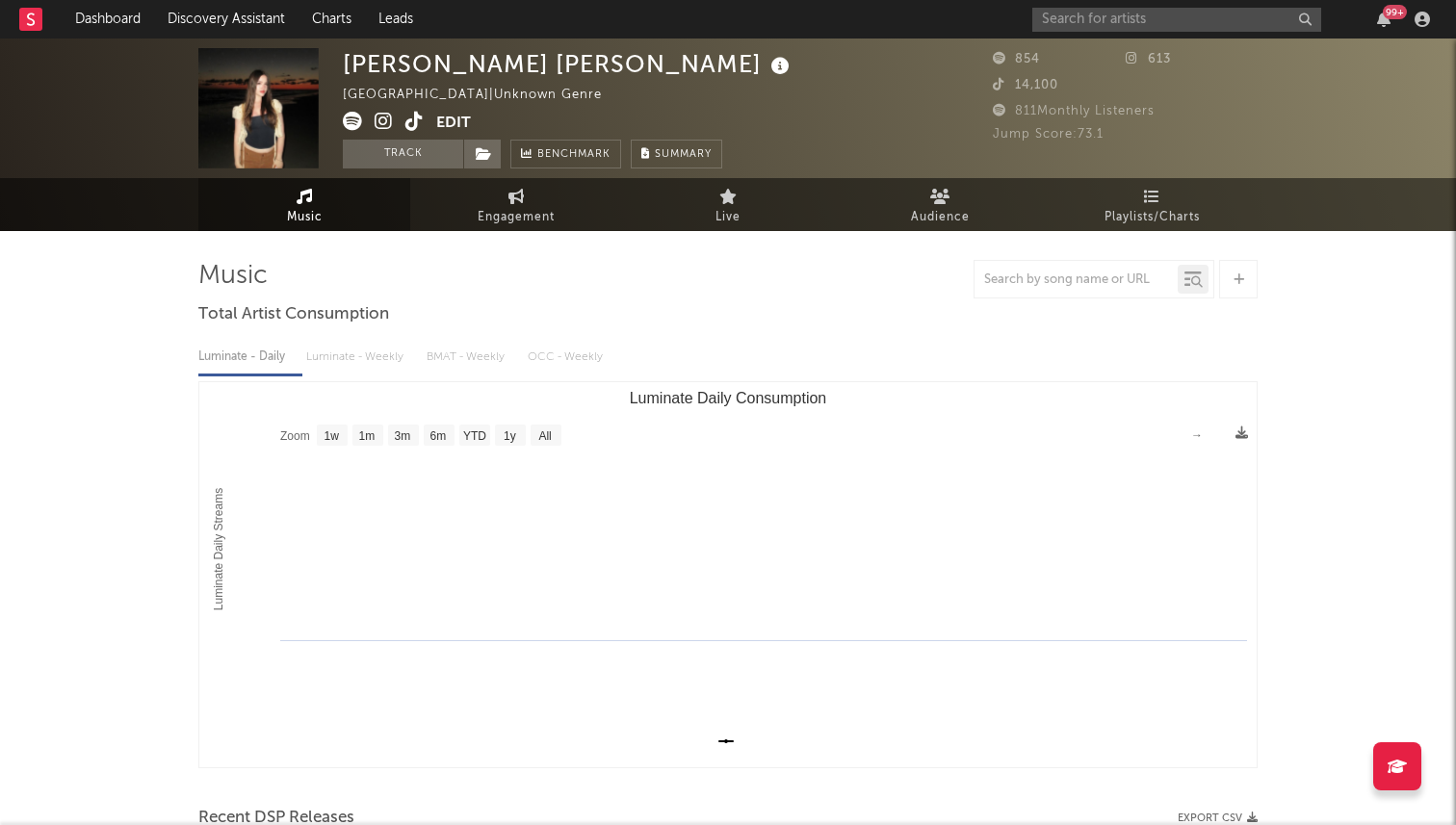
click at [895, 444] on rect "Luminate Daily Consumption" at bounding box center [728, 574] width 1058 height 385
click at [1096, 21] on input "text" at bounding box center [1177, 20] width 289 height 24
paste input "https://open.spotify.com/artist/1BLuDhATwVggi6ciHsgNNe?go=1&sp_cid=af7b0946741c…"
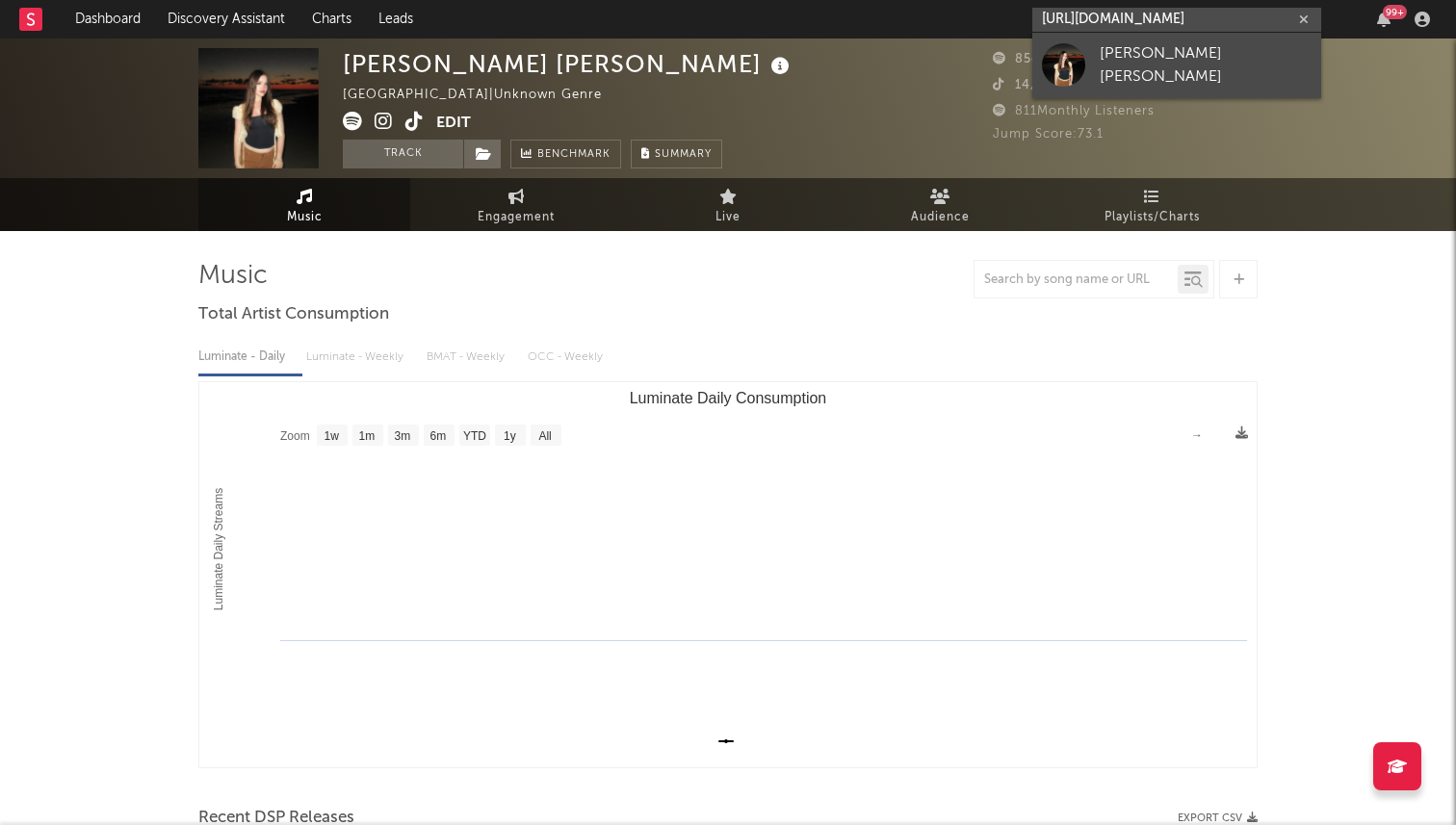
type input "https://open.spotify.com/artist/1BLuDhATwVggi6ciHsgNNe?go=1&sp_cid=af7b0946741c…"
click at [1121, 72] on div "Sarah Lola" at bounding box center [1205, 64] width 212 height 46
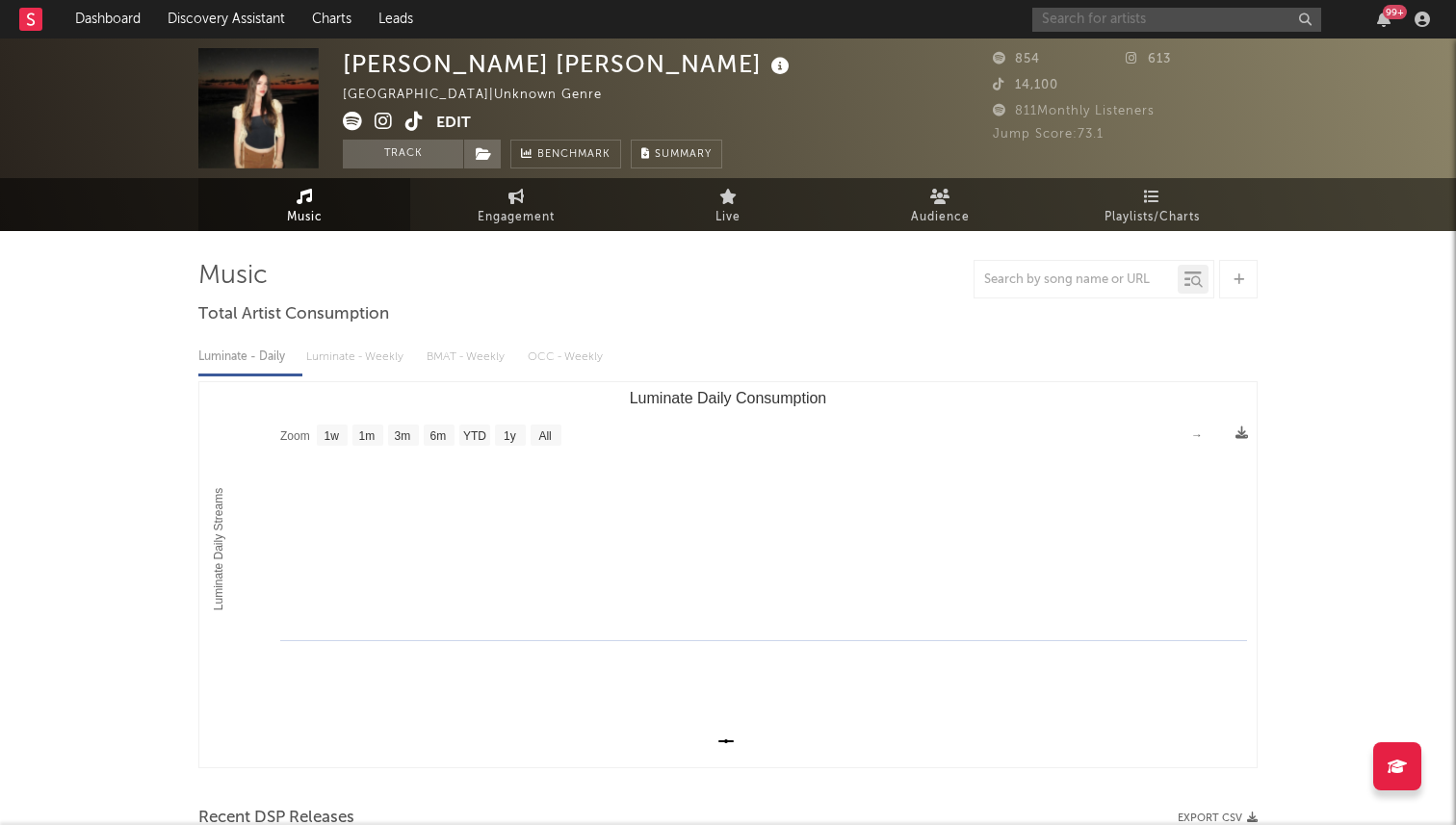
click at [1084, 19] on input "text" at bounding box center [1177, 20] width 289 height 24
paste input "https://open.spotify.com/artist/1BLuDhATwVggi6ciHsgNNe?go=1&sp_cid=af7b0946741c…"
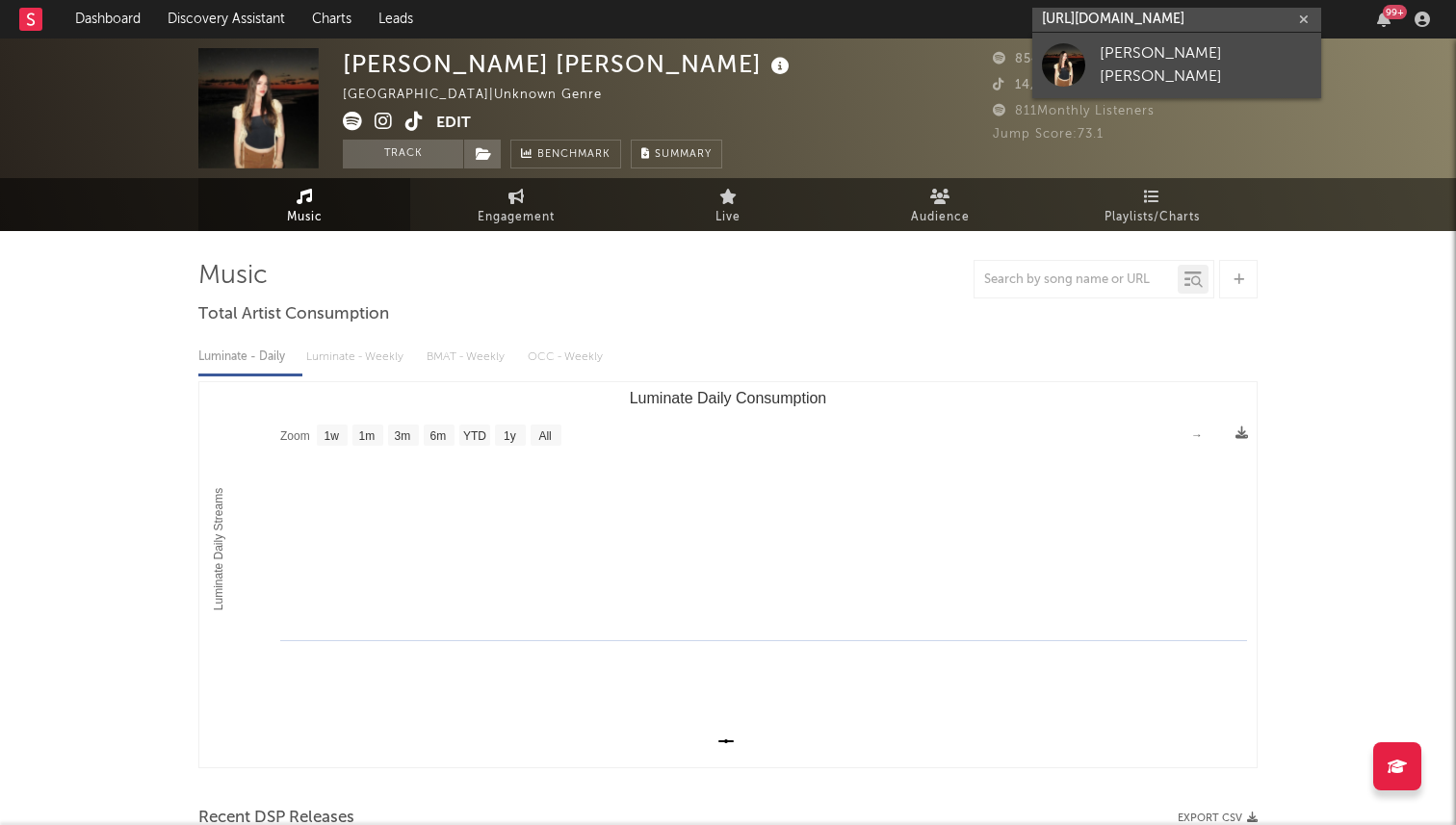
type input "https://open.spotify.com/artist/1BLuDhATwVggi6ciHsgNNe?go=1&sp_cid=af7b0946741c…"
click at [1120, 59] on div "Sarah Lola" at bounding box center [1205, 64] width 212 height 46
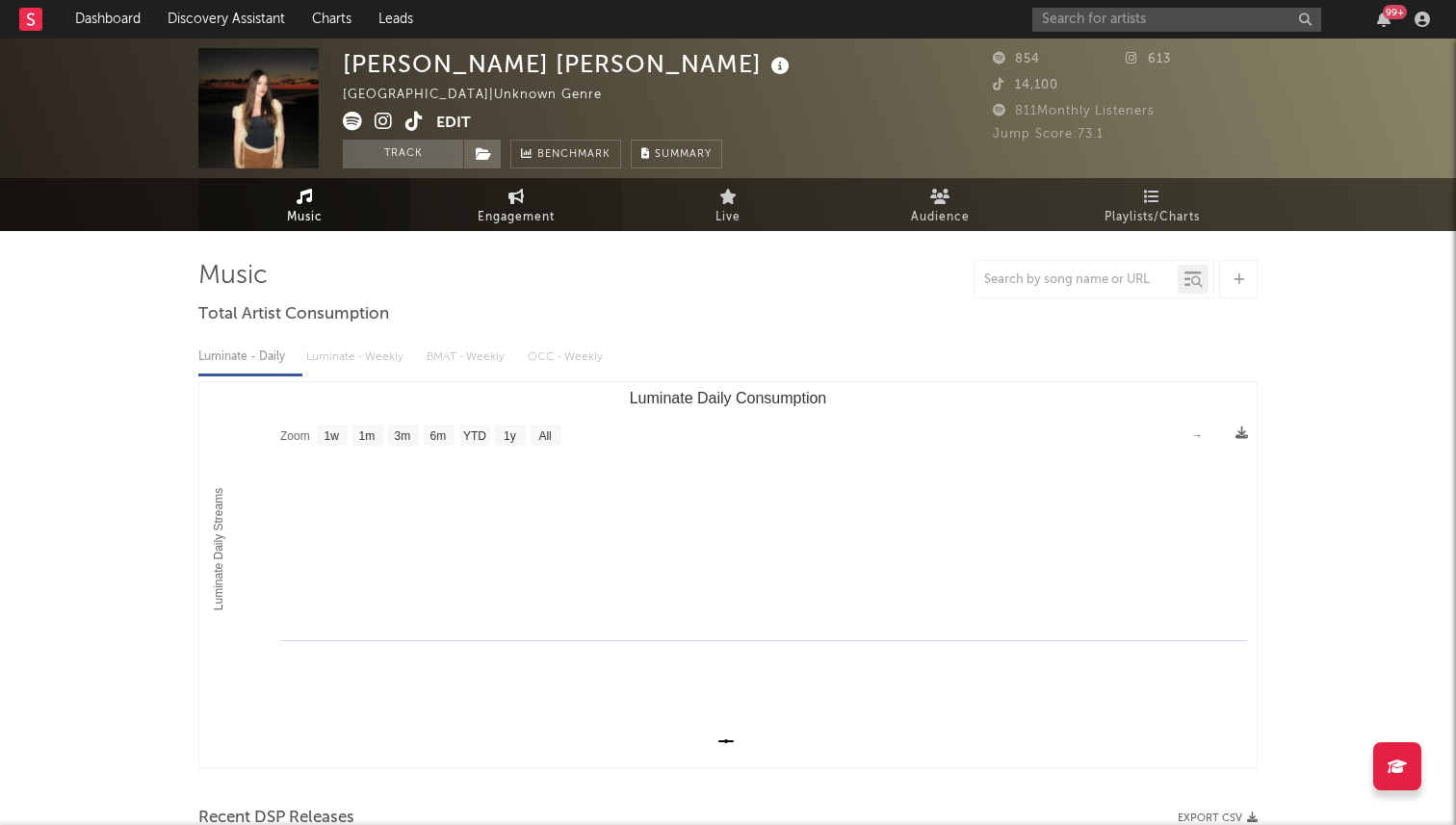
click at [513, 229] on link "Engagement" at bounding box center [516, 204] width 212 height 53
select select "1w"
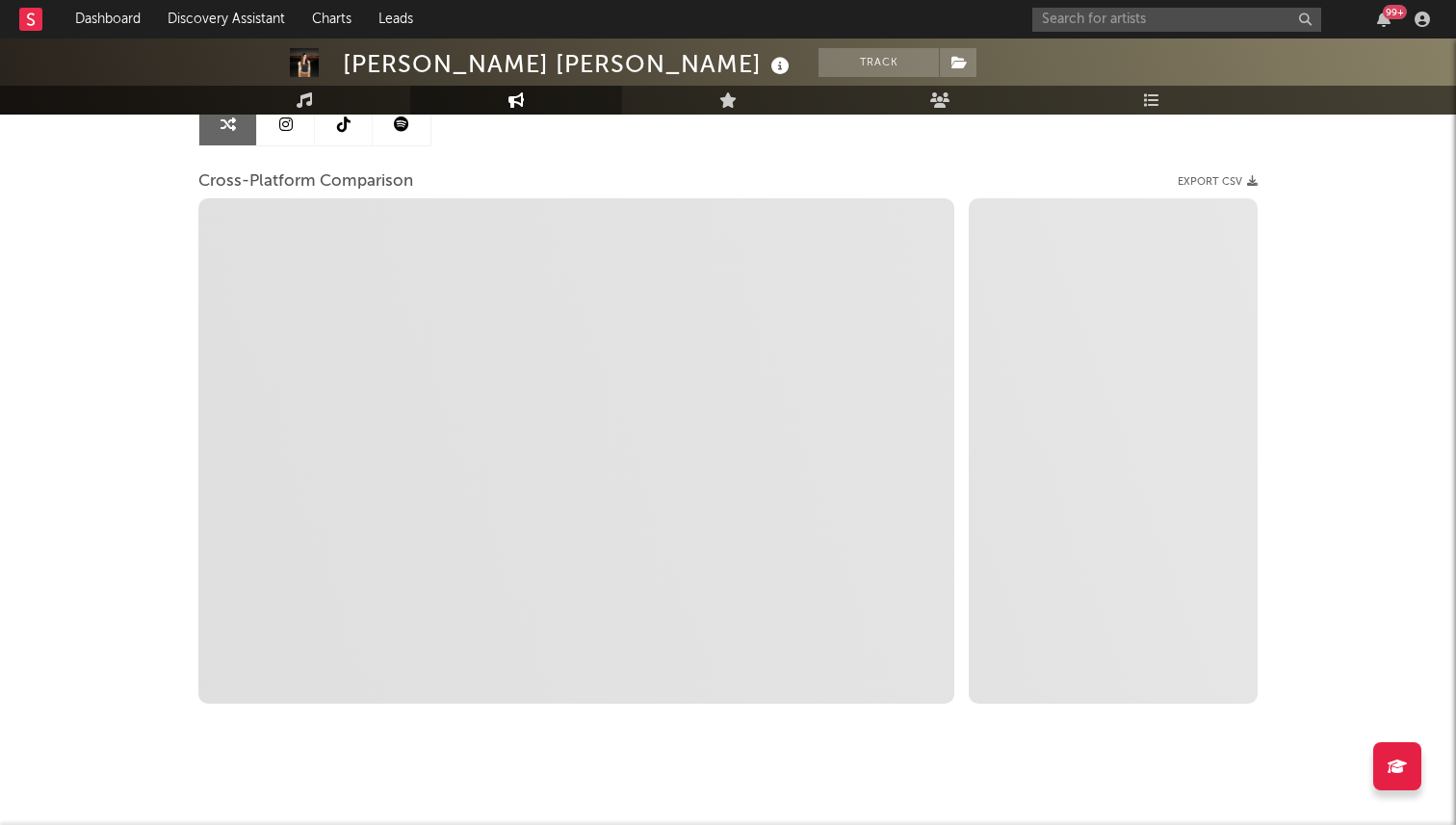
scroll to position [225, 0]
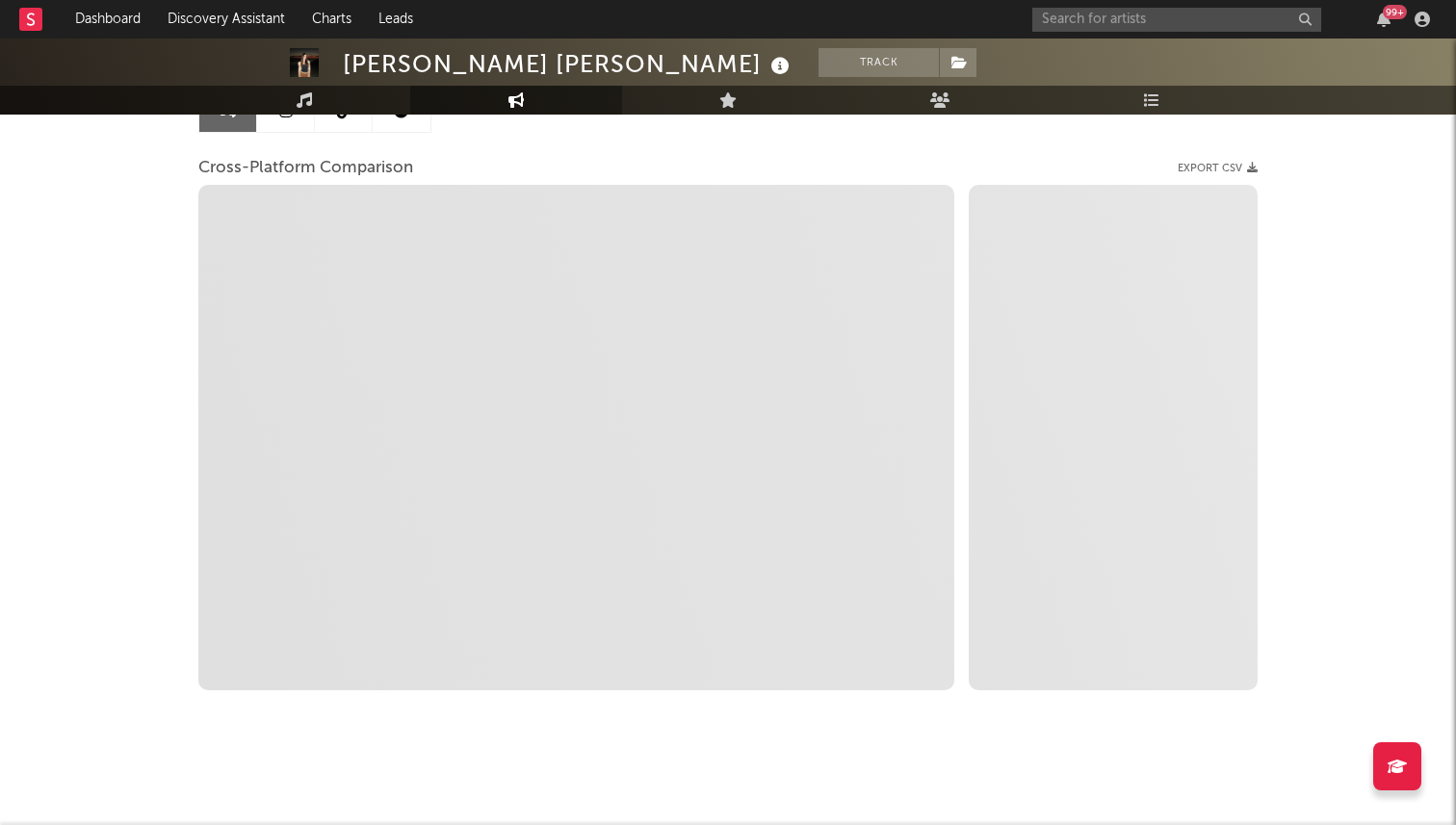
select select "1m"
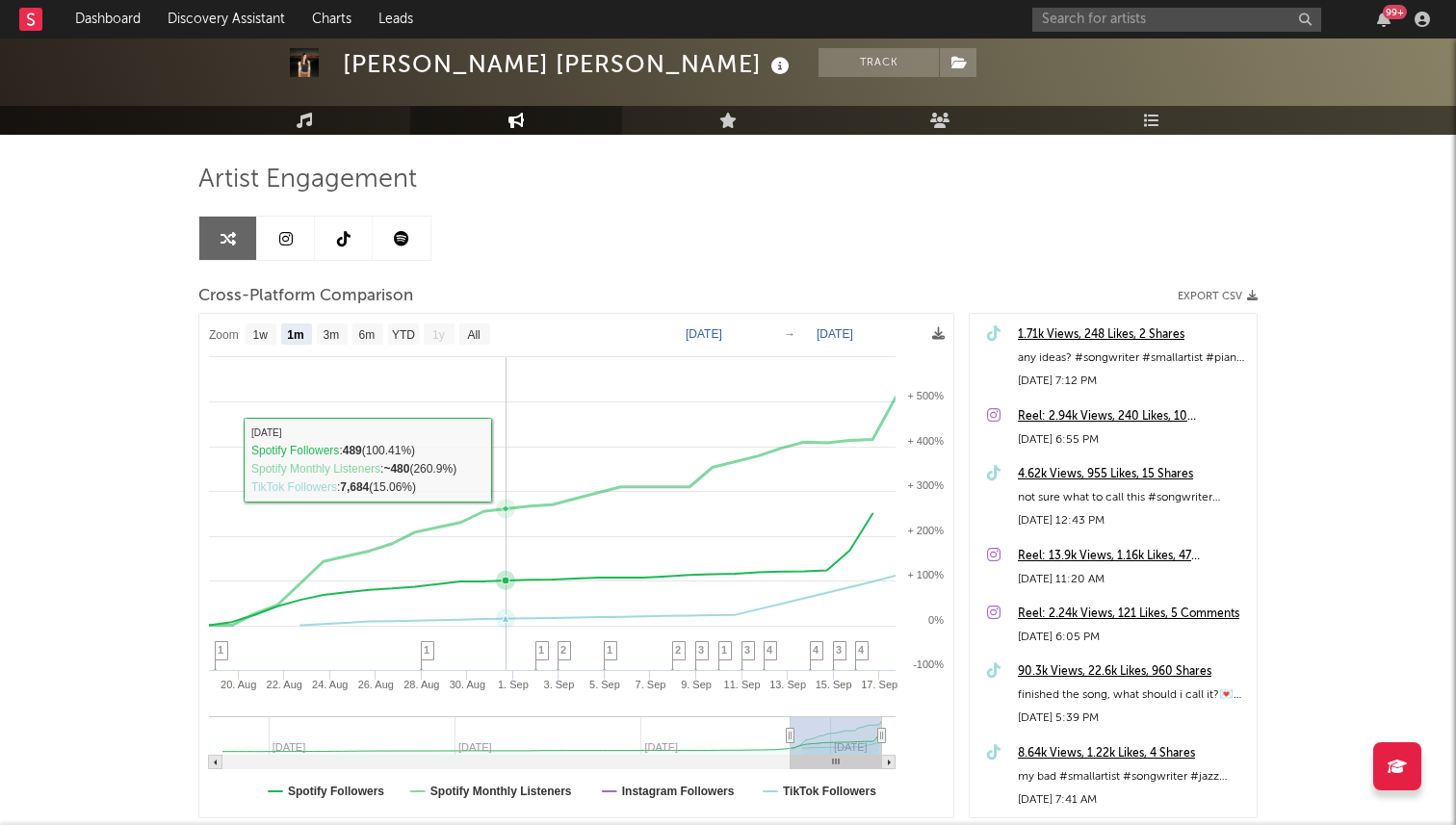
scroll to position [82, 0]
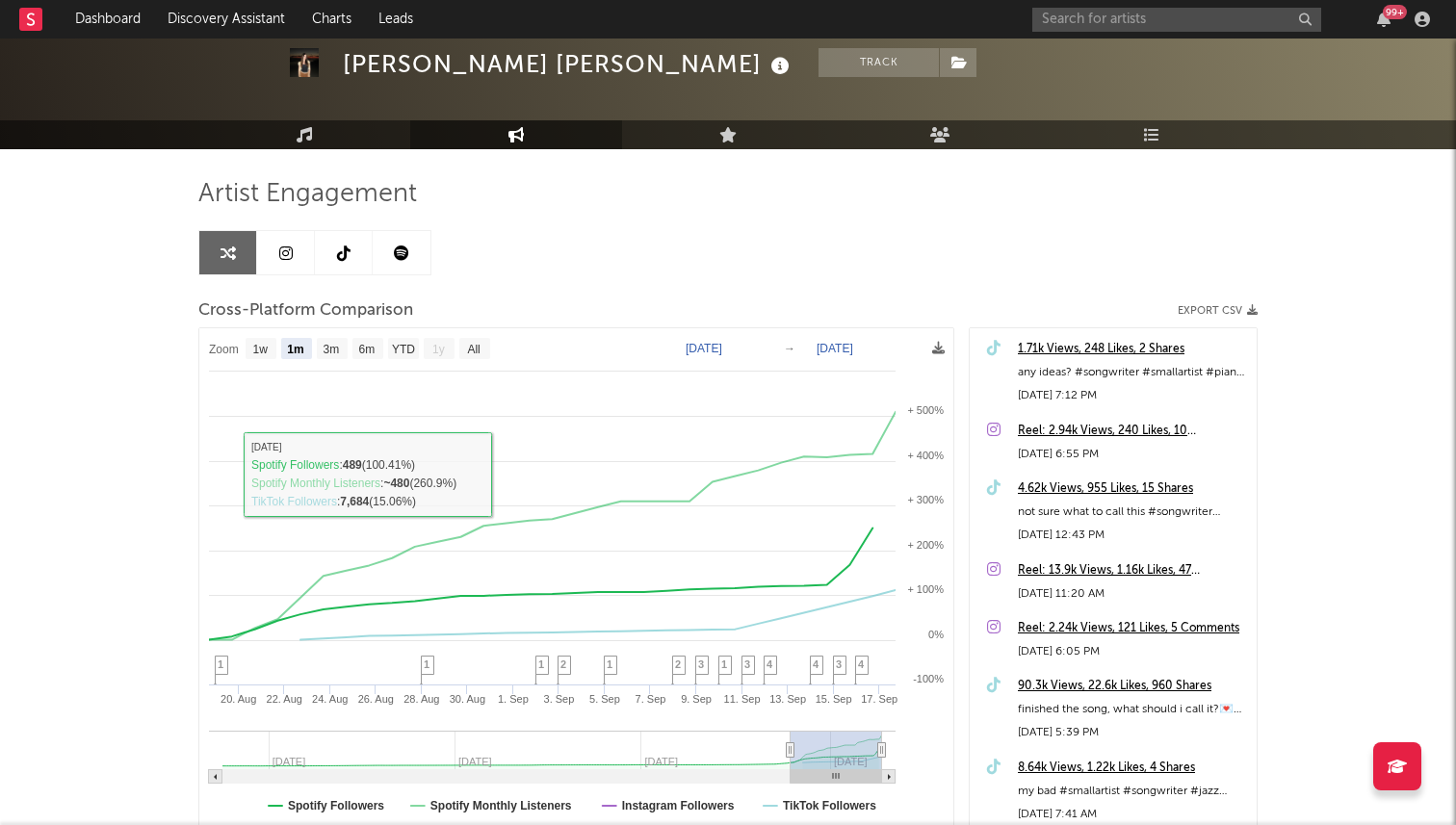
click at [277, 254] on link at bounding box center [285, 253] width 58 height 43
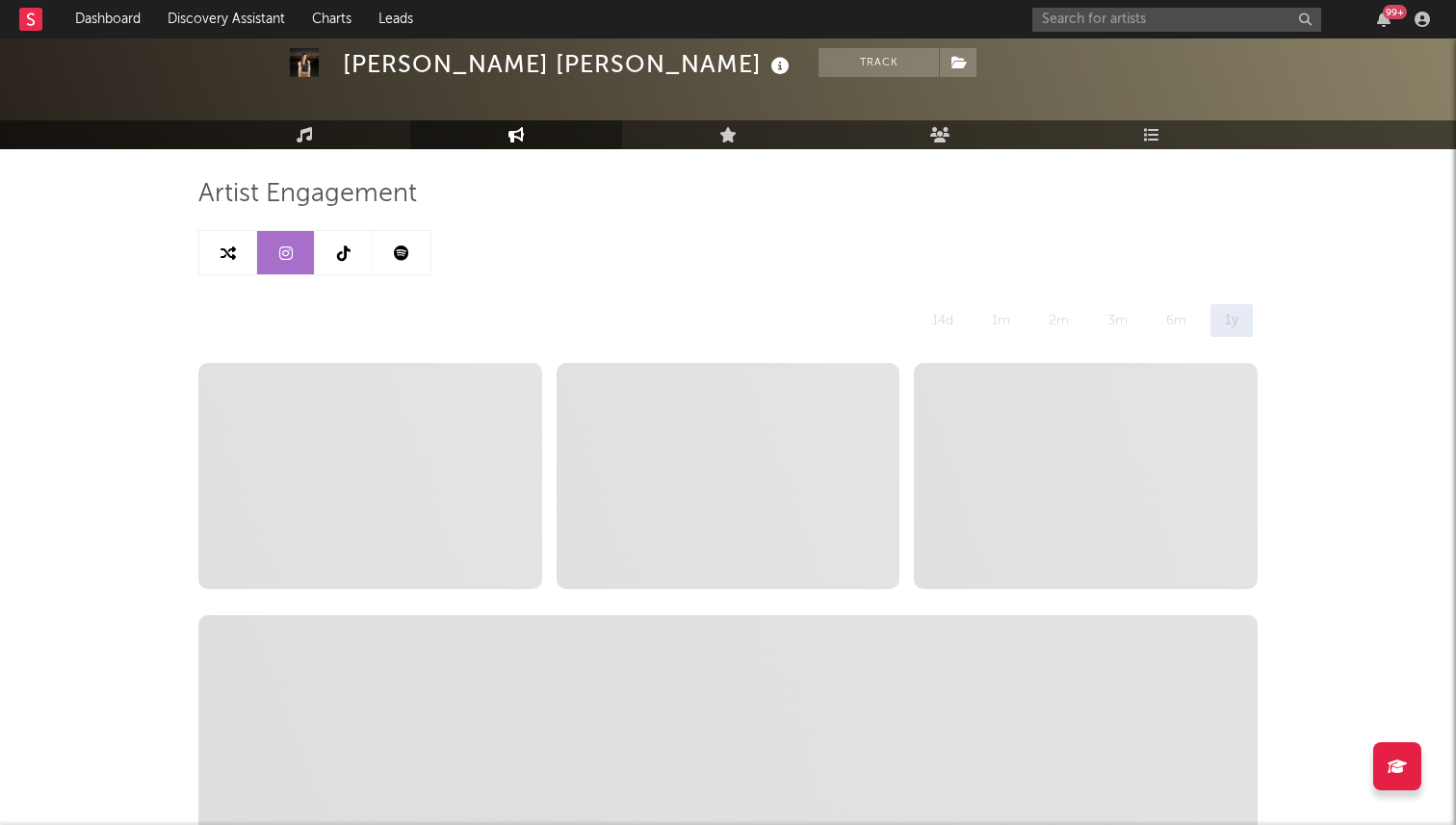
select select "1w"
click at [329, 252] on link at bounding box center [343, 253] width 58 height 43
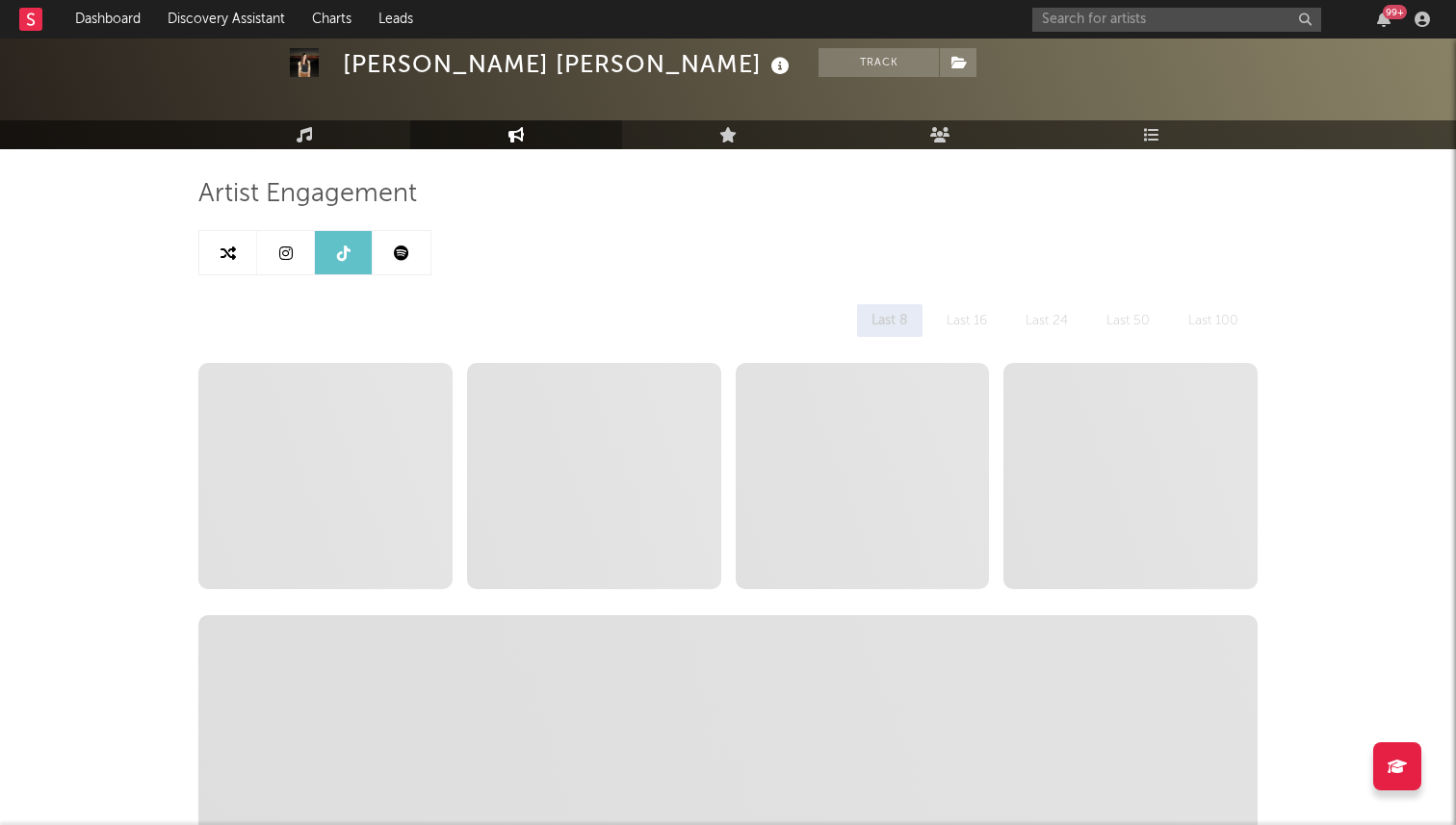
select select "1w"
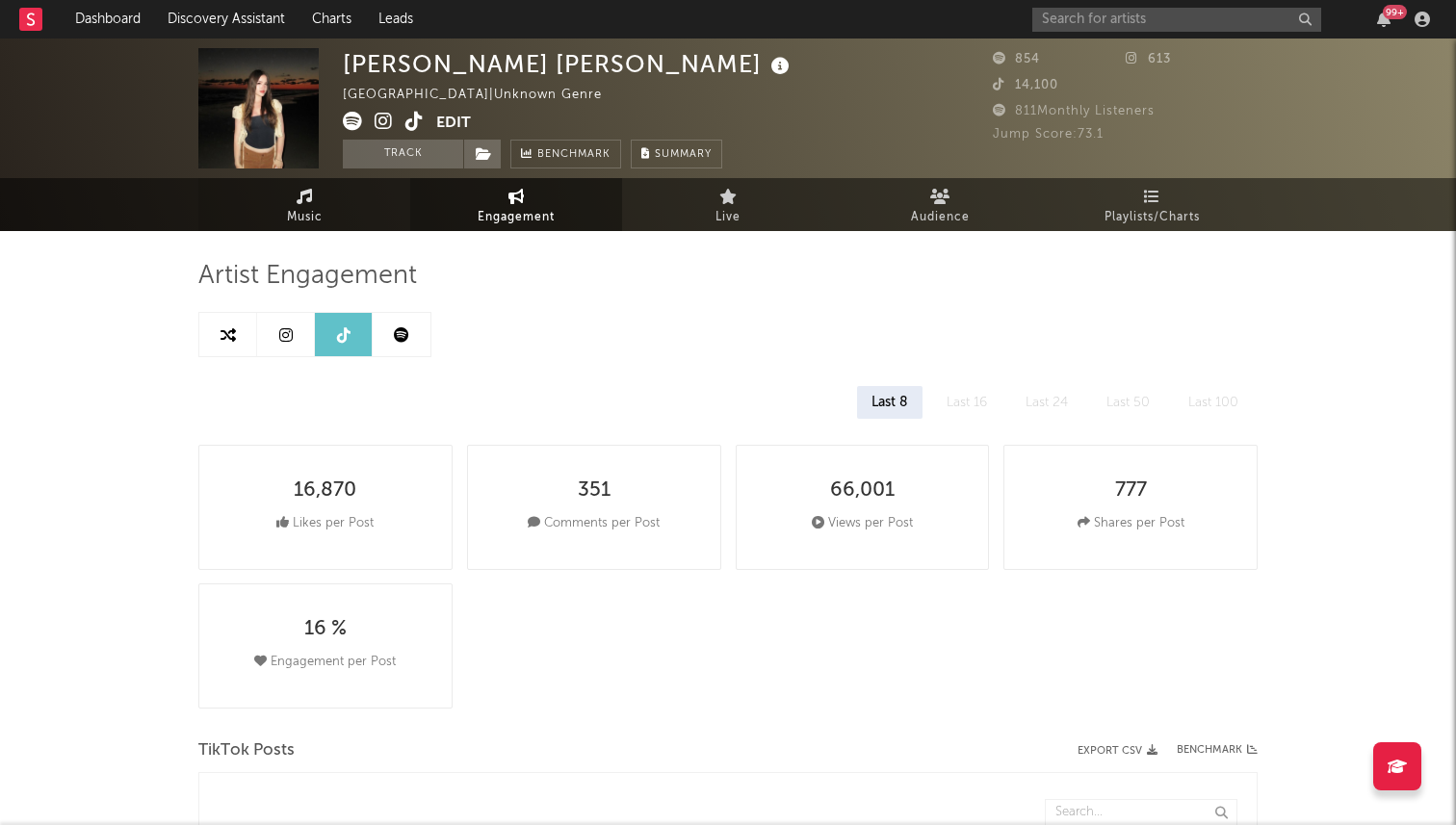
click at [308, 214] on span "Music" at bounding box center [305, 218] width 35 height 23
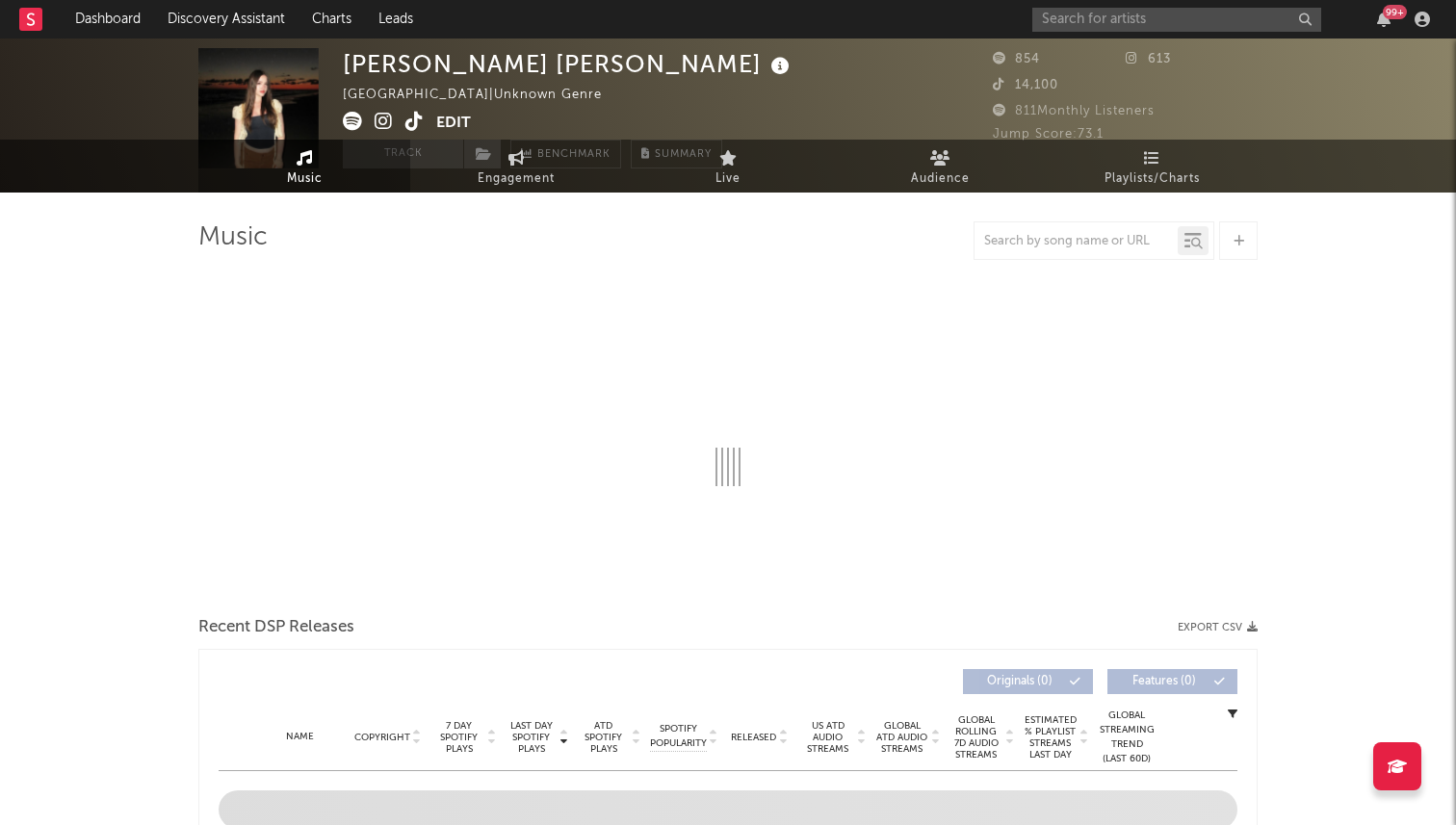
select select "1w"
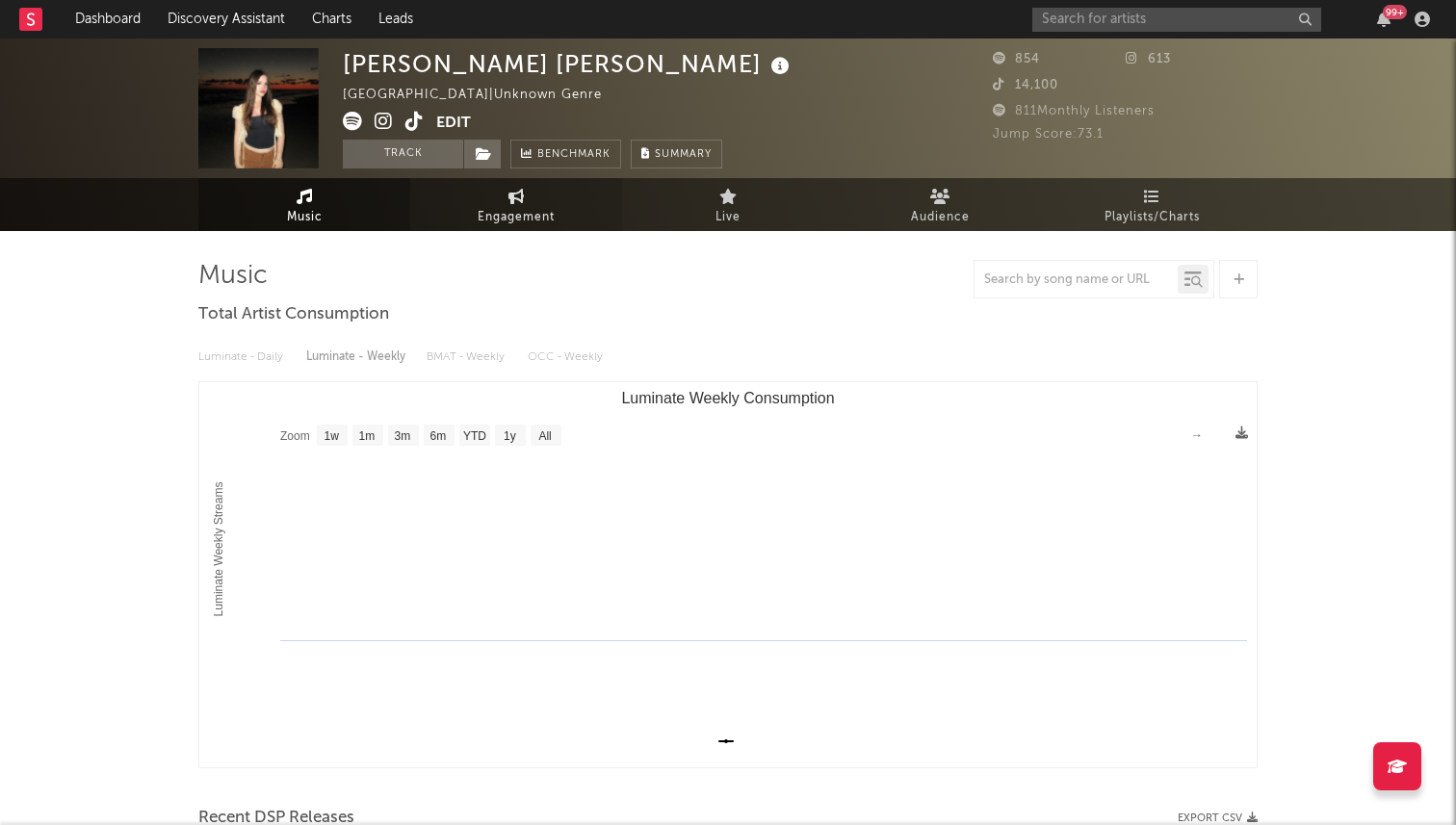
click at [492, 191] on link "Engagement" at bounding box center [516, 204] width 212 height 53
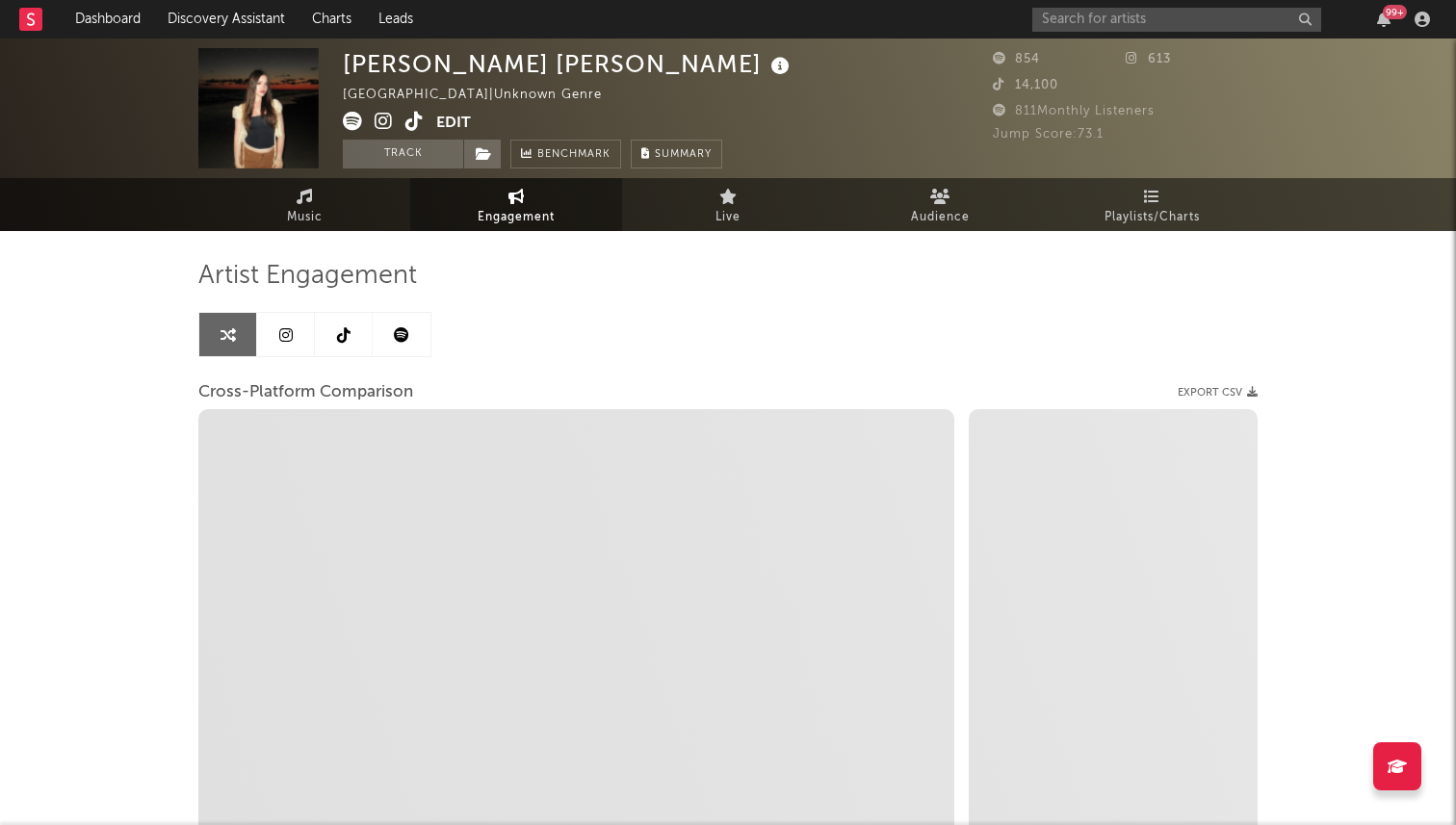
select select "1w"
select select "1m"
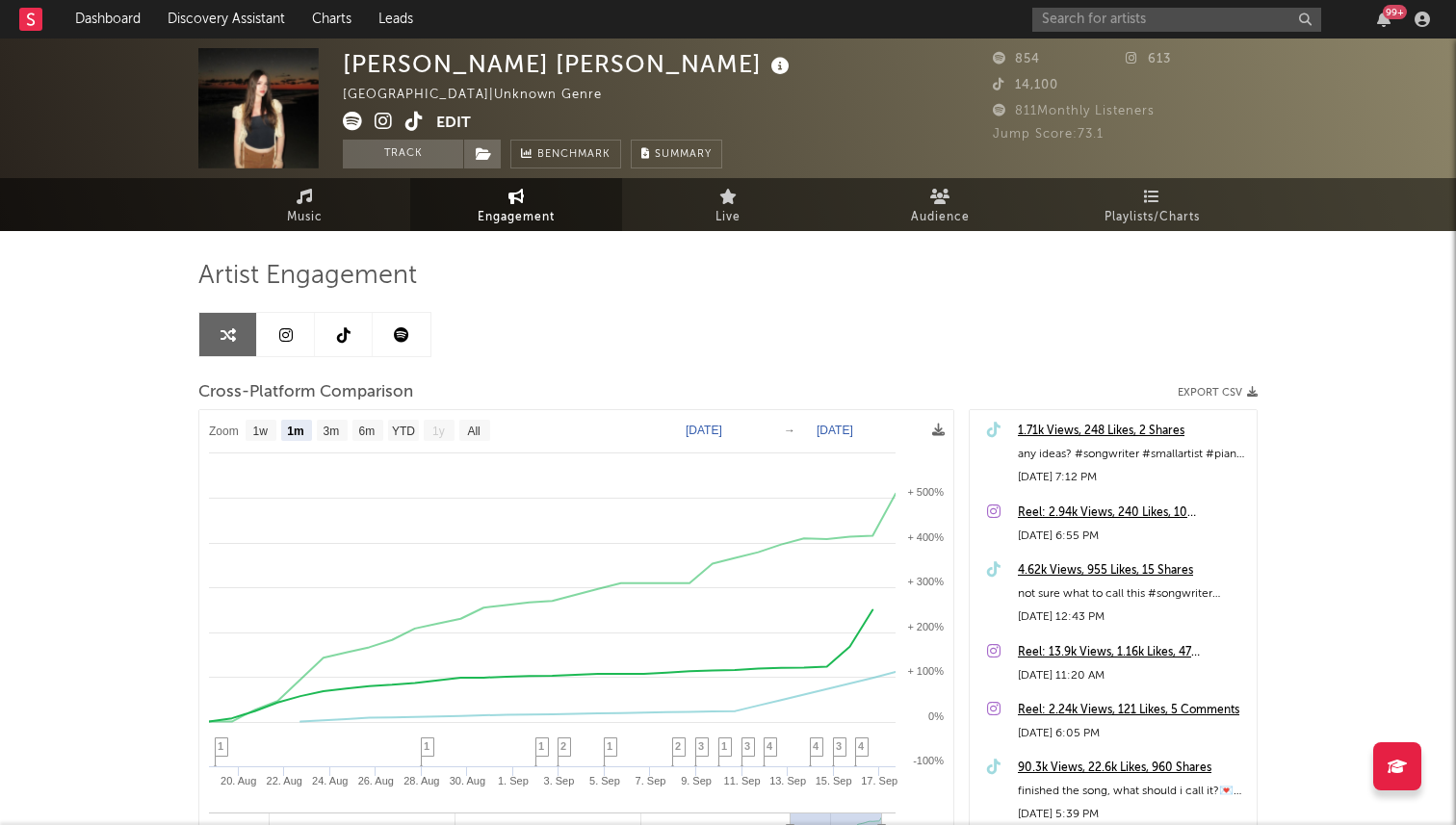
click at [328, 333] on link at bounding box center [343, 334] width 58 height 43
select select "1w"
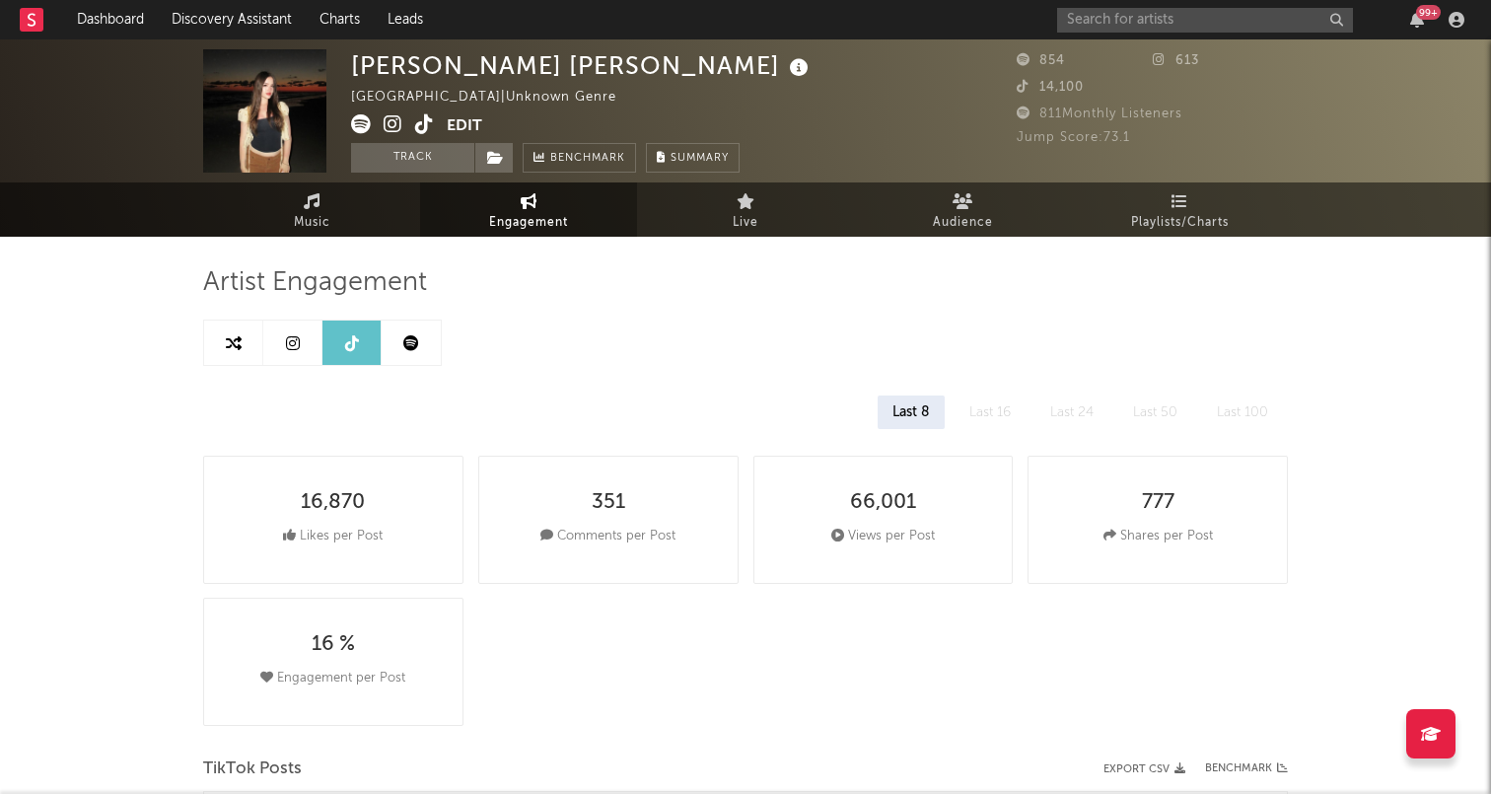
click at [423, 122] on icon at bounding box center [424, 124] width 19 height 20
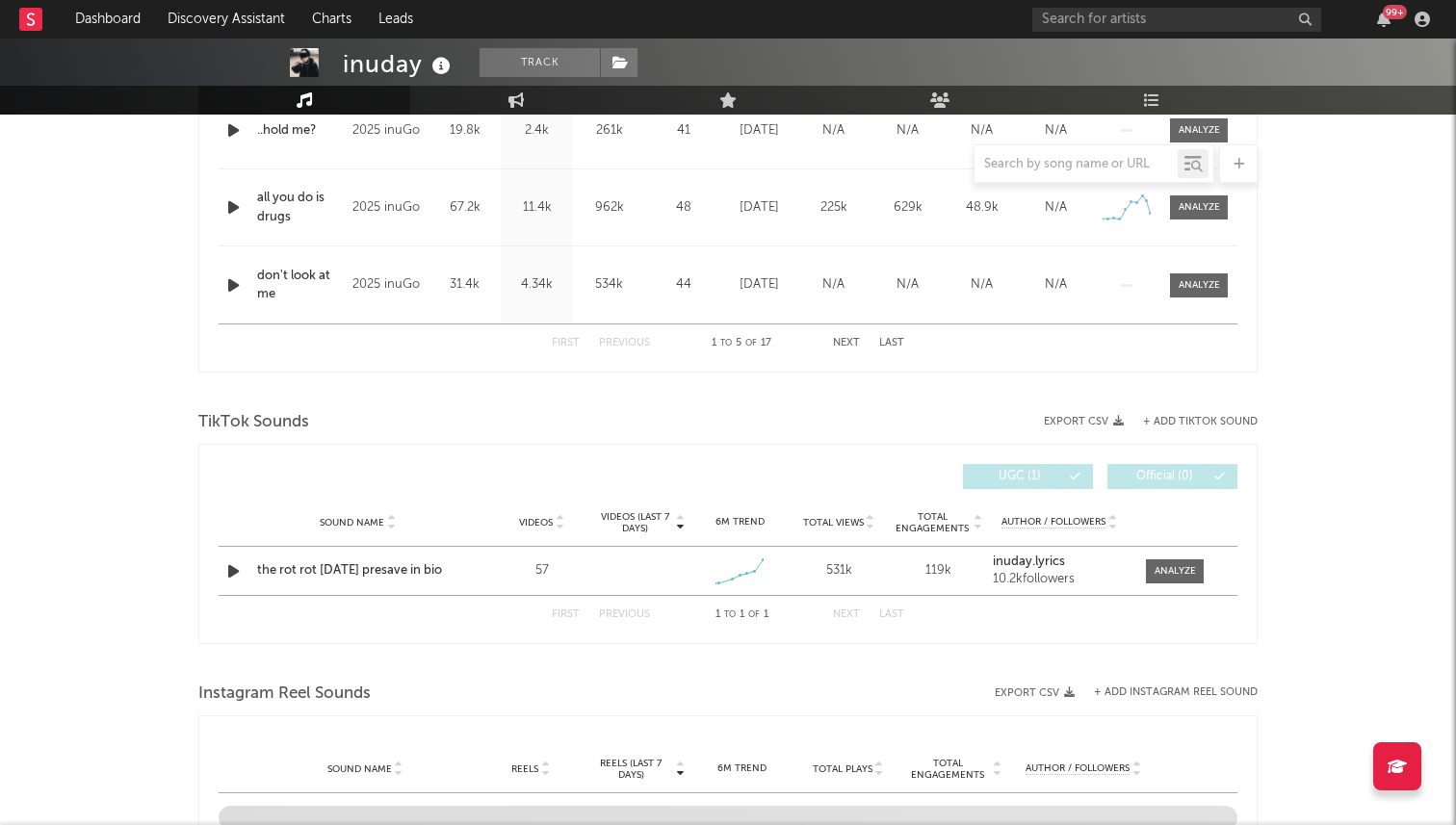
scroll to position [879, 0]
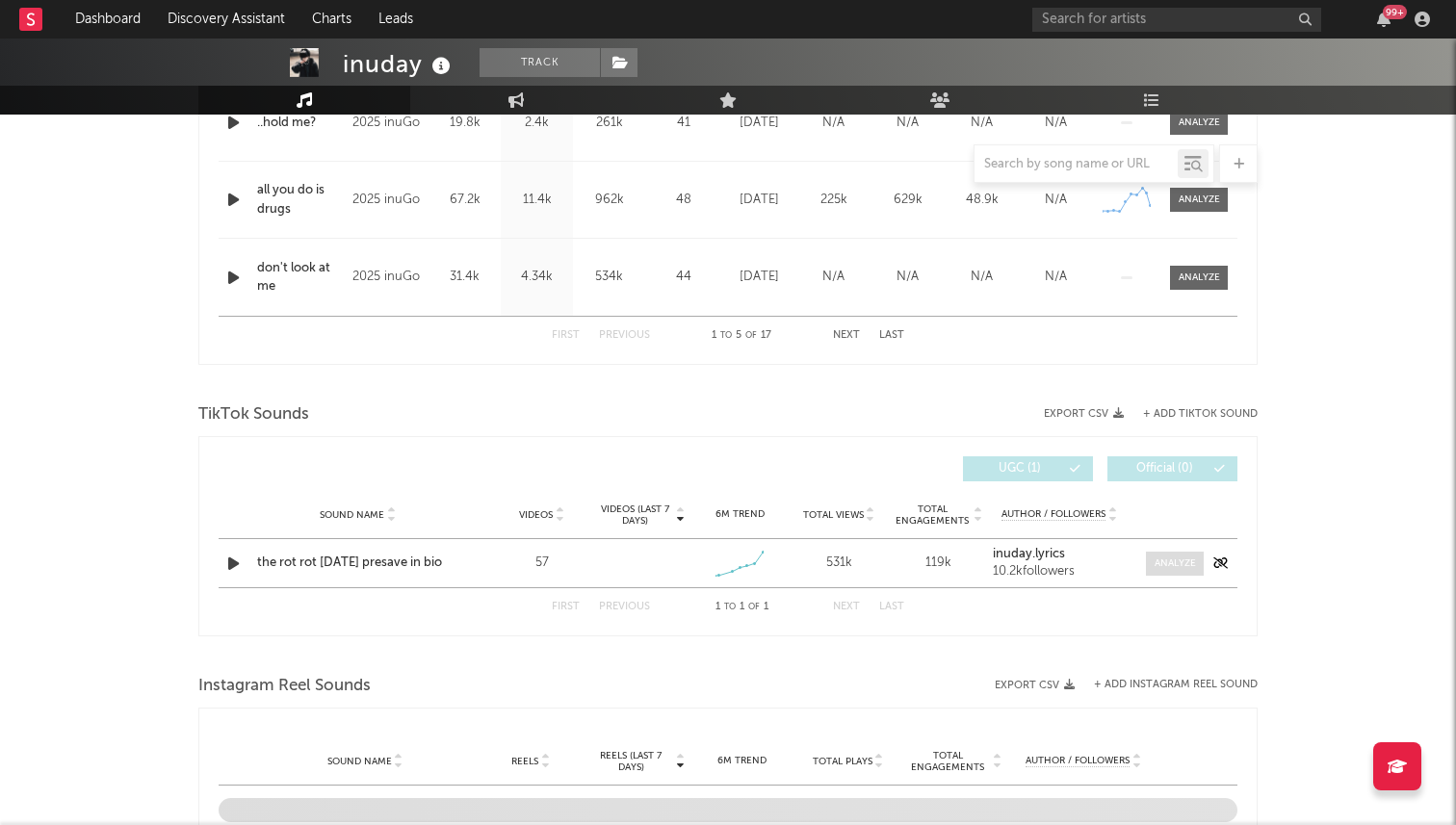
click at [1168, 560] on div at bounding box center [1175, 563] width 41 height 15
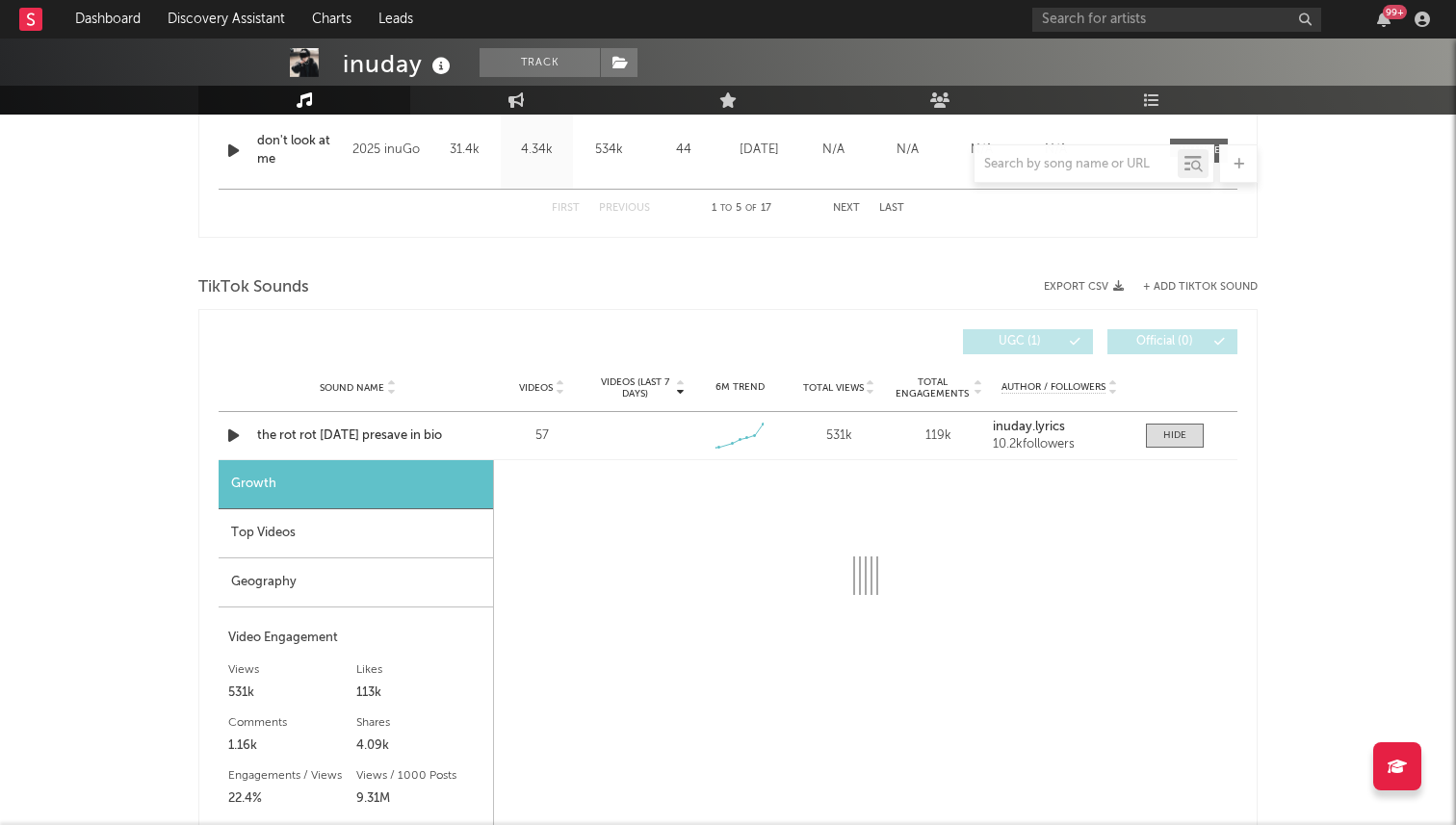
scroll to position [1085, 0]
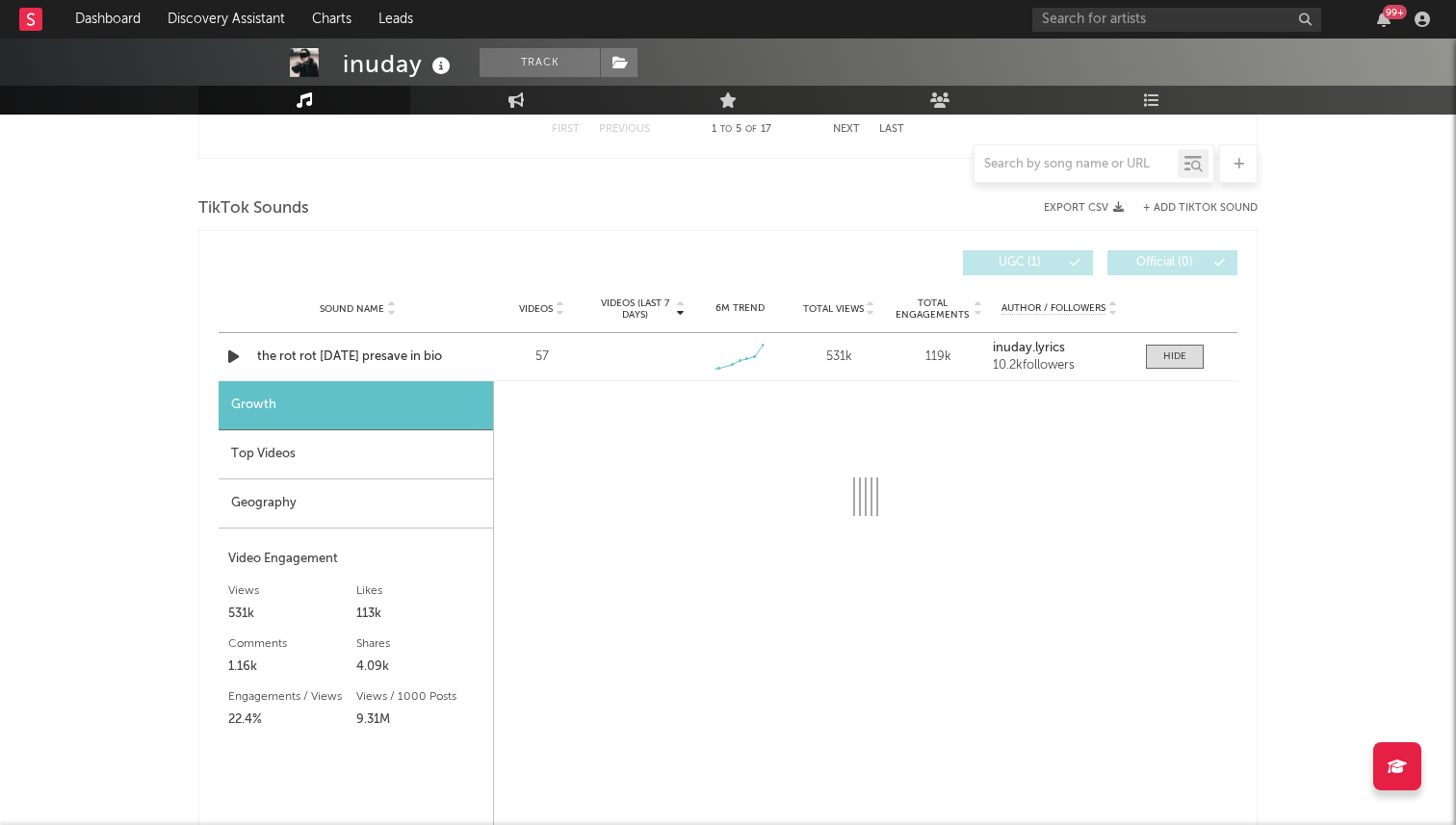
select select "1w"
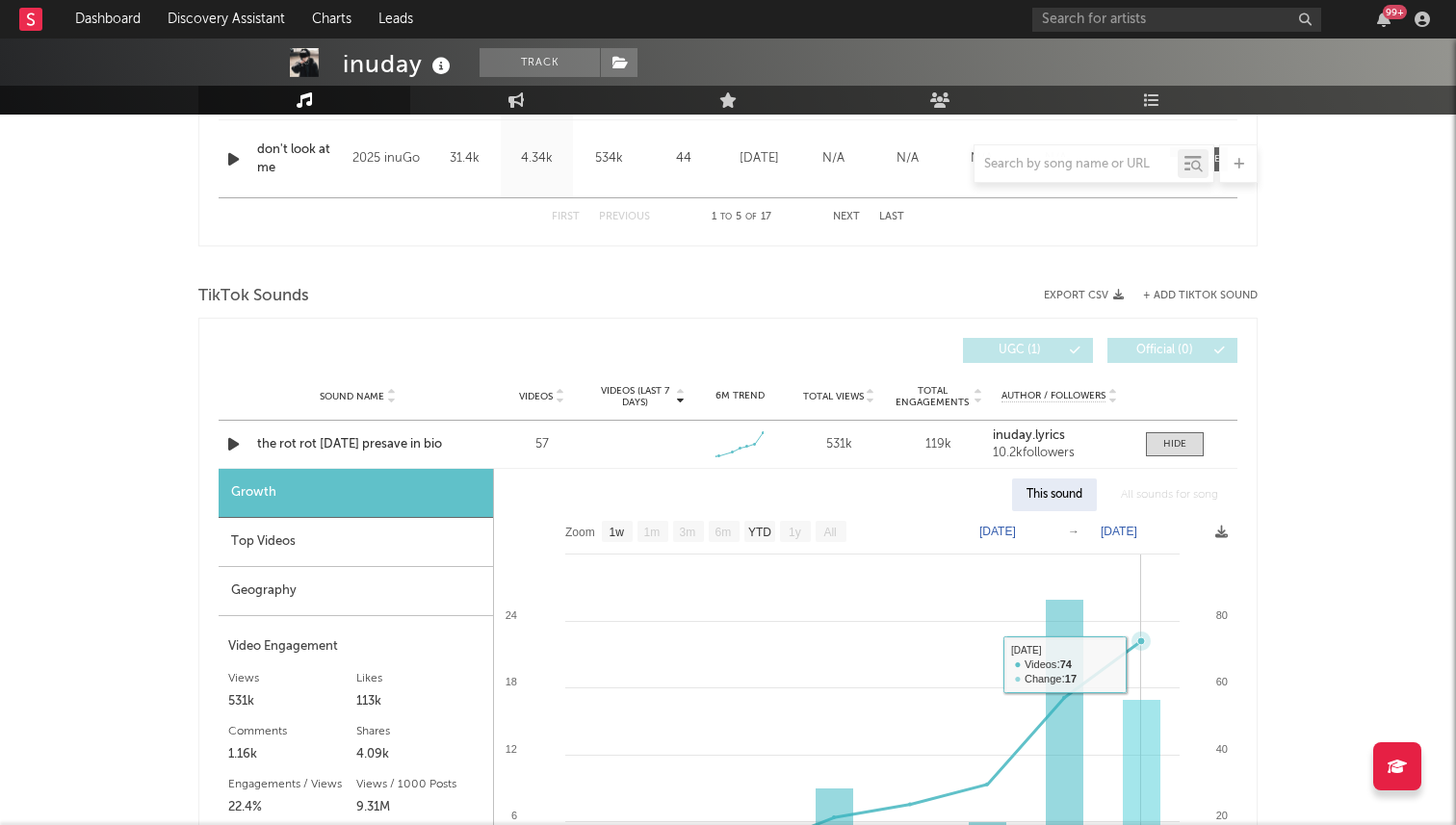
scroll to position [977, 0]
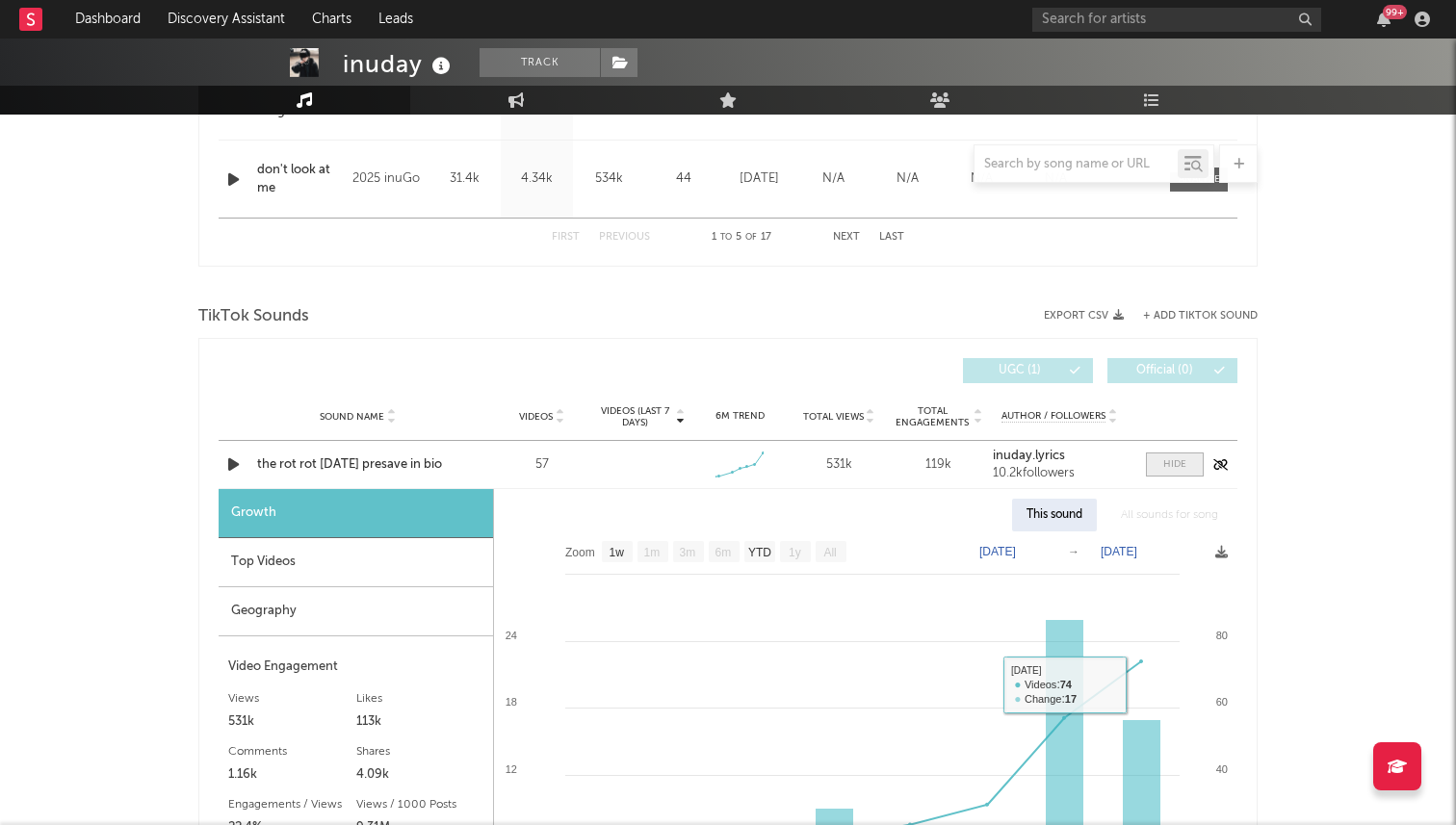
click at [1184, 468] on div at bounding box center [1175, 464] width 23 height 15
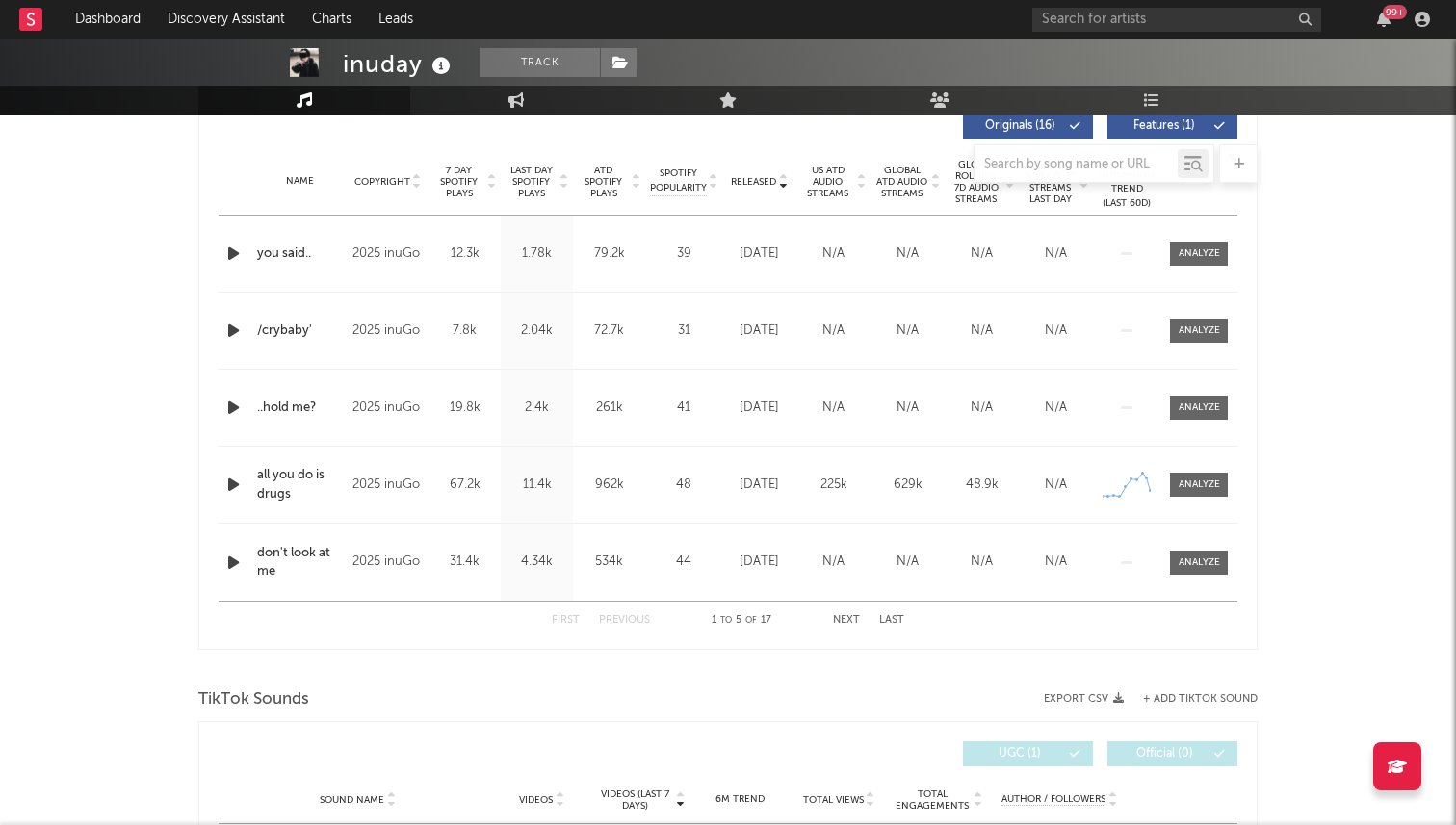
scroll to position [484, 0]
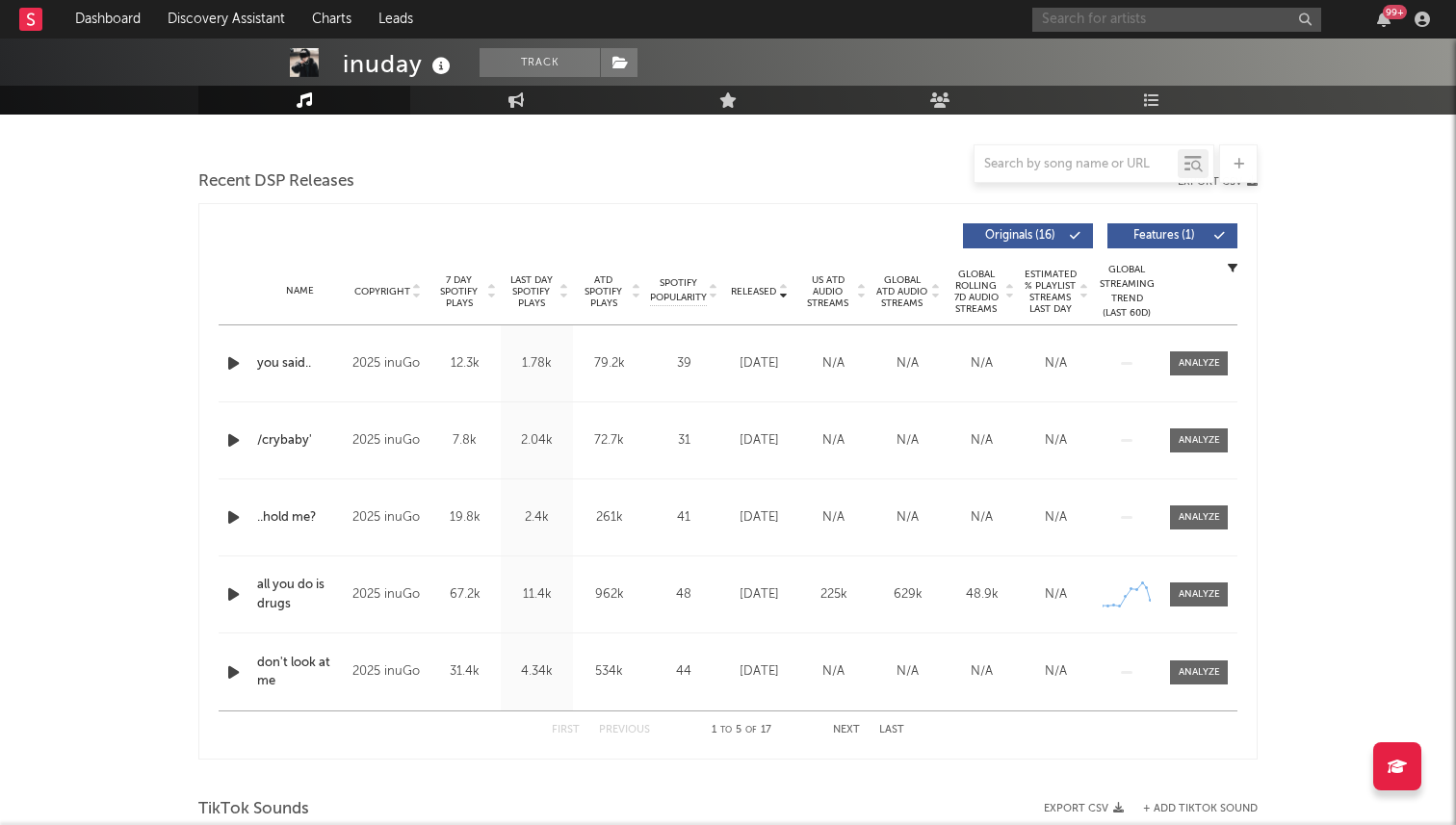
click at [1097, 22] on input "text" at bounding box center [1177, 20] width 289 height 24
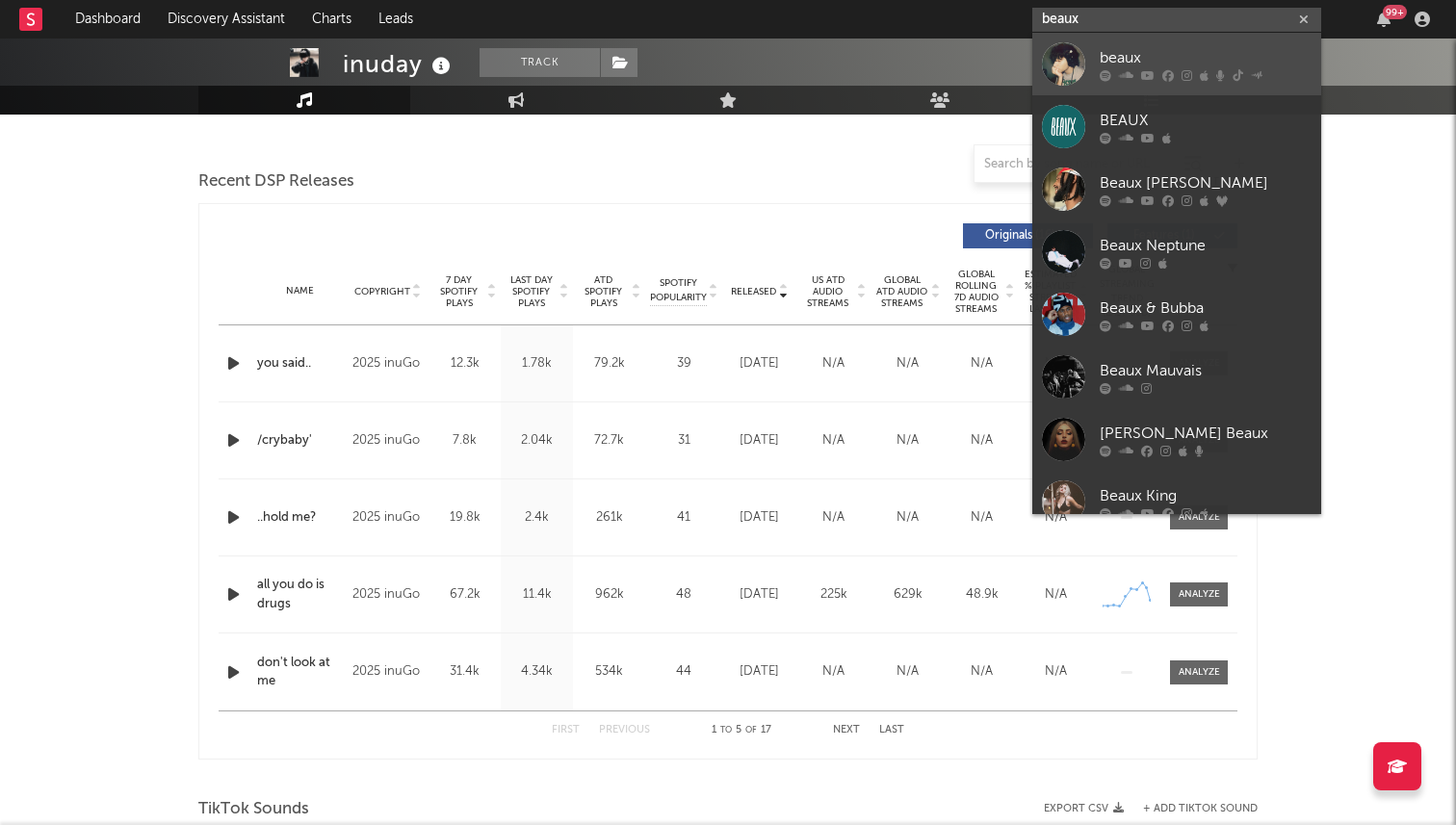
type input "beaux"
click at [1074, 73] on div at bounding box center [1063, 63] width 43 height 43
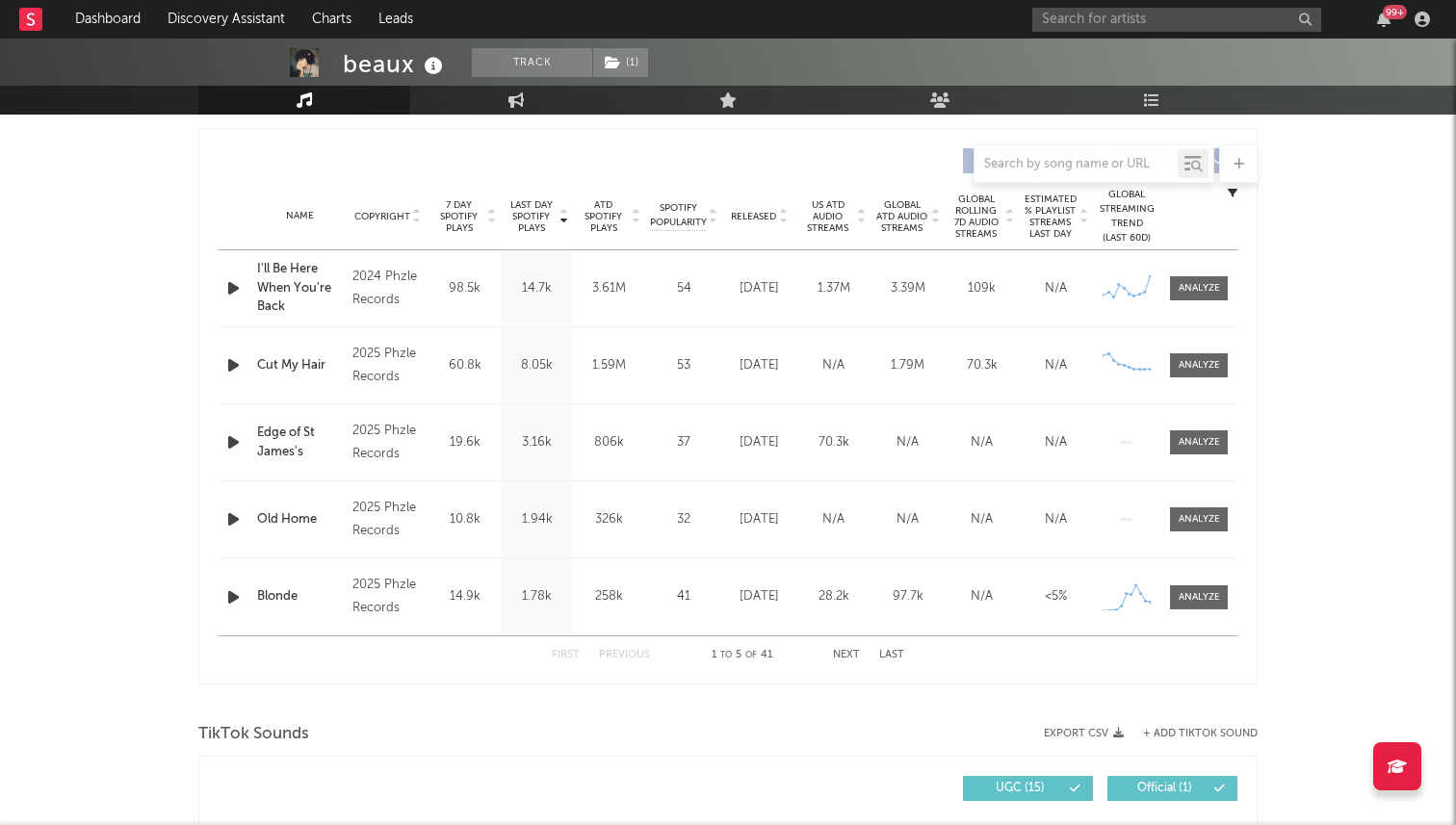
select select "6m"
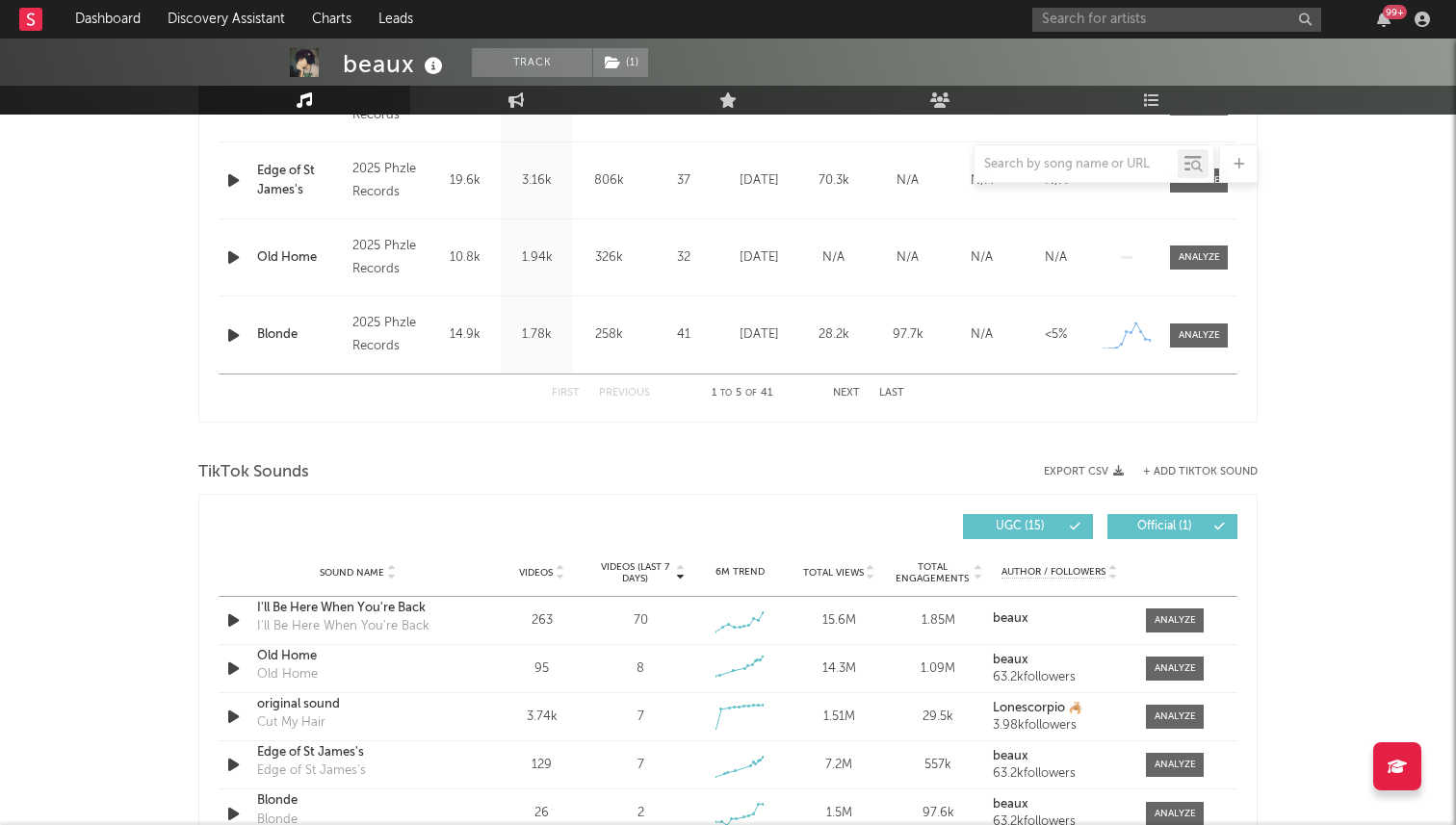
scroll to position [984, 0]
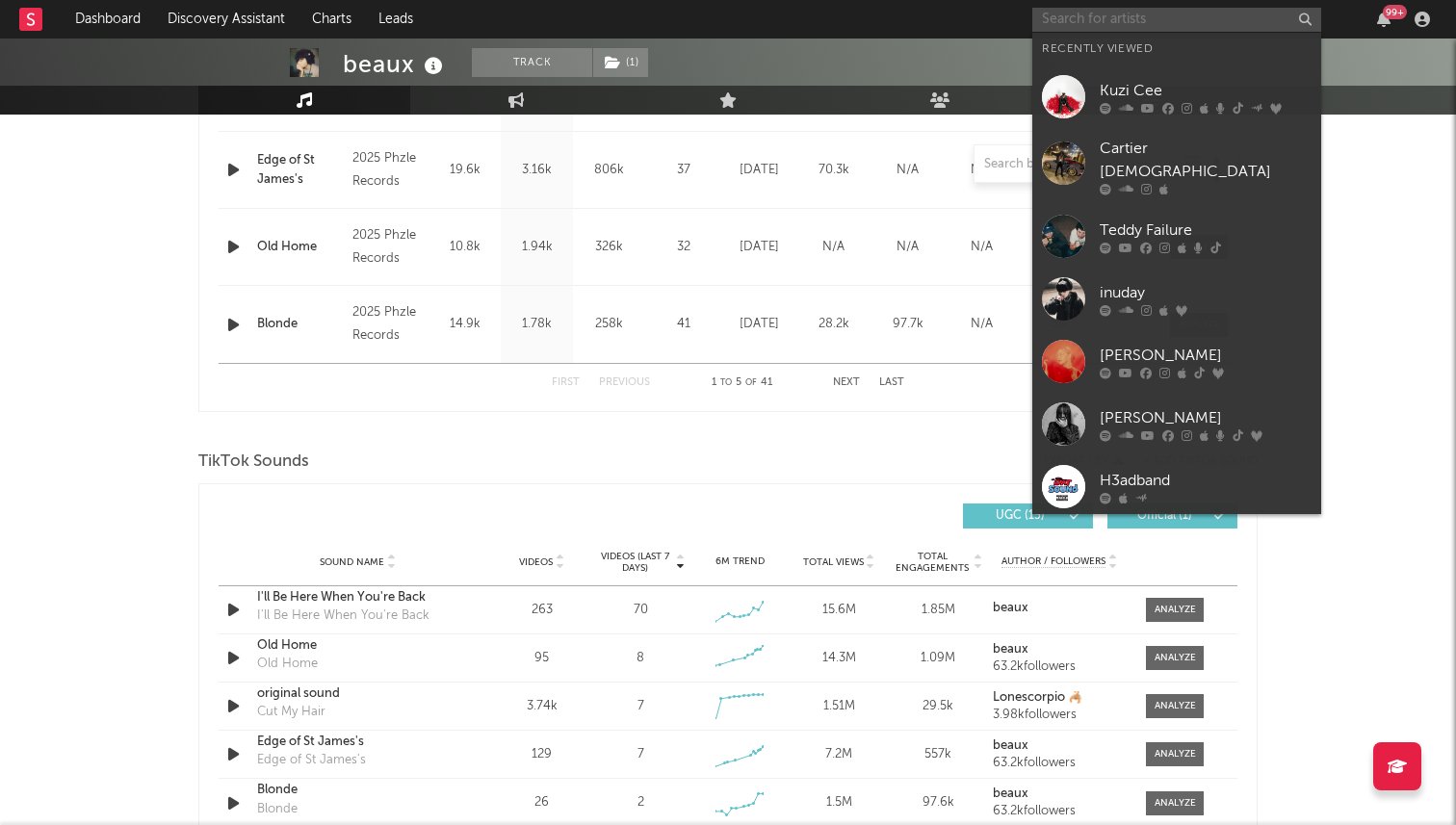
click at [1082, 27] on input "text" at bounding box center [1177, 20] width 289 height 24
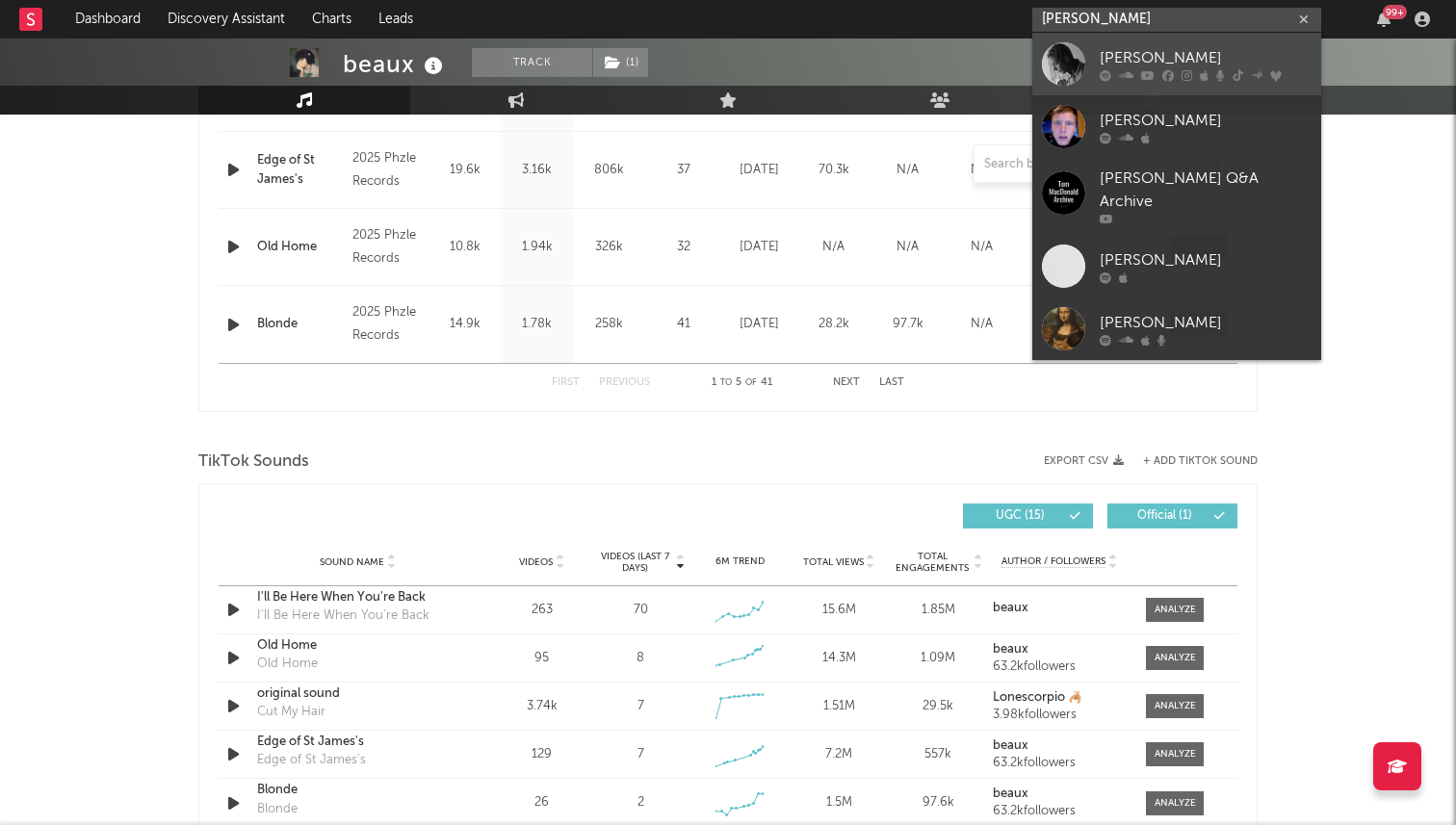
type input "tom macdonald"
click at [1107, 54] on div "Tom MacDonald" at bounding box center [1205, 58] width 212 height 23
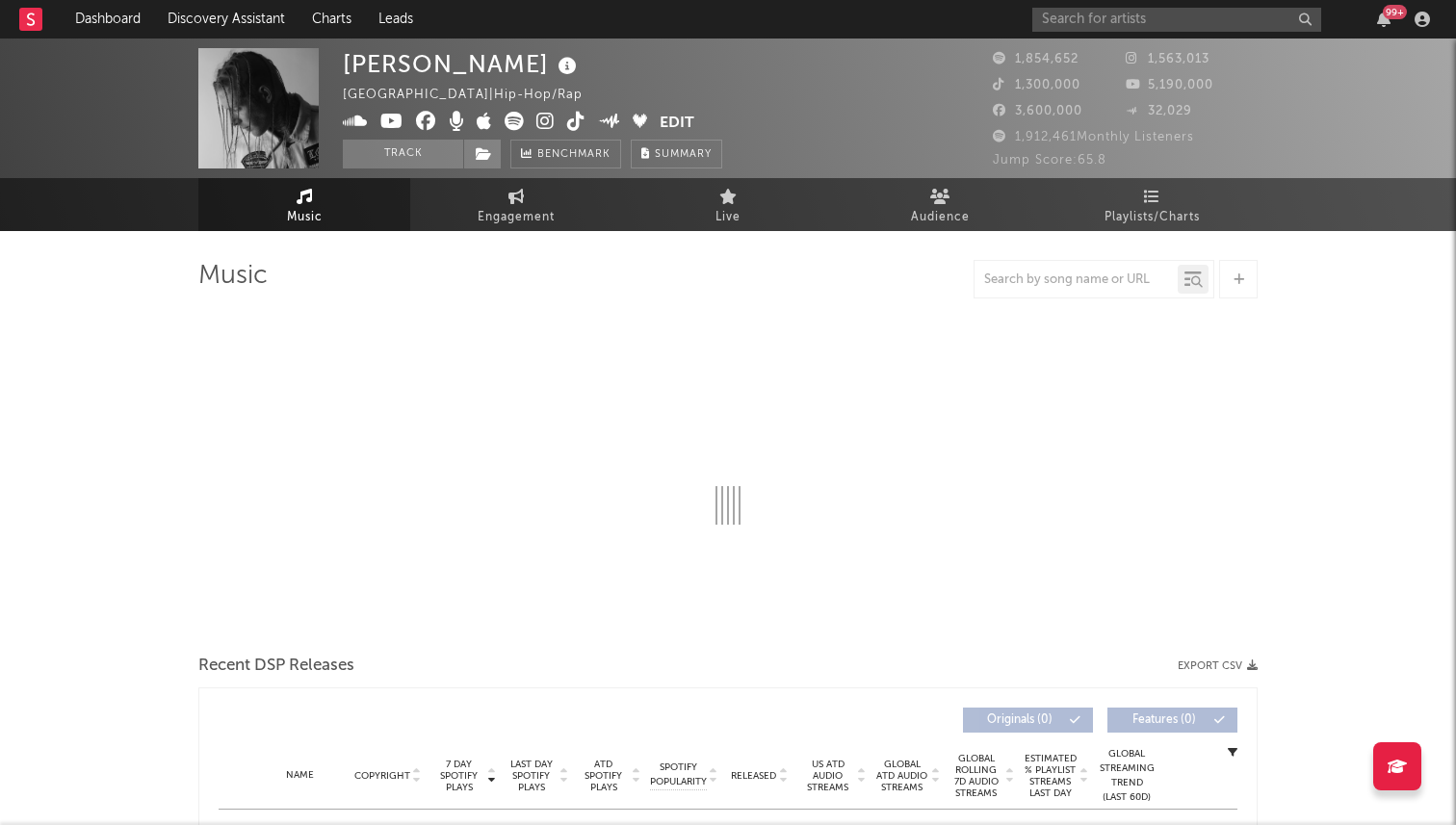
select select "6m"
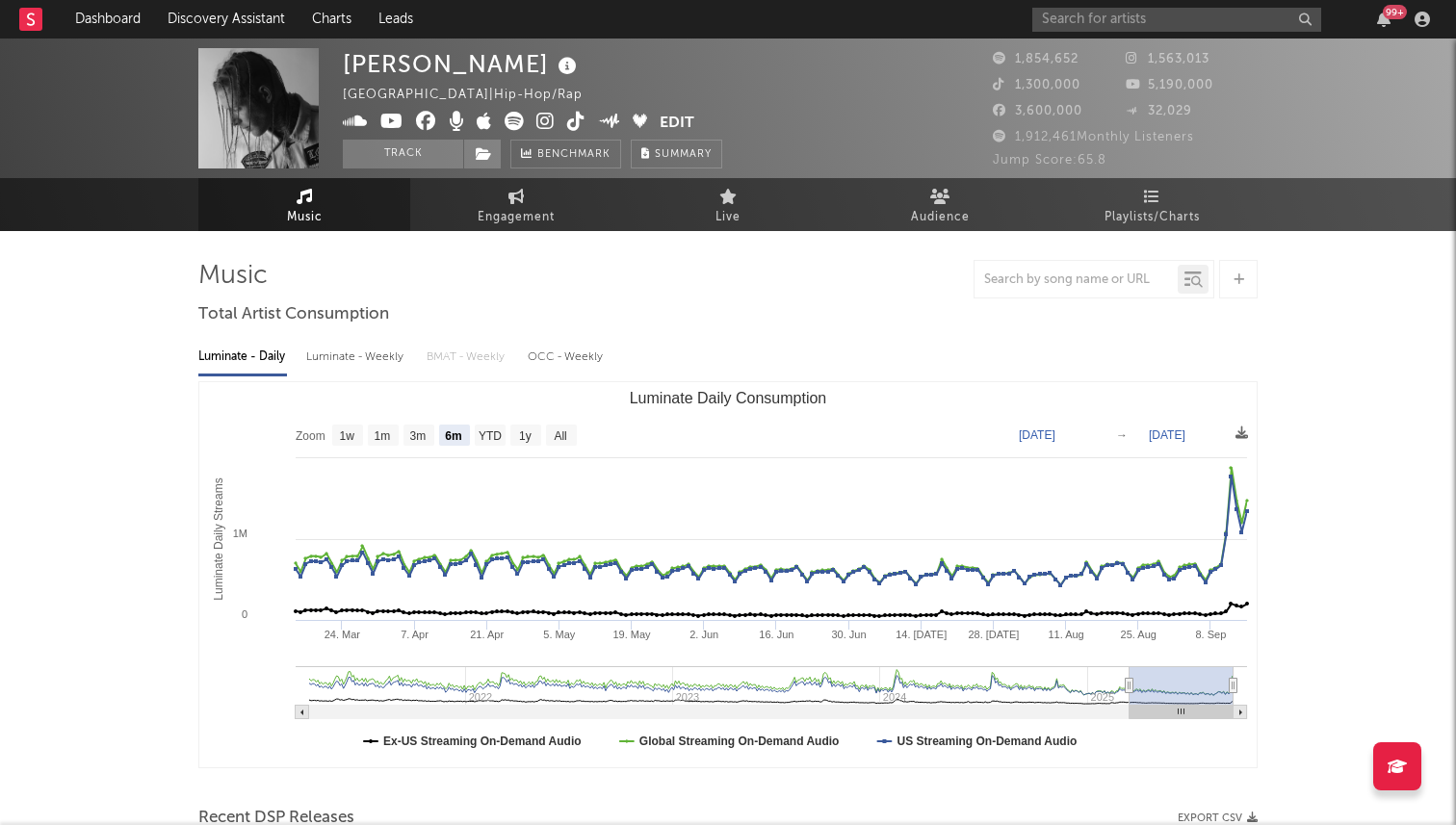
click at [564, 124] on span at bounding box center [501, 123] width 316 height 24
click at [568, 123] on icon at bounding box center [576, 121] width 19 height 20
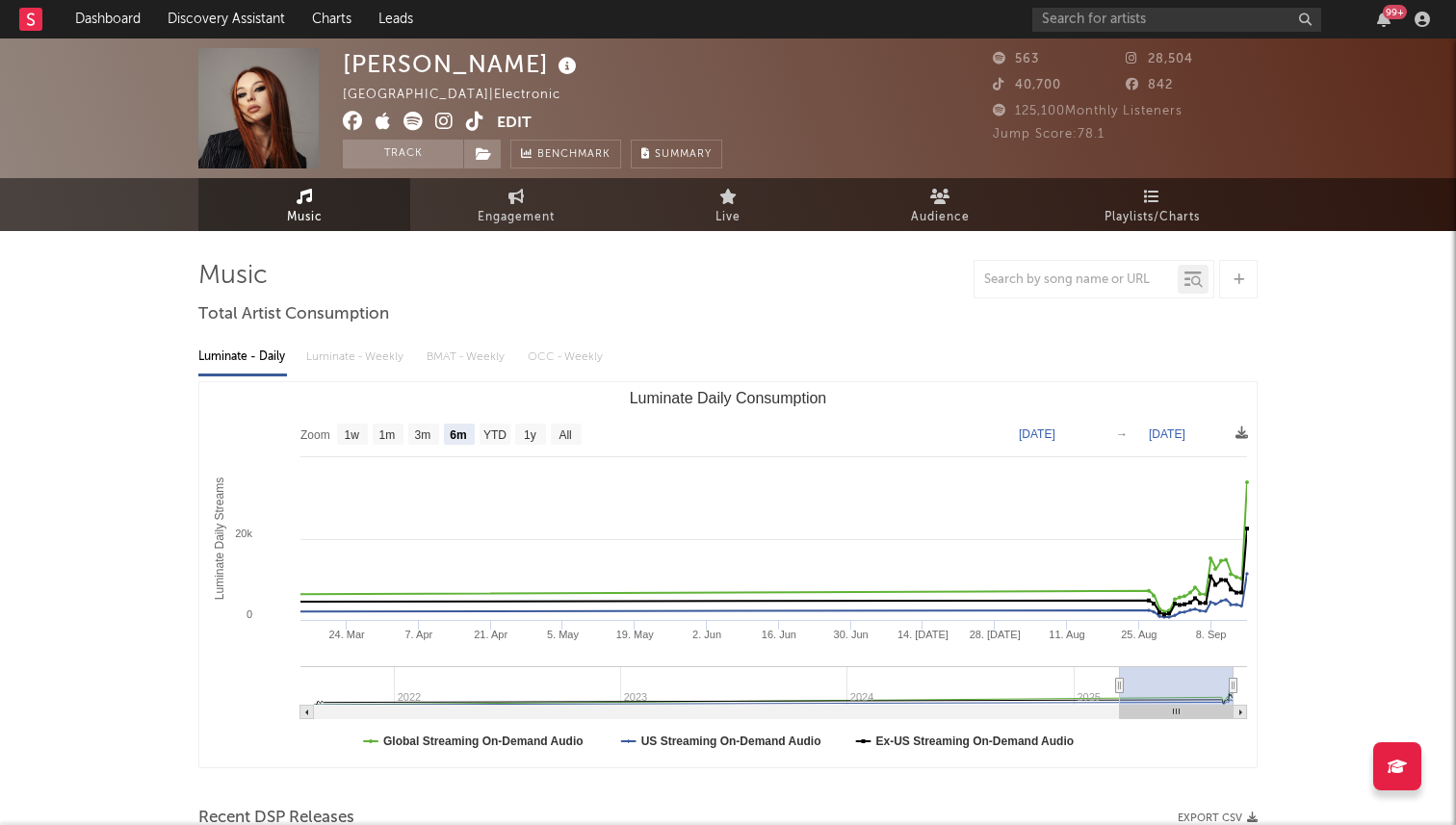
select select "6m"
click at [1185, 24] on input "text" at bounding box center [1177, 20] width 289 height 24
type input "t"
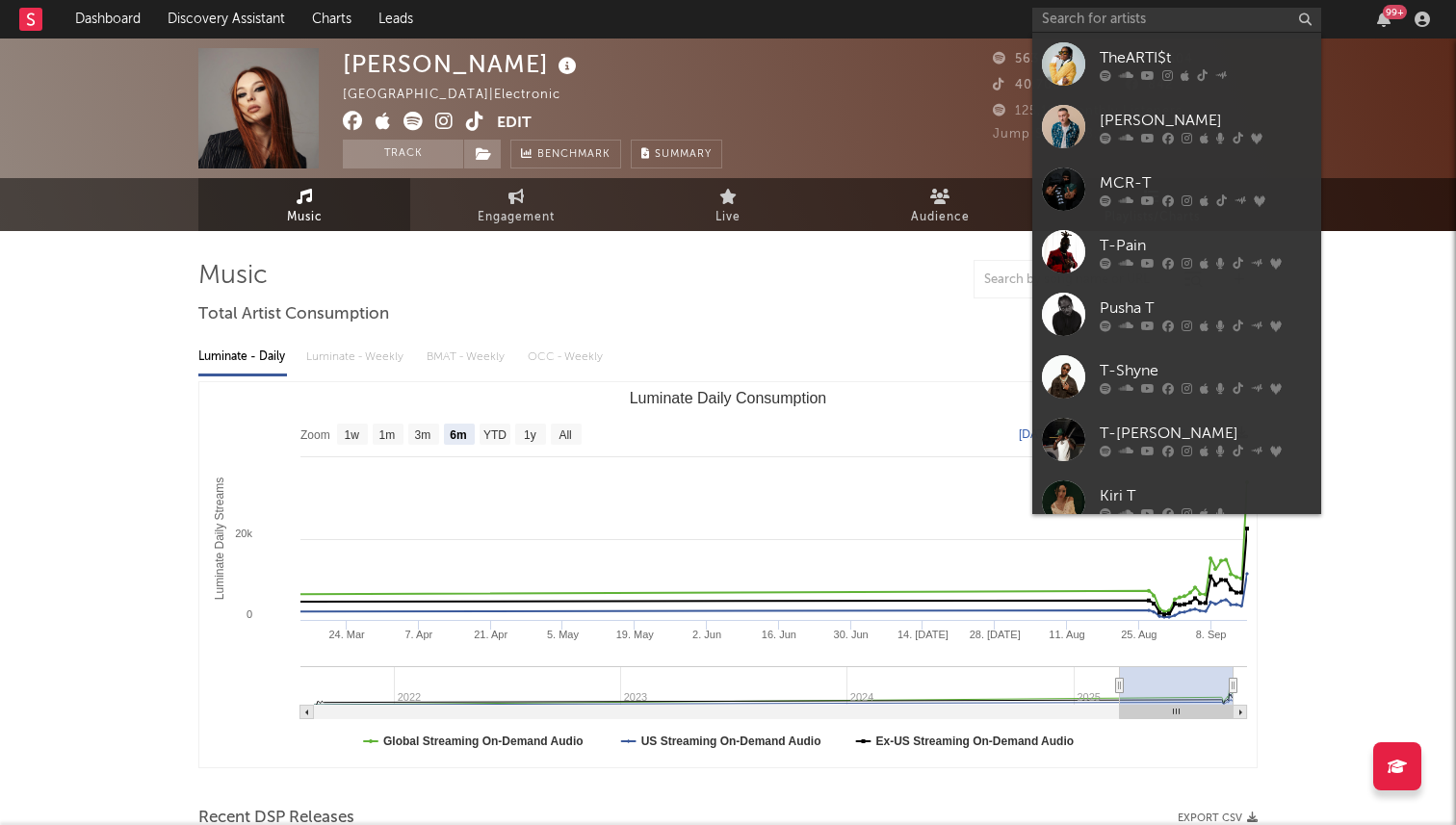
click at [669, 390] on text "Luminate Daily Consumption" at bounding box center [728, 397] width 197 height 17
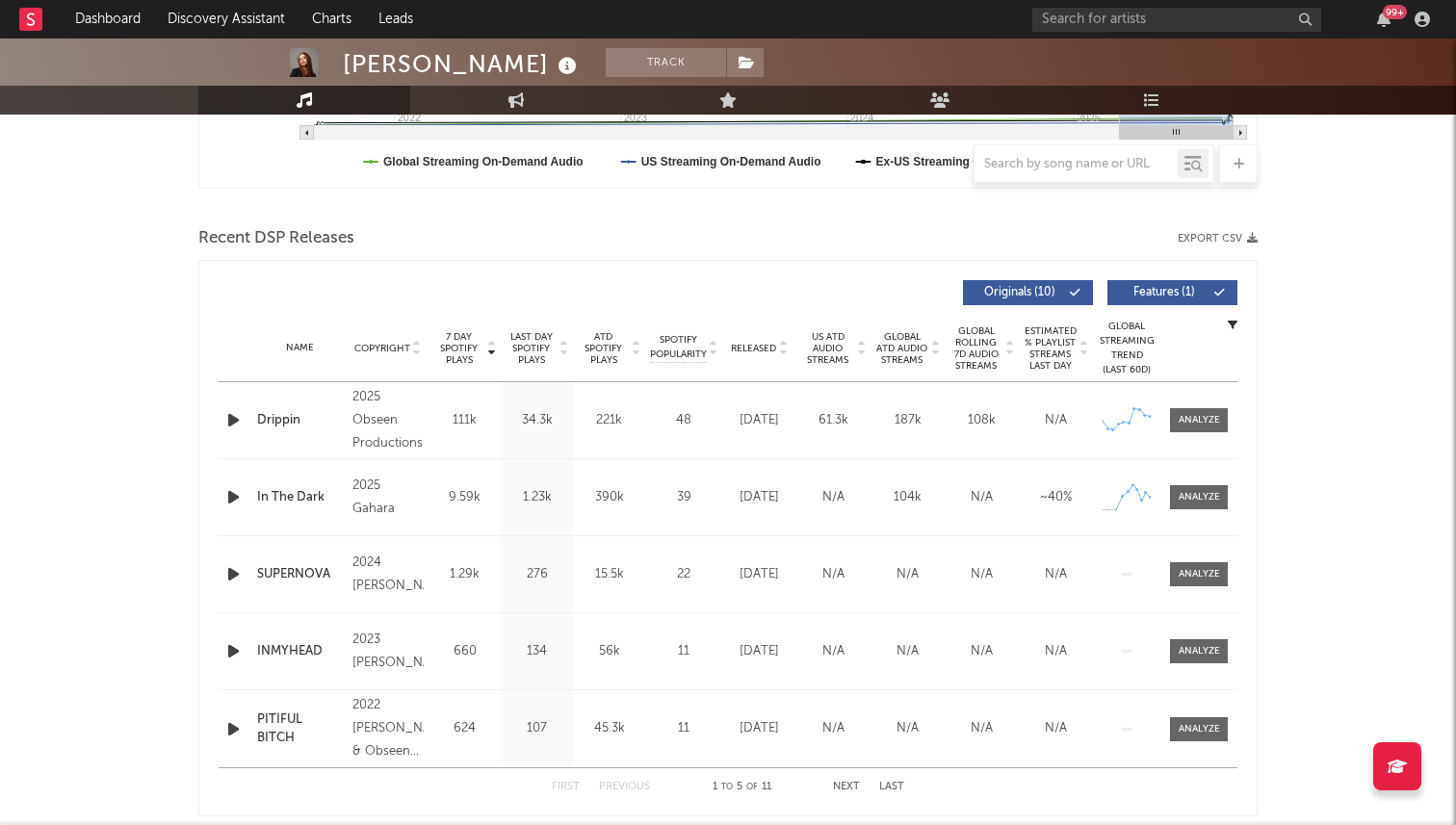
scroll to position [578, 0]
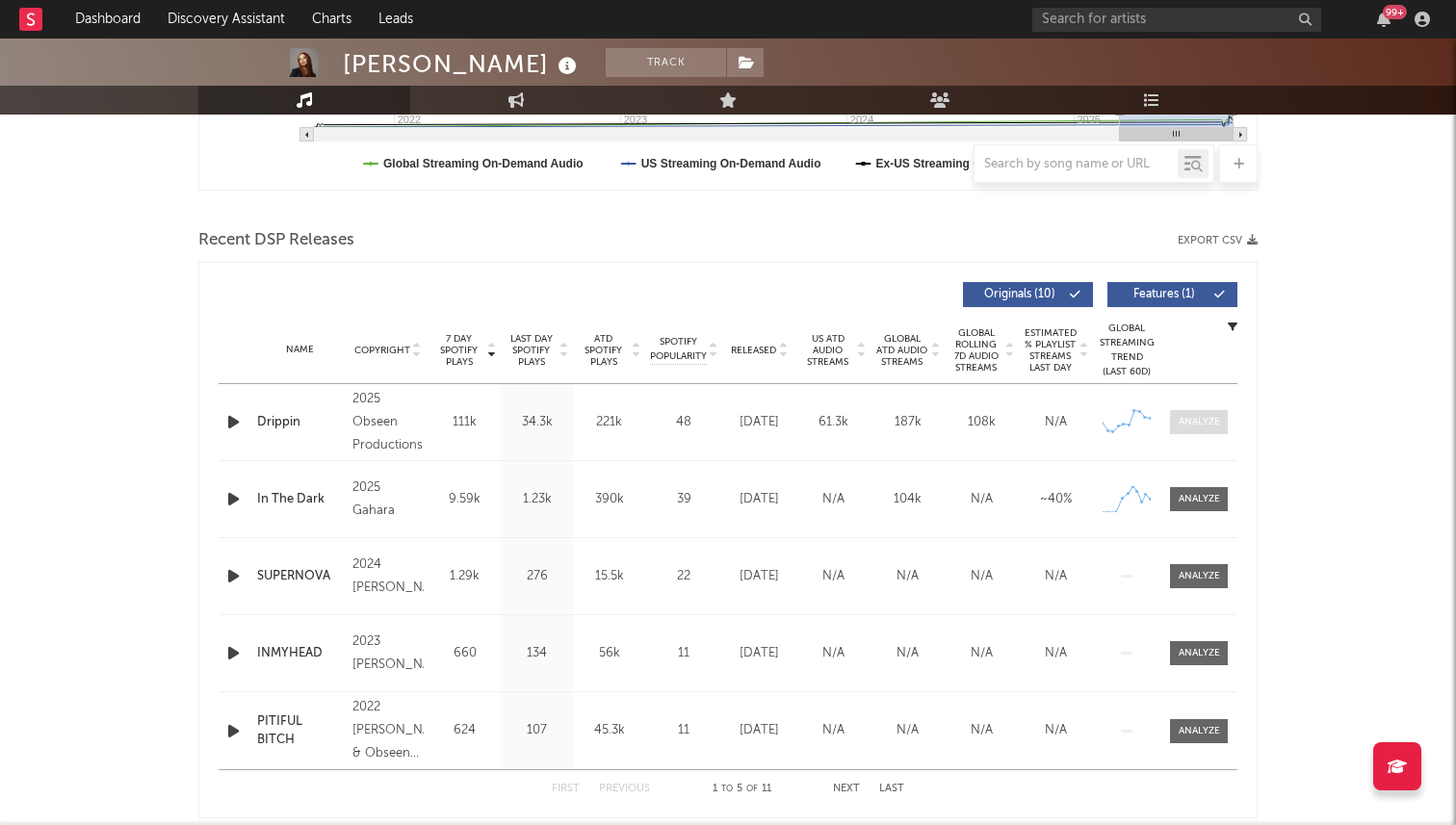
click at [1189, 431] on span at bounding box center [1198, 422] width 58 height 24
select select "1w"
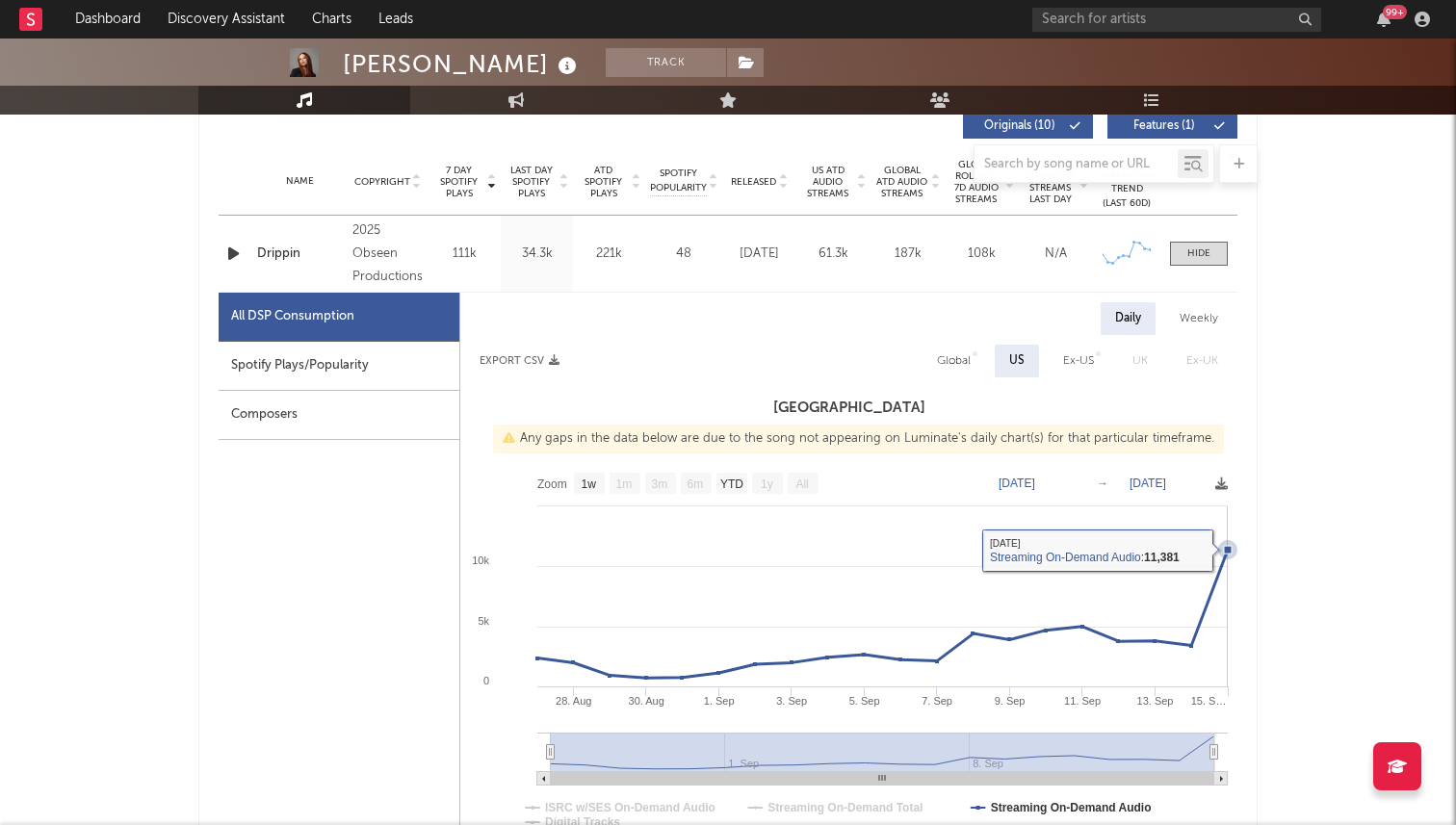
scroll to position [0, 0]
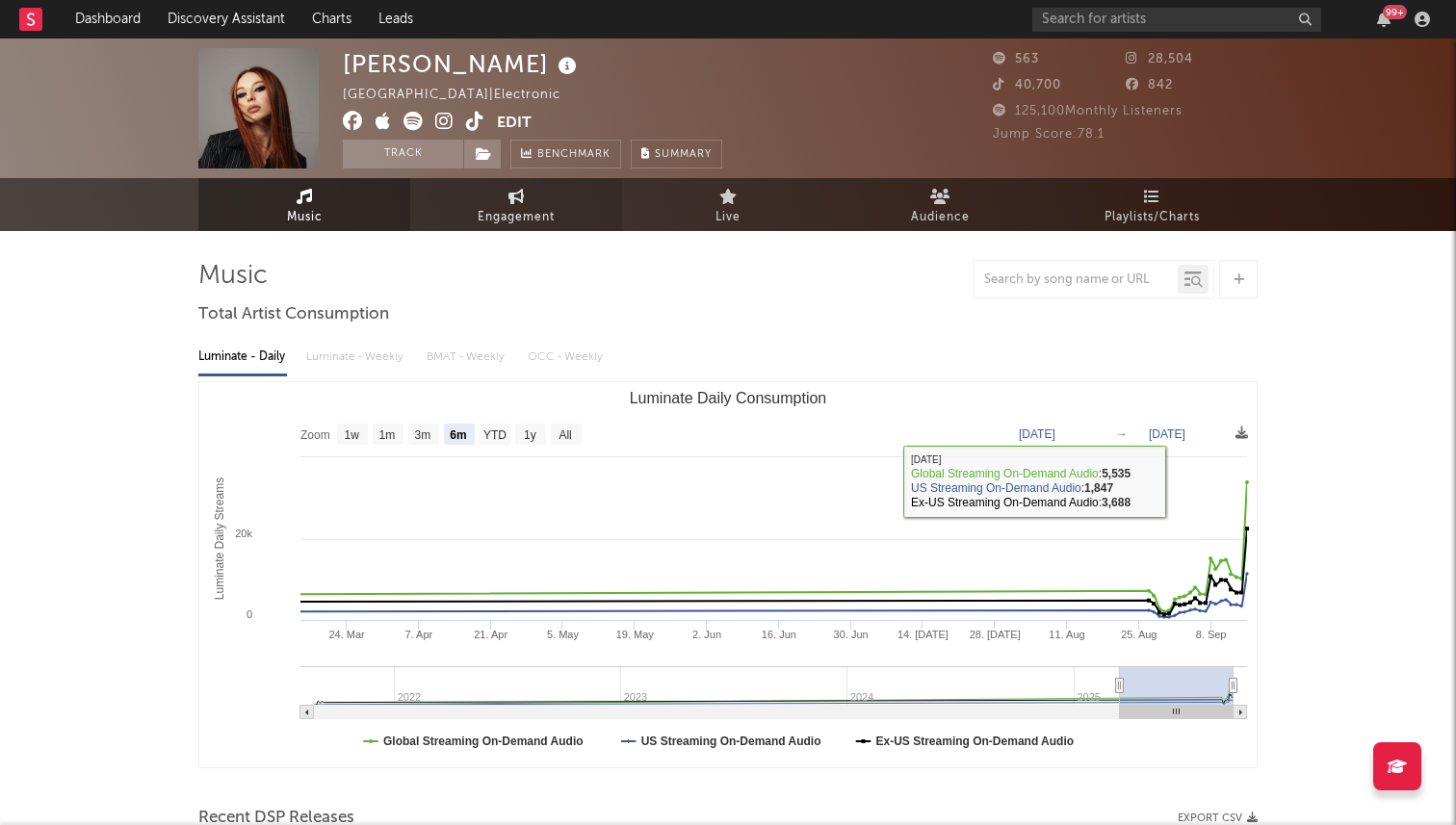
click at [542, 199] on link "Engagement" at bounding box center [516, 204] width 212 height 53
select select "1w"
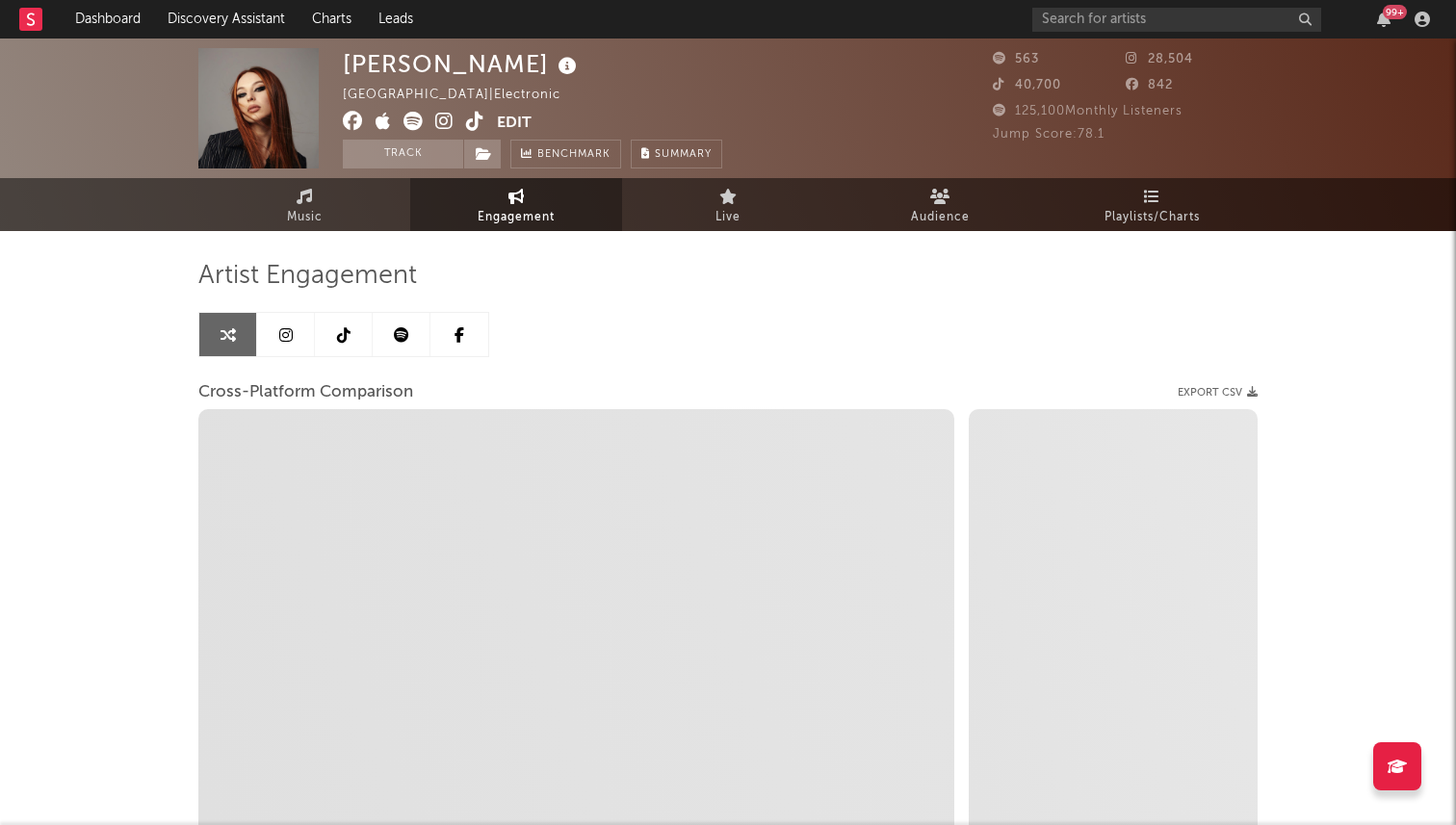
select select "1m"
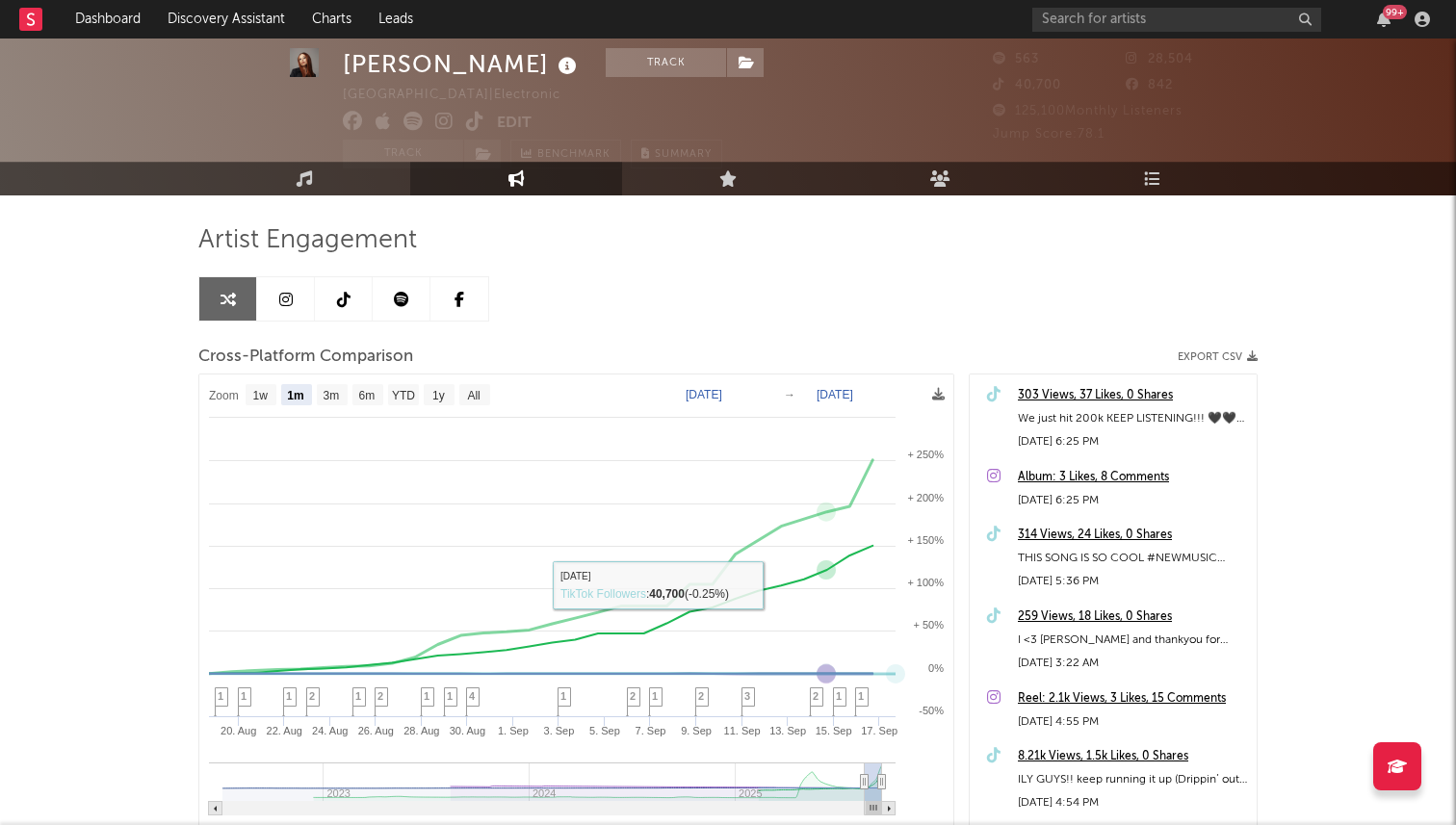
scroll to position [34, 0]
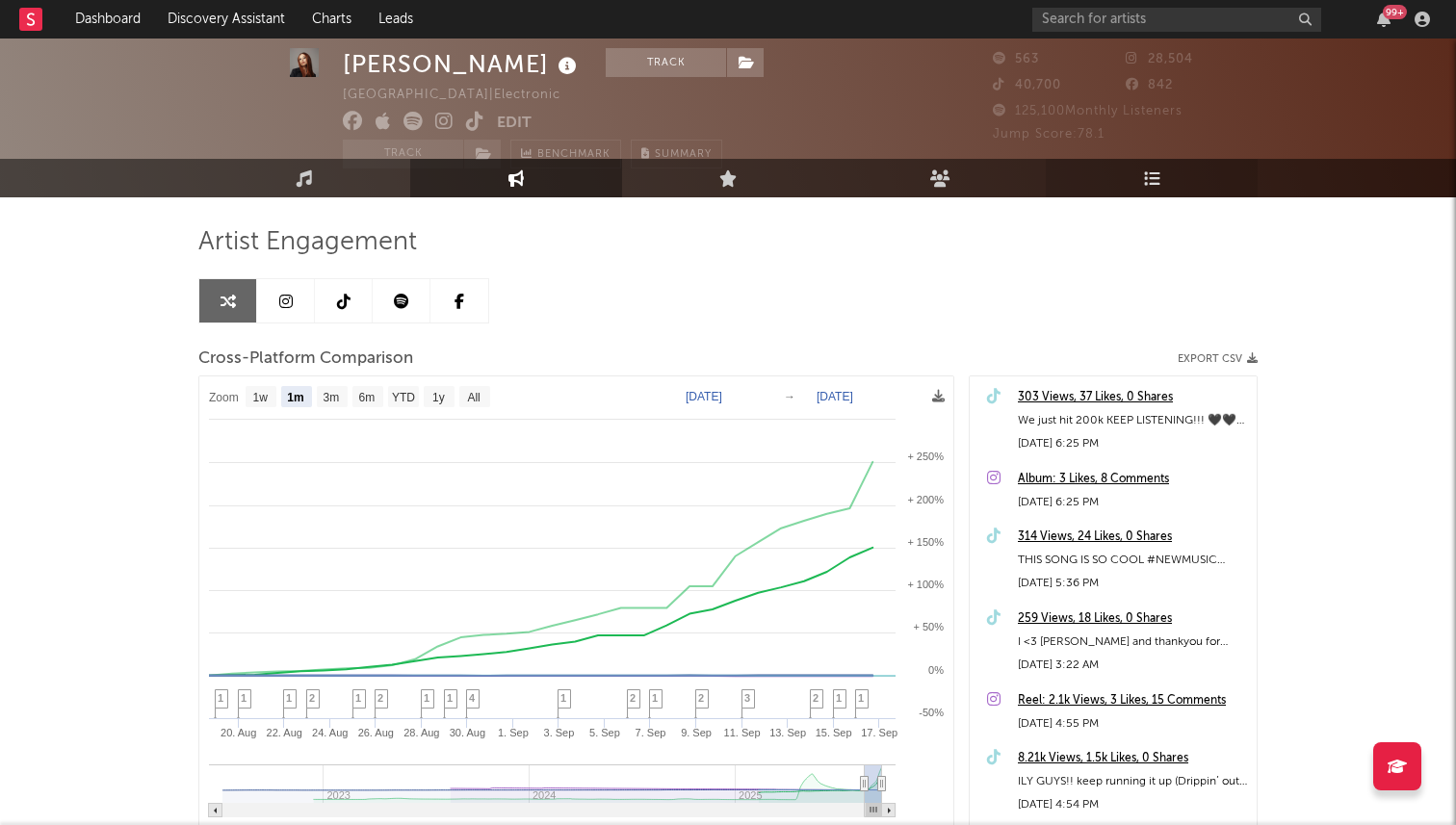
click at [1144, 171] on icon at bounding box center [1151, 178] width 17 height 17
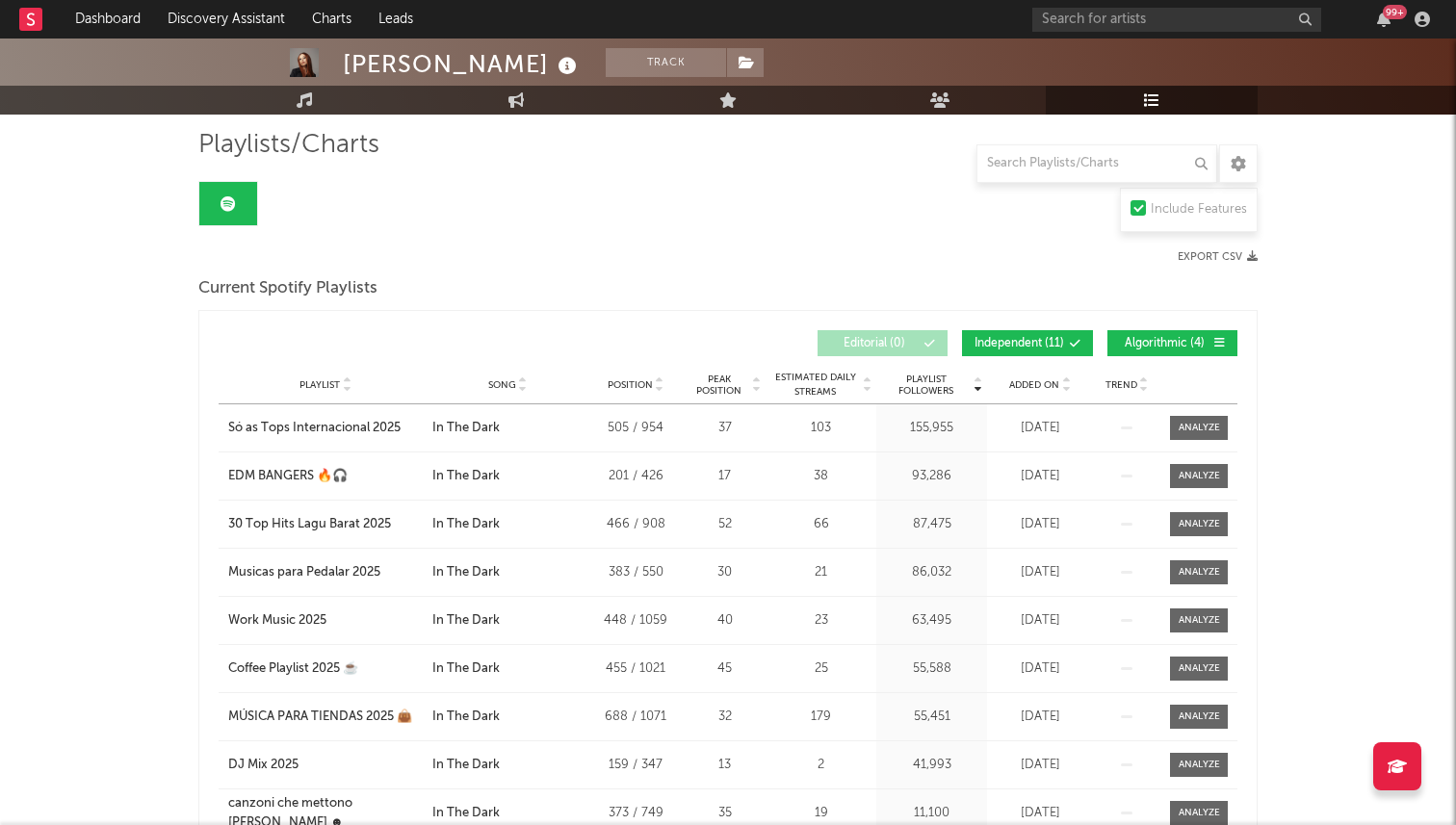
scroll to position [133, 0]
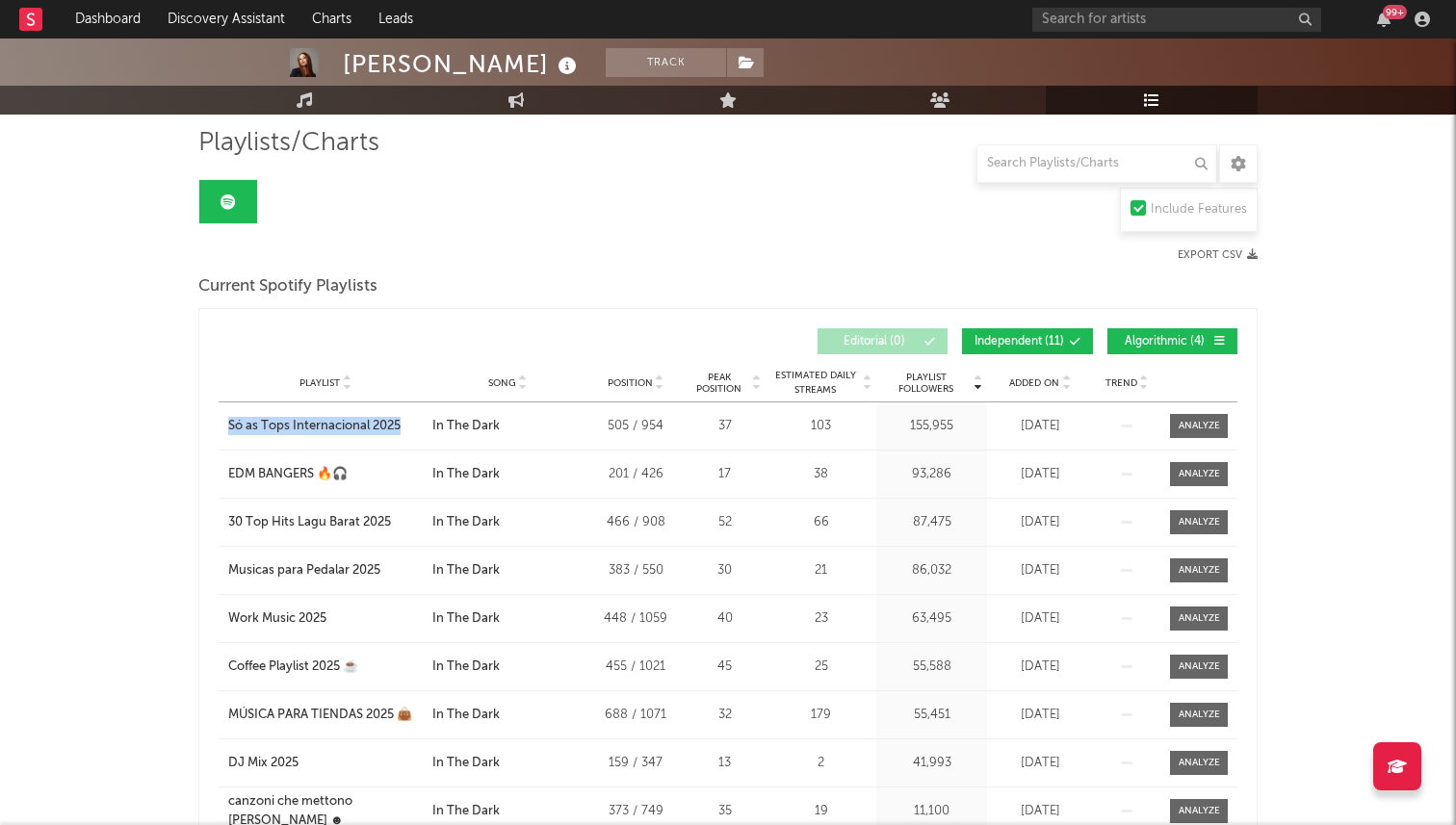
drag, startPoint x: 432, startPoint y: 427, endPoint x: 219, endPoint y: 427, distance: 213.0
click at [219, 427] on div "Playlist Só as Tops Internacional 2025 City Song In The Dark Position 505 / 954…" at bounding box center [728, 426] width 1019 height 47
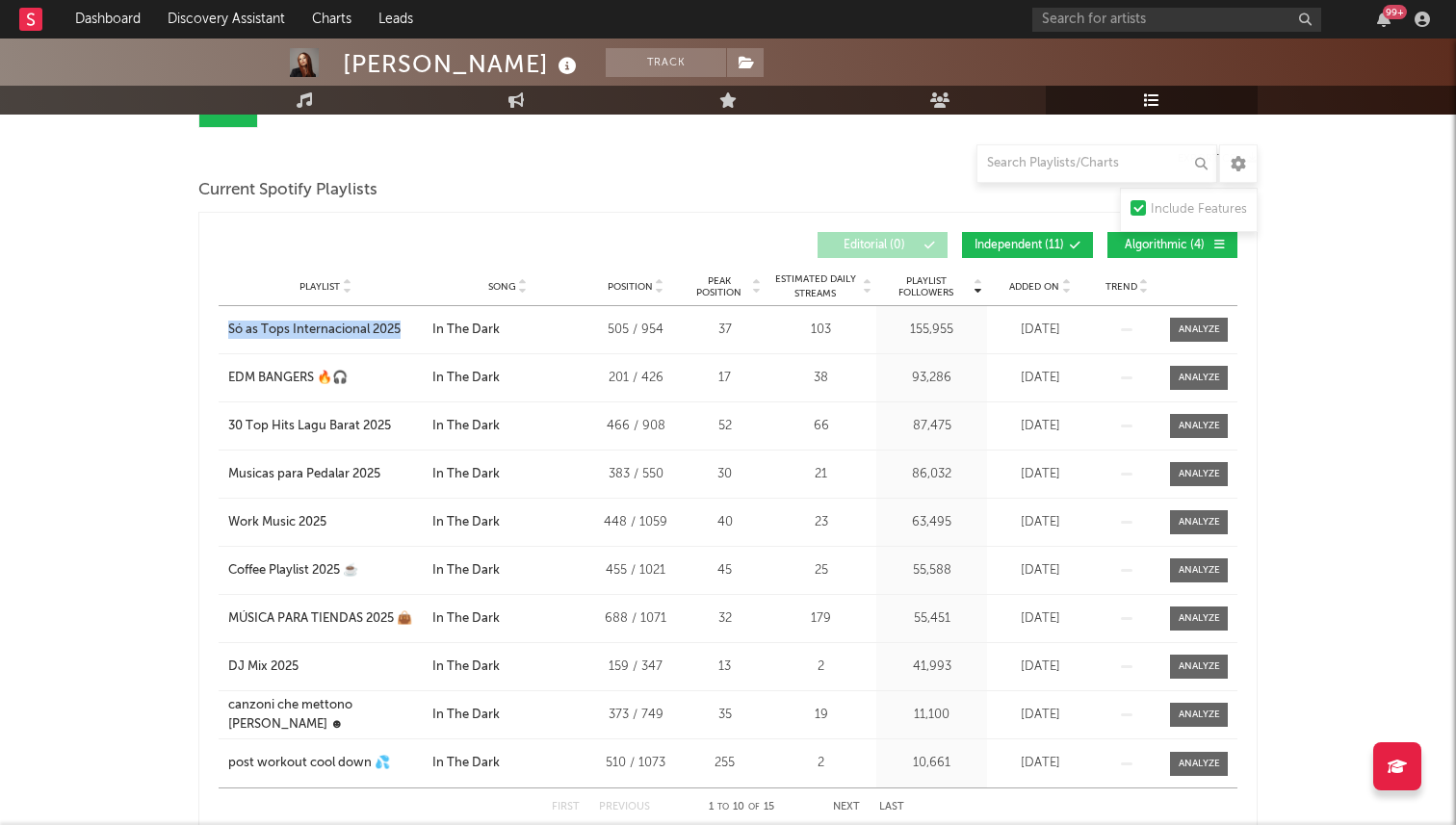
scroll to position [233, 0]
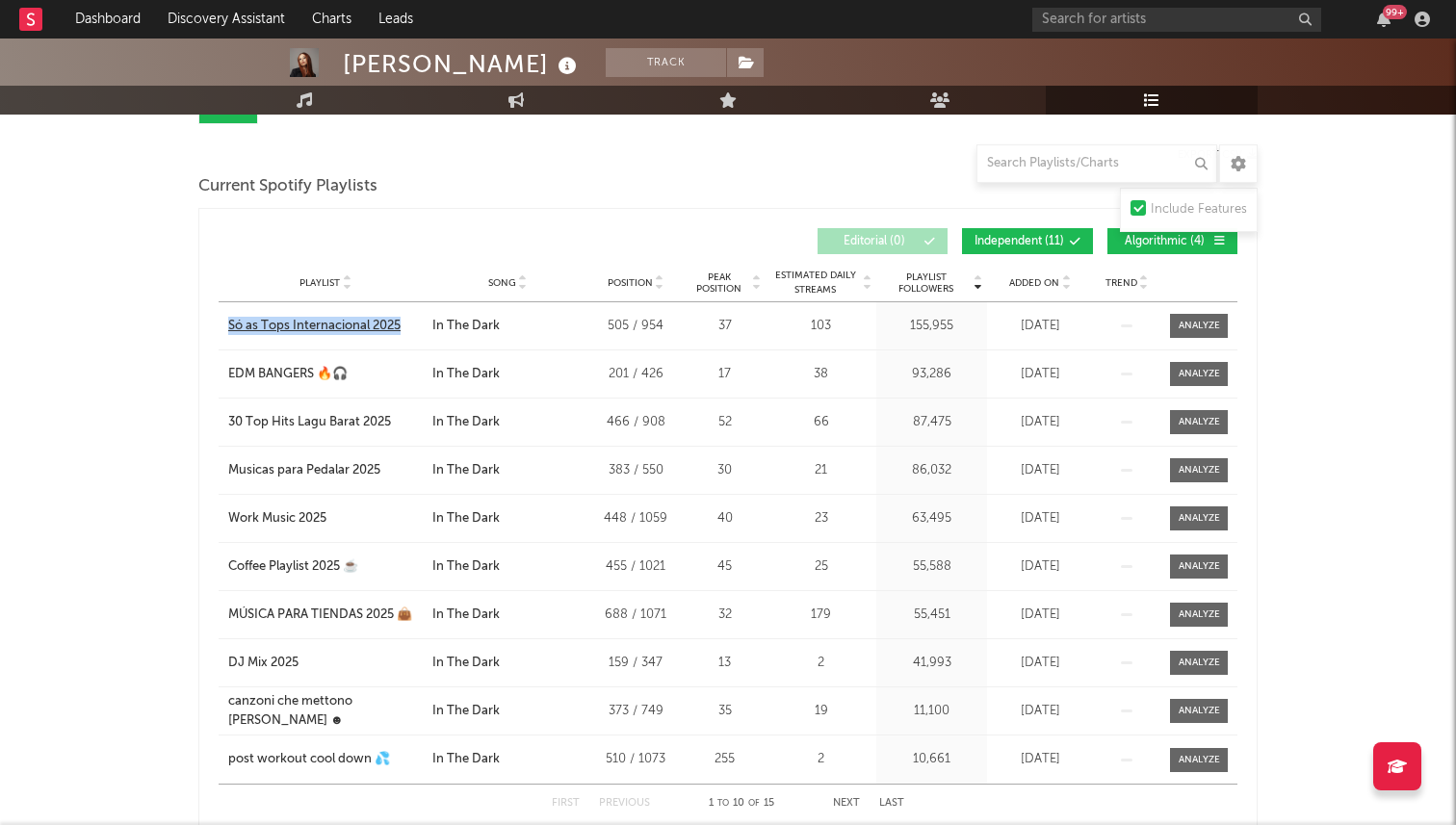
click at [366, 319] on div "Só as Tops Internacional 2025" at bounding box center [314, 326] width 172 height 20
click at [306, 381] on div "EDM BANGERS 🔥🎧" at bounding box center [288, 375] width 119 height 20
click at [331, 412] on div "Playlist 30 Top Hits Lagu Barat 2025 City Song In The Dark Position 466 / 908 P…" at bounding box center [728, 422] width 1019 height 47
click at [321, 429] on div "30 Top Hits Lagu Barat 2025" at bounding box center [310, 423] width 163 height 20
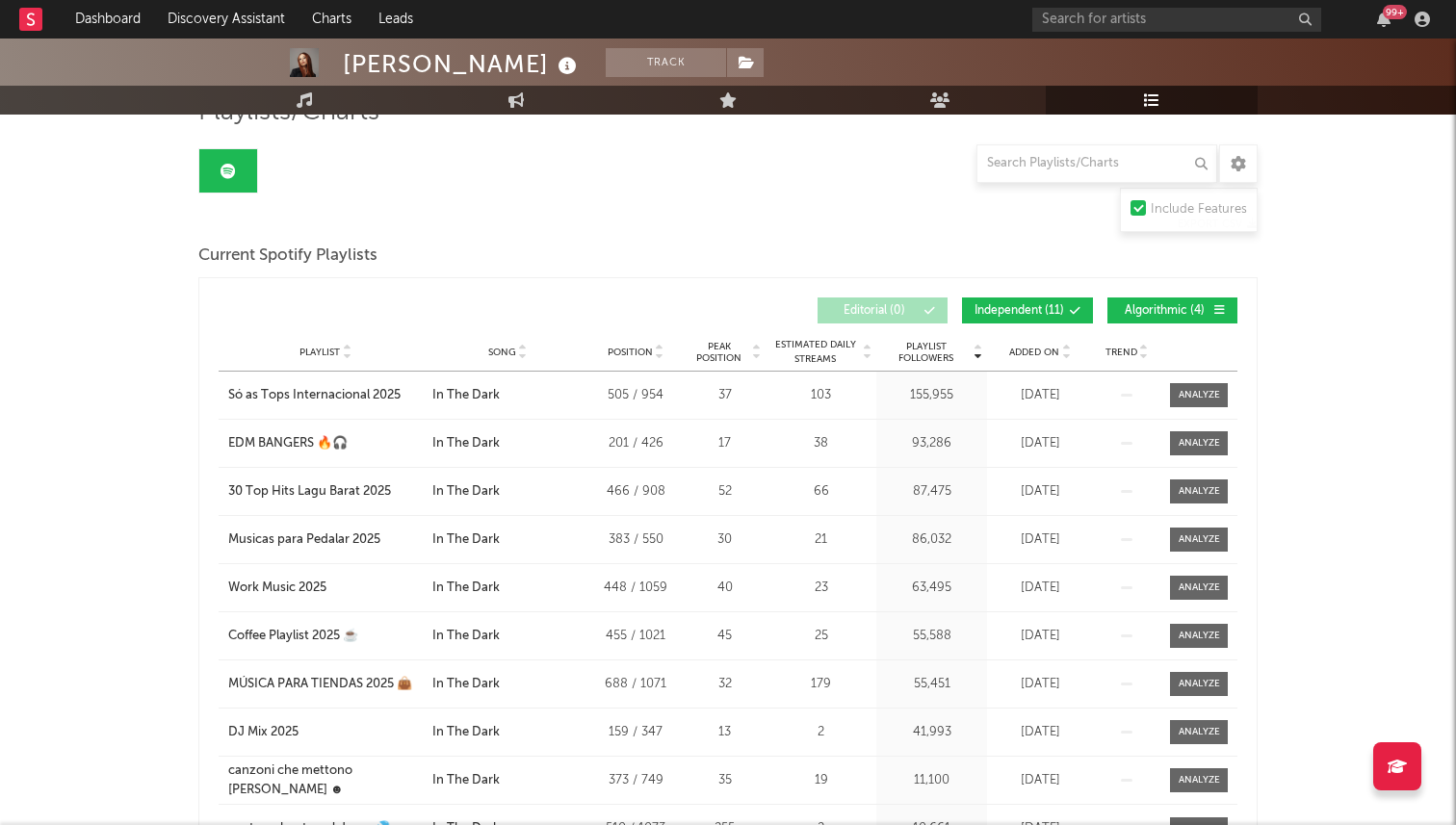
scroll to position [0, 0]
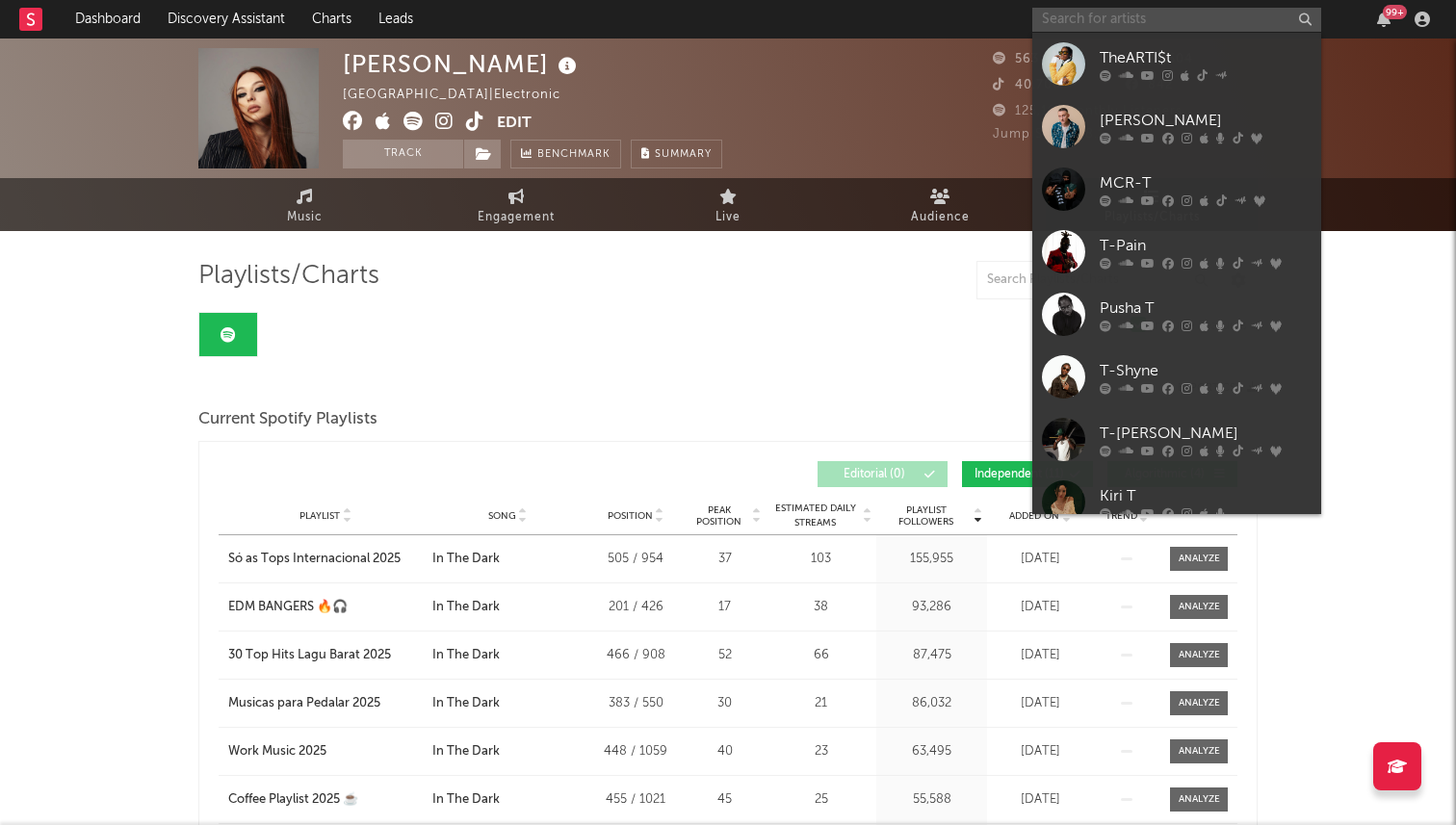
click at [1105, 21] on input "text" at bounding box center [1177, 20] width 289 height 24
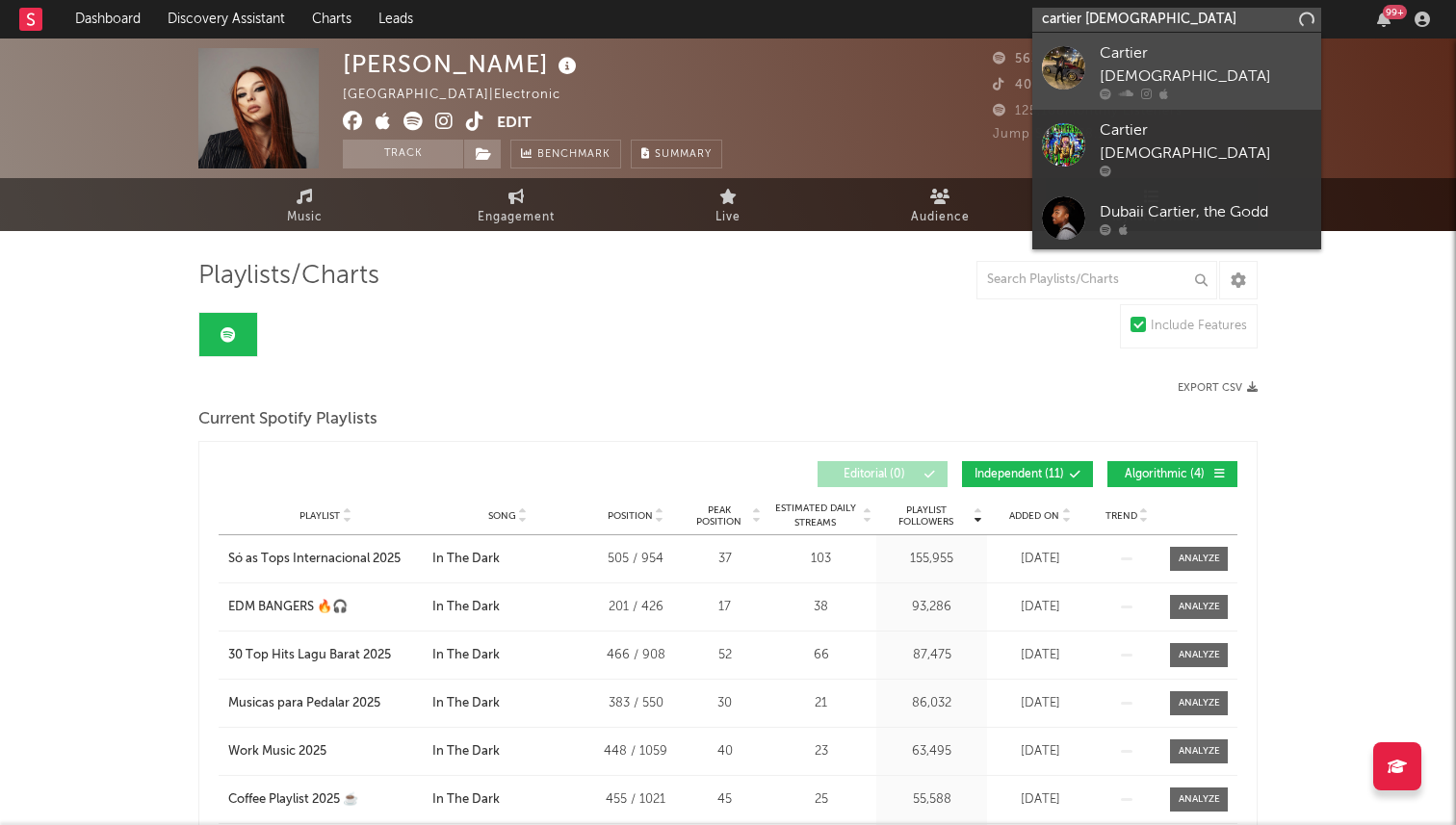
type input "cartier god"
click at [1092, 42] on link "Cartier God" at bounding box center [1177, 71] width 289 height 77
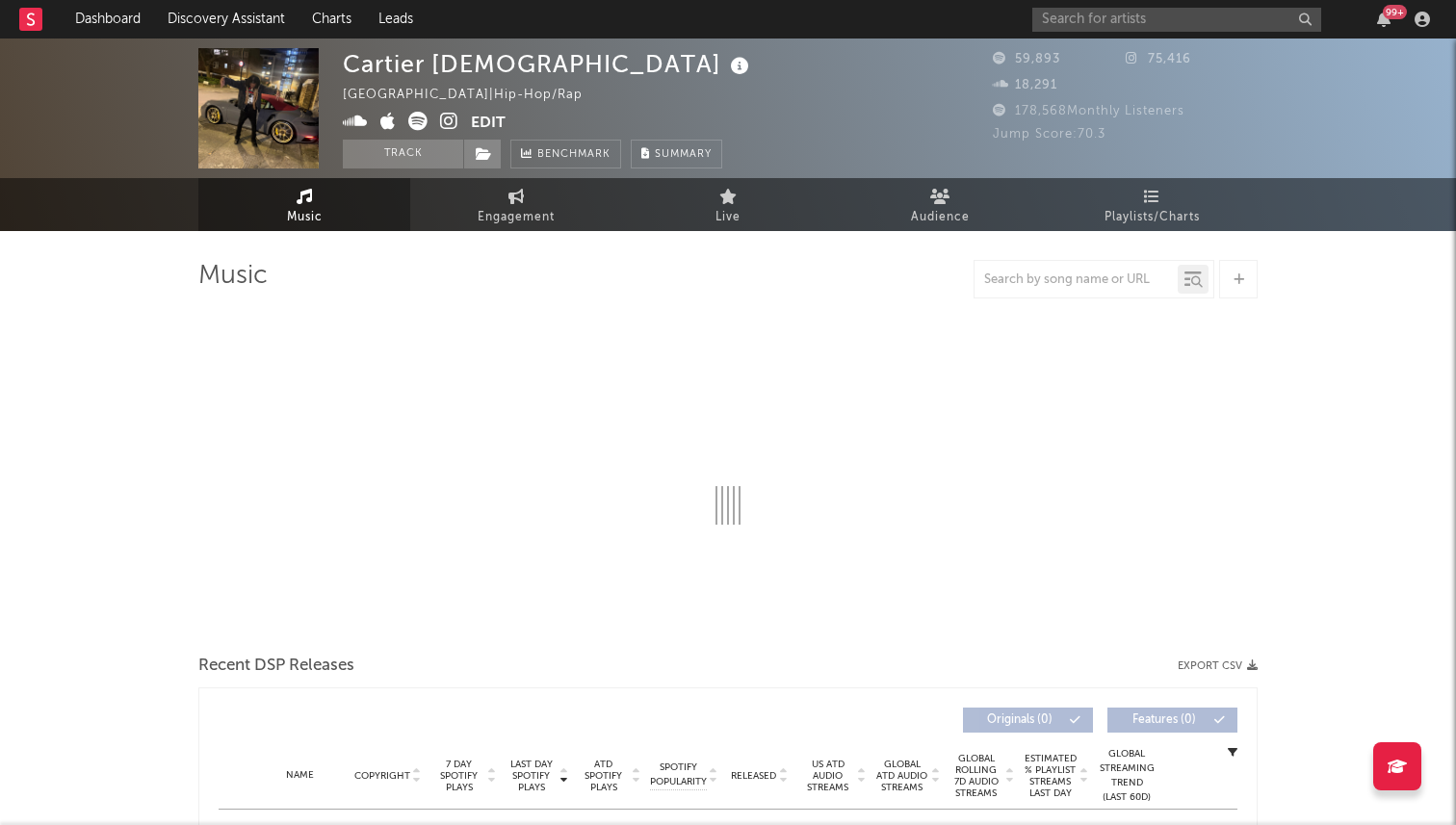
select select "6m"
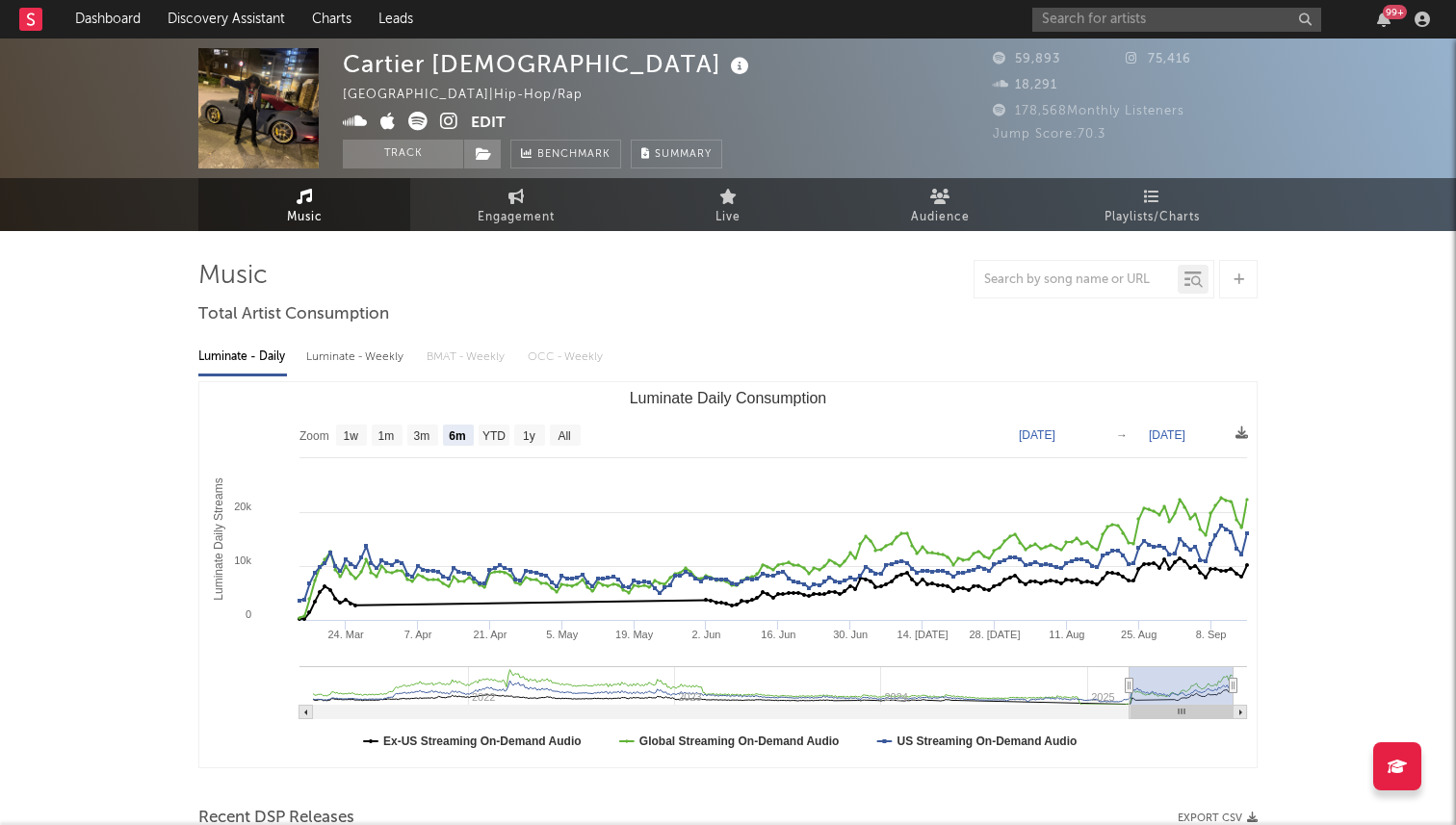
select select "6m"
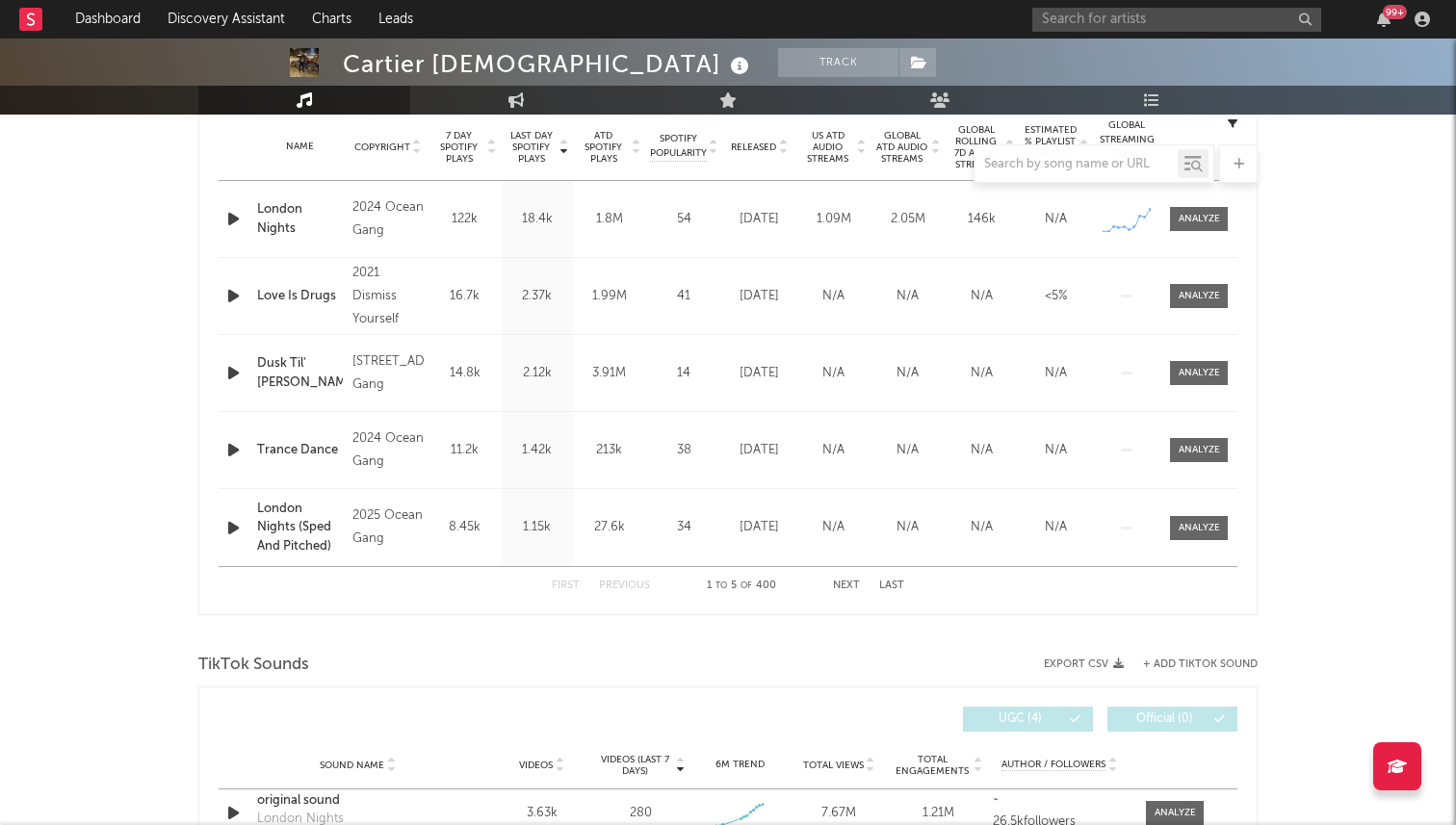
scroll to position [1157, 0]
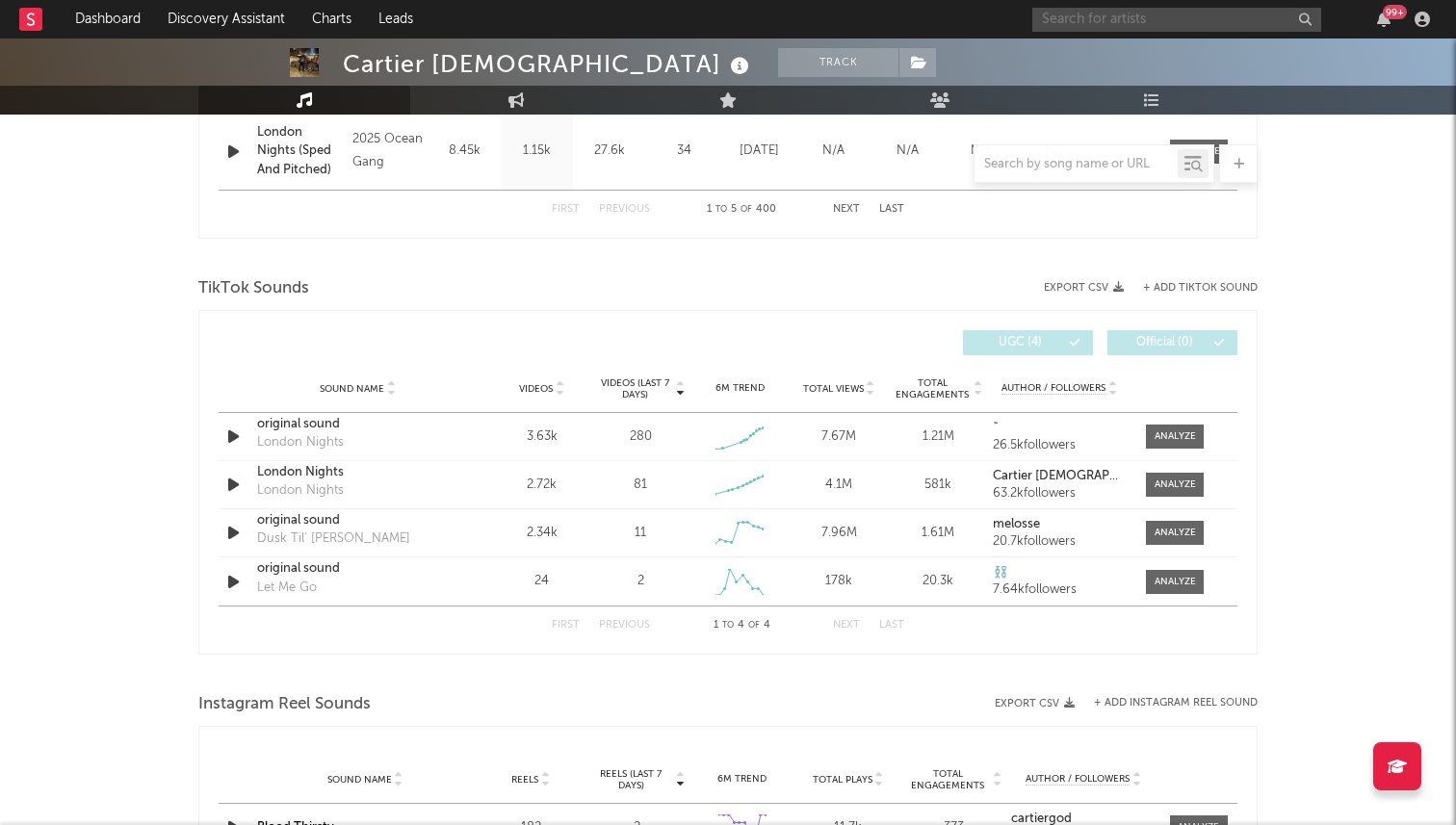
click at [1085, 17] on input "text" at bounding box center [1177, 20] width 289 height 24
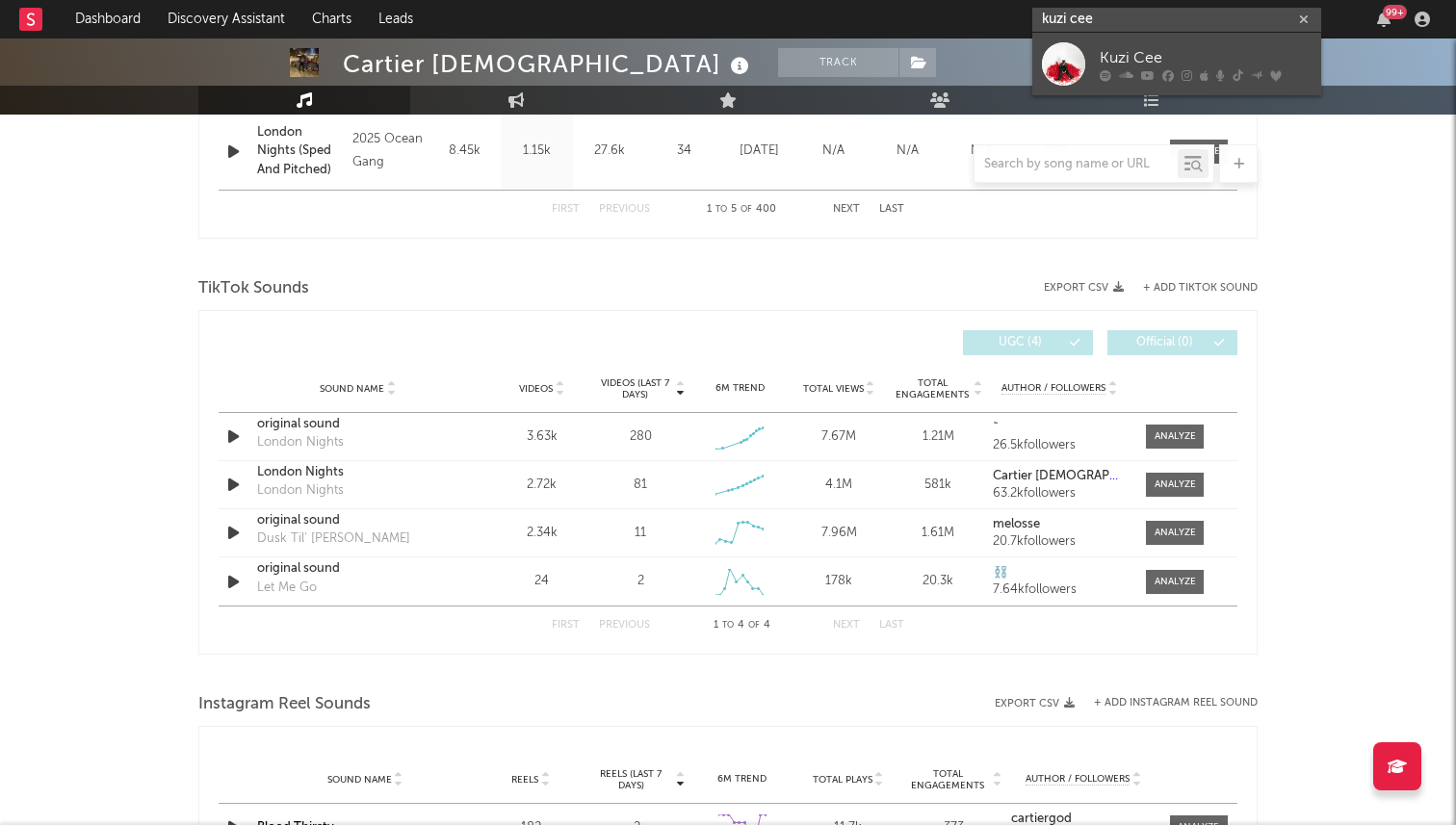
type input "kuzi cee"
click at [1061, 60] on div at bounding box center [1063, 63] width 43 height 43
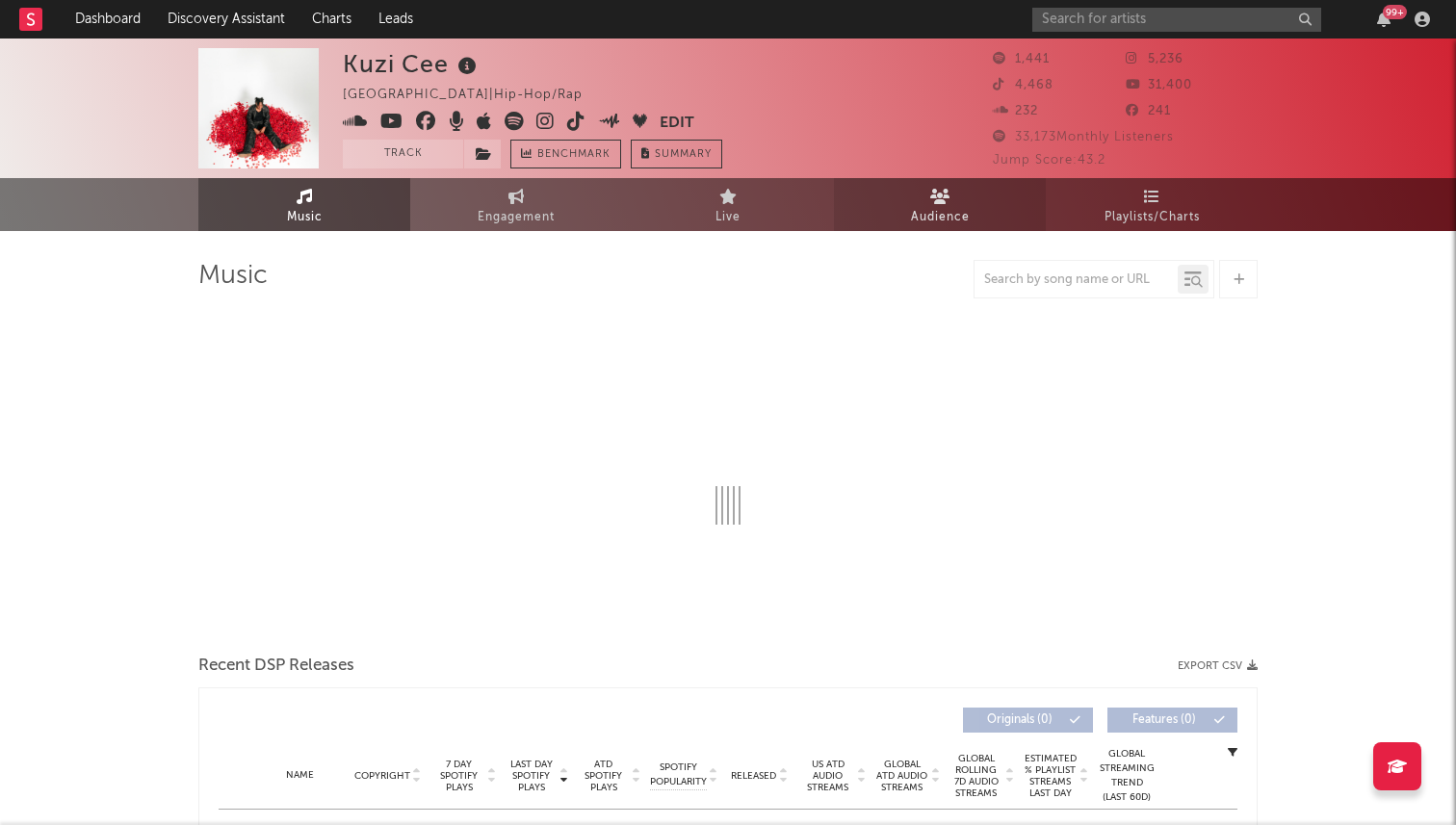
select select "6m"
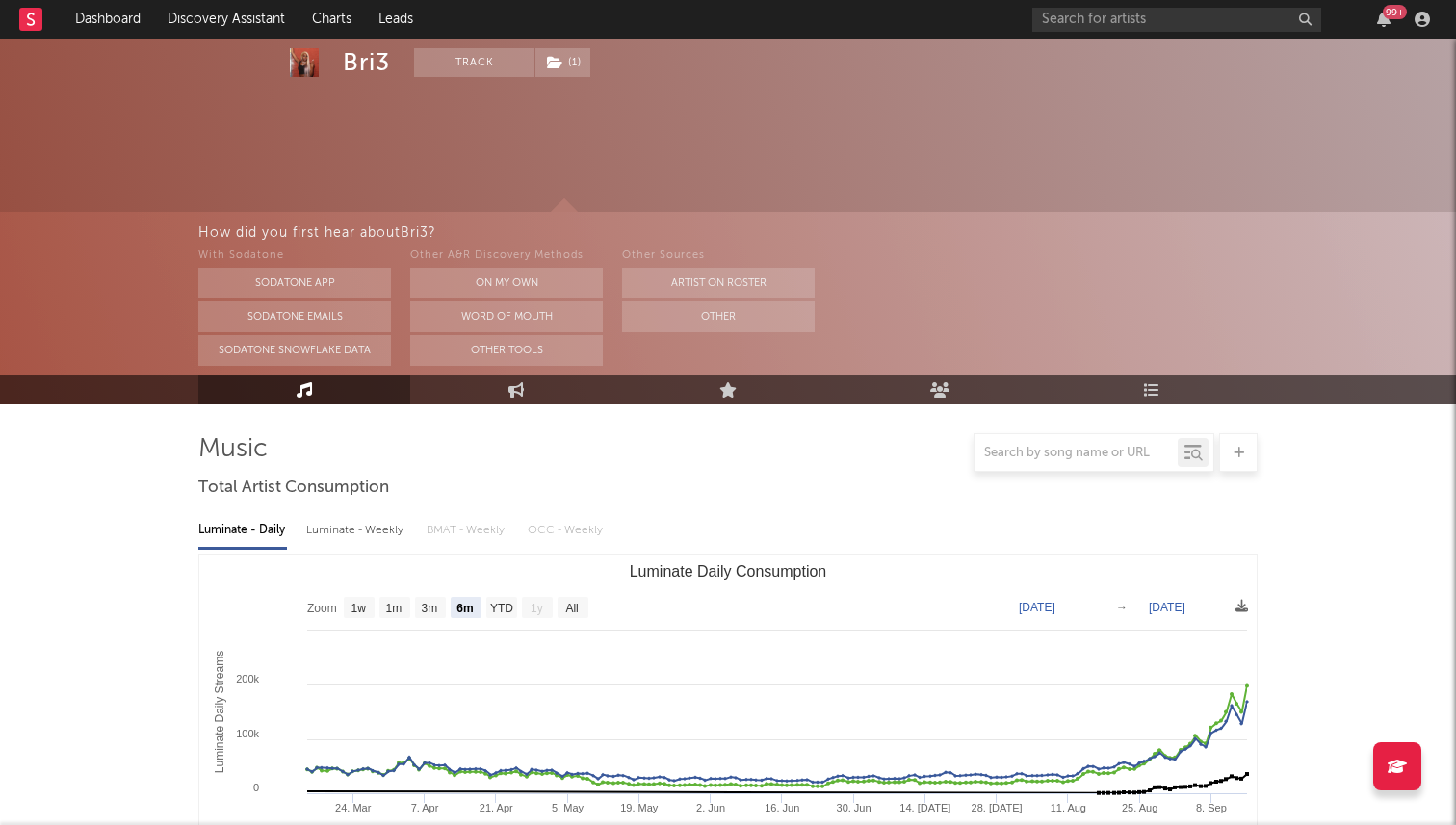
select select "6m"
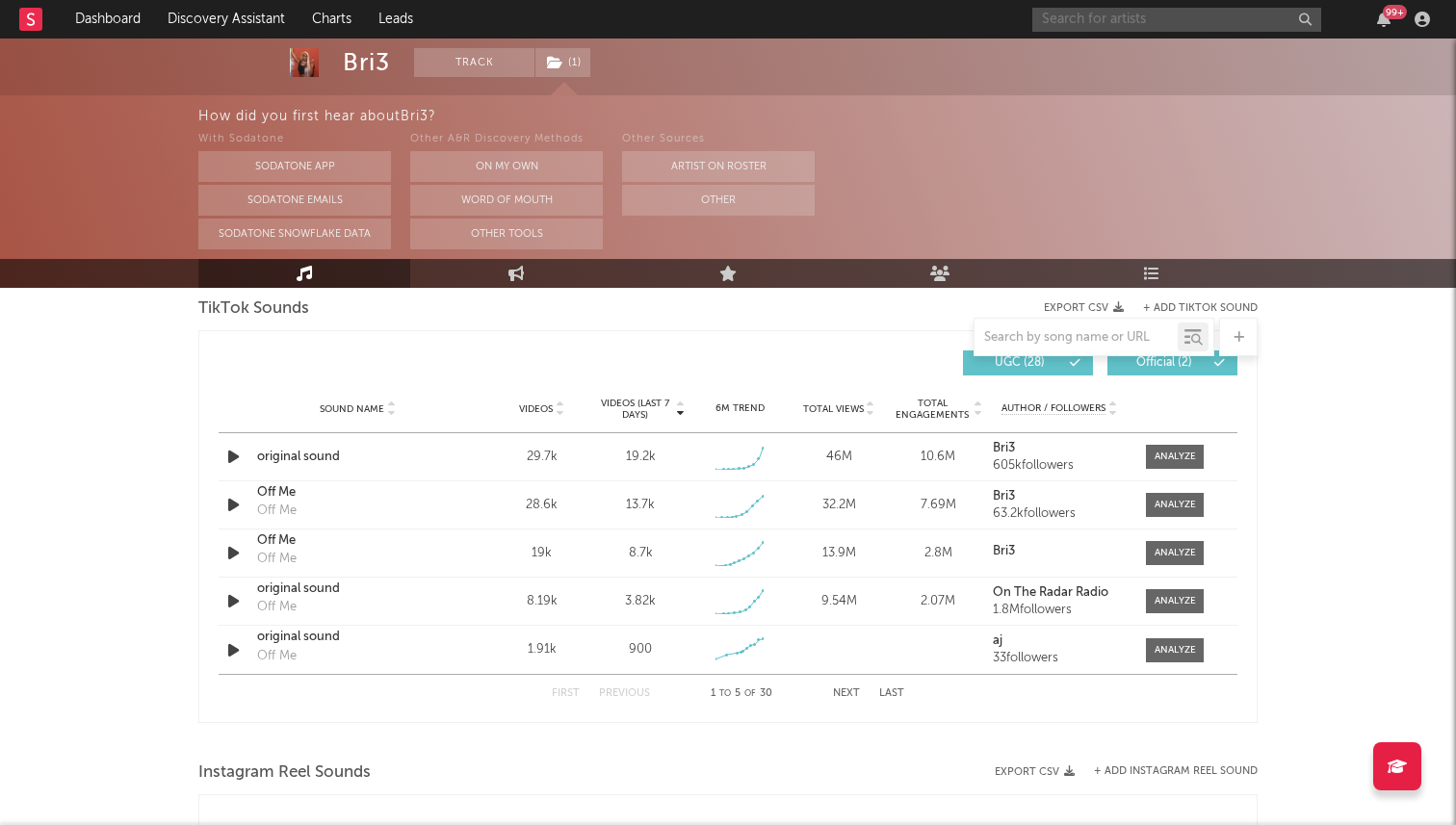
click at [1119, 14] on input "text" at bounding box center [1177, 20] width 289 height 24
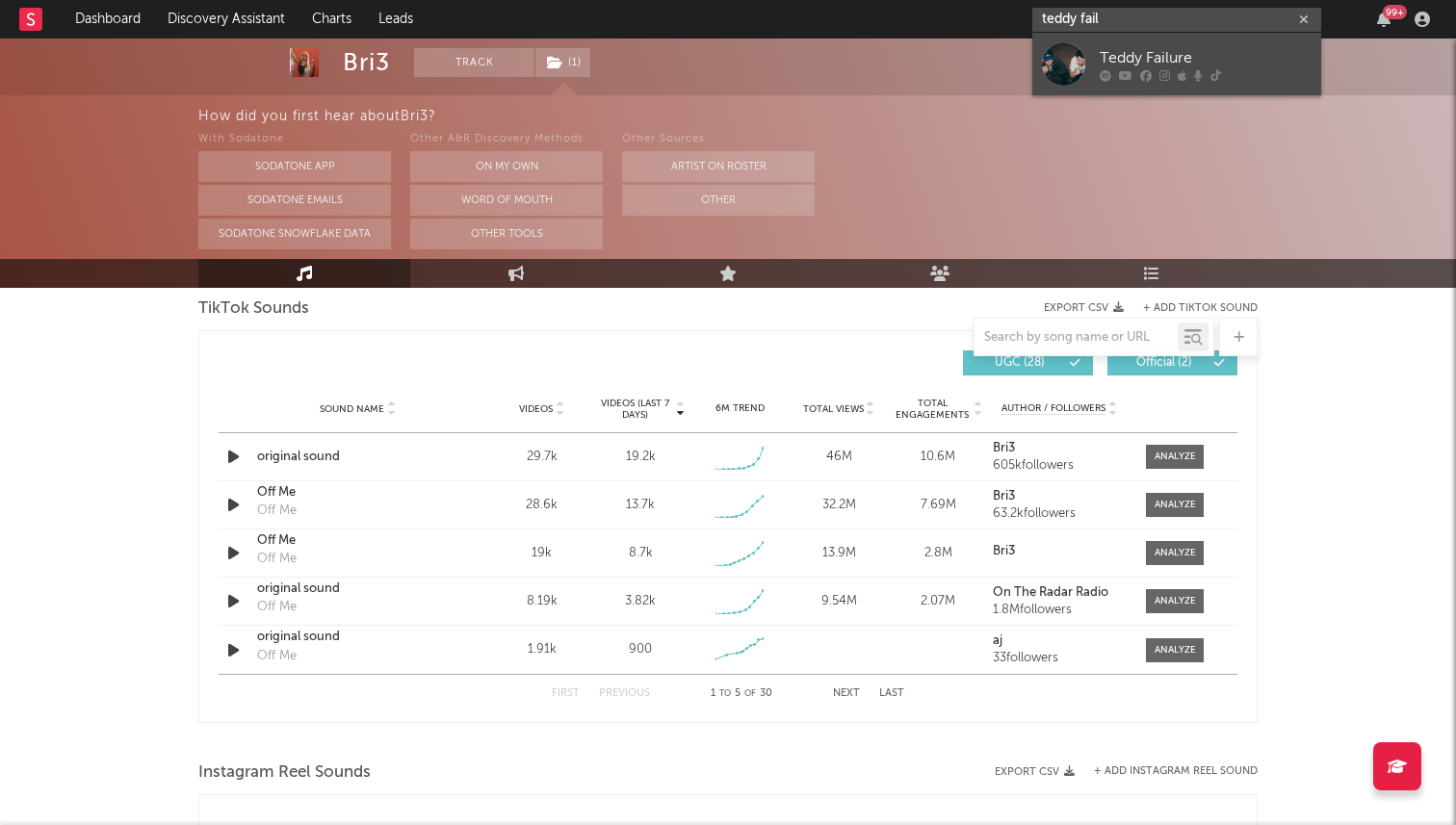
type input "teddy fail"
click at [1161, 46] on div "Teddy Failure" at bounding box center [1205, 58] width 212 height 23
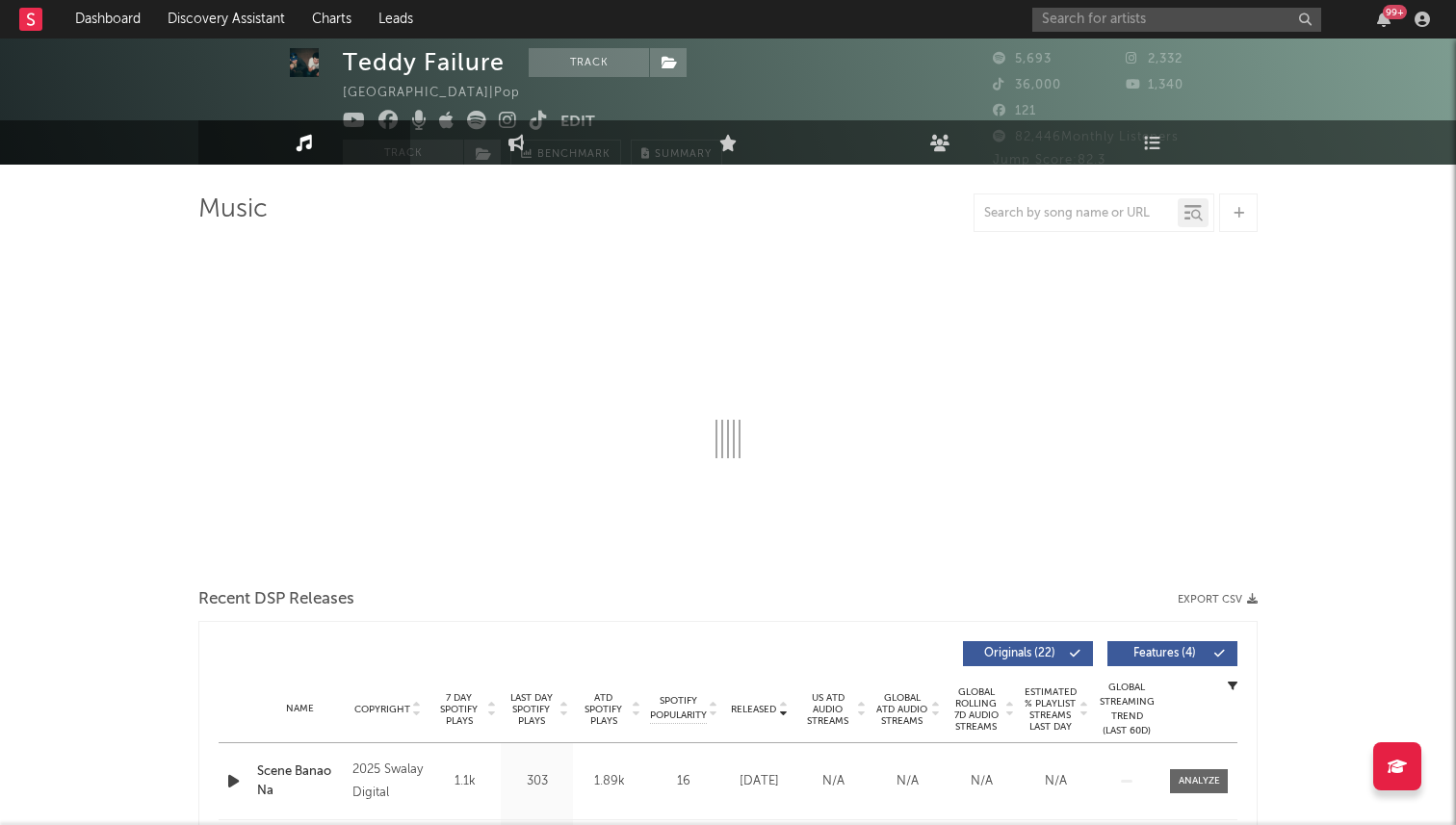
select select "6m"
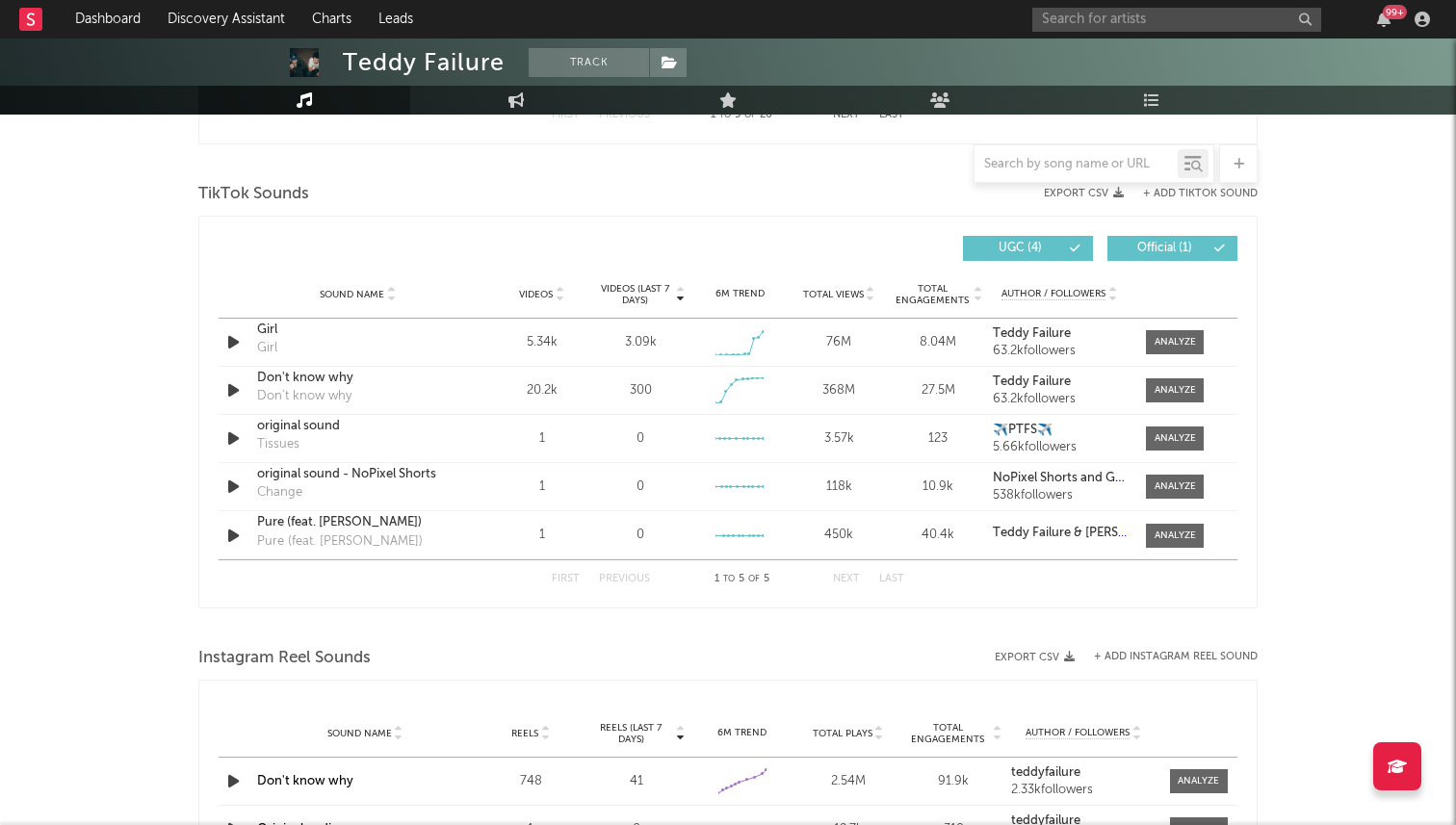
scroll to position [1247, 0]
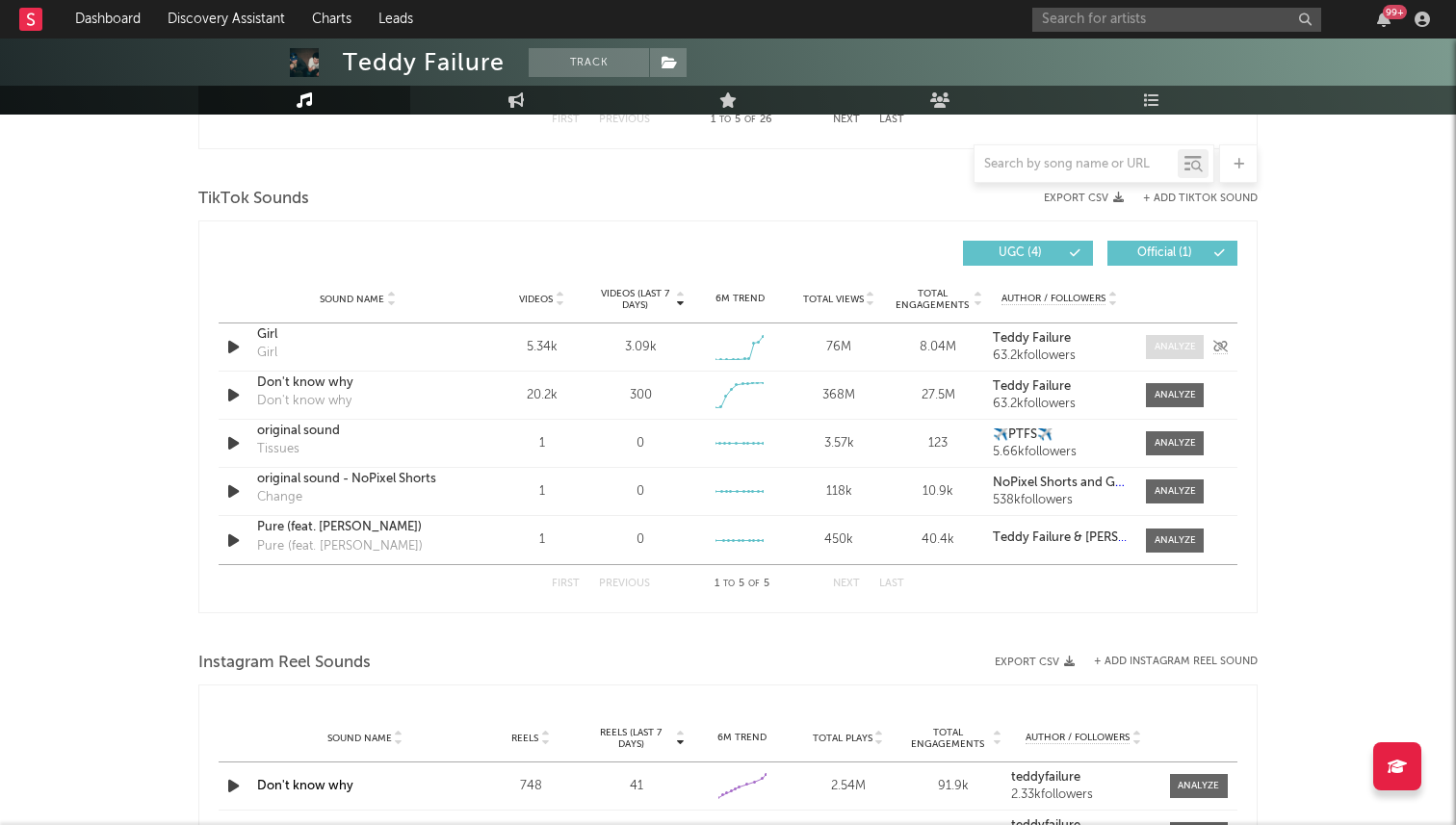
click at [1159, 336] on span at bounding box center [1174, 347] width 58 height 24
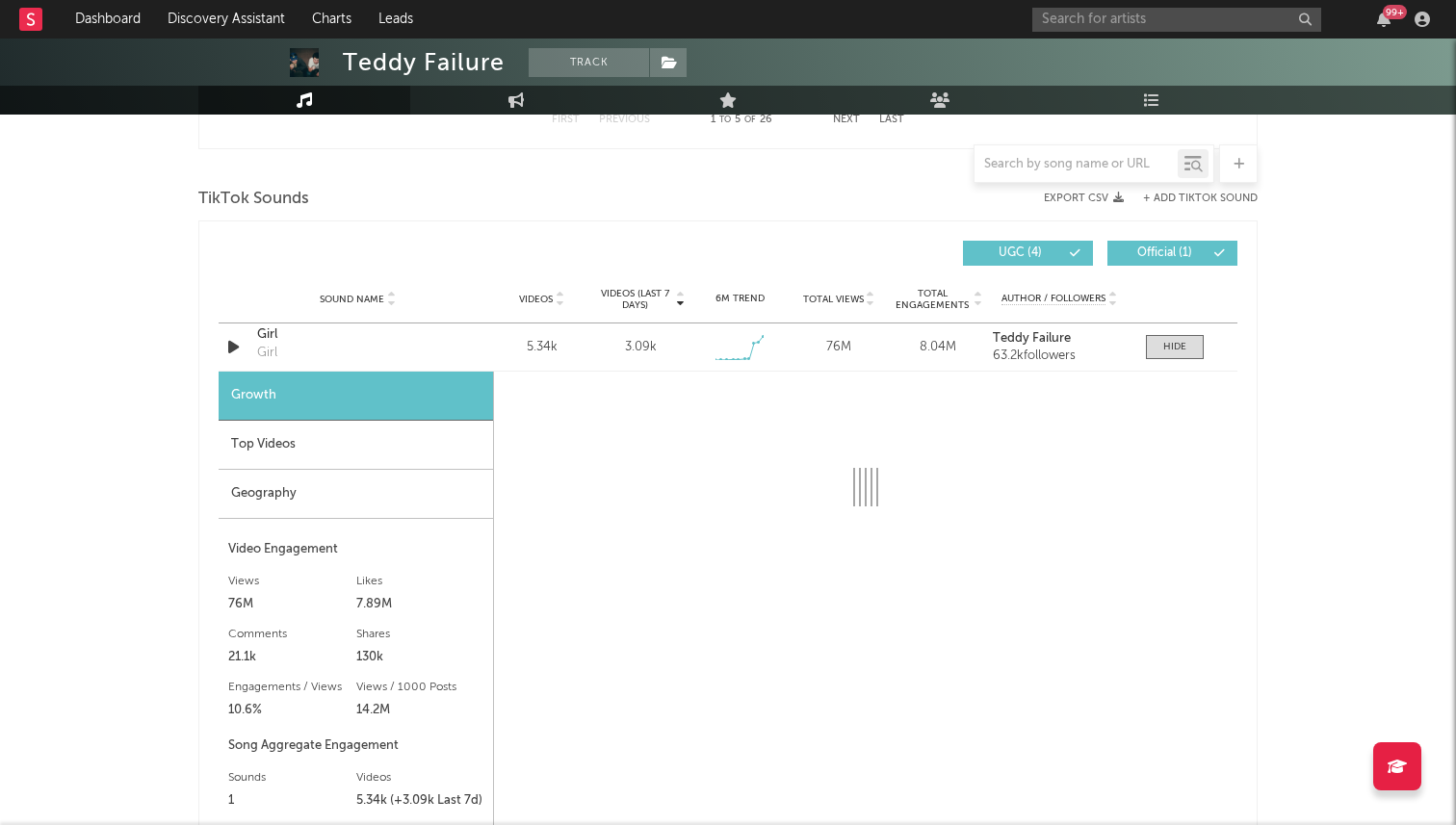
select select "1w"
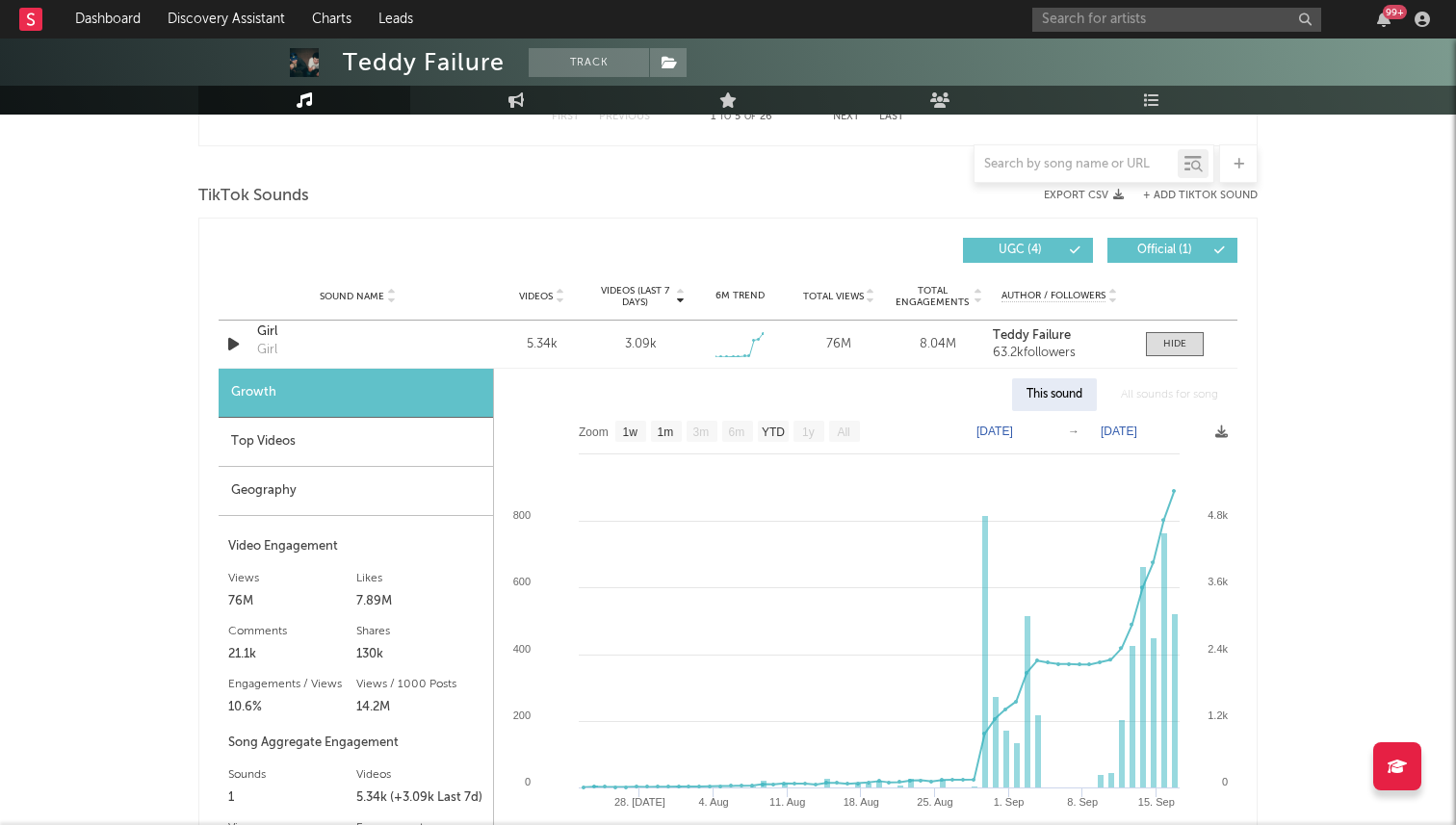
scroll to position [1244, 0]
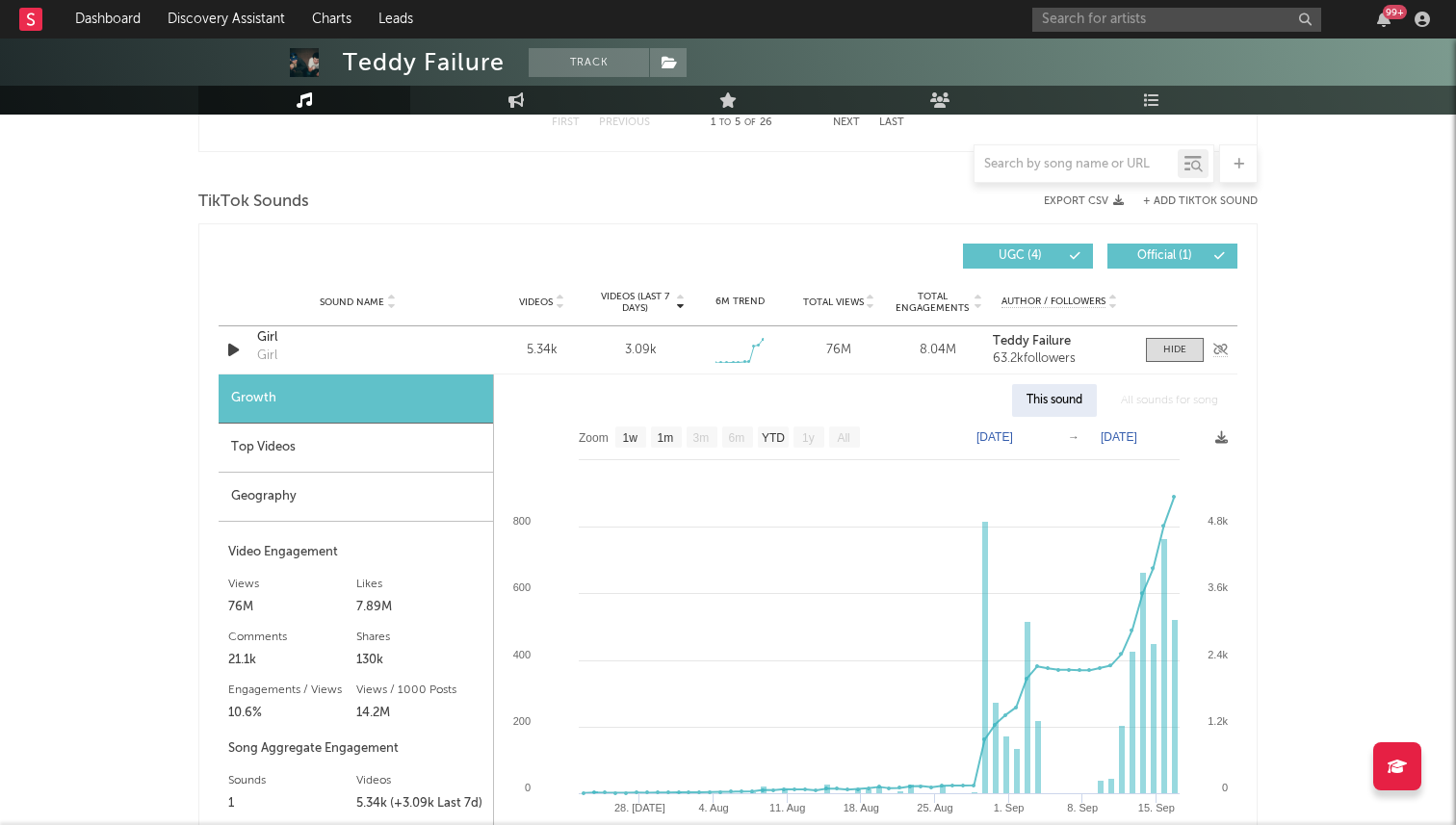
click at [1179, 367] on div "Sound Name Girl Girl Videos 5.34k Videos (last 7 days) 3.09k Weekly Growth % + …" at bounding box center [728, 350] width 1019 height 47
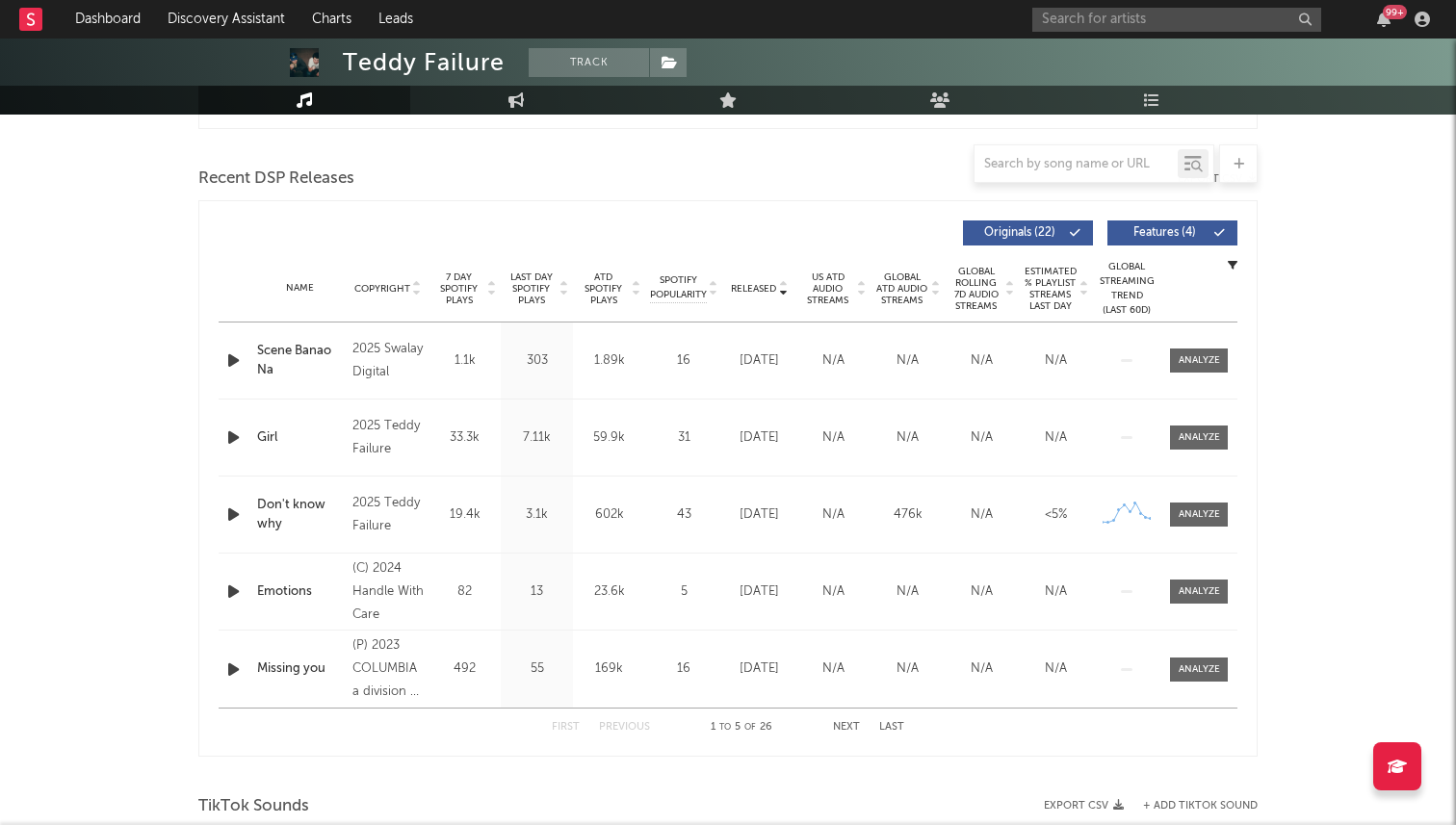
scroll to position [690, 0]
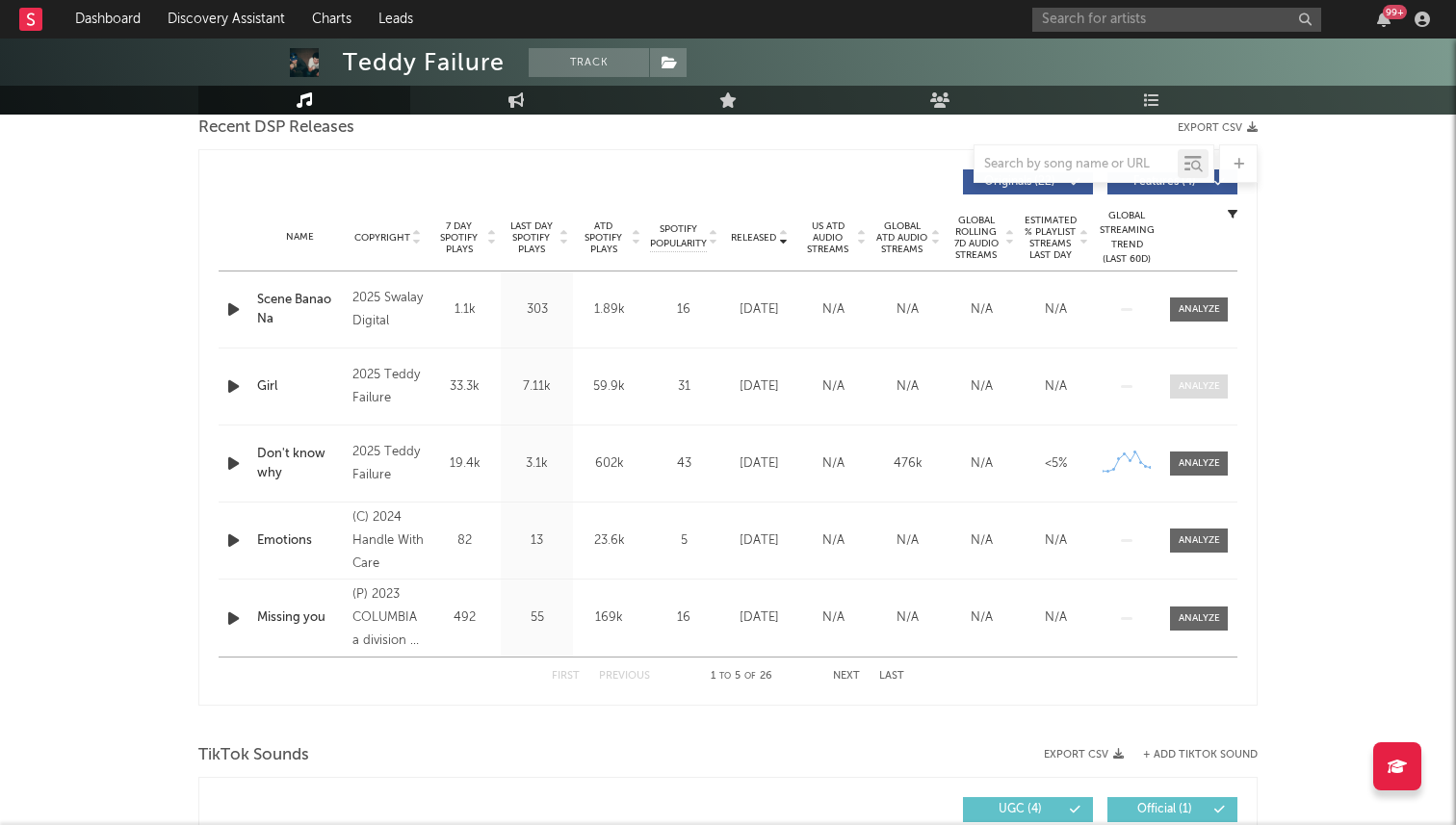
click at [1195, 397] on span at bounding box center [1198, 387] width 58 height 24
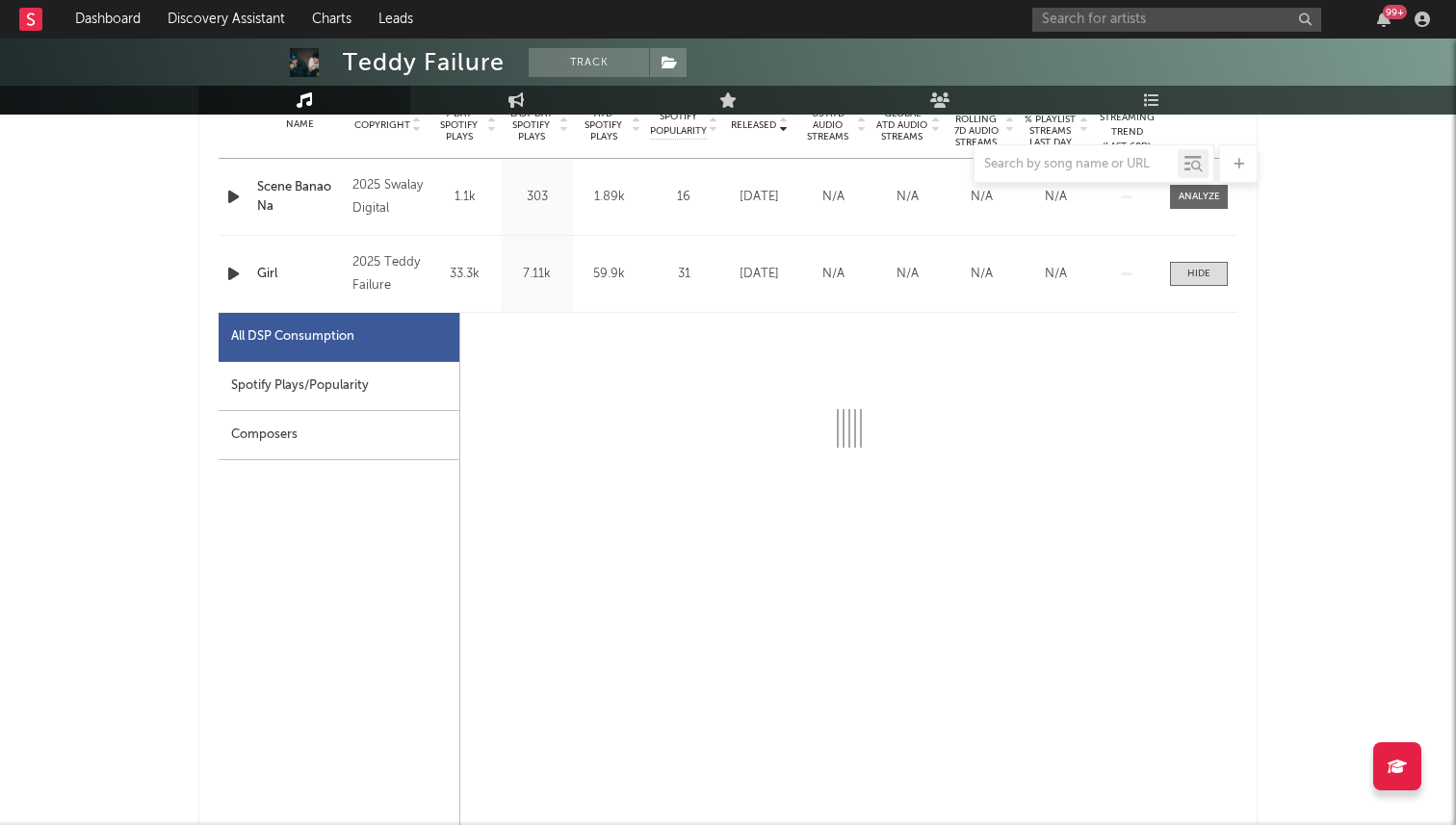
scroll to position [808, 0]
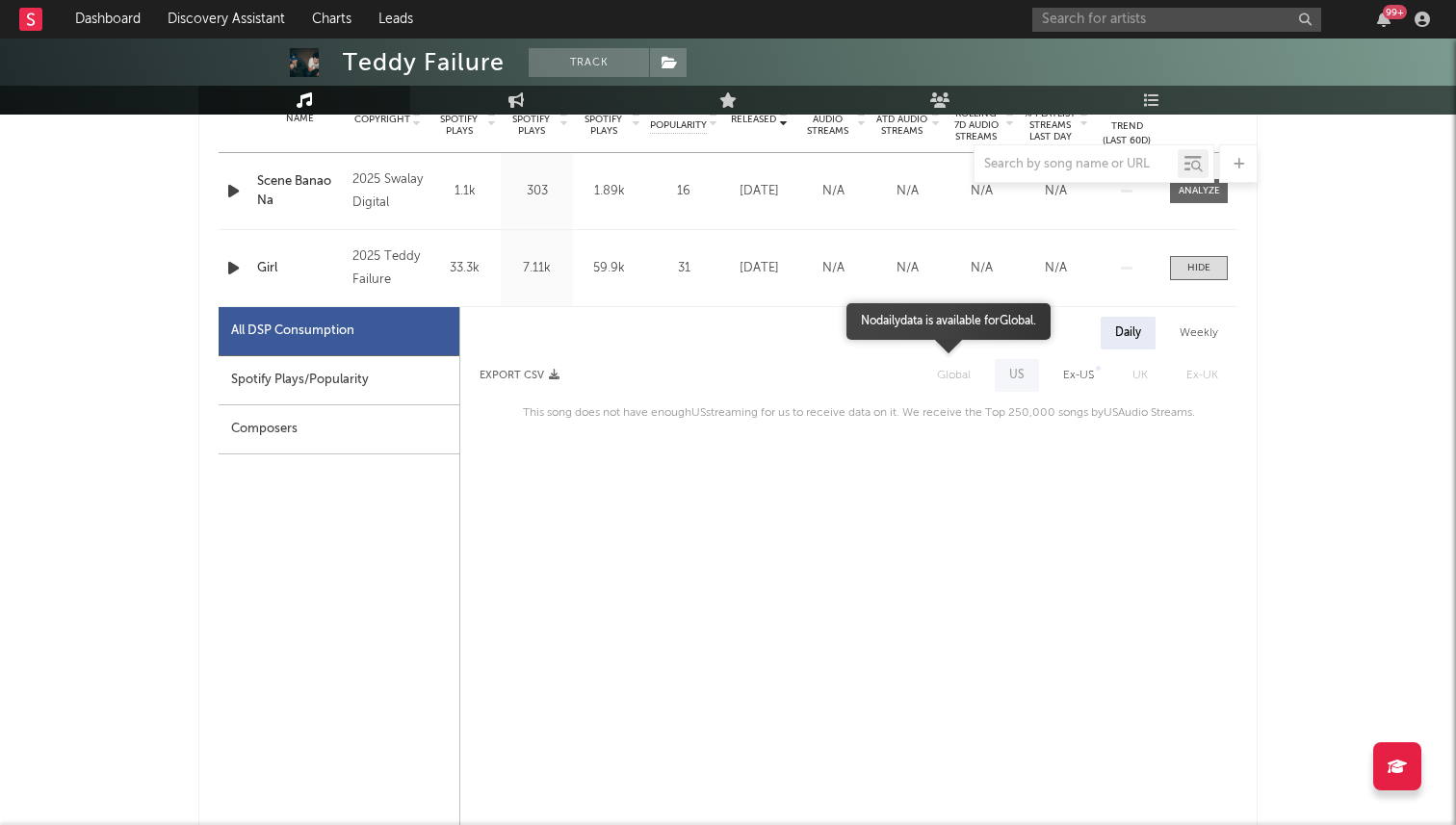
click at [947, 380] on span "Global" at bounding box center [954, 376] width 72 height 33
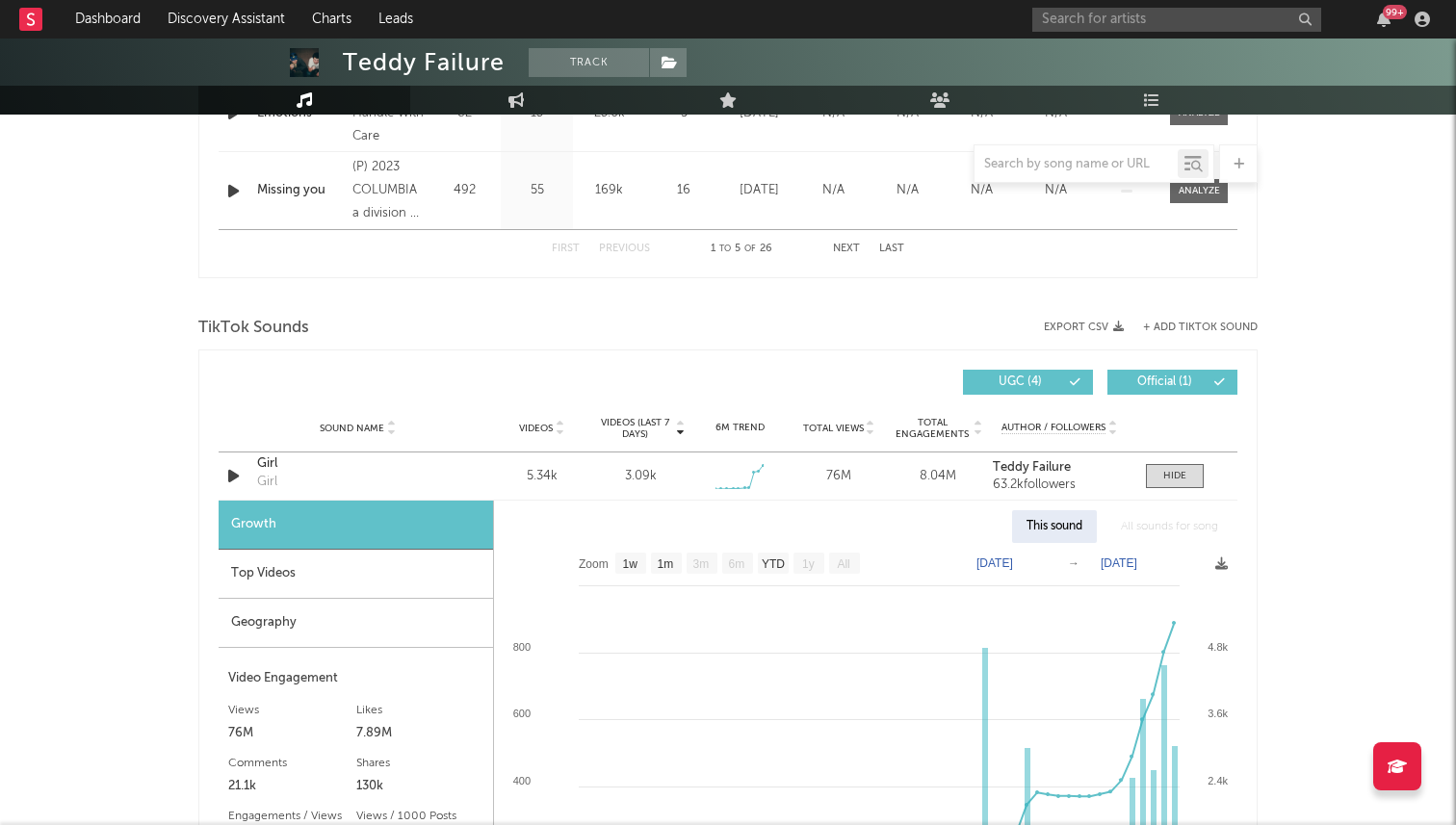
scroll to position [2197, 0]
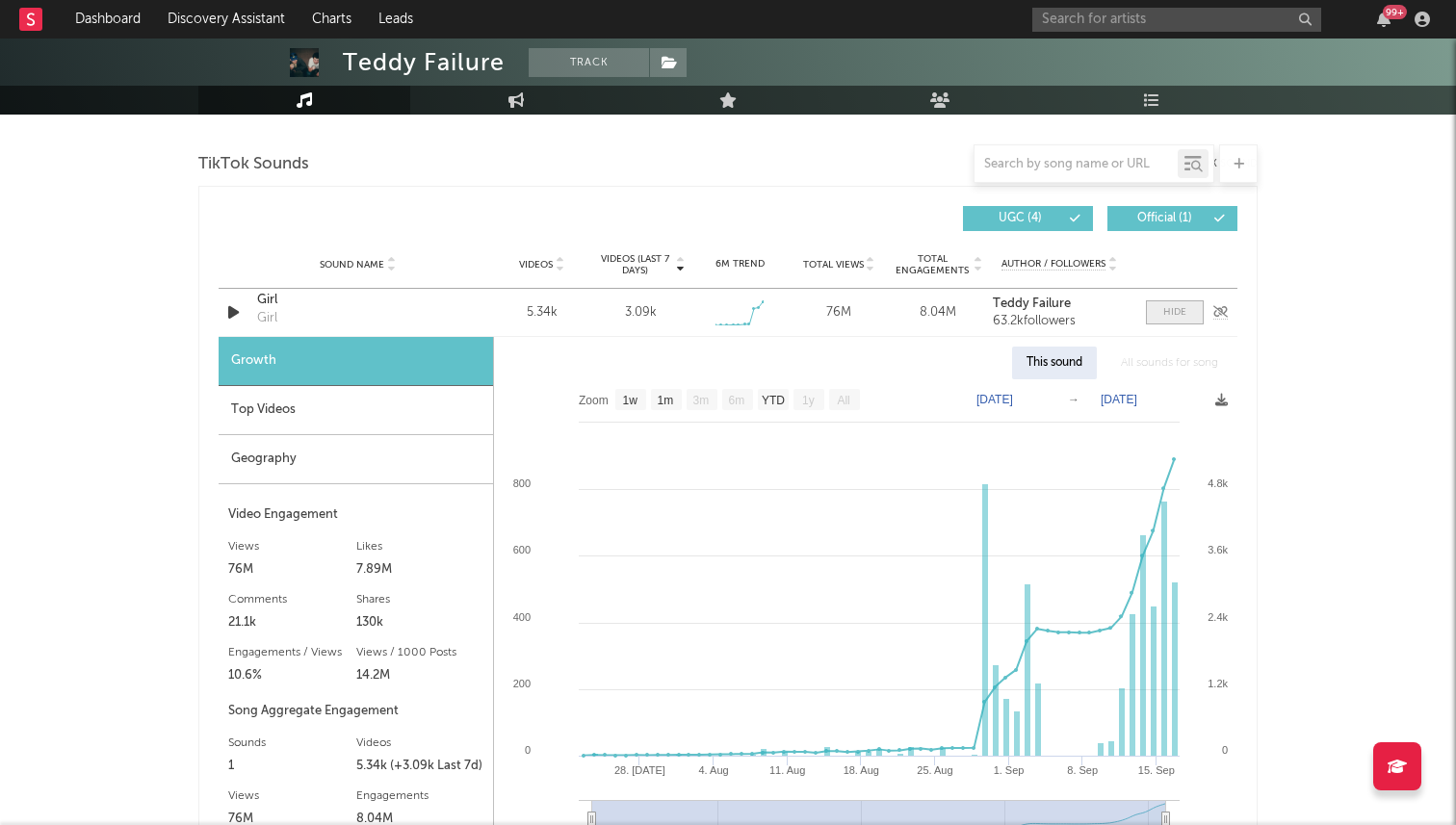
click at [1181, 319] on span at bounding box center [1174, 312] width 58 height 24
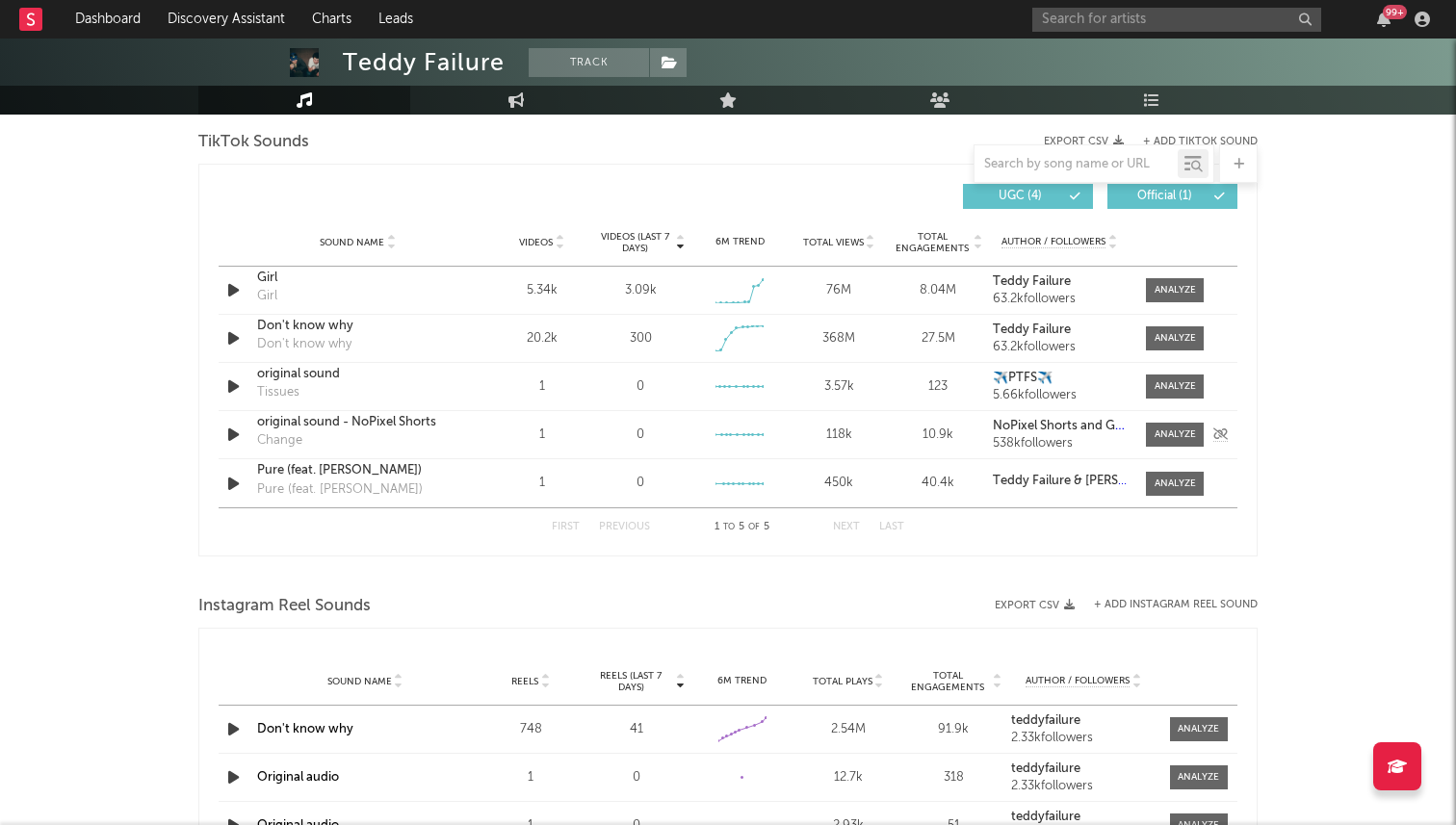
scroll to position [2212, 0]
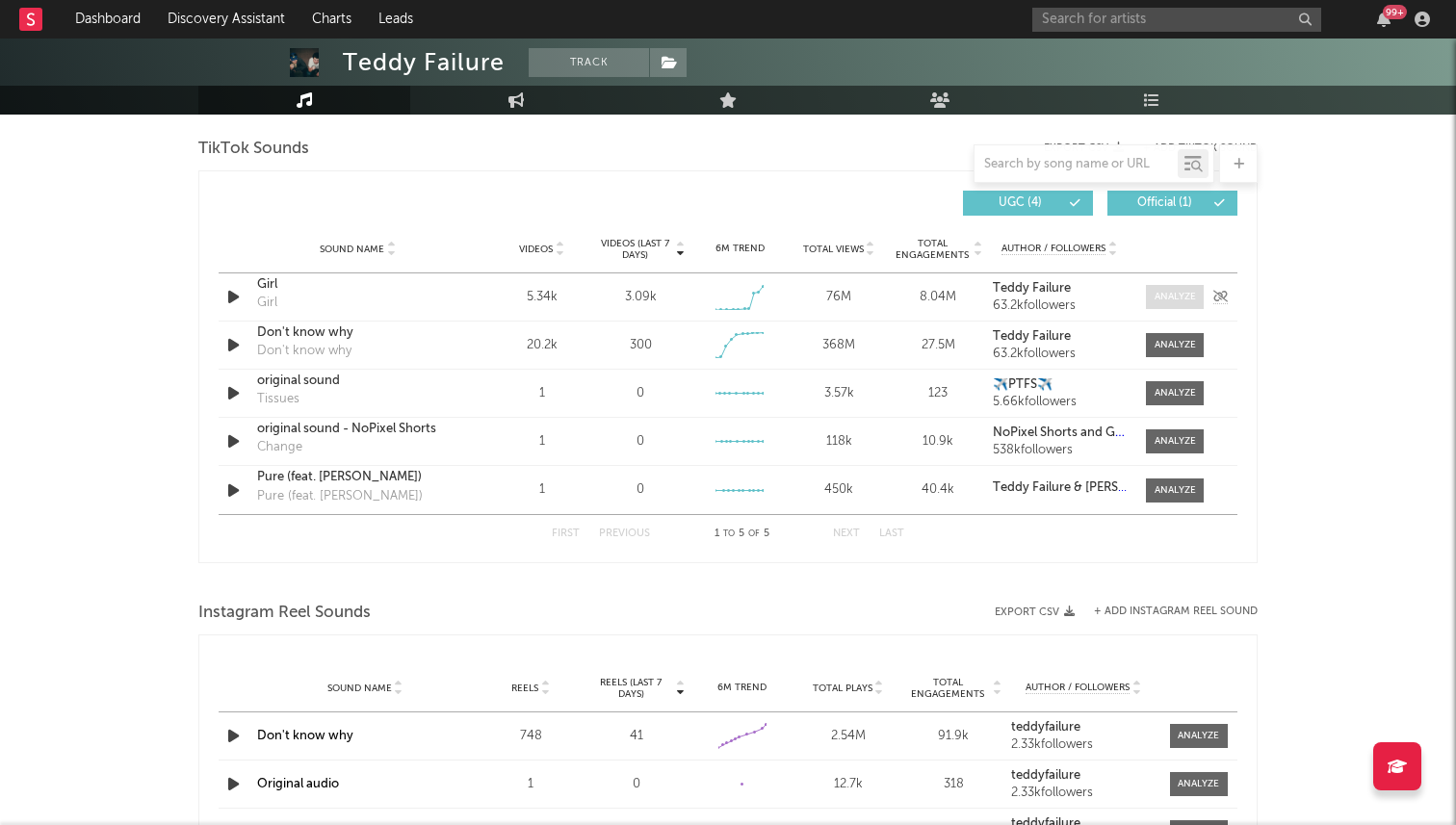
click at [1164, 290] on div at bounding box center [1175, 297] width 41 height 15
select select "1w"
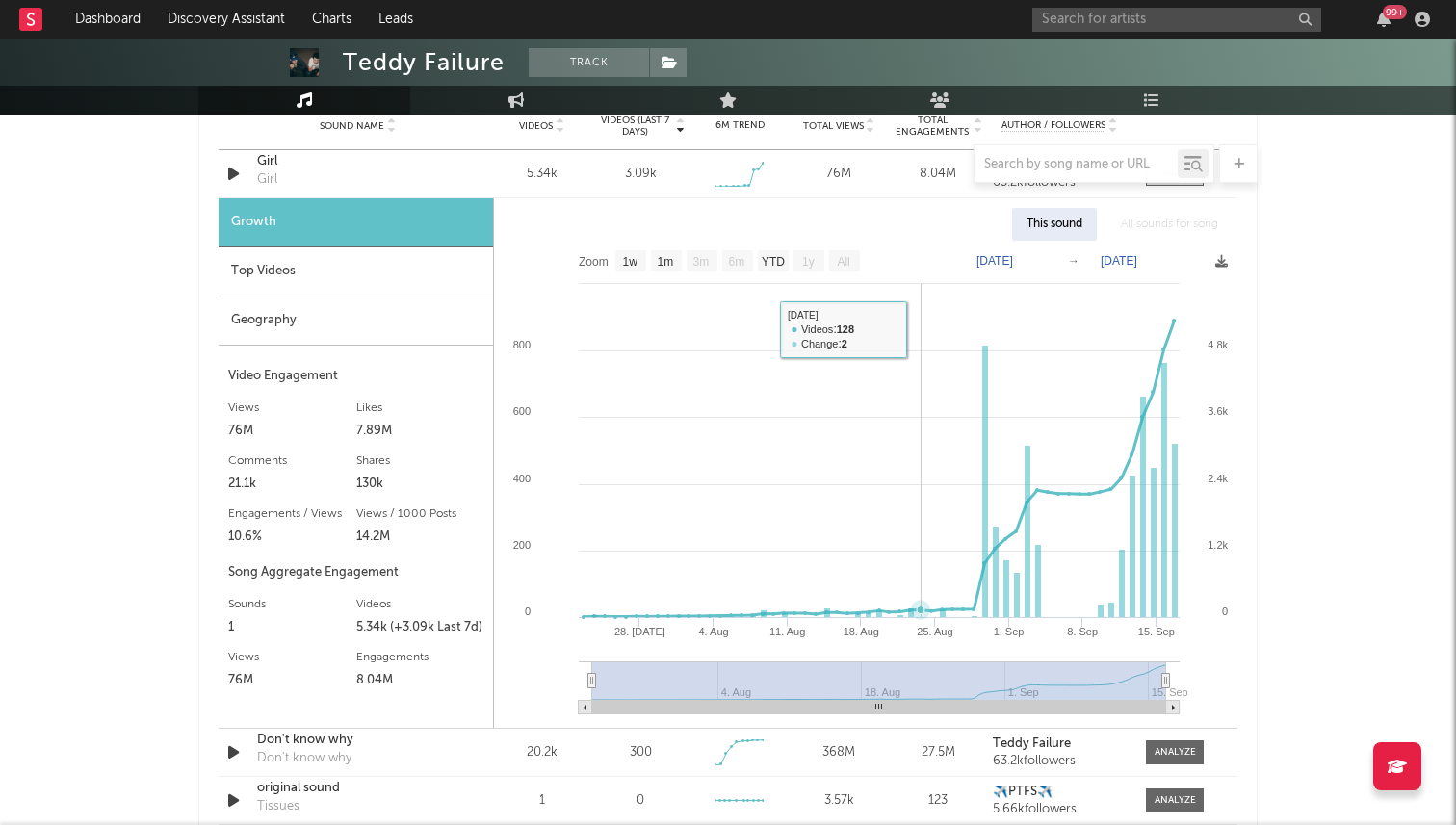
scroll to position [2352, 0]
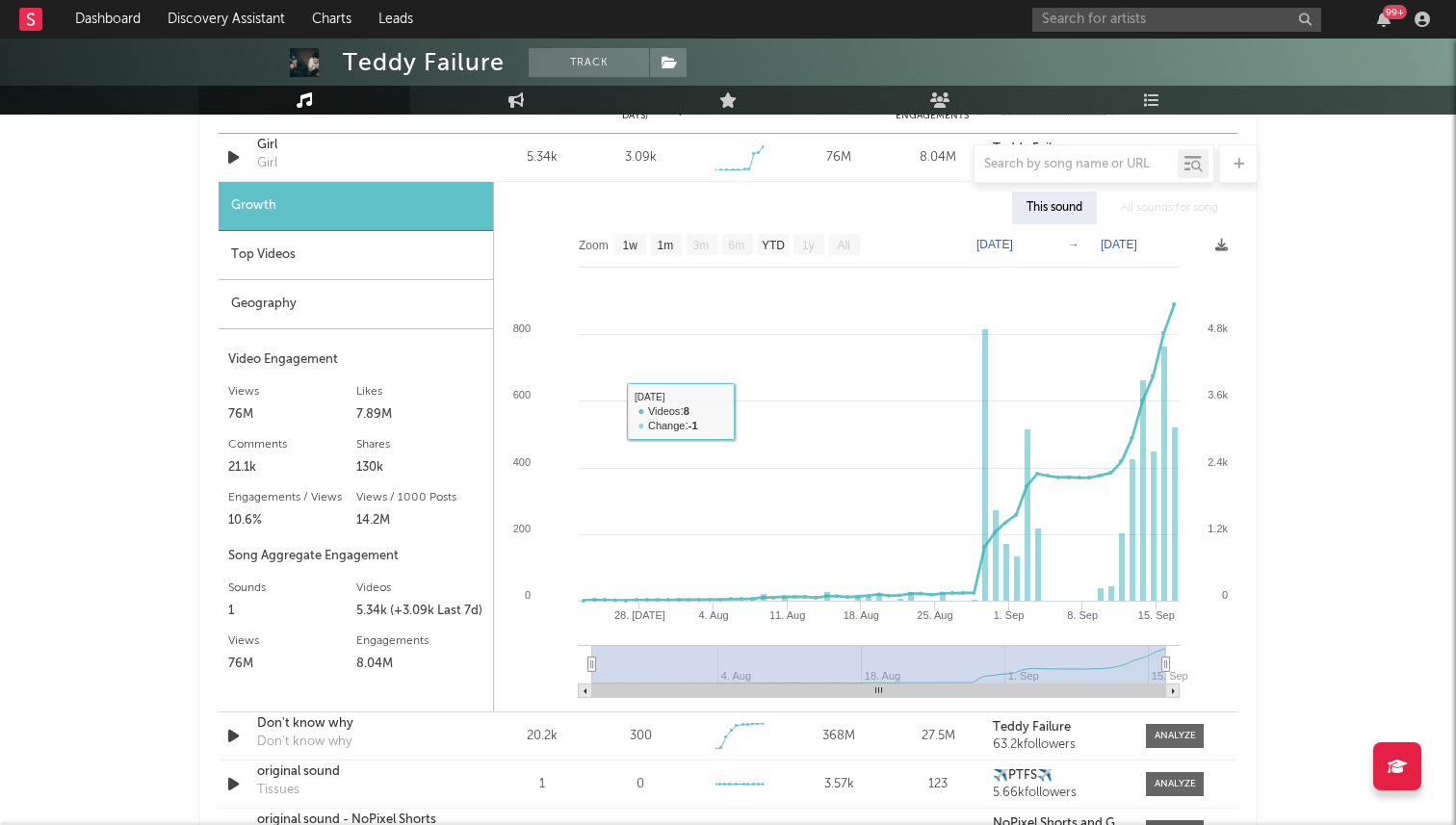
click at [428, 303] on div "Geography" at bounding box center [355, 305] width 274 height 49
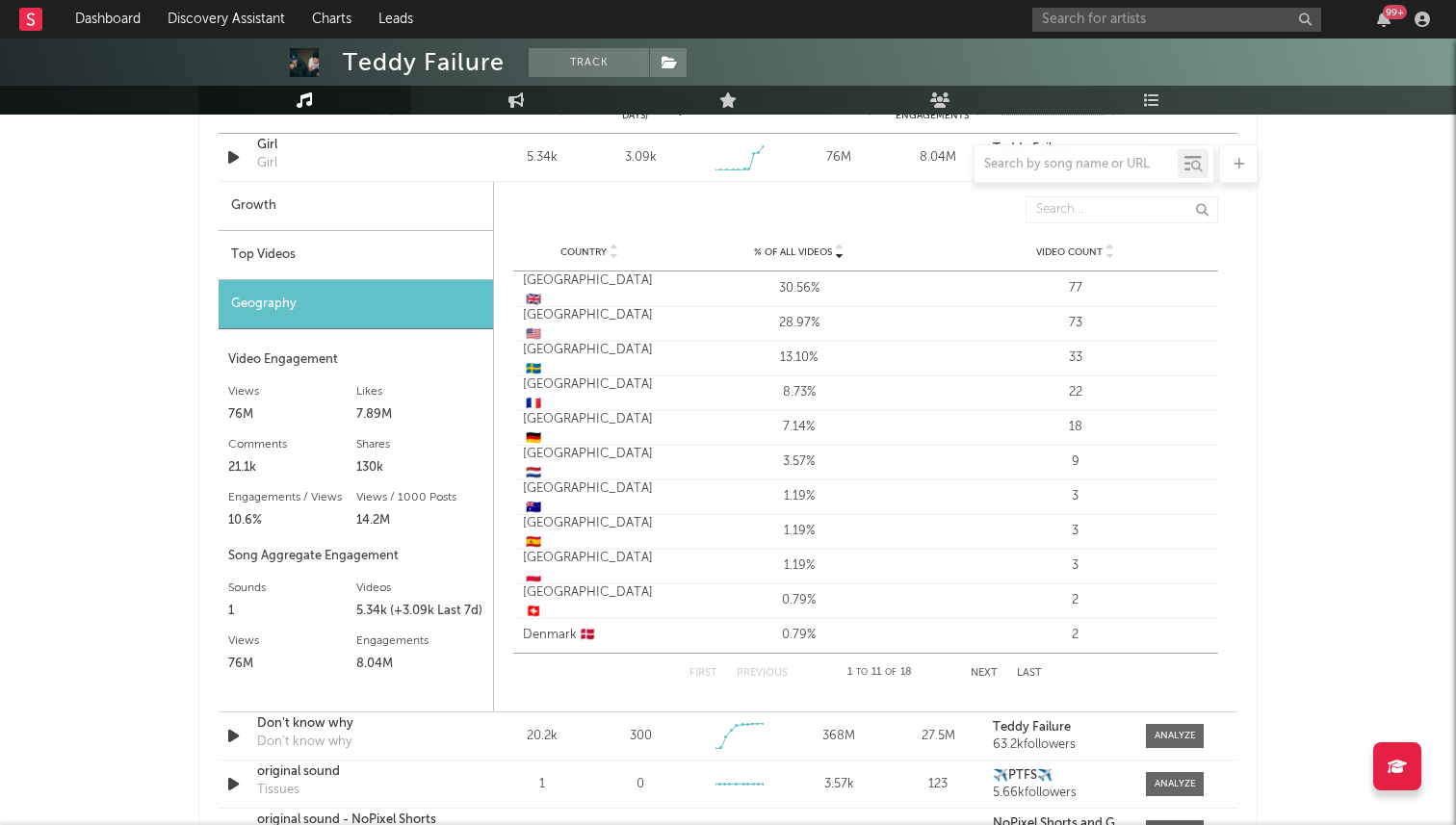
click at [398, 198] on div "Growth" at bounding box center [355, 206] width 274 height 49
select select "1w"
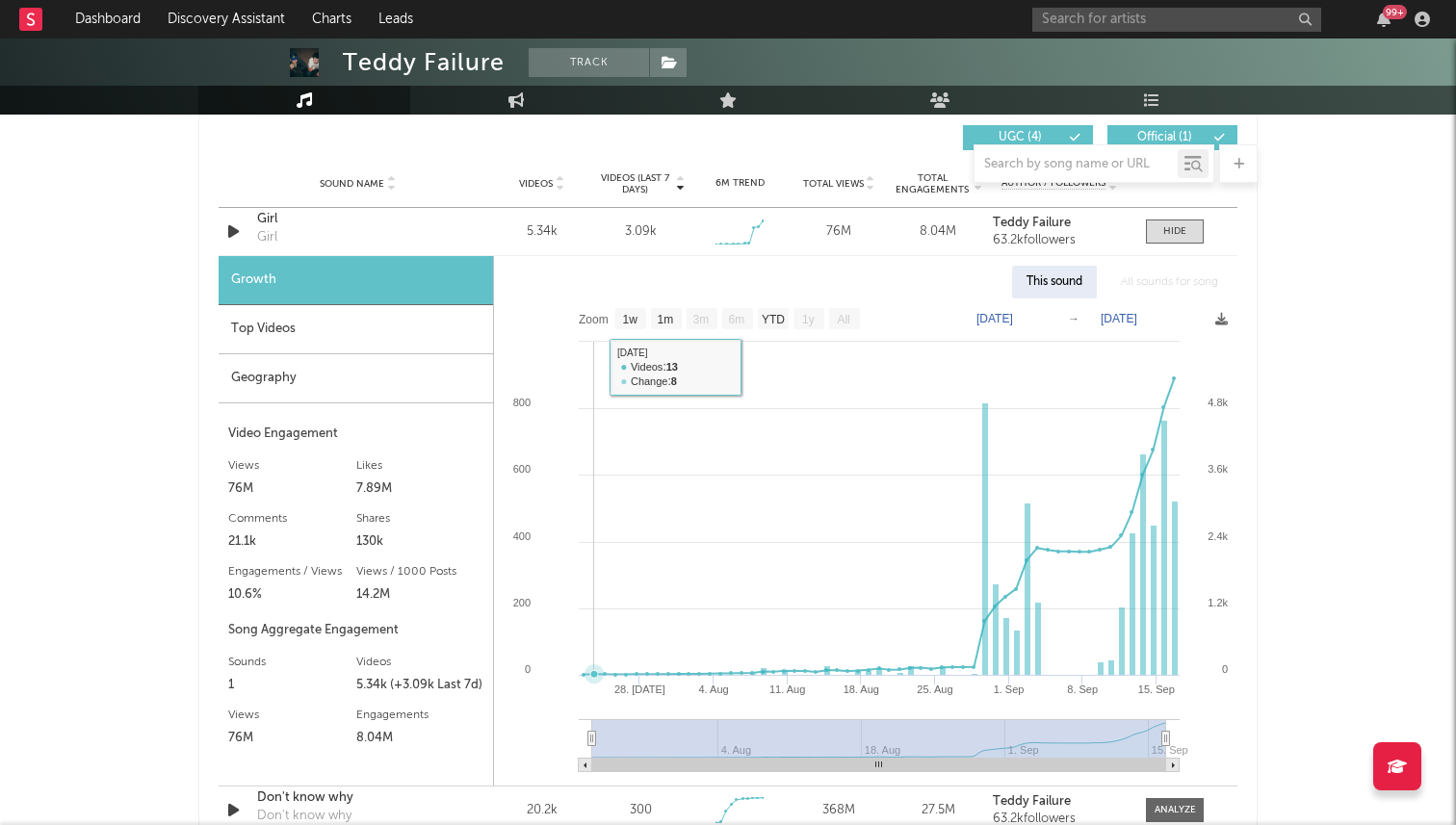
scroll to position [2245, 0]
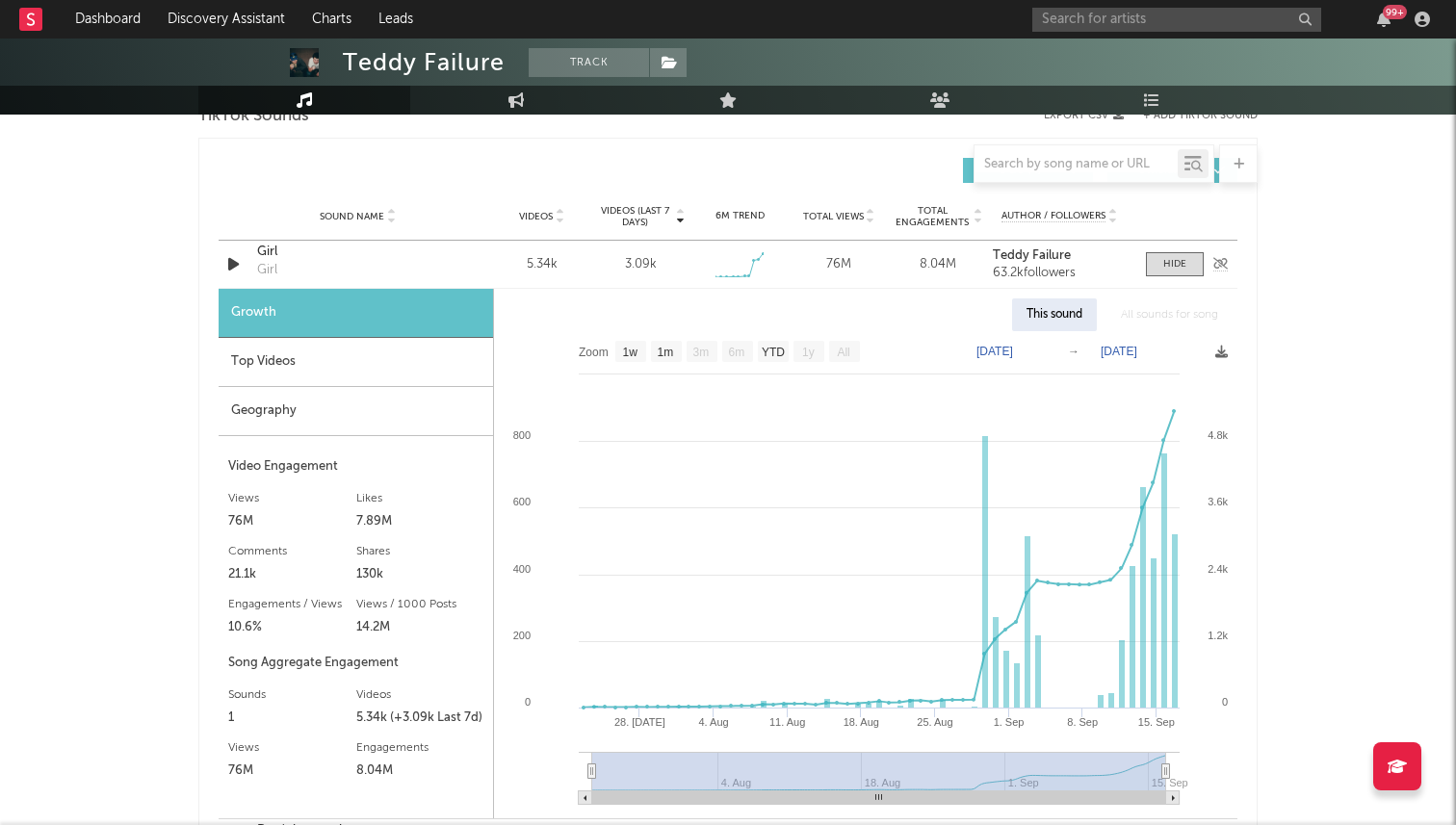
click at [227, 258] on icon "button" at bounding box center [233, 264] width 21 height 24
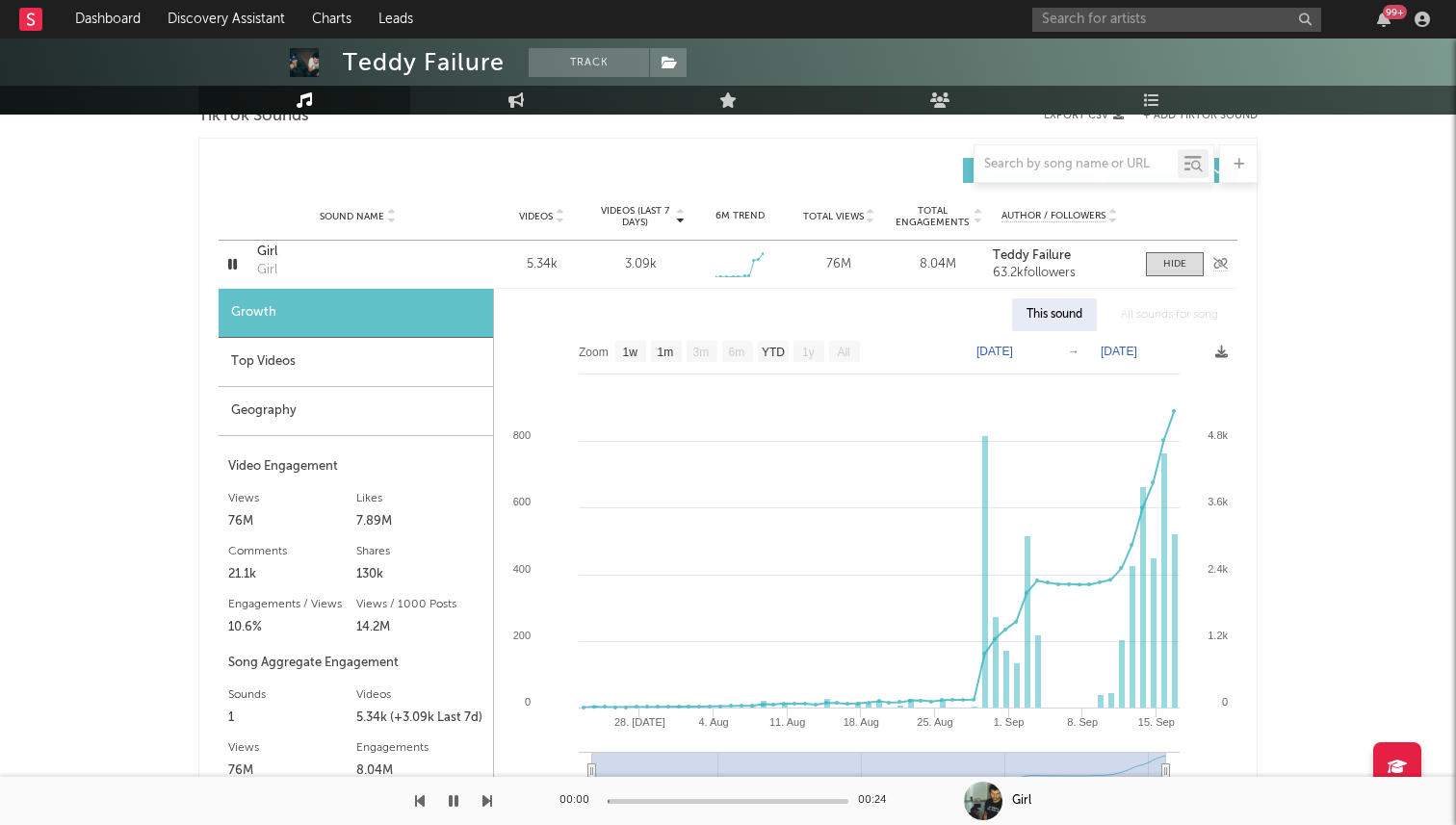
click at [227, 258] on icon "button" at bounding box center [232, 264] width 19 height 24
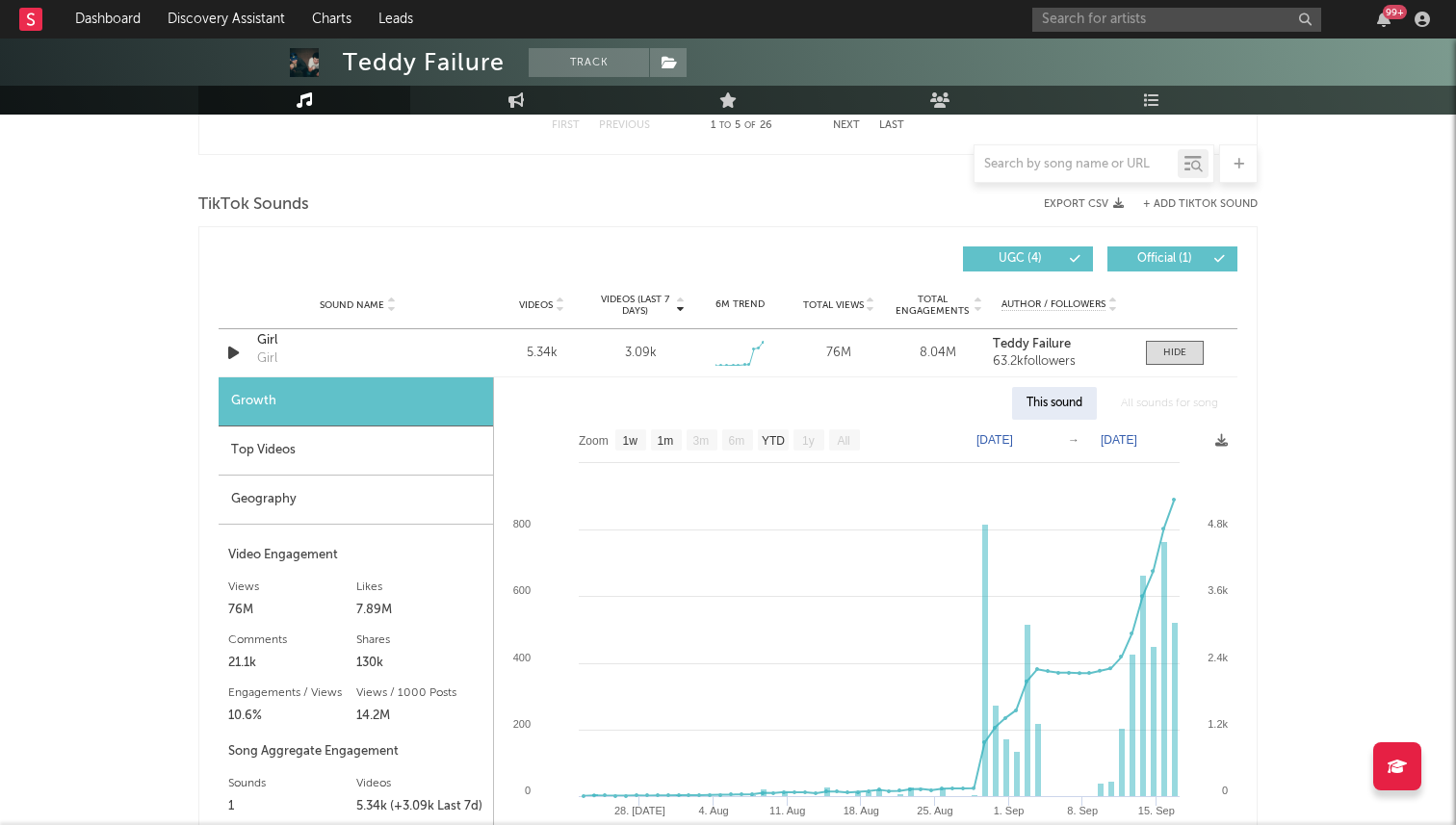
scroll to position [2167, 0]
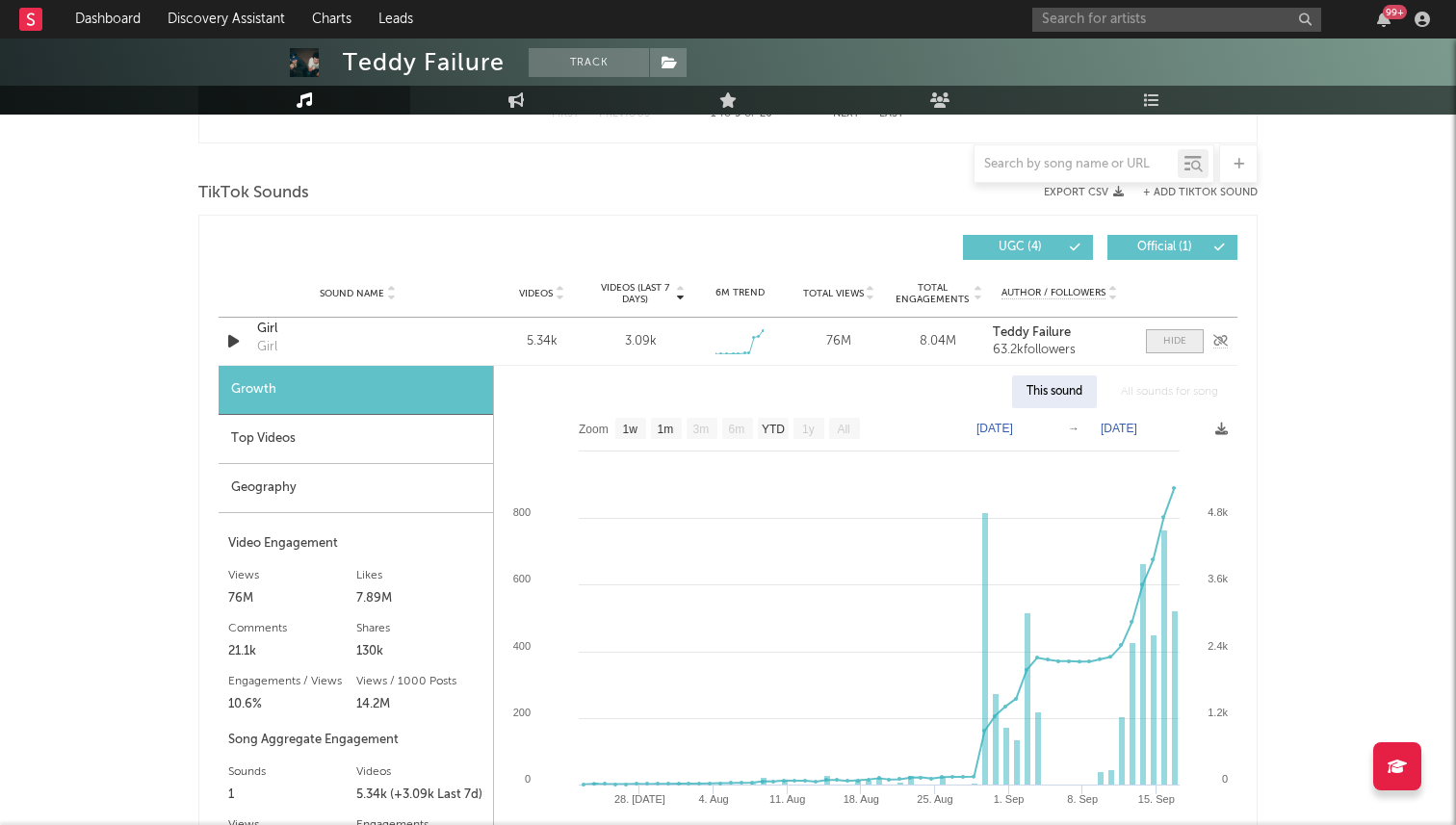
click at [1170, 348] on div at bounding box center [1175, 341] width 23 height 15
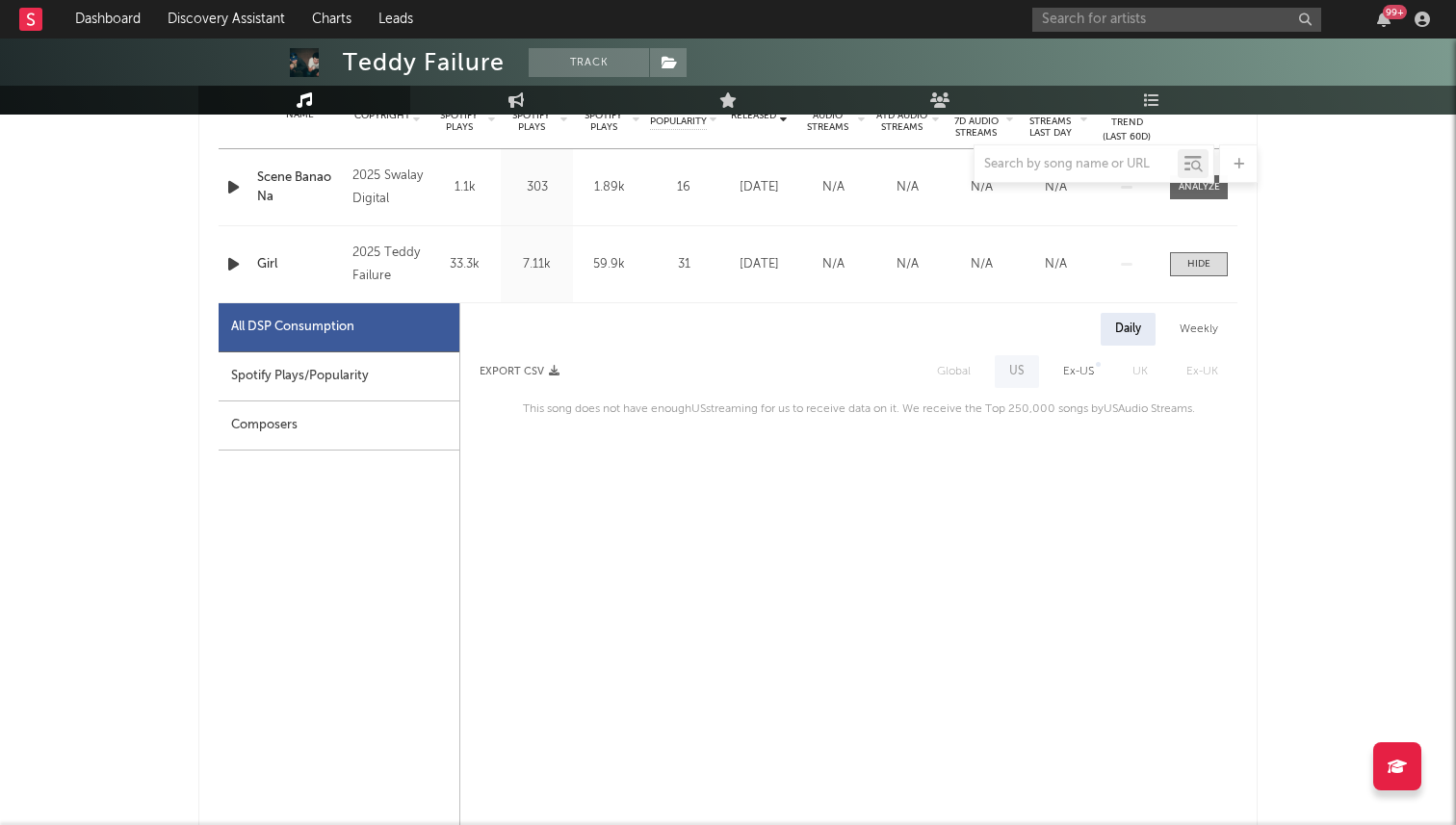
scroll to position [806, 0]
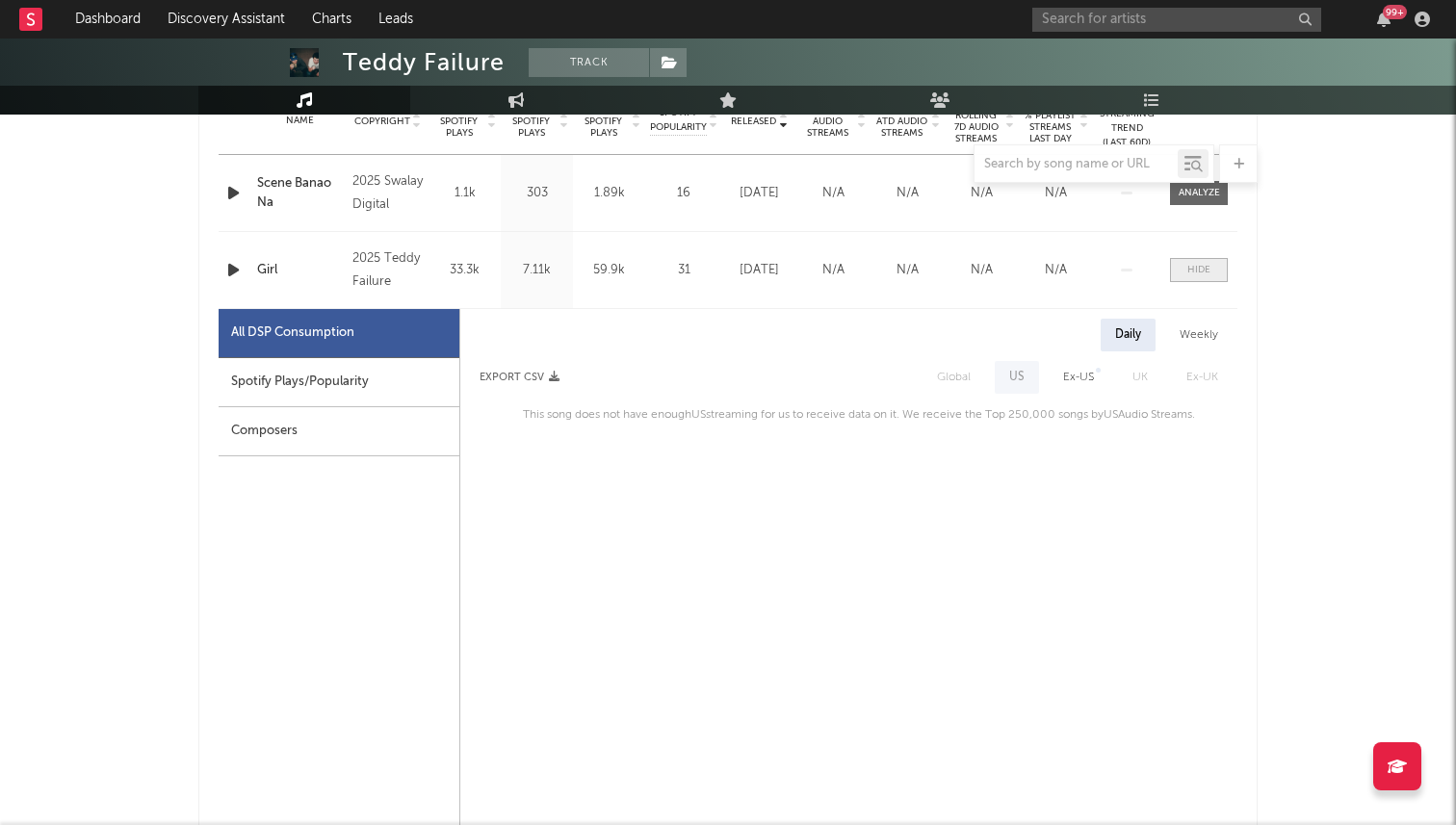
click at [1227, 271] on span at bounding box center [1198, 269] width 58 height 24
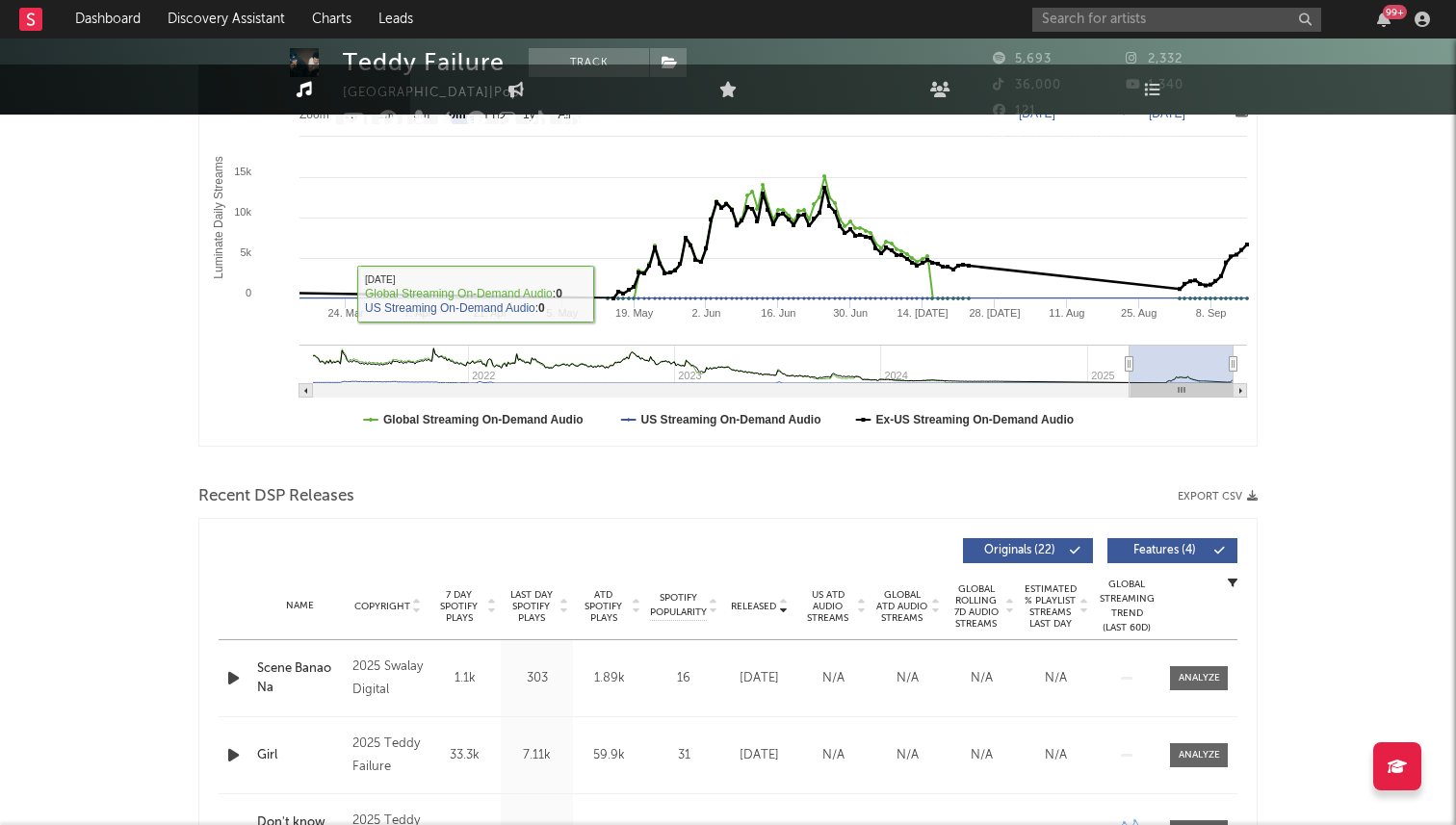
scroll to position [0, 0]
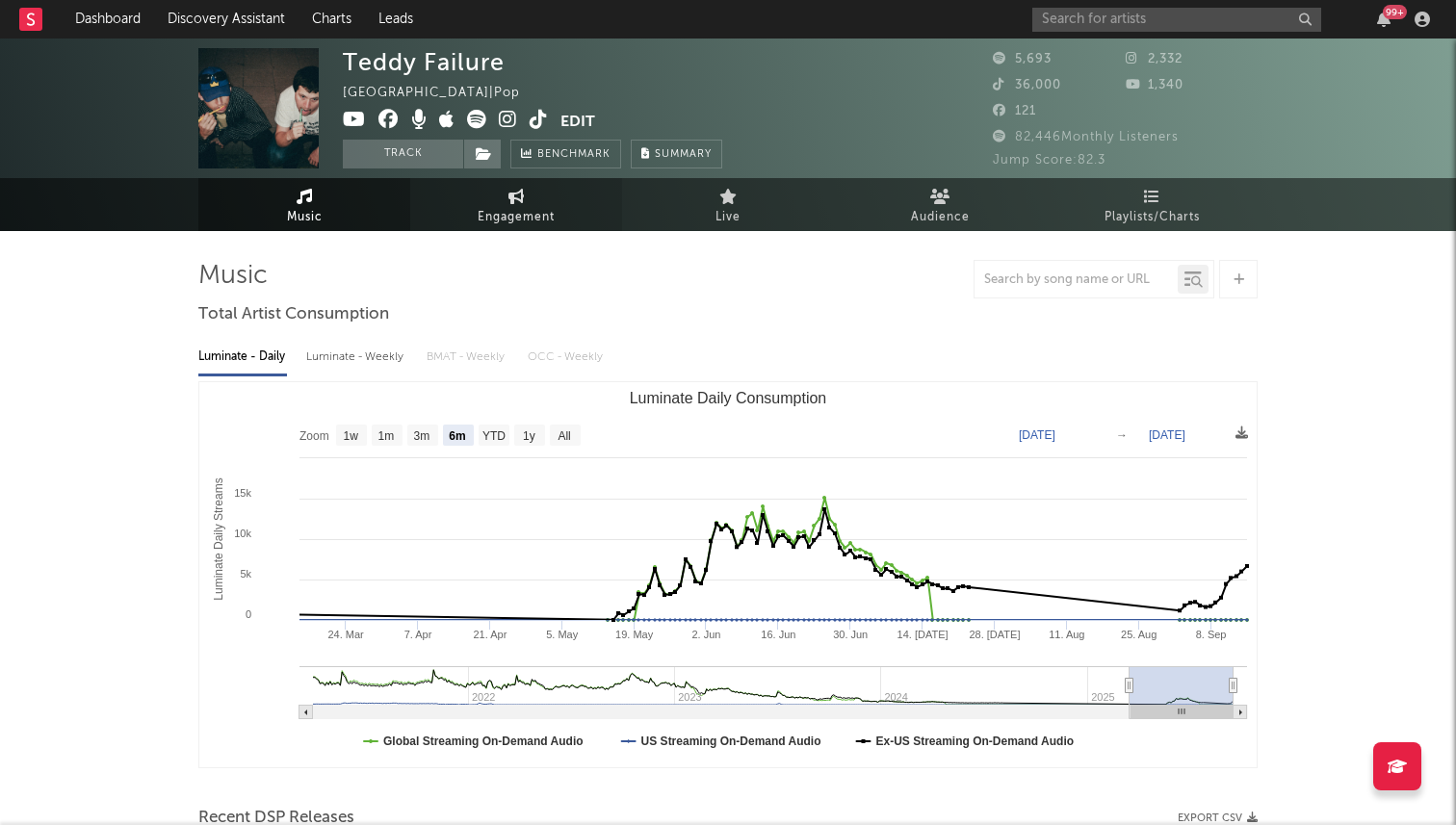
click at [513, 188] on icon at bounding box center [517, 196] width 17 height 16
select select "1w"
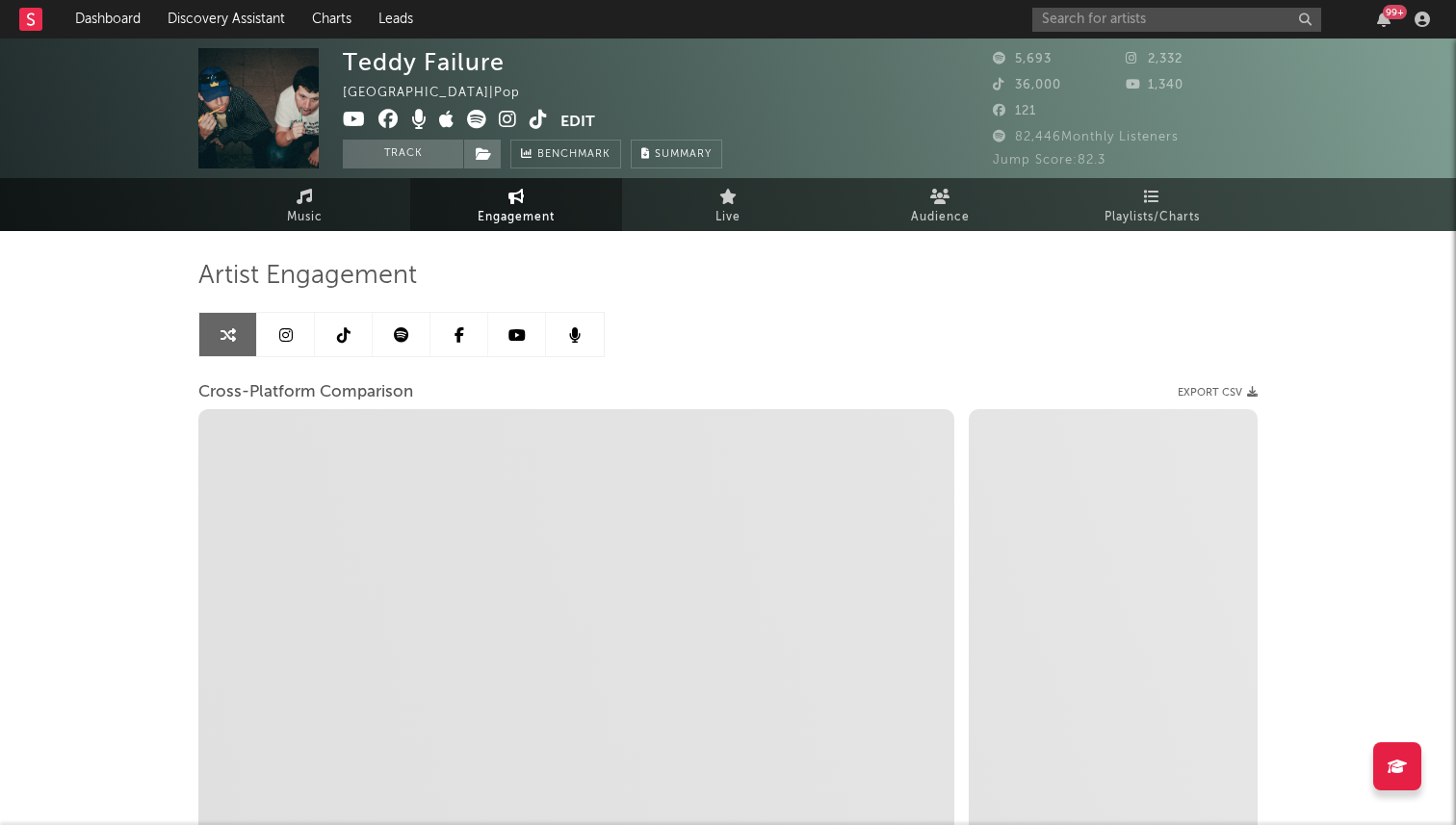
click at [282, 338] on icon at bounding box center [286, 335] width 14 height 16
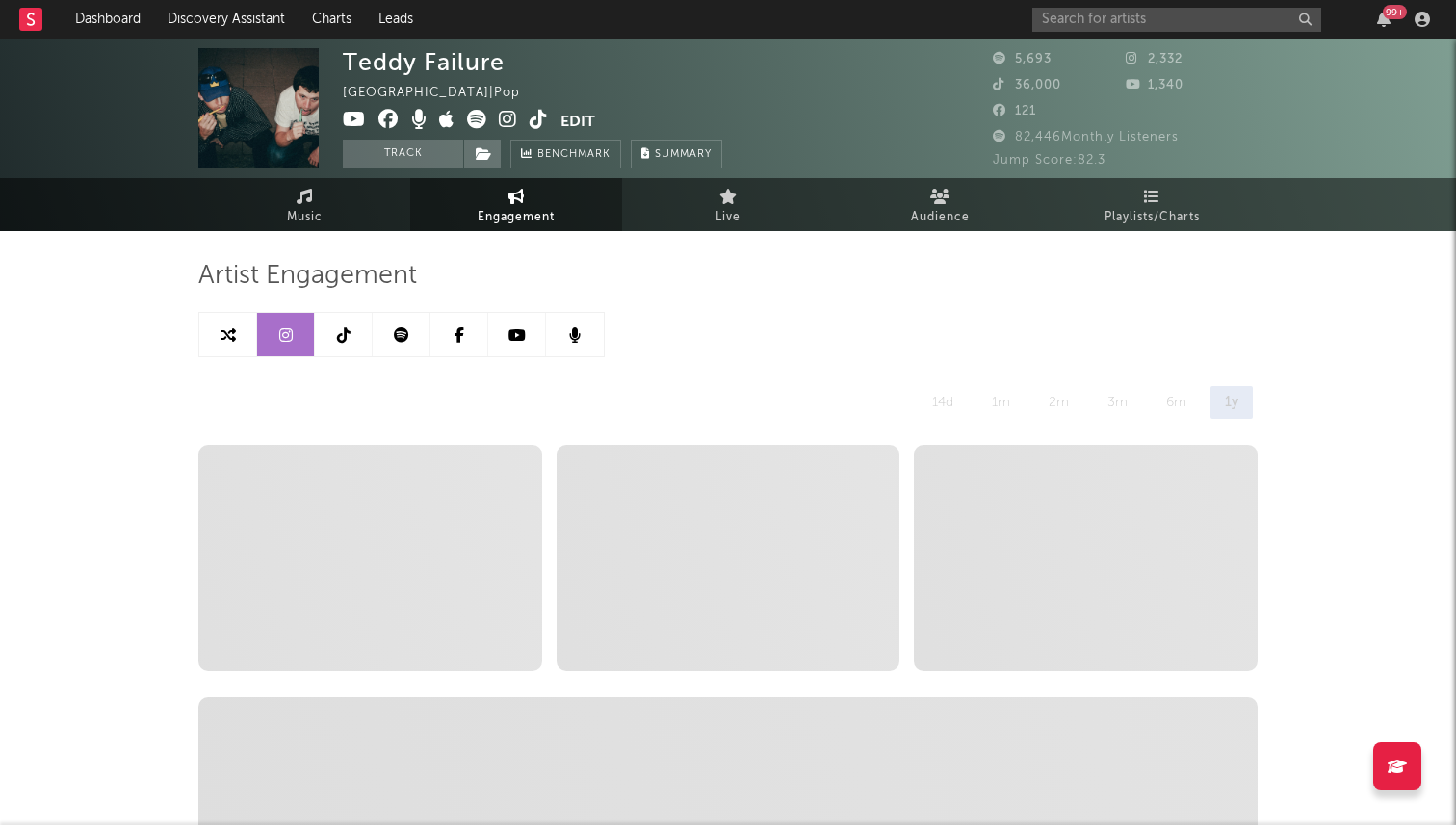
click at [356, 344] on link at bounding box center [343, 334] width 58 height 43
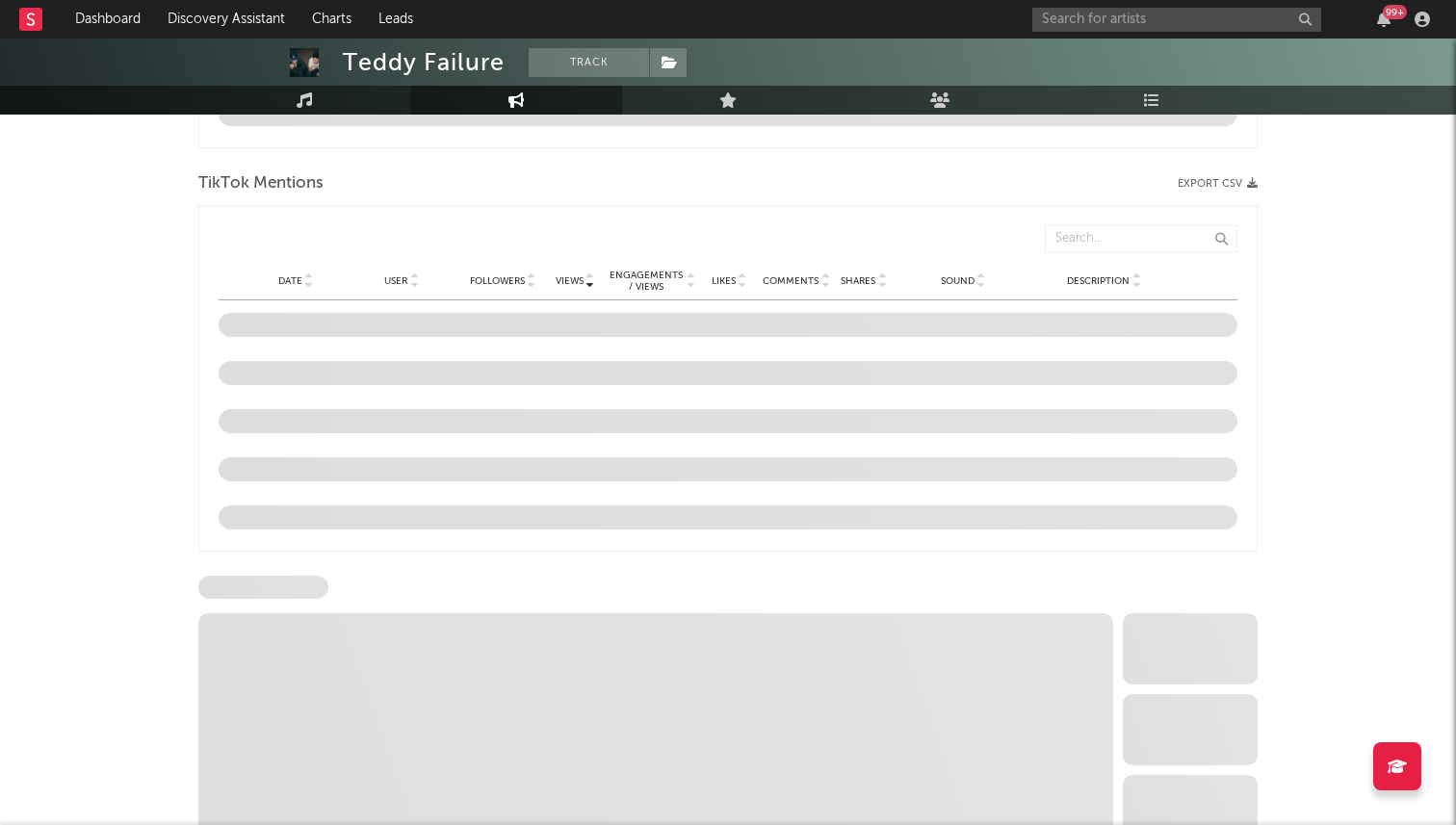
select select "1w"
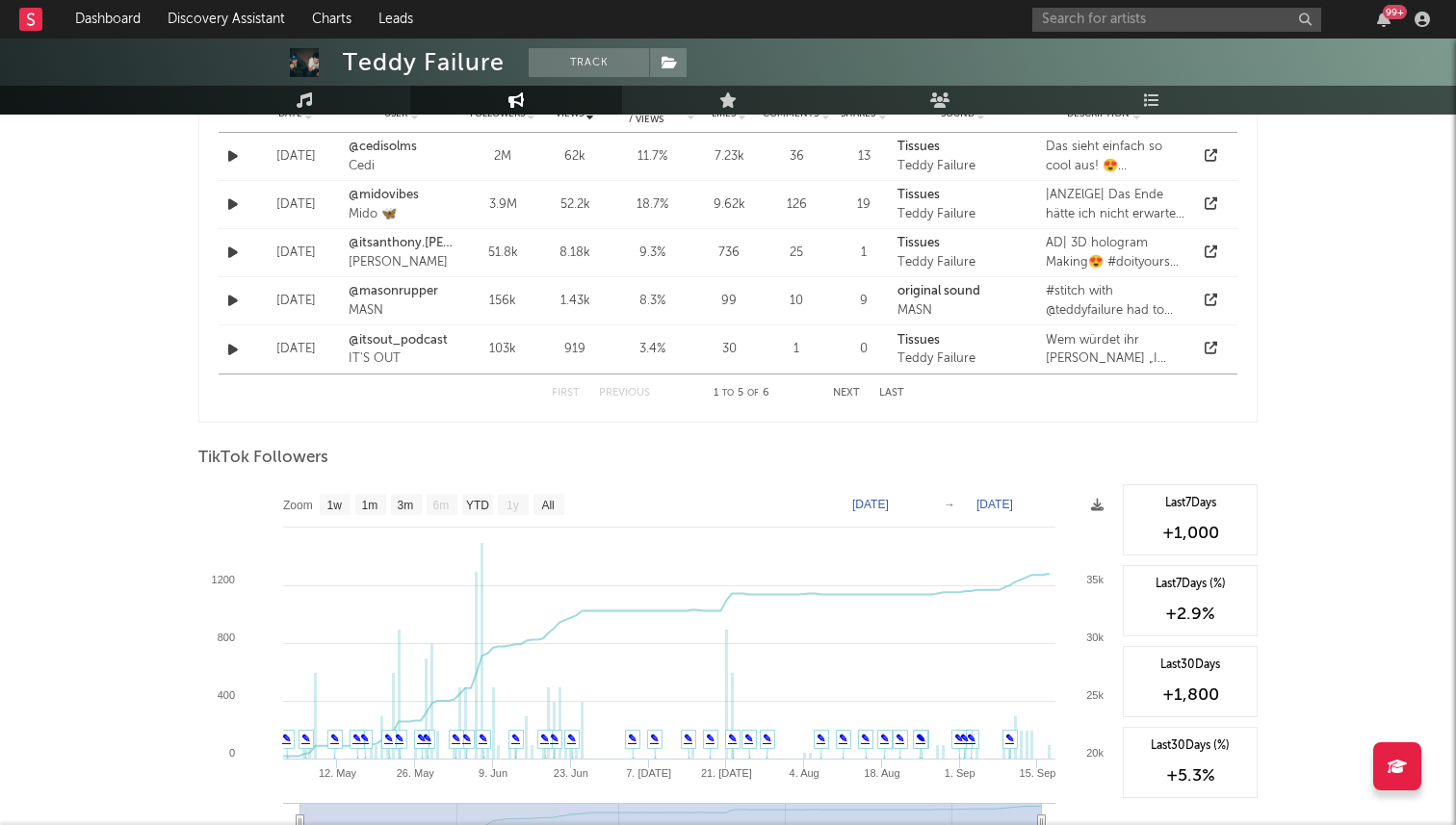
scroll to position [1563, 0]
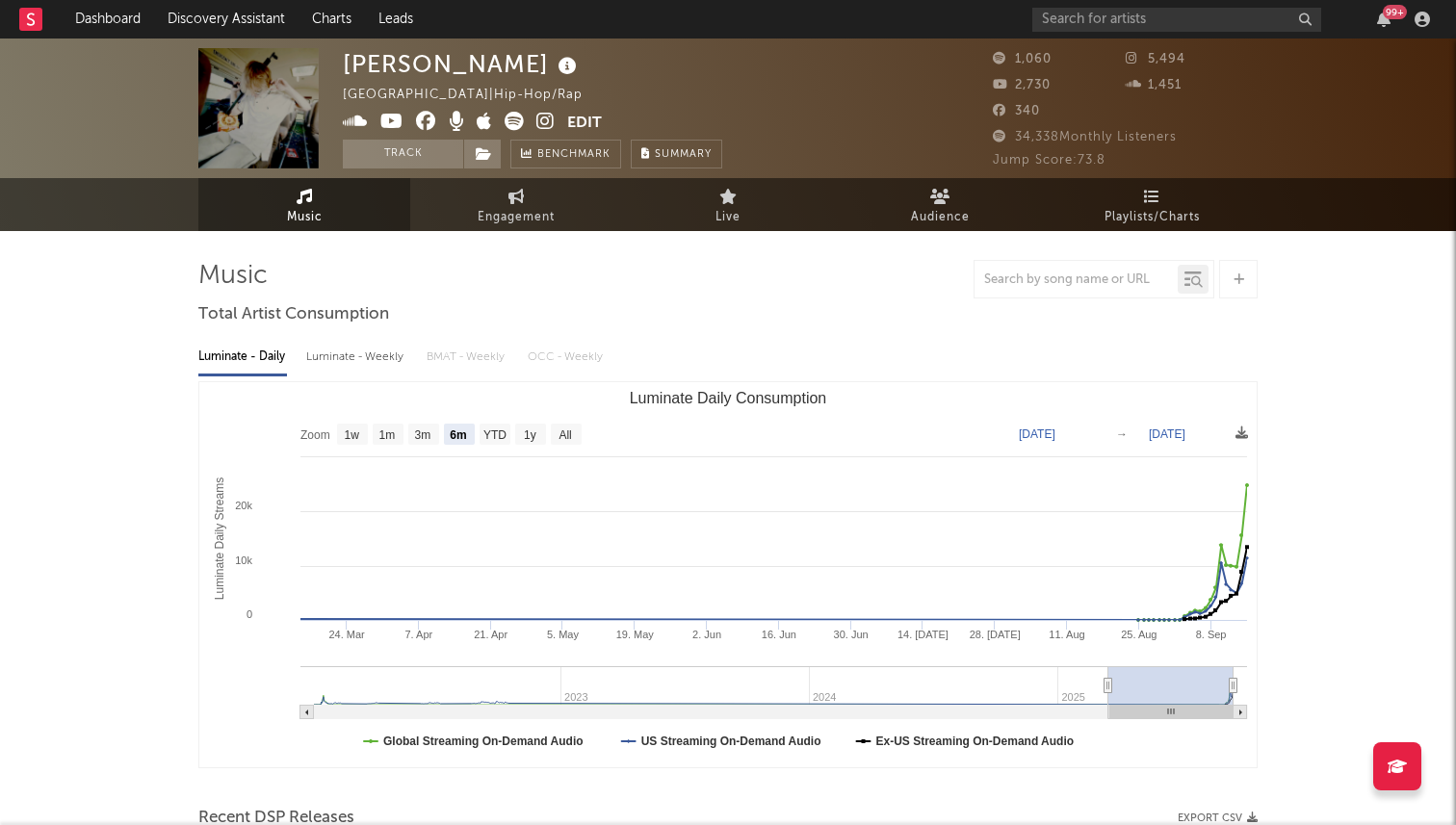
select select "6m"
click at [573, 283] on div at bounding box center [728, 278] width 1060 height 38
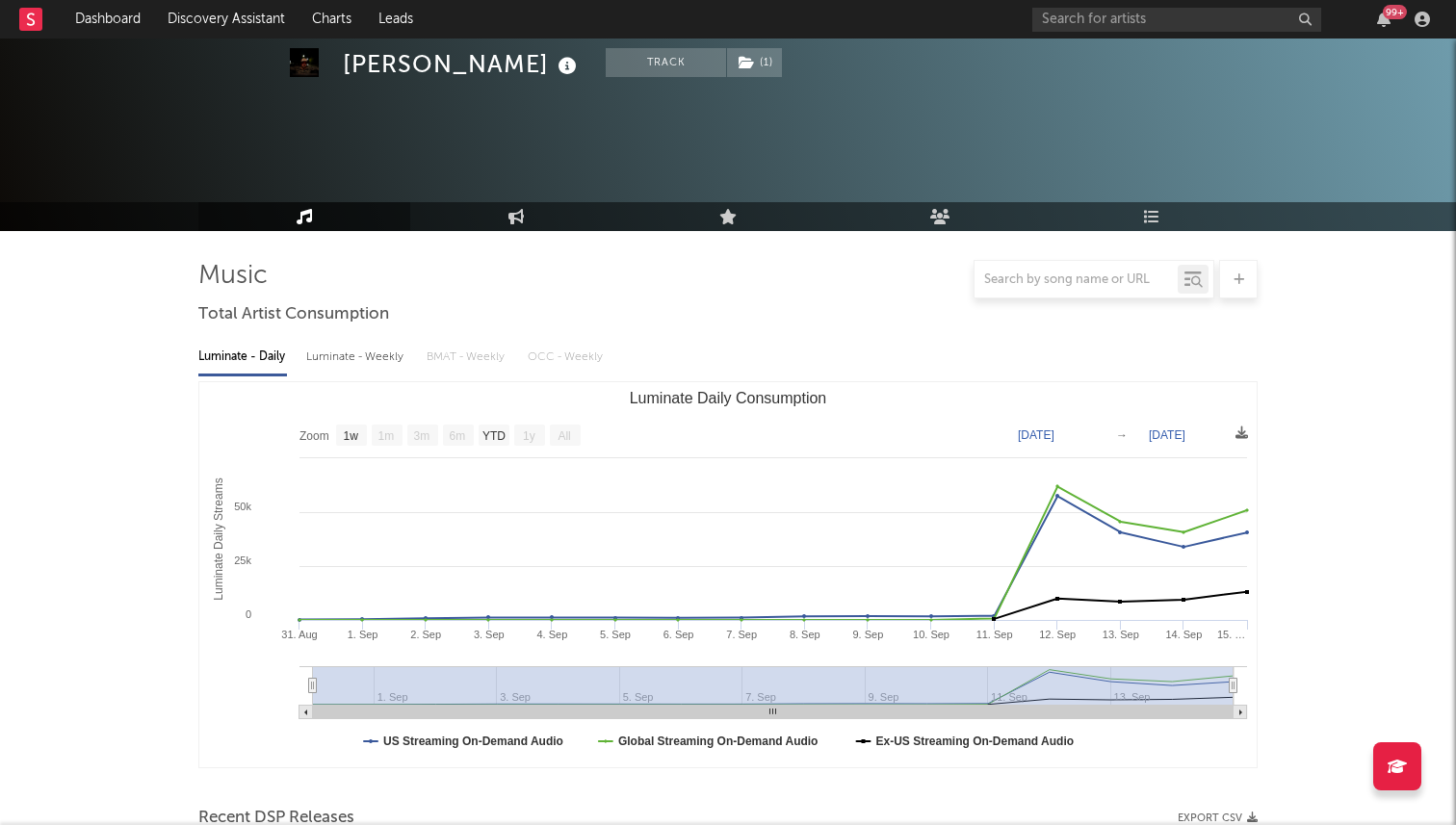
select select "1w"
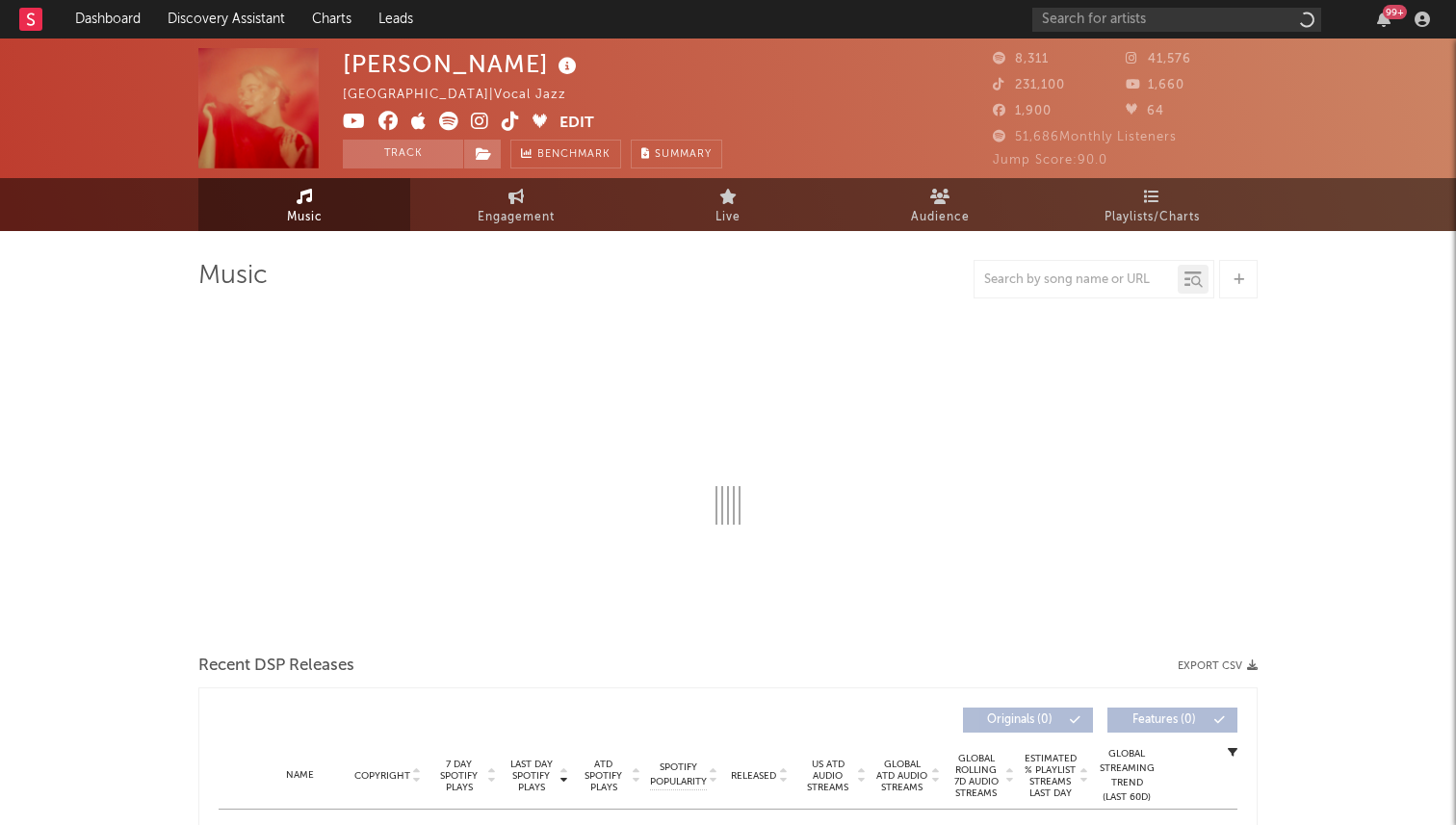
select select "6m"
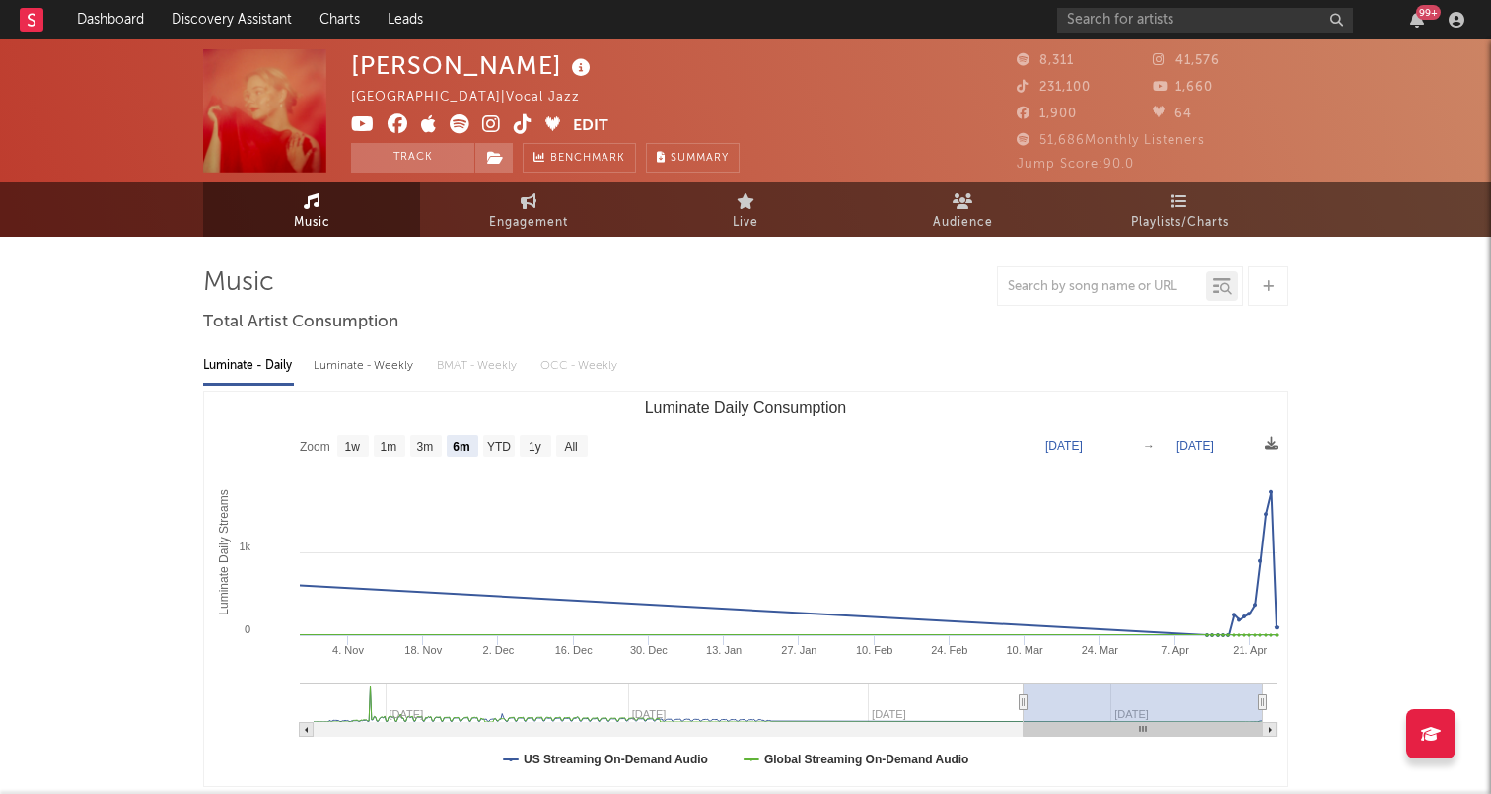
click at [520, 130] on icon at bounding box center [523, 124] width 19 height 20
click at [1139, 21] on input "text" at bounding box center [1205, 20] width 296 height 25
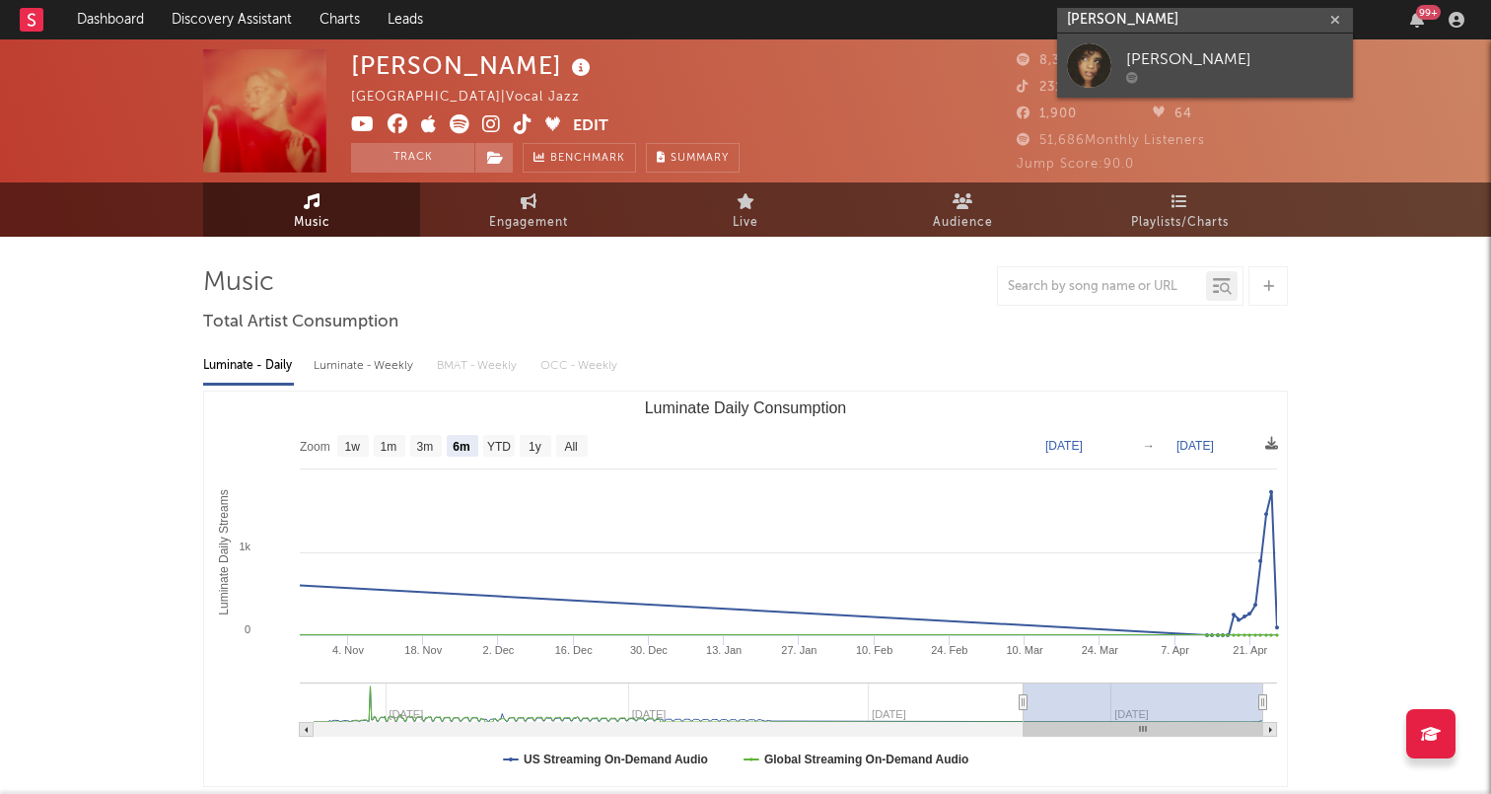
type input "alanna iman"
click at [1104, 46] on div at bounding box center [1089, 65] width 44 height 44
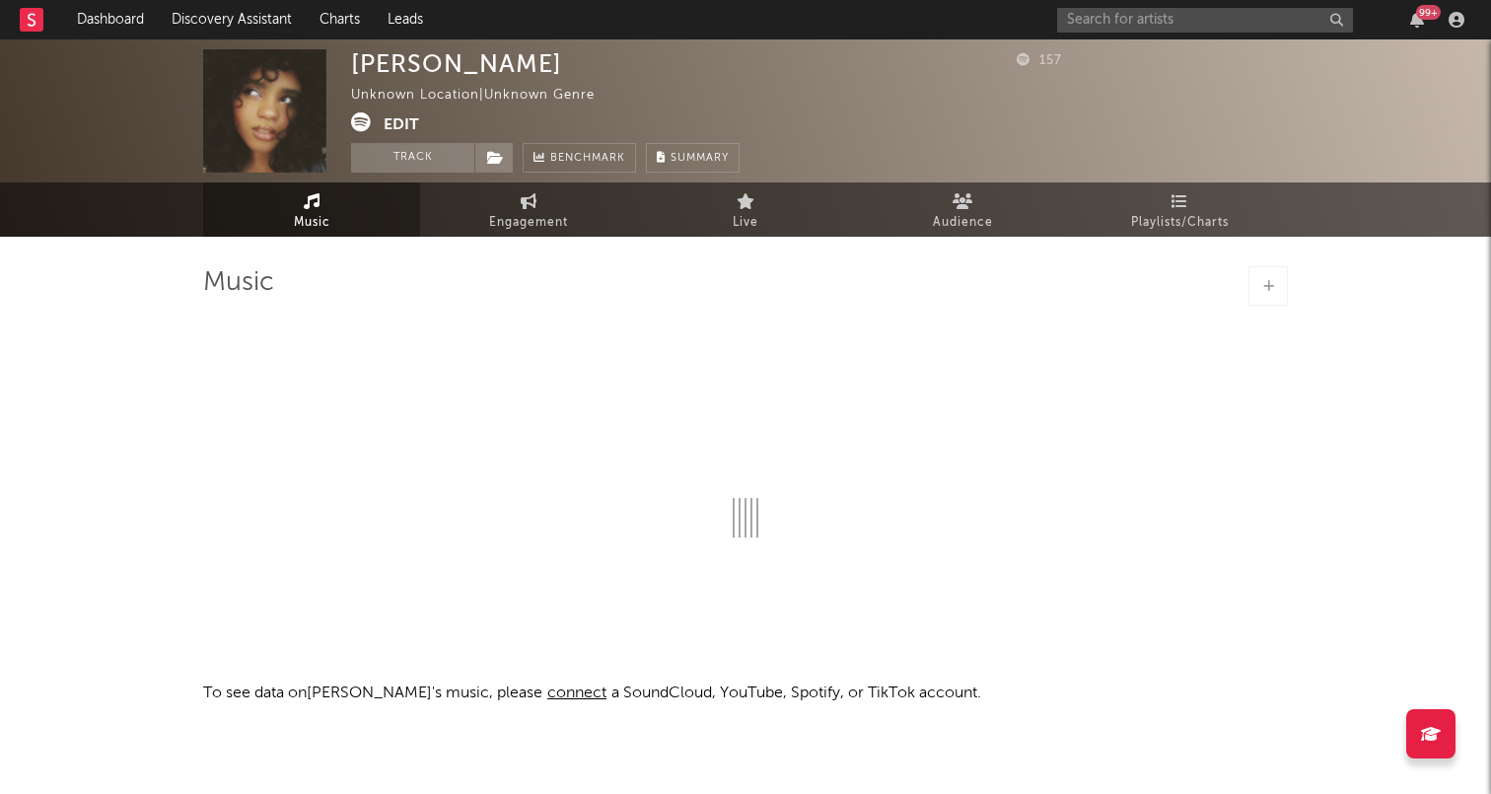
select select "1w"
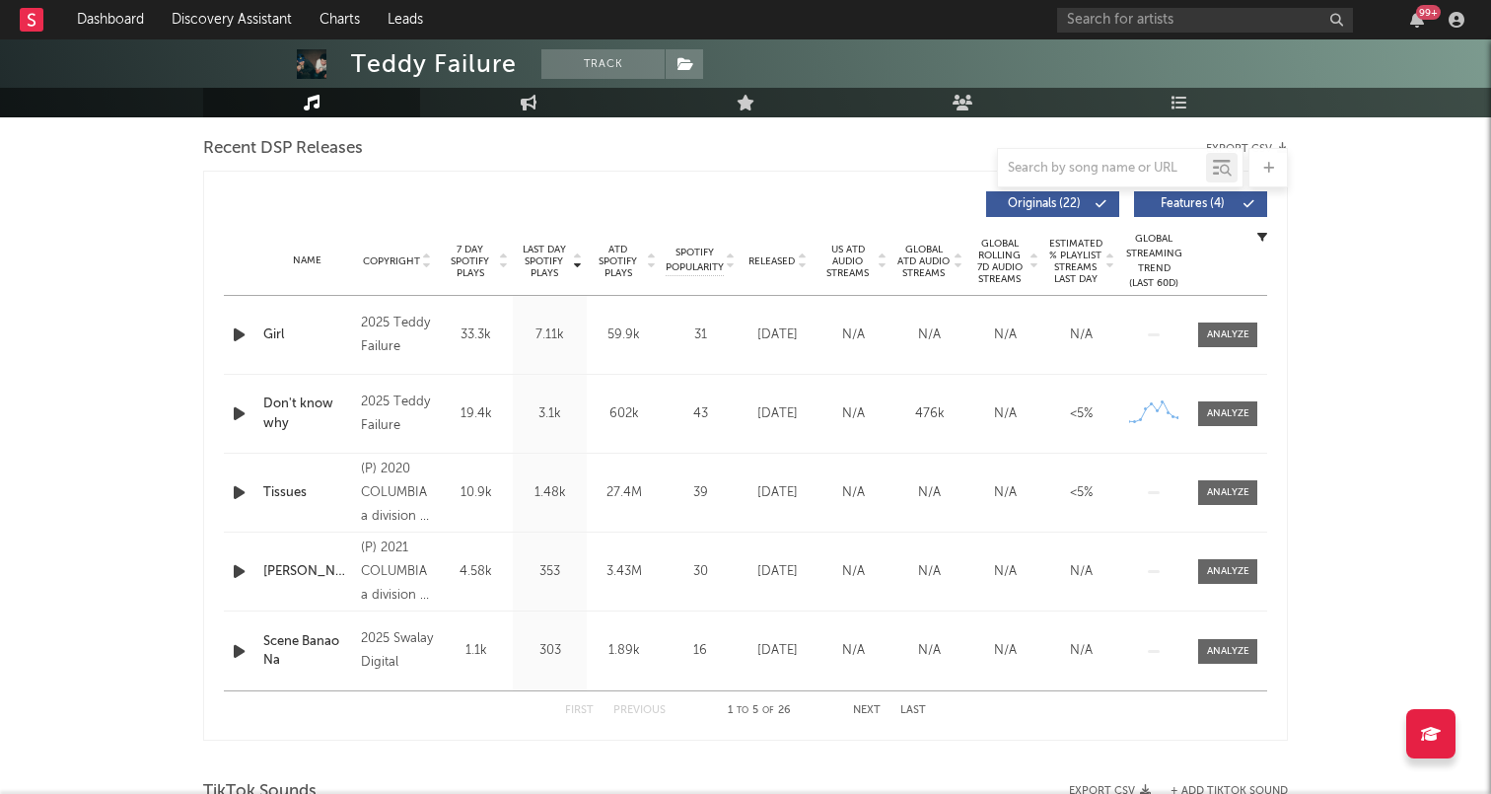
select select "6m"
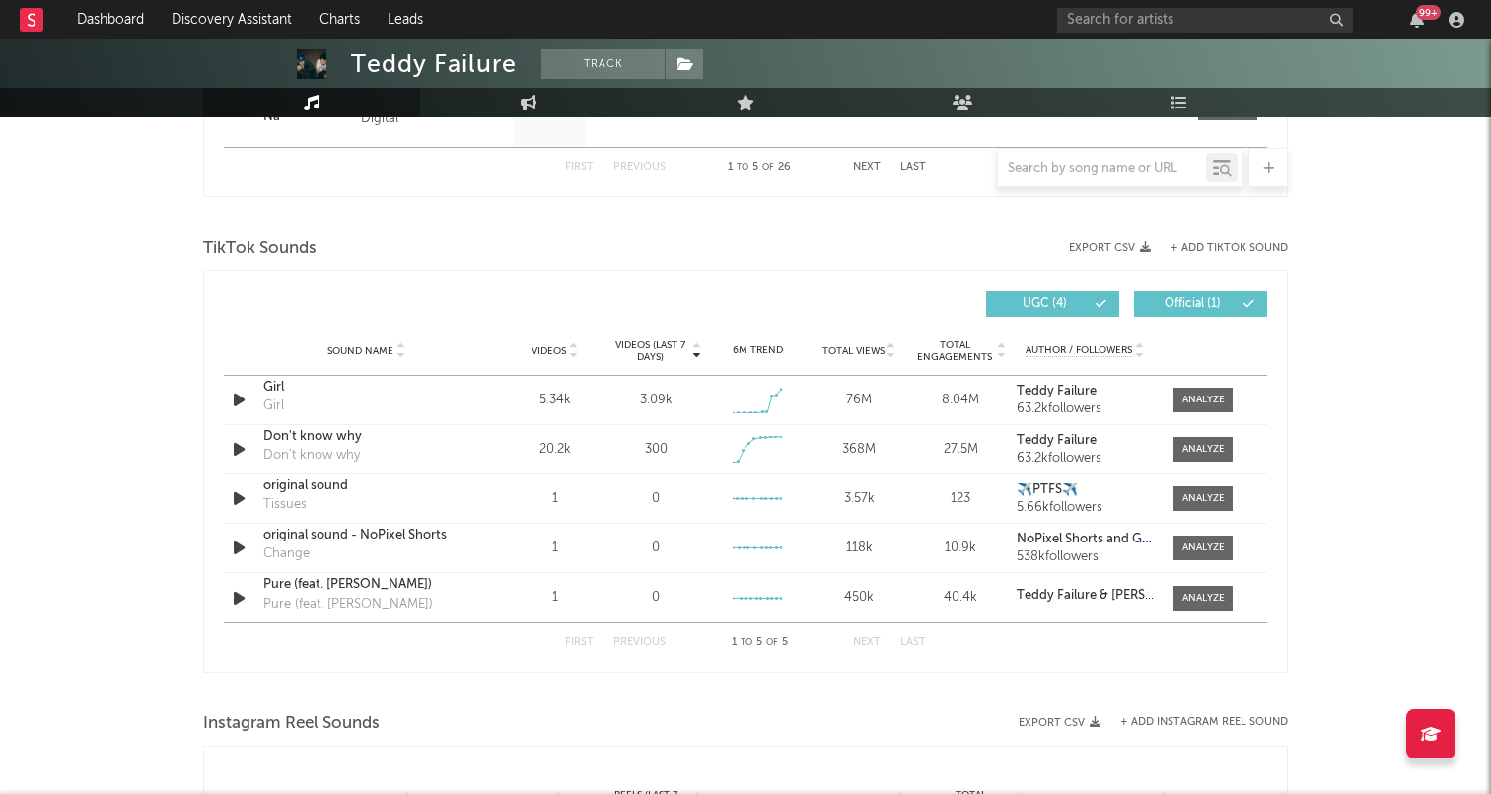
scroll to position [1280, 0]
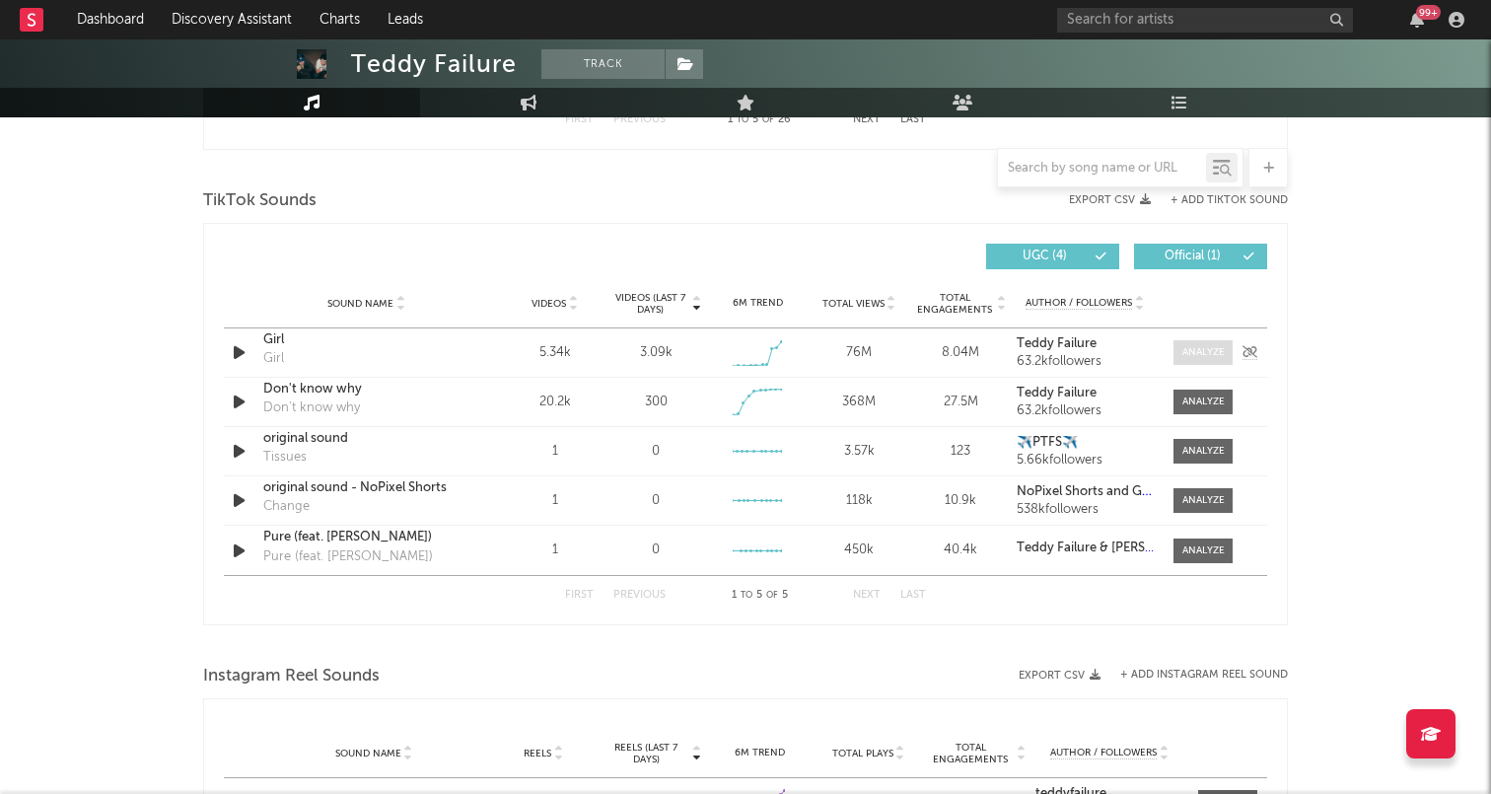
click at [1202, 352] on div at bounding box center [1203, 352] width 42 height 15
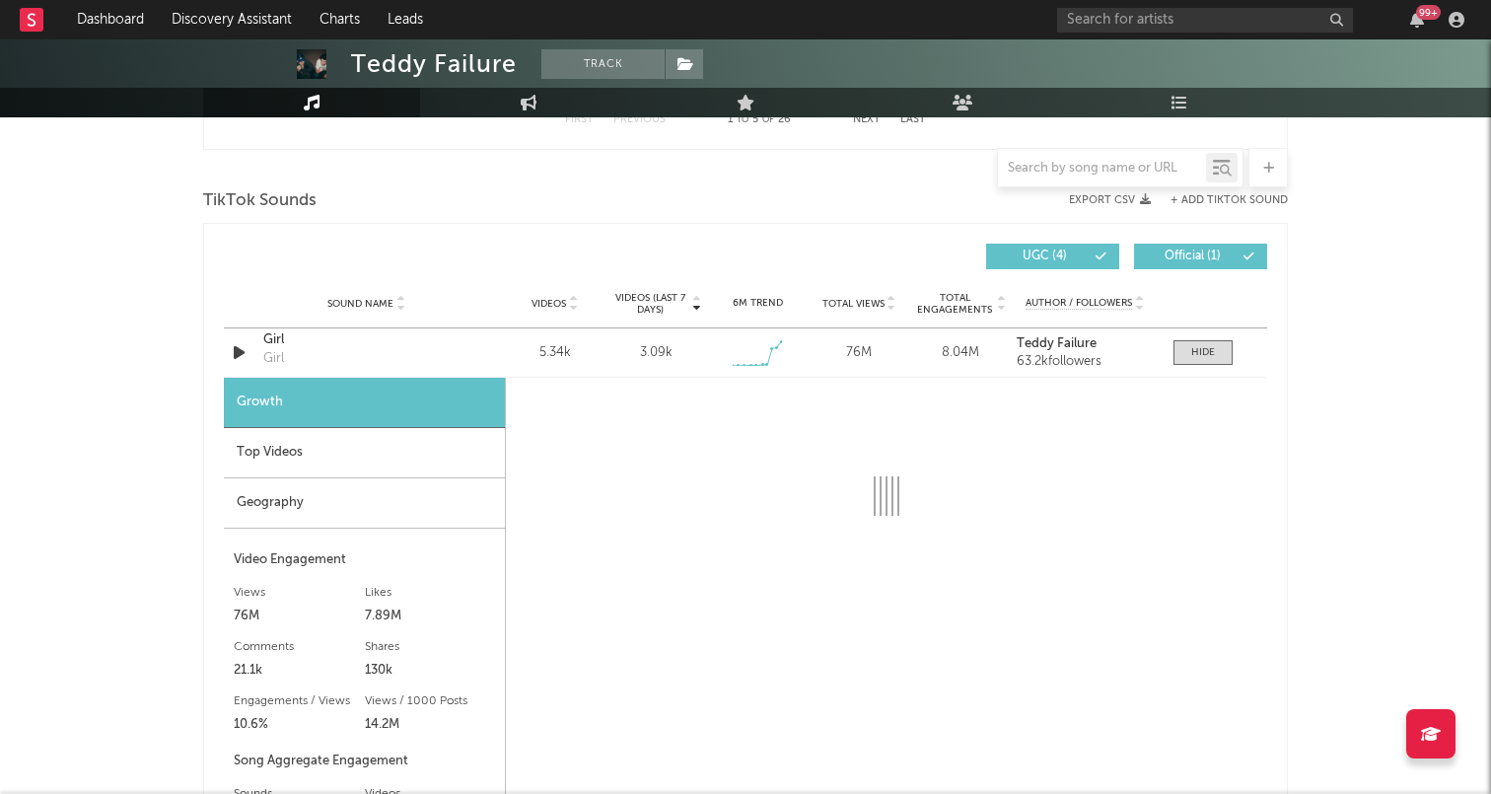
select select "1w"
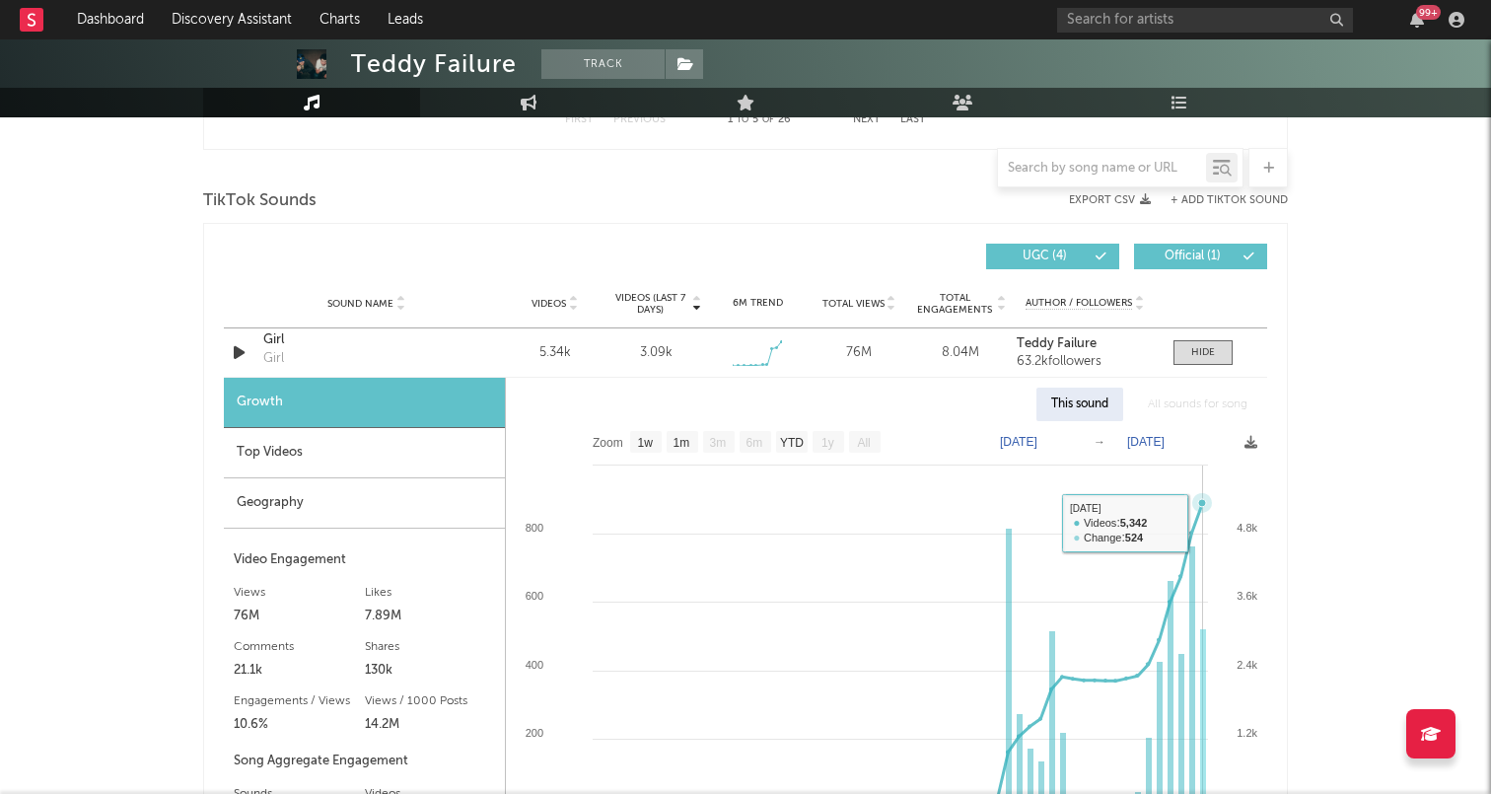
scroll to position [1250, 0]
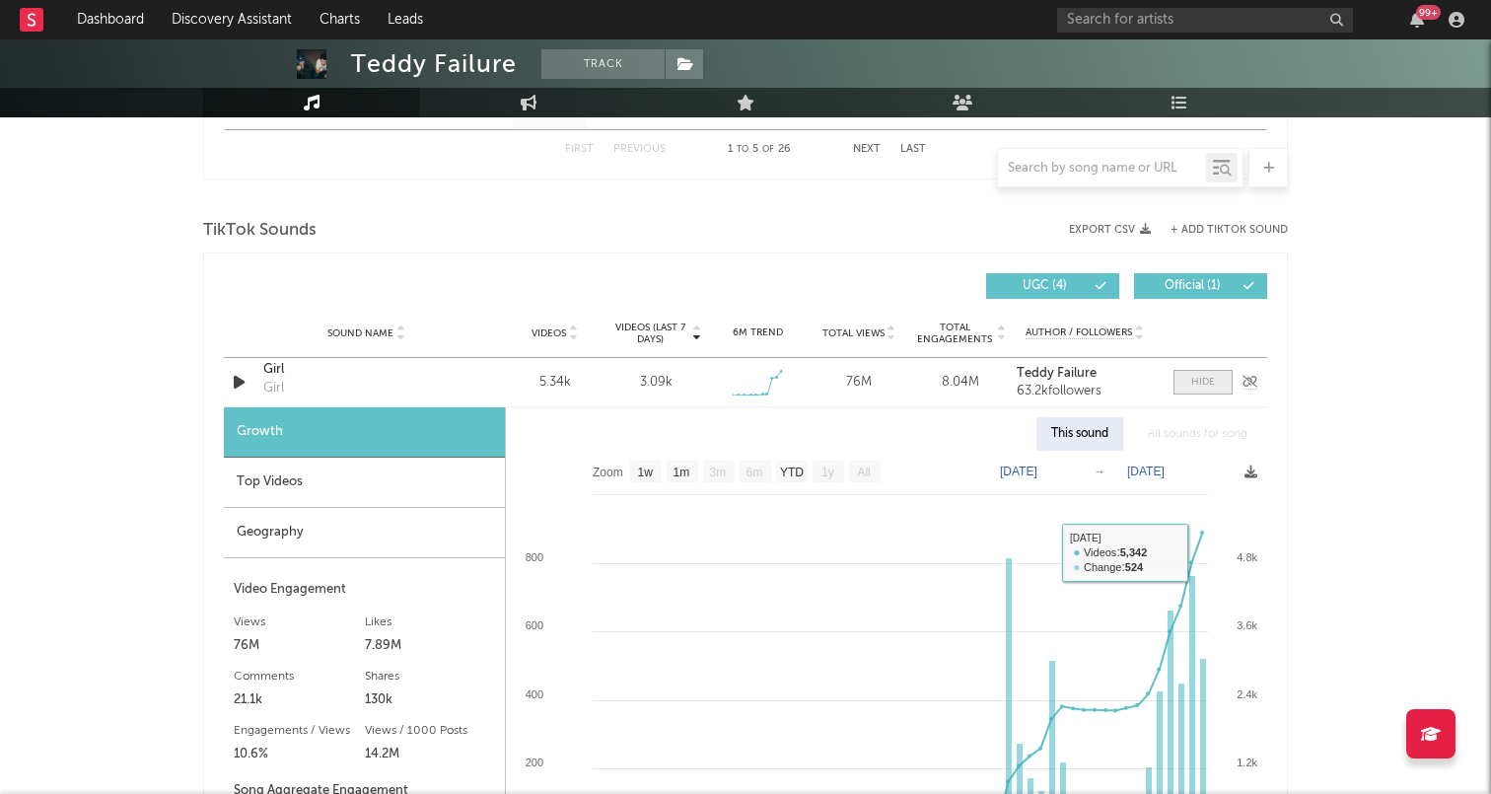
click at [1208, 375] on div at bounding box center [1203, 382] width 24 height 15
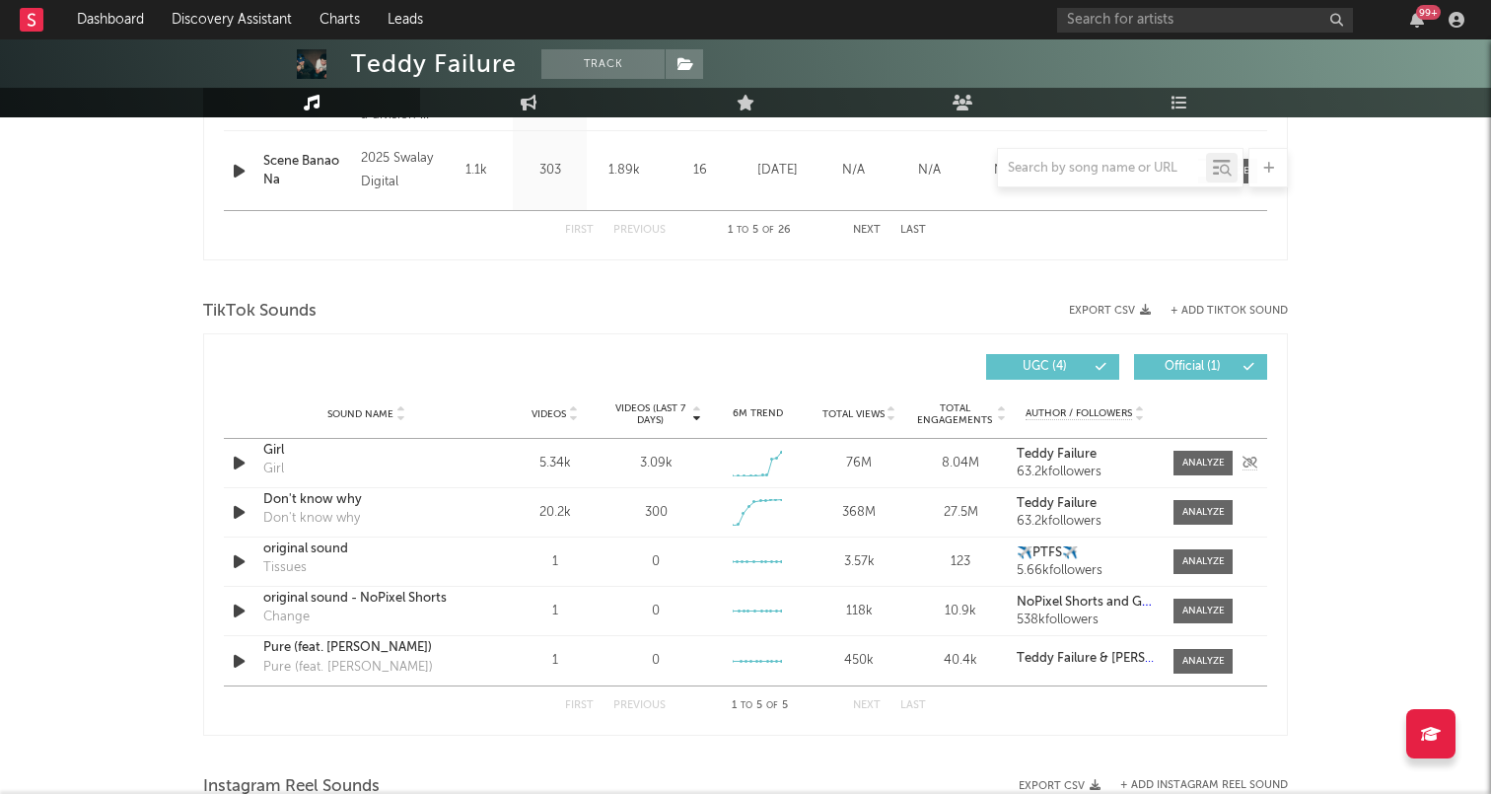
scroll to position [1157, 0]
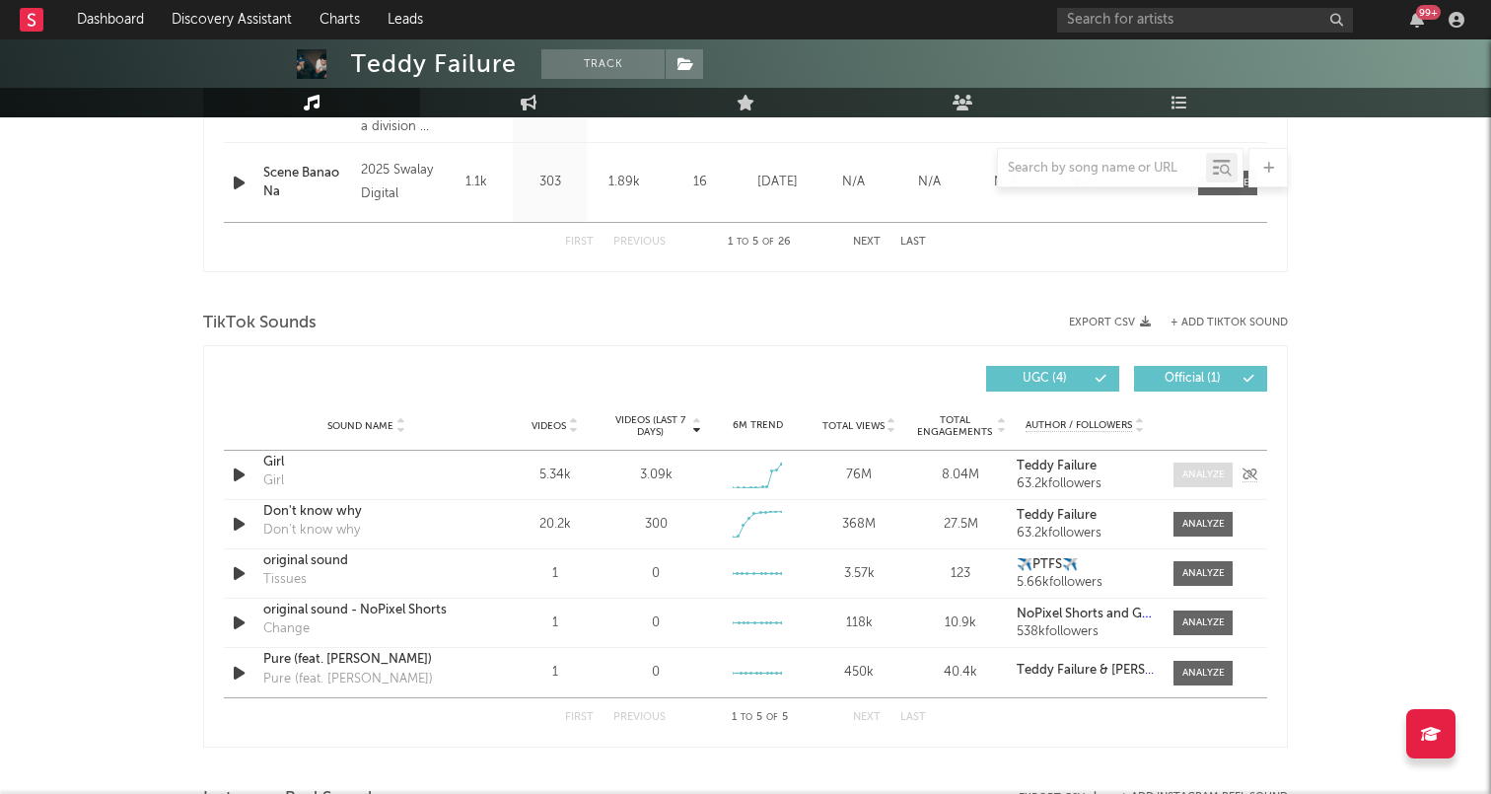
click at [1211, 464] on span at bounding box center [1202, 474] width 59 height 25
select select "1w"
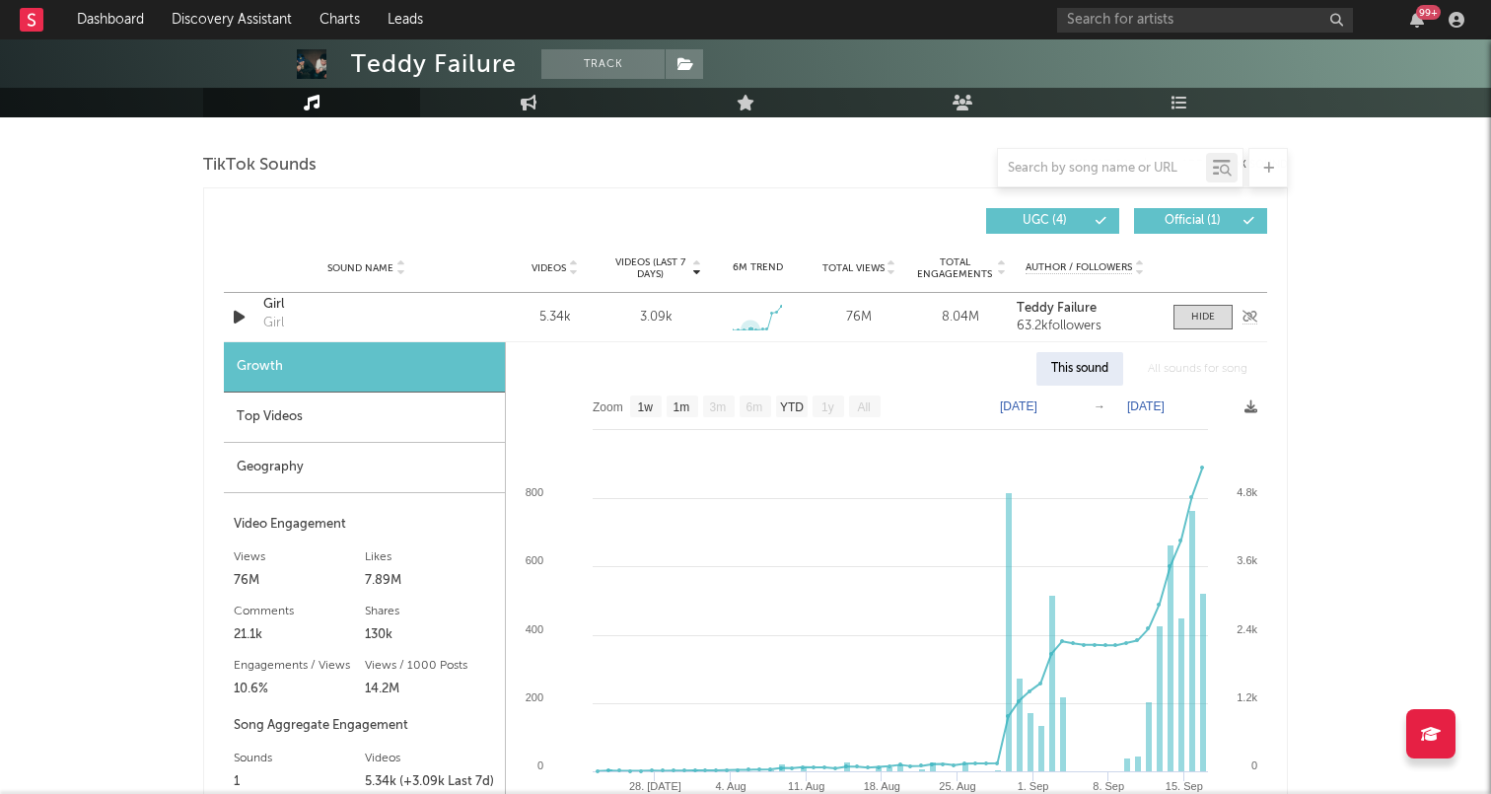
scroll to position [1366, 0]
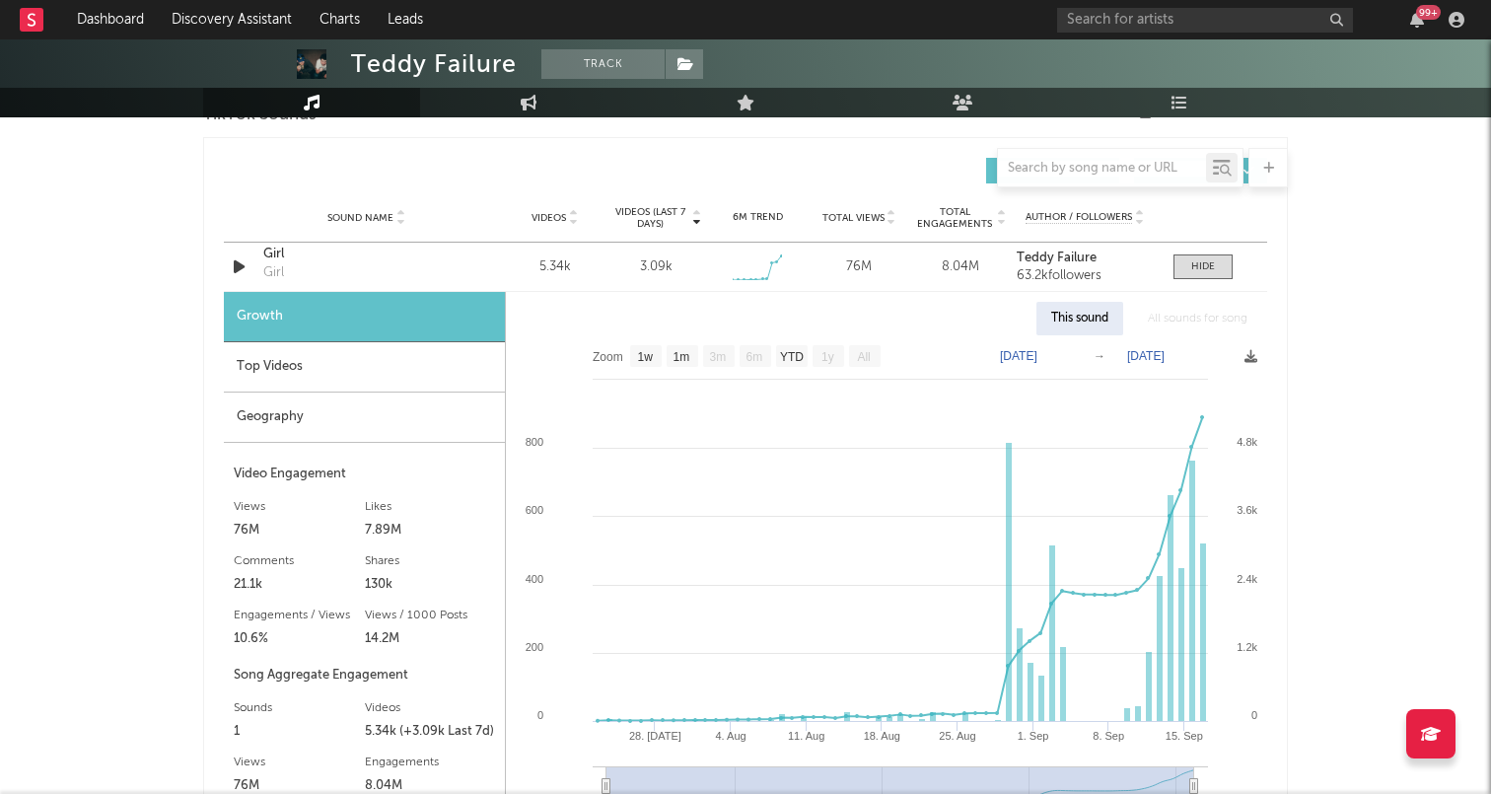
click at [433, 422] on div "Geography" at bounding box center [364, 417] width 281 height 50
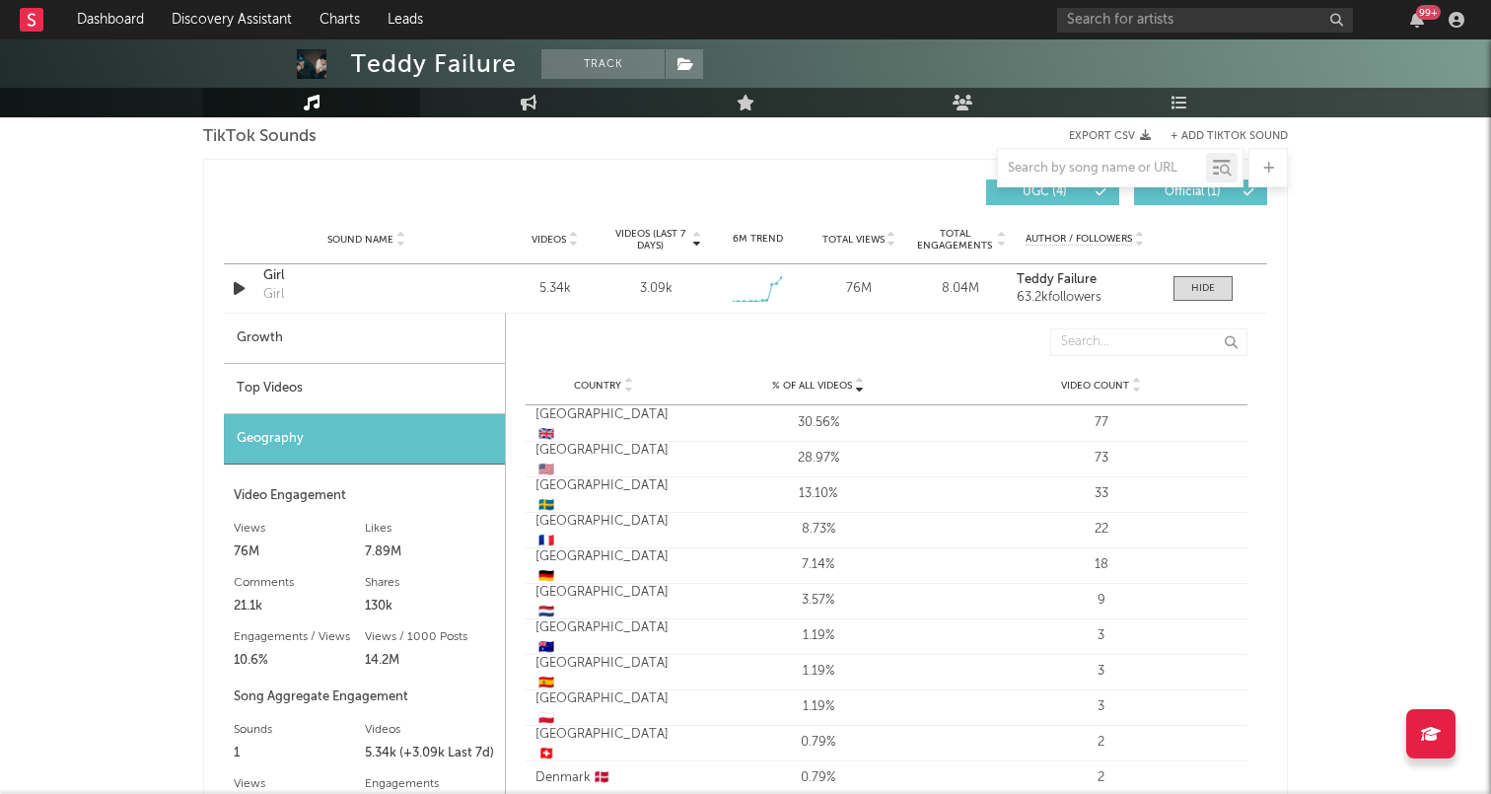
scroll to position [1334, 0]
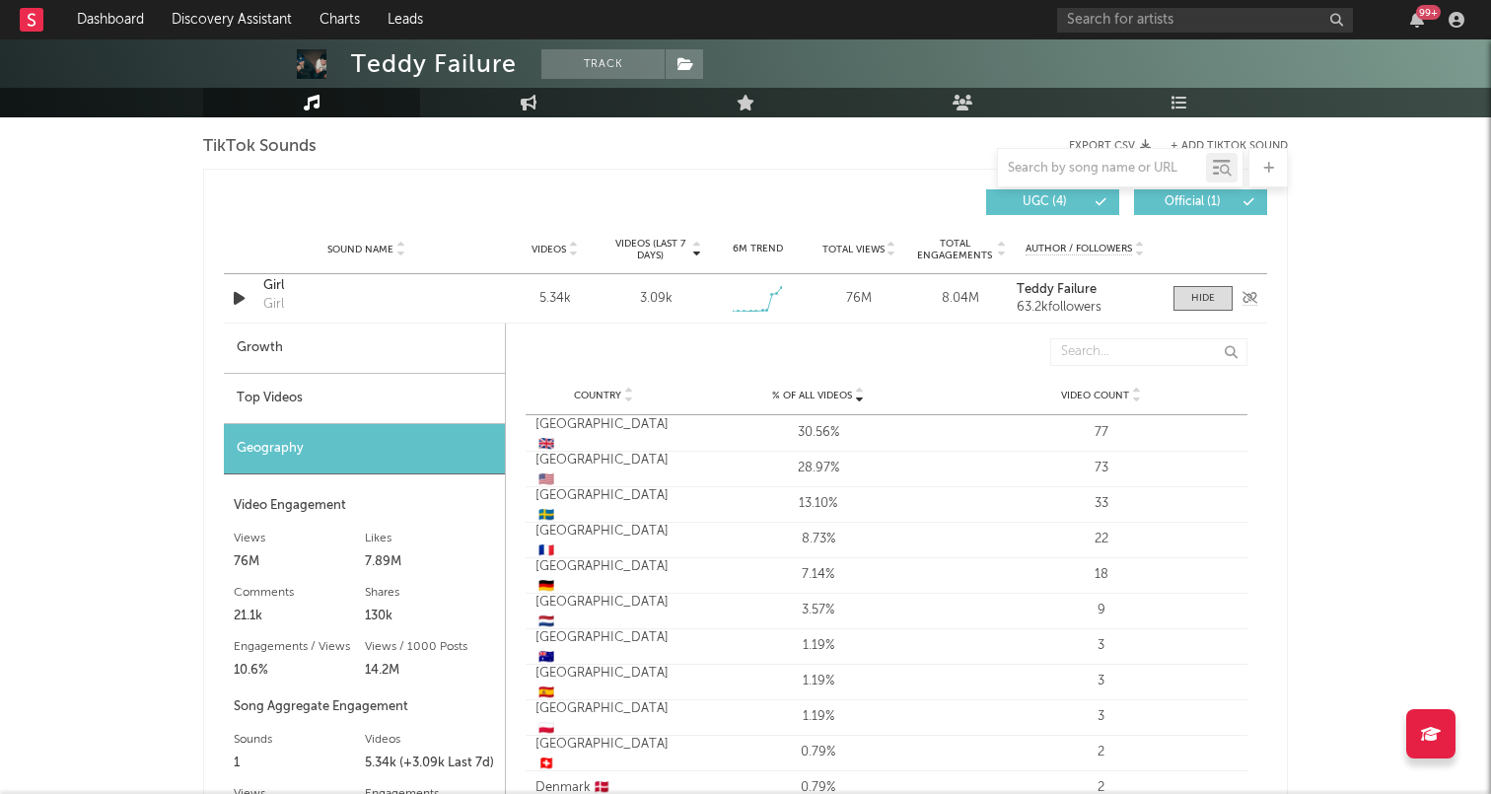
click at [238, 296] on icon "button" at bounding box center [239, 298] width 21 height 25
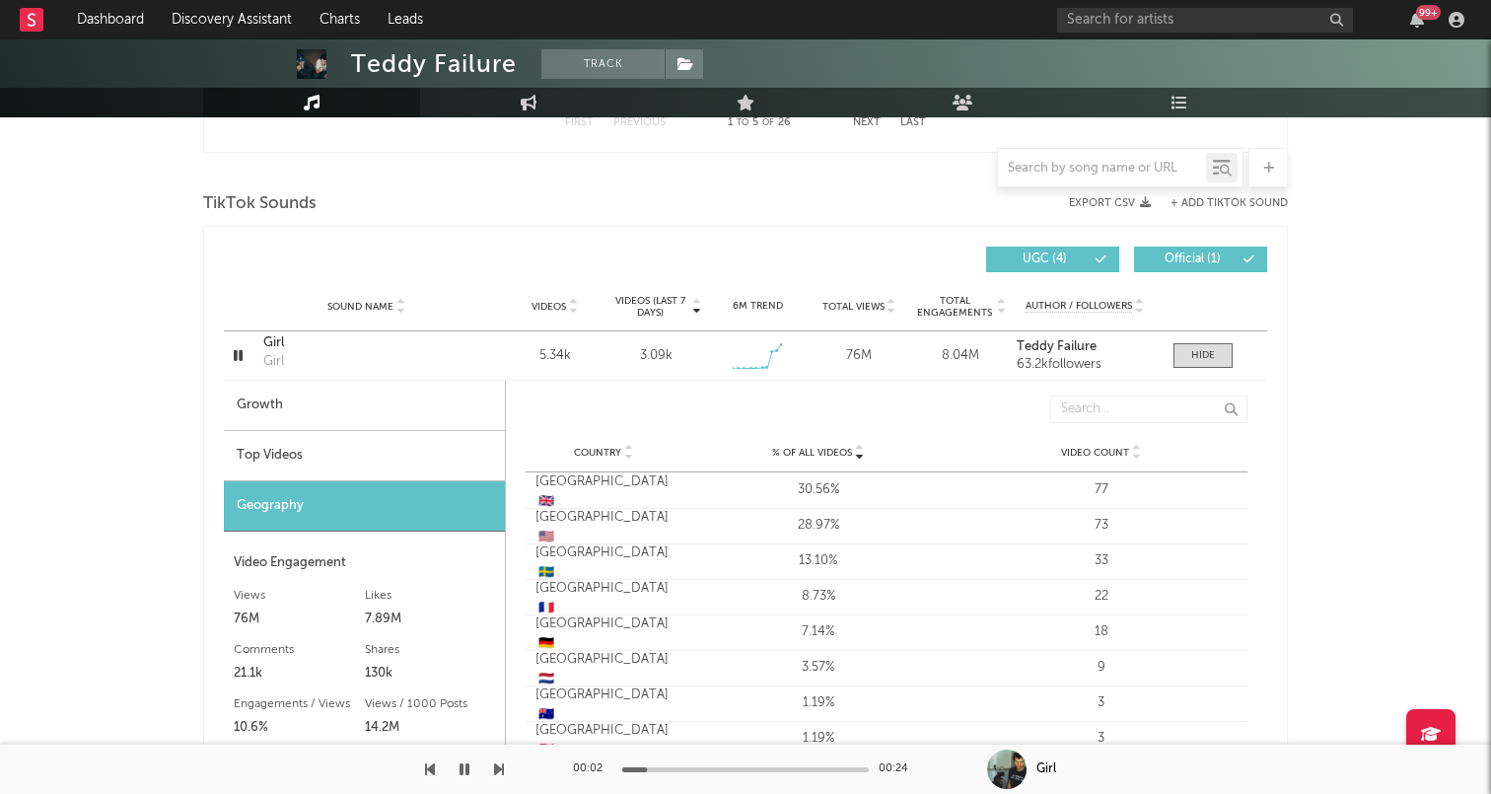
scroll to position [1266, 0]
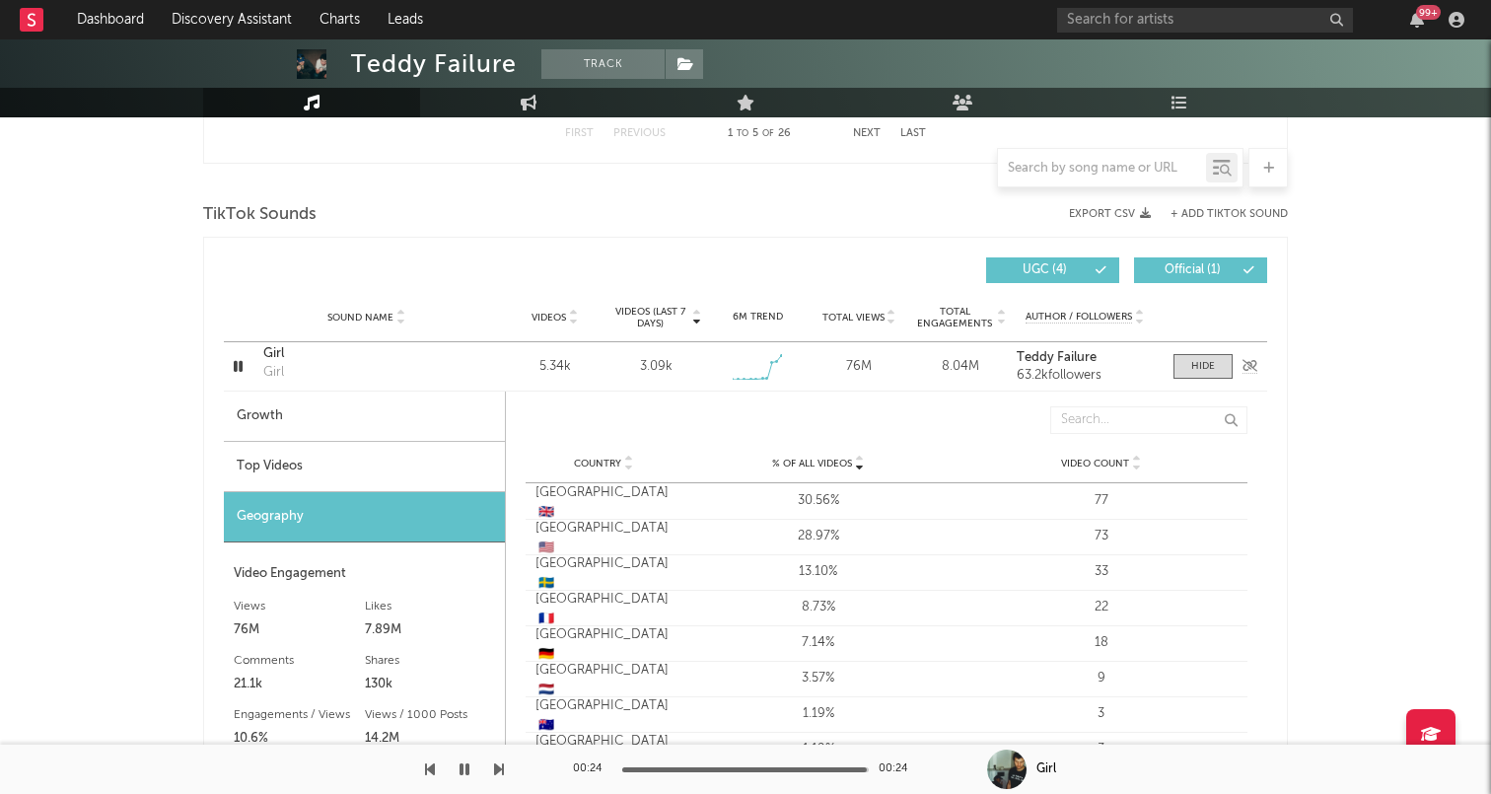
click at [241, 362] on icon "button" at bounding box center [238, 366] width 19 height 25
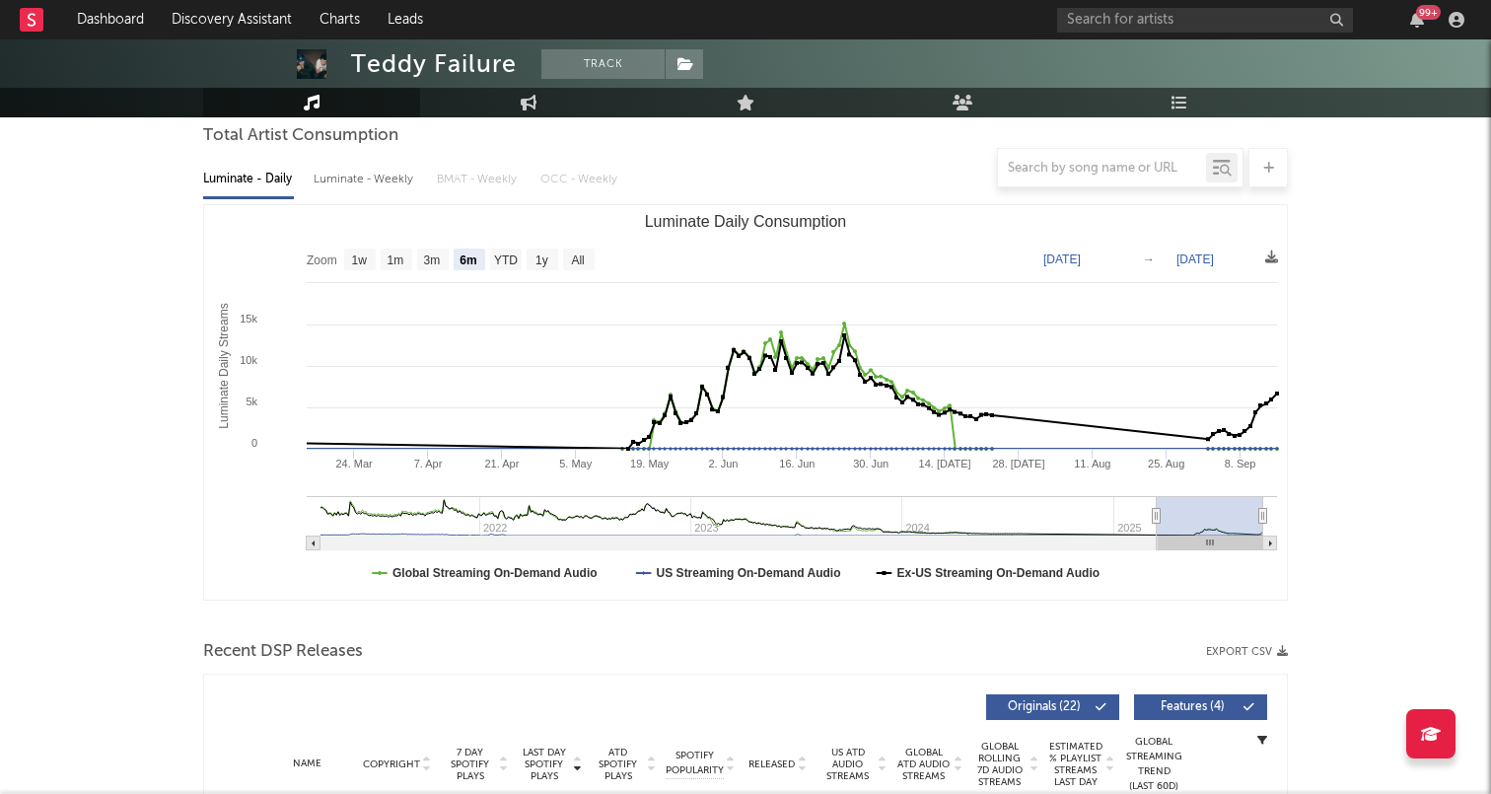
scroll to position [0, 0]
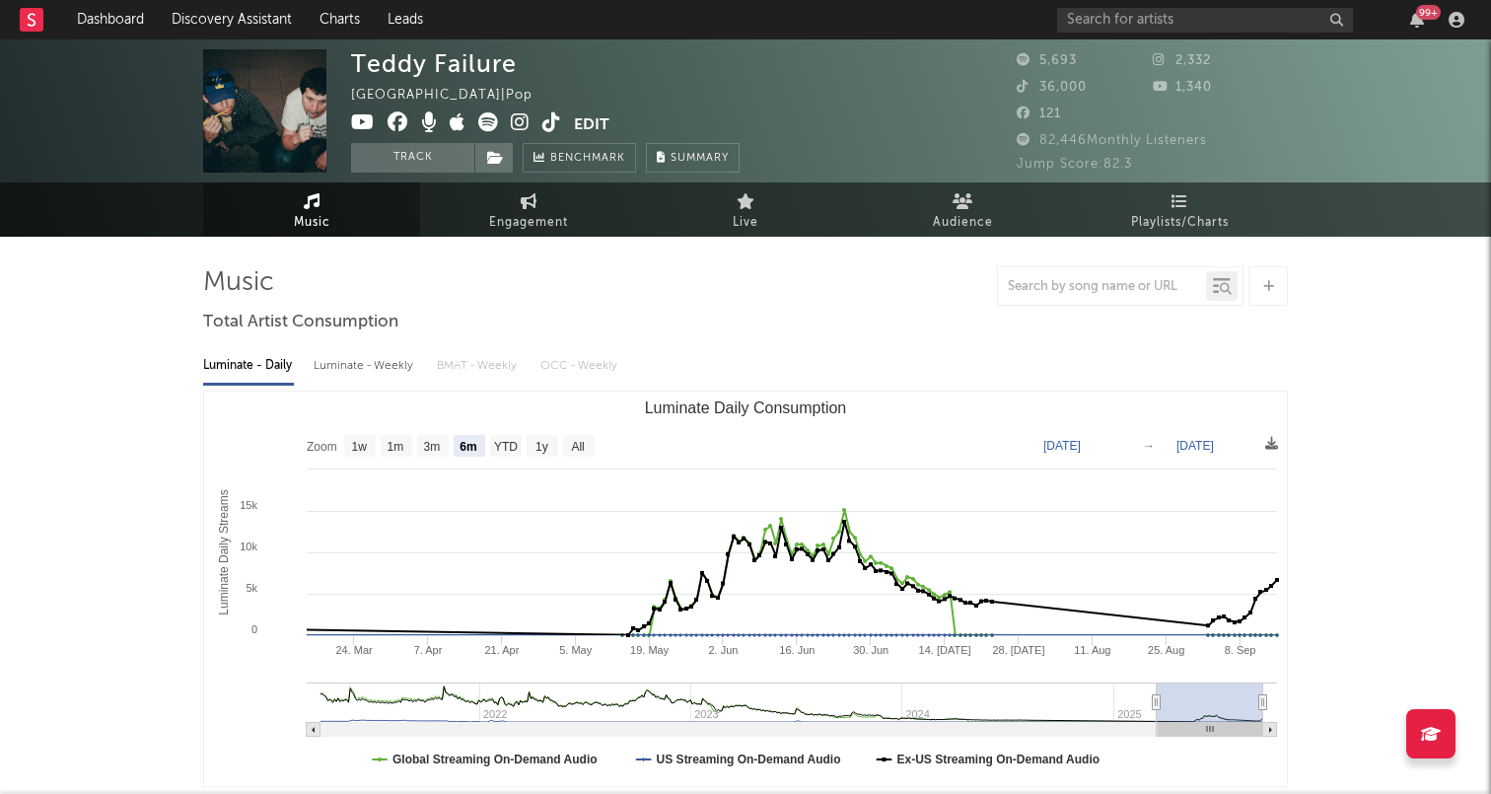
click at [550, 123] on icon at bounding box center [551, 122] width 19 height 20
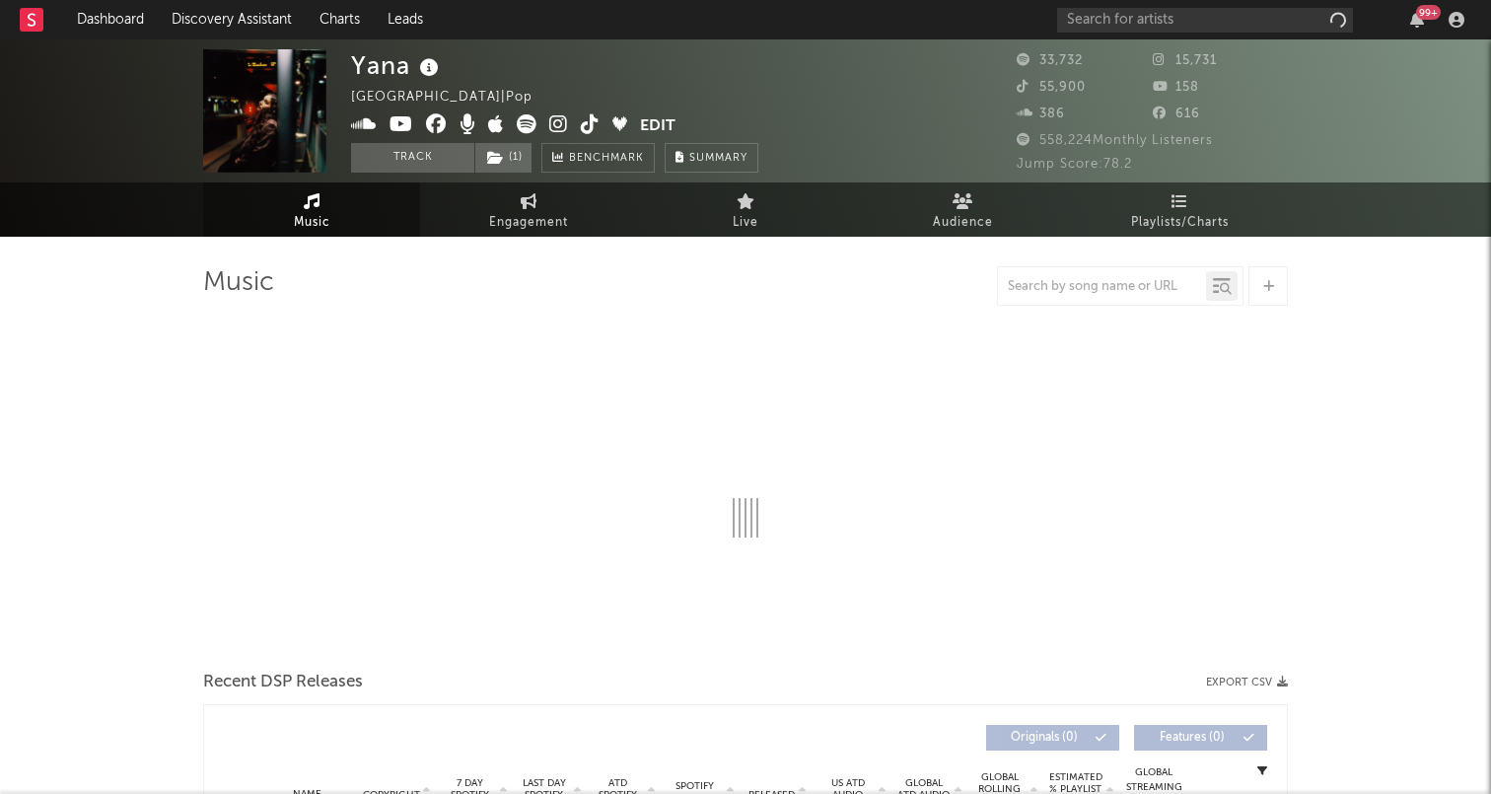
select select "6m"
